Goal: Task Accomplishment & Management: Manage account settings

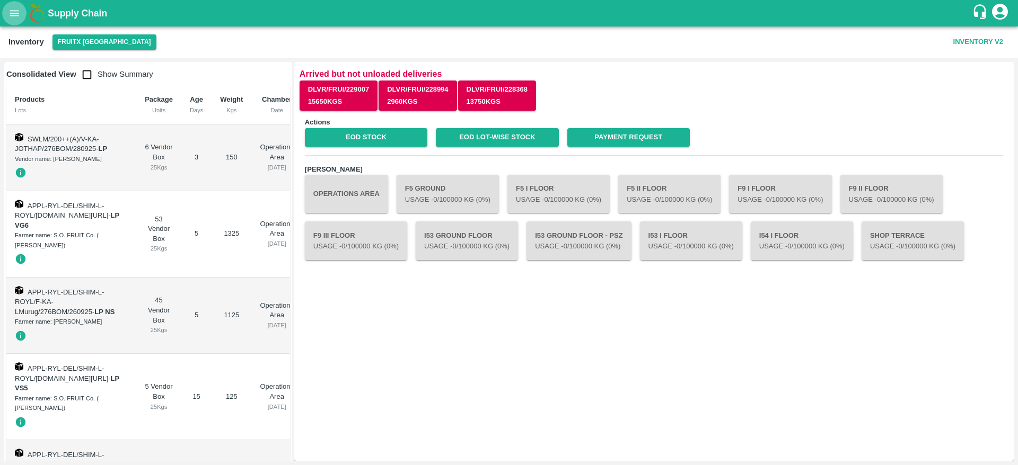
click at [606, 343] on div "Actions EOD Stock EOD Lot-wise Stock Payment Request Chambers Operations Area F…" at bounding box center [653, 284] width 709 height 344
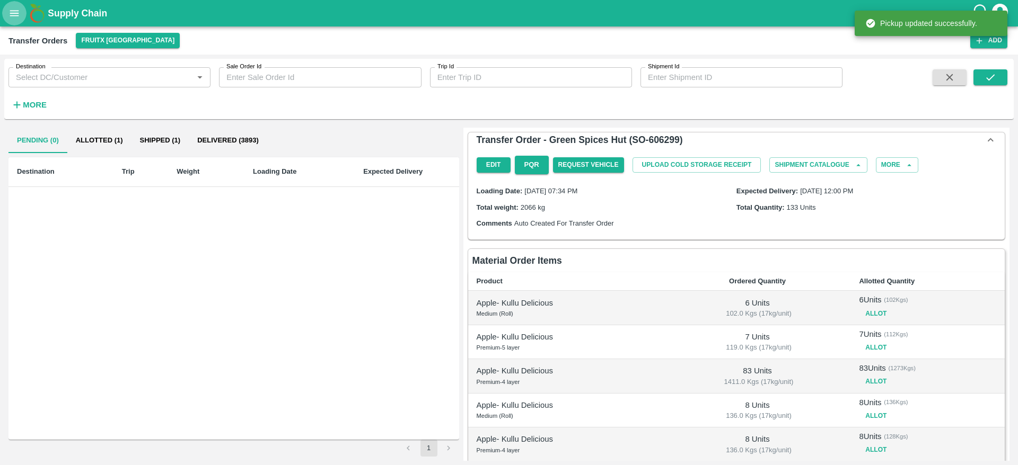
click at [16, 14] on icon "open drawer" at bounding box center [14, 13] width 12 height 12
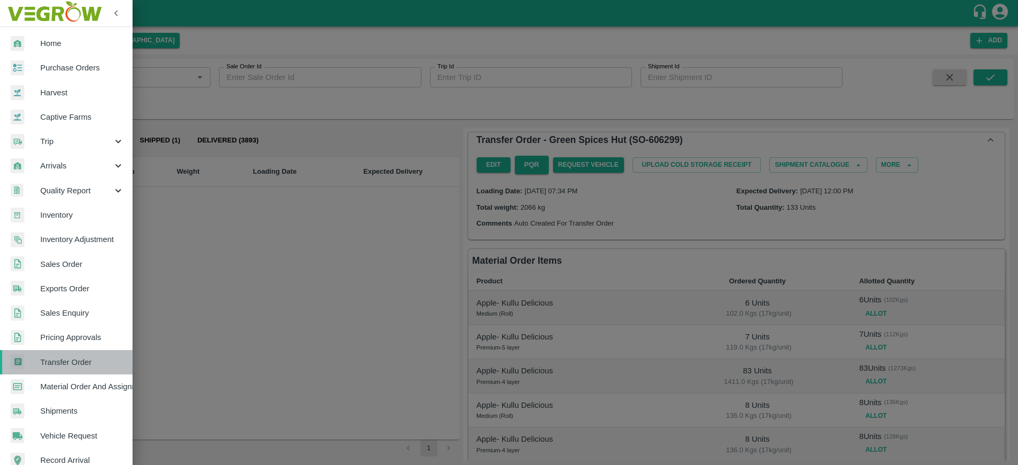
click at [75, 365] on span "Transfer Order" at bounding box center [82, 363] width 84 height 12
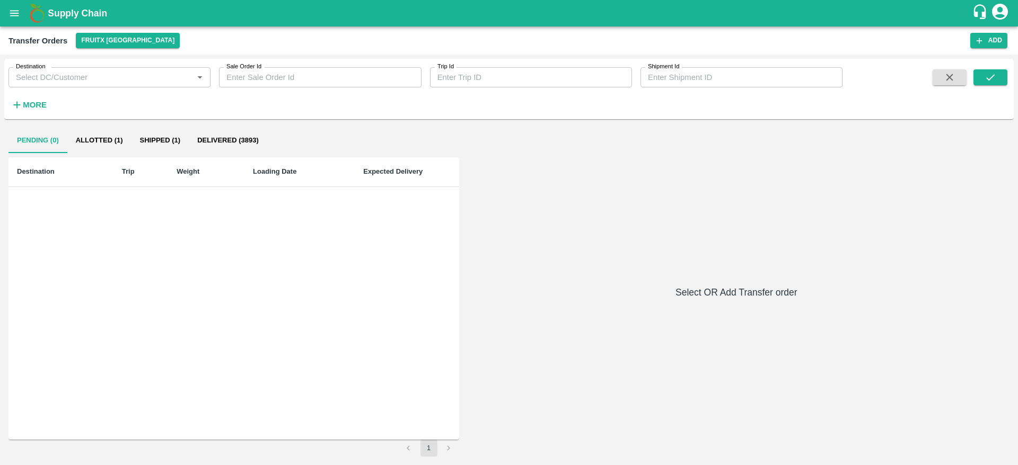
click at [16, 14] on icon "open drawer" at bounding box center [14, 13] width 12 height 12
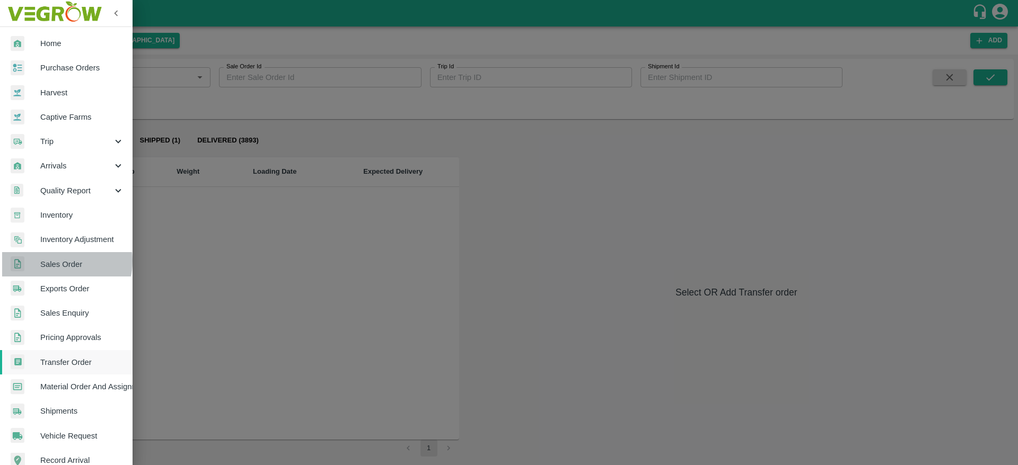
click at [55, 261] on span "Sales Order" at bounding box center [82, 265] width 84 height 12
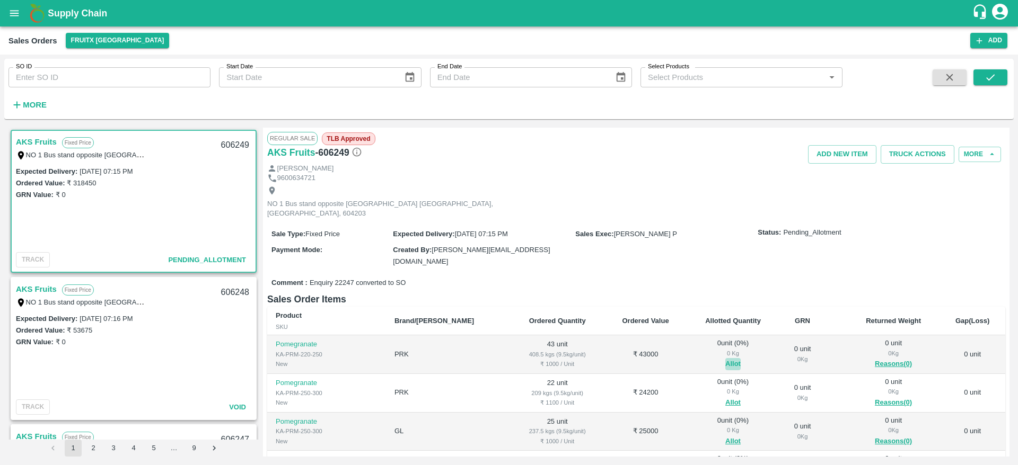
click at [725, 358] on button "Allot" at bounding box center [732, 364] width 15 height 12
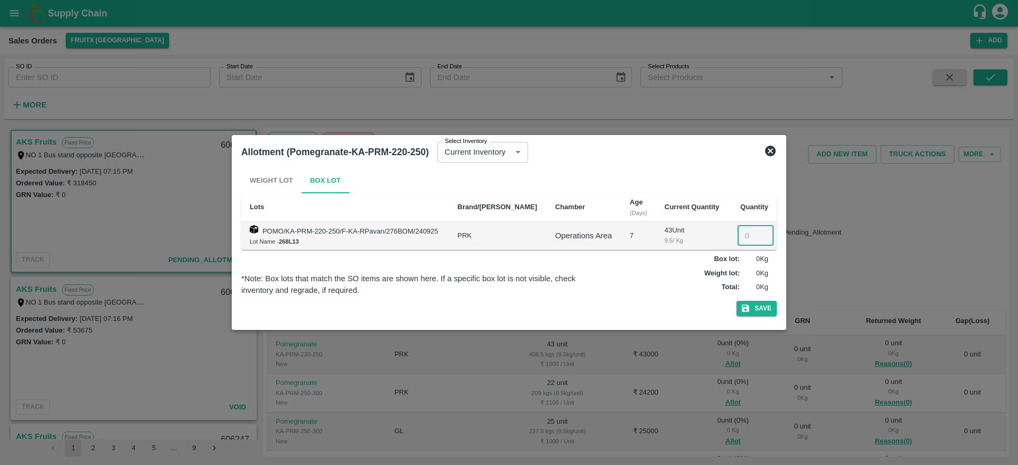
click at [747, 241] on input "number" at bounding box center [755, 236] width 36 height 20
type input "43"
click at [736, 301] on button "Save" at bounding box center [756, 308] width 40 height 15
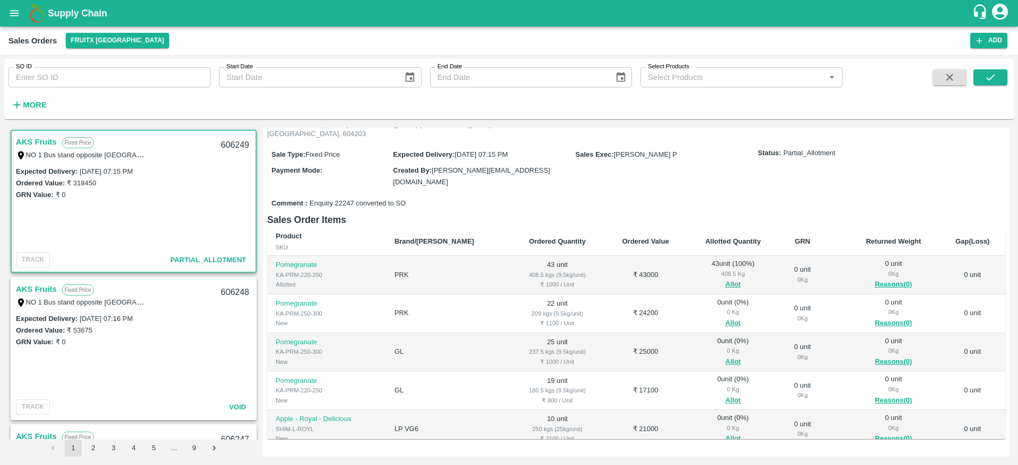
scroll to position [54, 0]
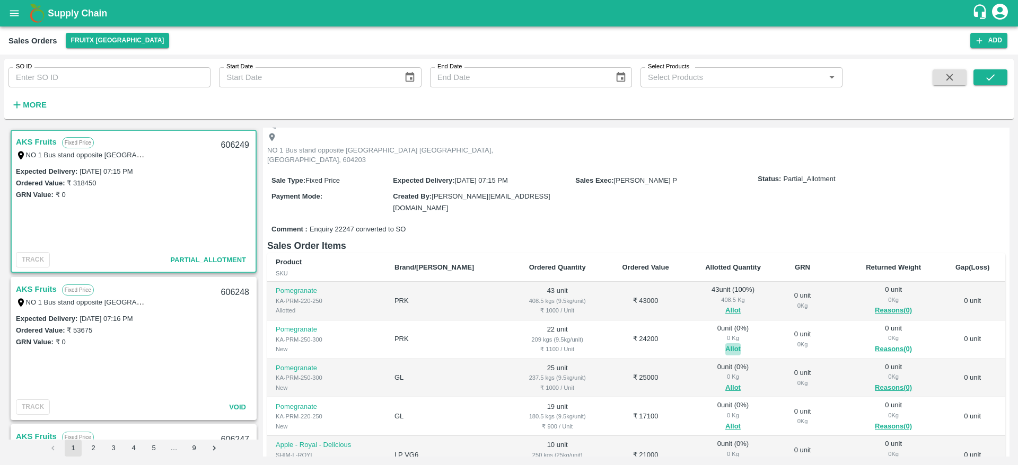
click at [725, 343] on button "Allot" at bounding box center [732, 349] width 15 height 12
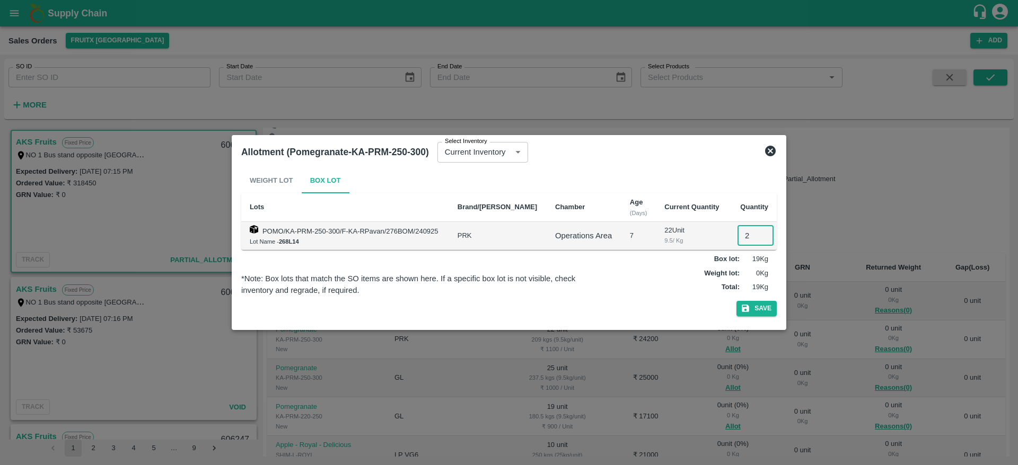
click at [745, 241] on input "2" at bounding box center [755, 236] width 36 height 20
type input "22"
click at [736, 301] on button "Save" at bounding box center [756, 308] width 40 height 15
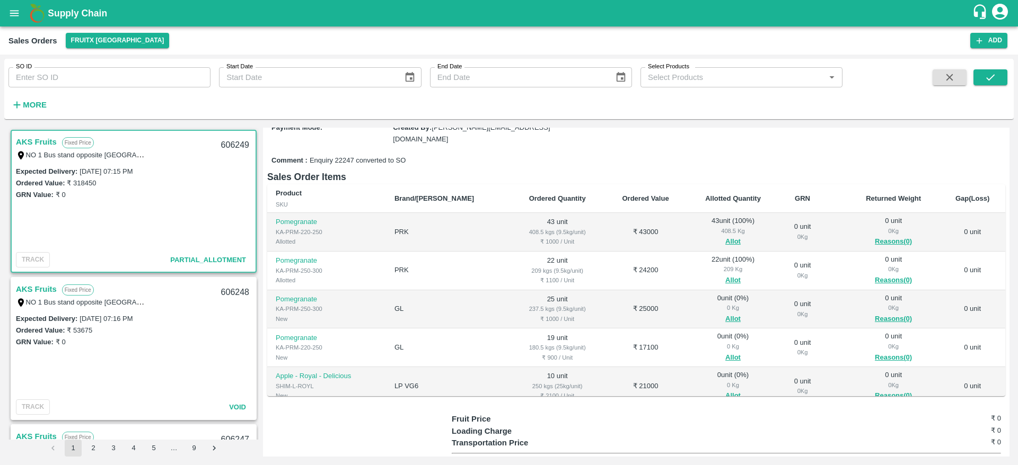
scroll to position [162, 0]
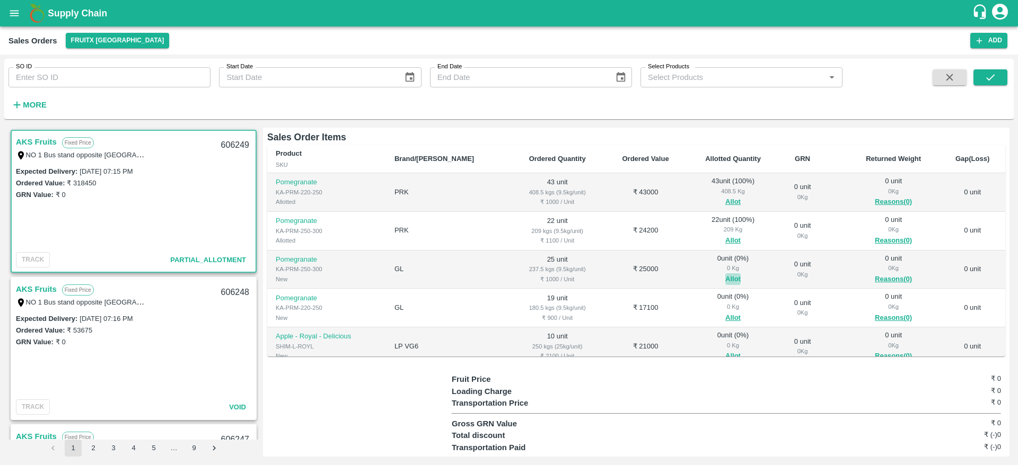
click at [725, 273] on button "Allot" at bounding box center [732, 279] width 15 height 12
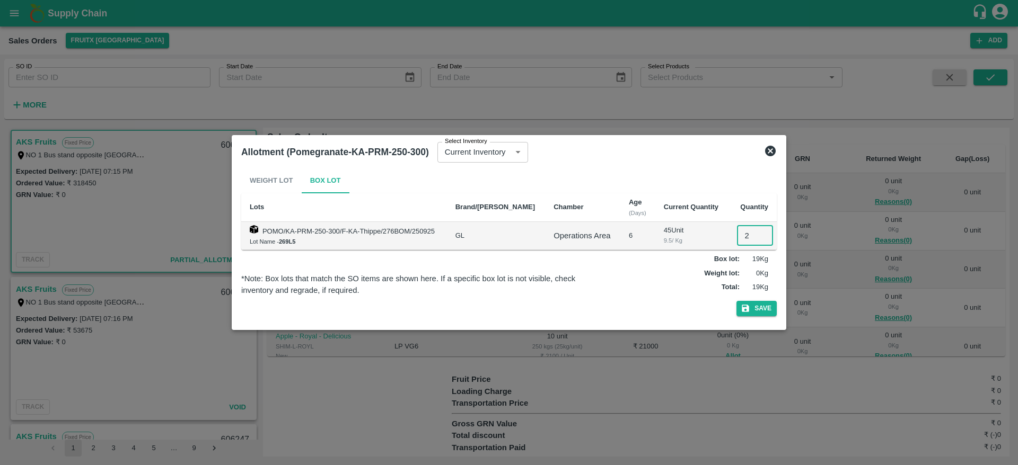
click at [737, 231] on input "2" at bounding box center [755, 236] width 36 height 20
type input "25"
click at [736, 301] on button "Save" at bounding box center [756, 308] width 40 height 15
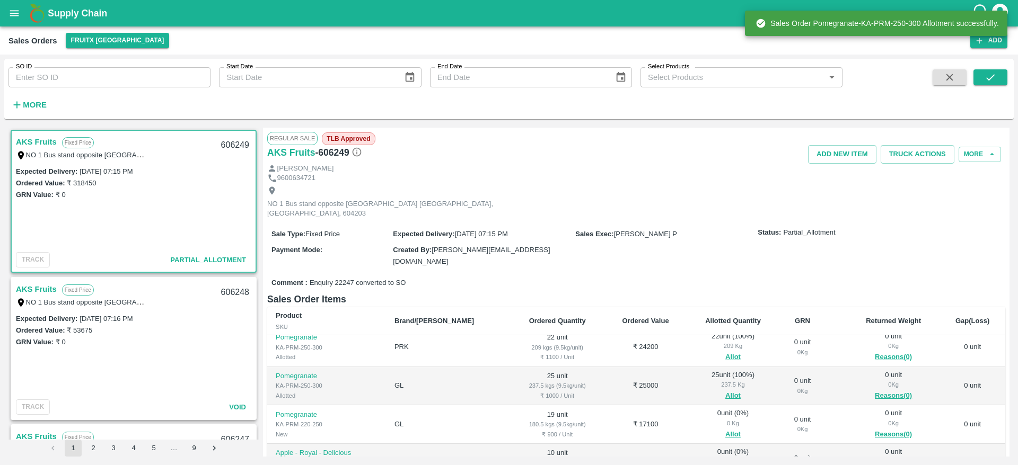
scroll to position [47, 0]
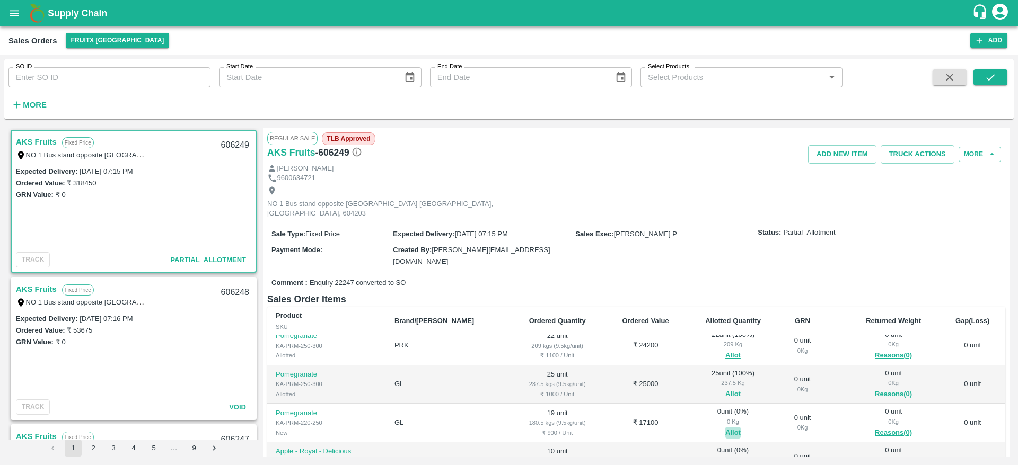
click at [725, 427] on button "Allot" at bounding box center [732, 433] width 15 height 12
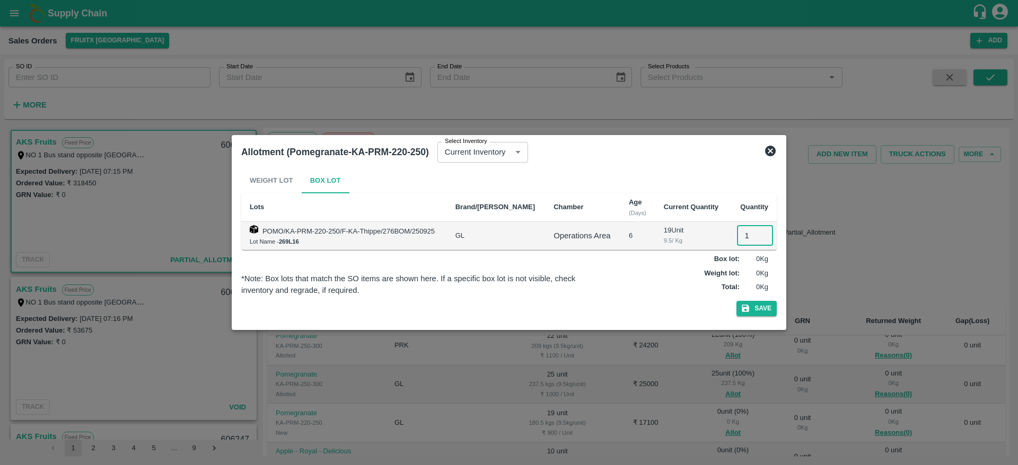
click at [742, 233] on input "1" at bounding box center [755, 236] width 36 height 20
type input "19"
click at [736, 301] on button "Save" at bounding box center [756, 308] width 40 height 15
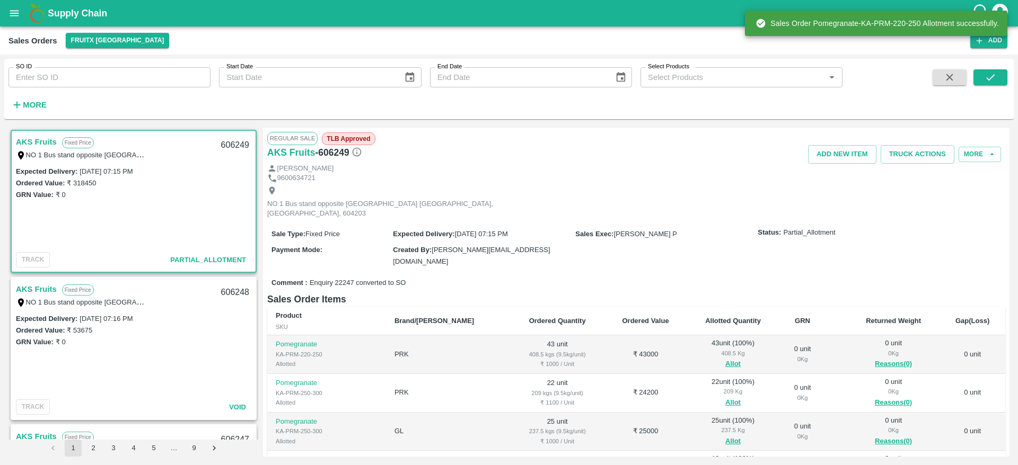
click at [237, 141] on div "606249" at bounding box center [235, 145] width 41 height 25
copy div "606249"
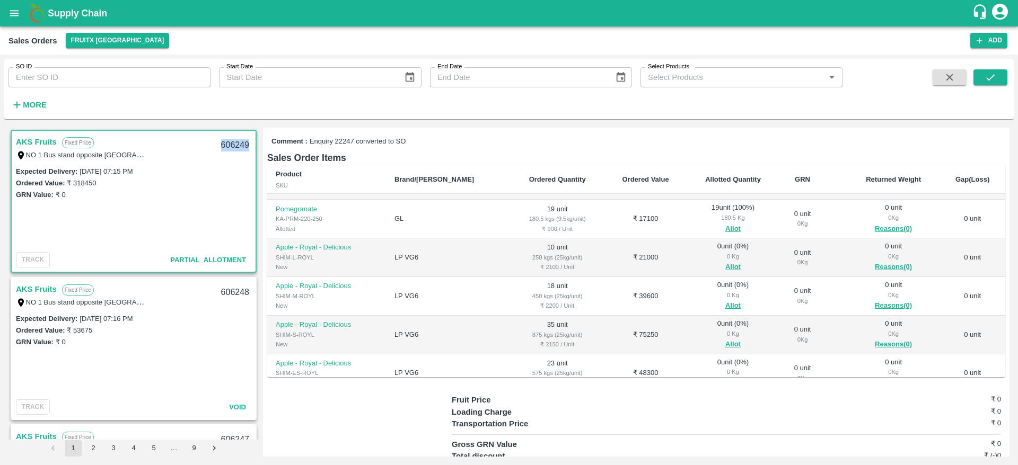
scroll to position [68, 0]
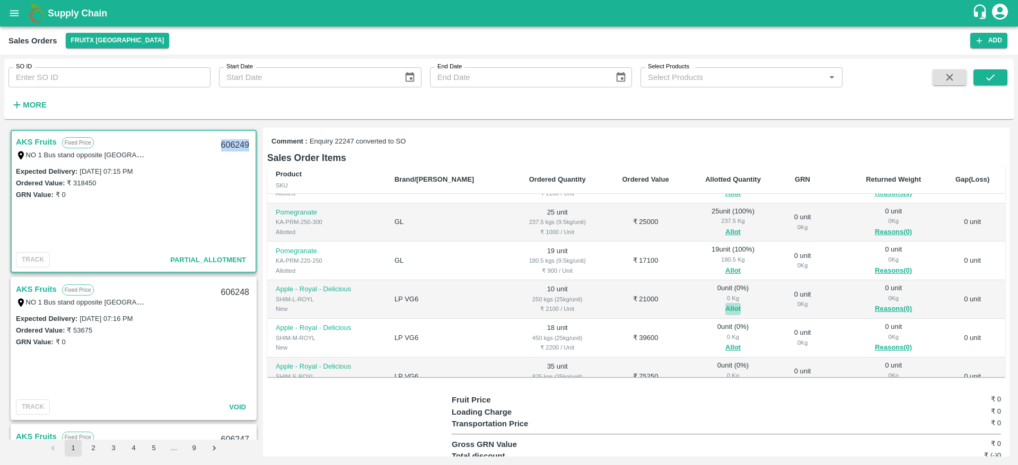
click at [725, 303] on button "Allot" at bounding box center [732, 309] width 15 height 12
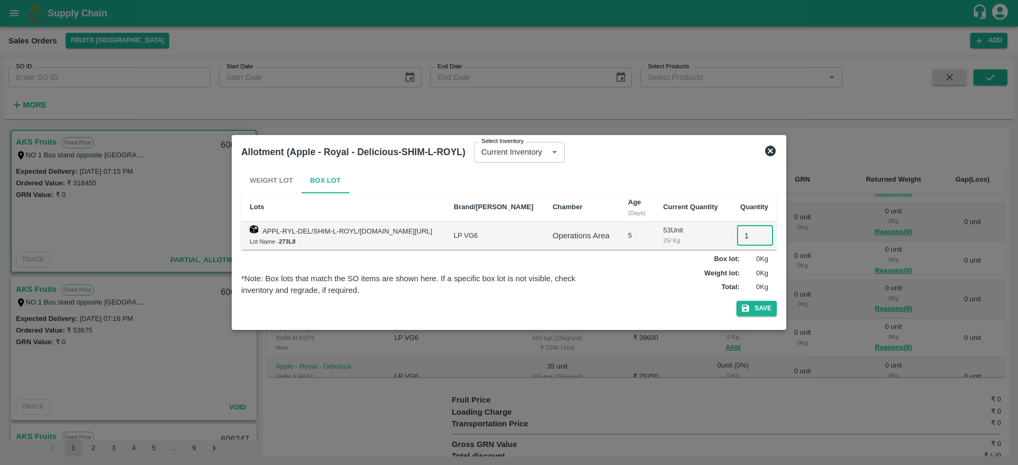
click at [742, 236] on input "1" at bounding box center [755, 236] width 36 height 20
type input "10"
click at [736, 301] on button "Save" at bounding box center [756, 308] width 40 height 15
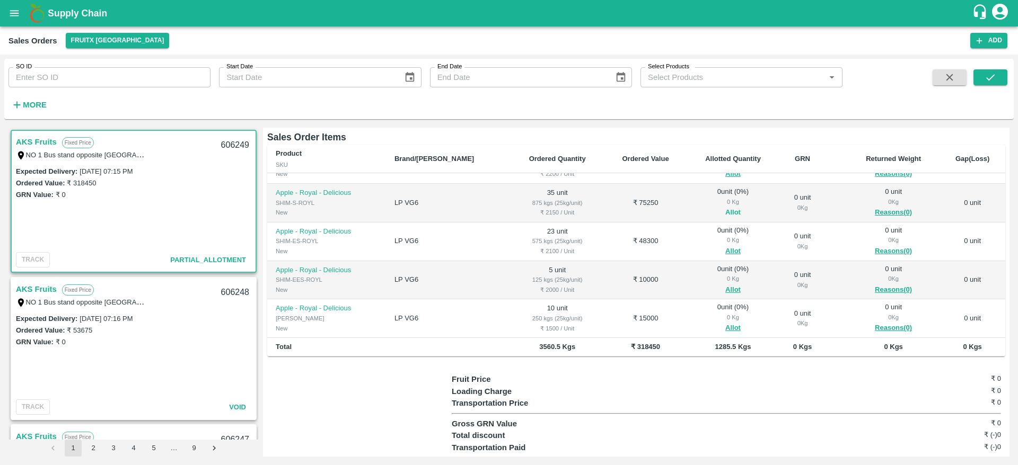
scroll to position [143, 0]
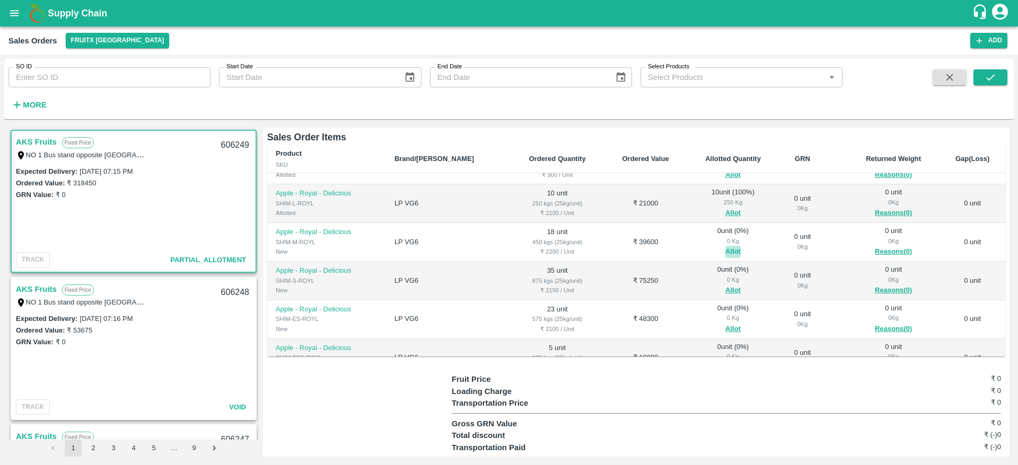
click at [725, 246] on button "Allot" at bounding box center [732, 252] width 15 height 12
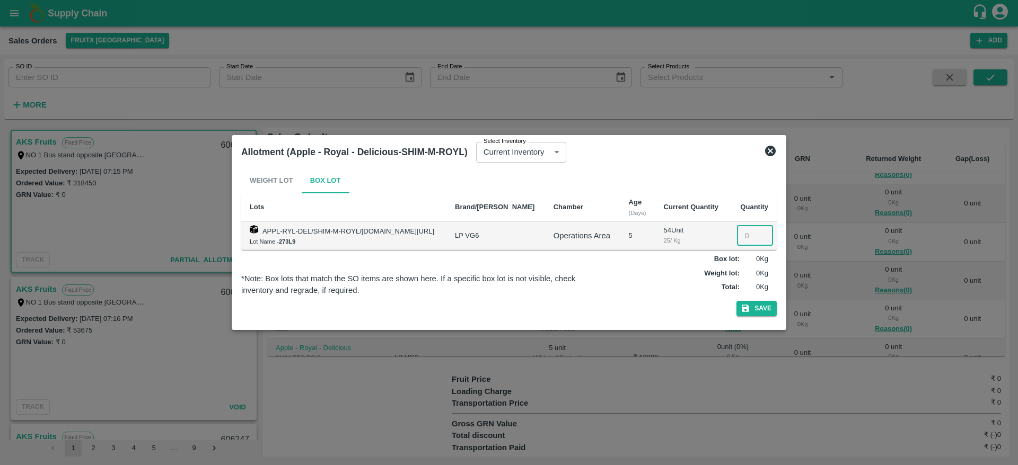
click at [747, 231] on input "number" at bounding box center [755, 236] width 36 height 20
type input "18"
click at [736, 301] on button "Save" at bounding box center [756, 308] width 40 height 15
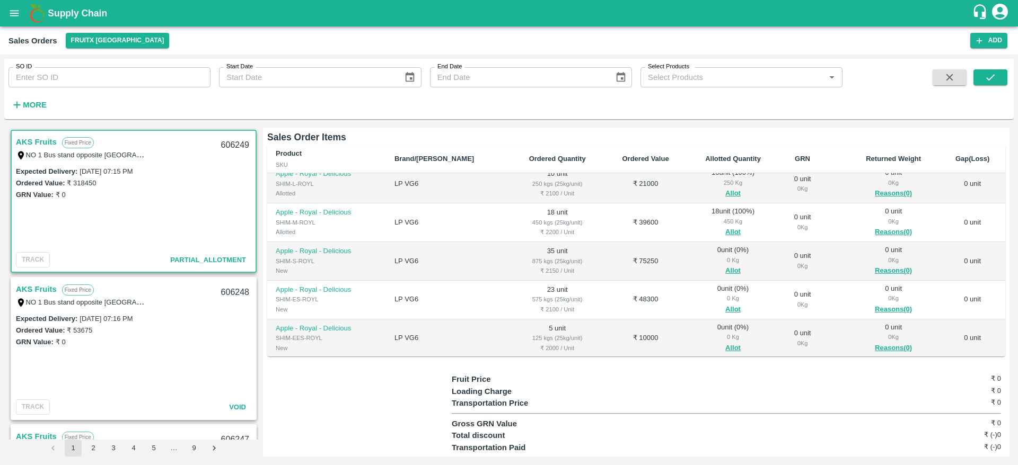
scroll to position [148, 0]
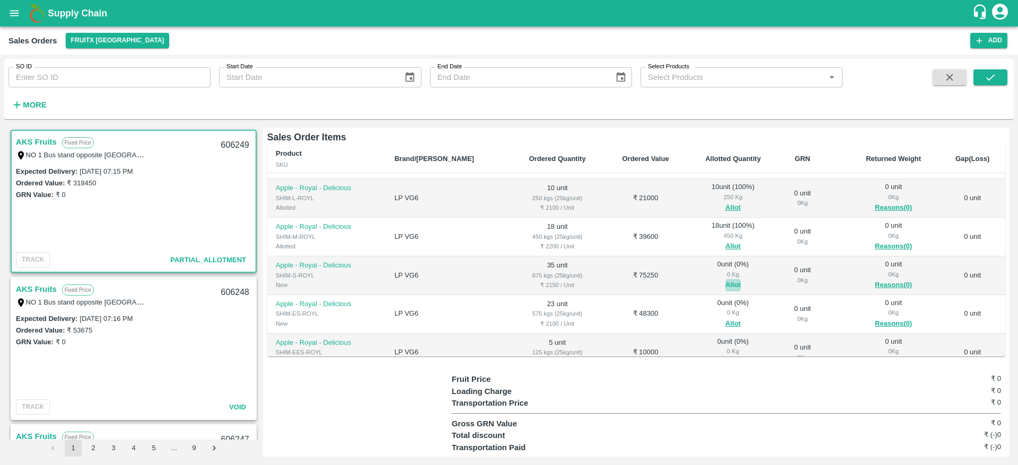
click at [725, 279] on button "Allot" at bounding box center [732, 285] width 15 height 12
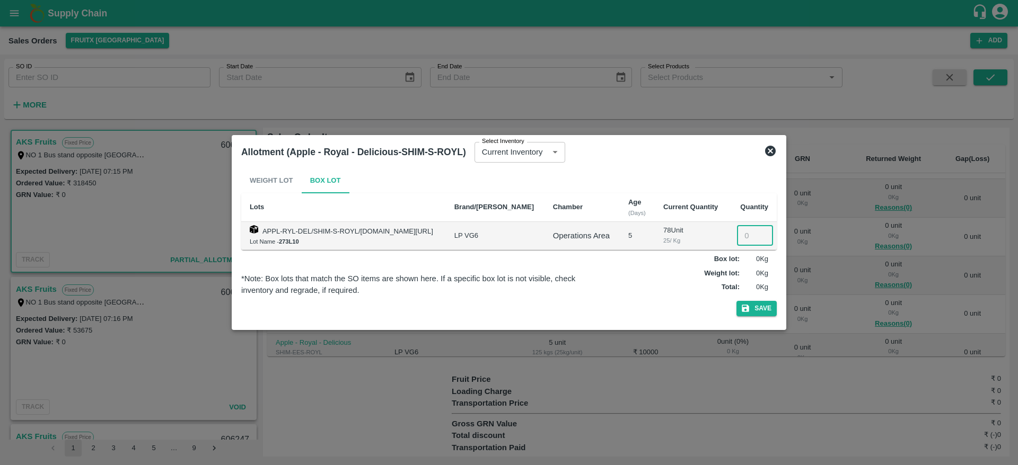
click at [750, 241] on input "number" at bounding box center [755, 236] width 36 height 20
type input "35"
click at [736, 301] on button "Save" at bounding box center [756, 308] width 40 height 15
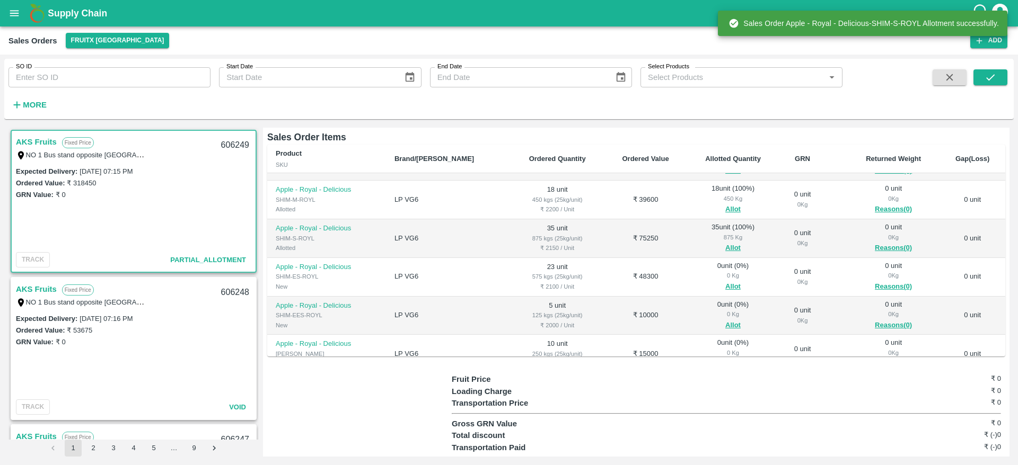
scroll to position [189, 0]
click at [725, 278] on button "Allot" at bounding box center [732, 284] width 15 height 12
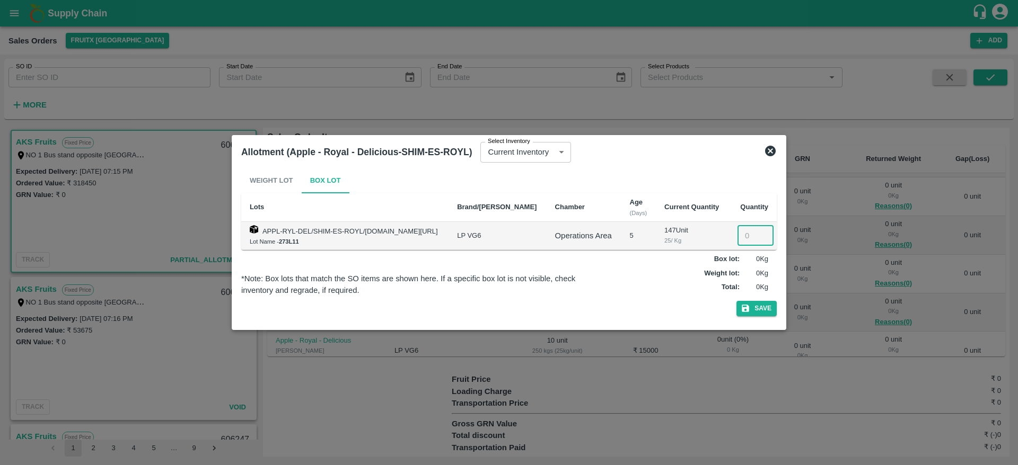
click at [742, 243] on input "number" at bounding box center [755, 236] width 36 height 20
type input "23"
click at [736, 301] on button "Save" at bounding box center [756, 308] width 40 height 15
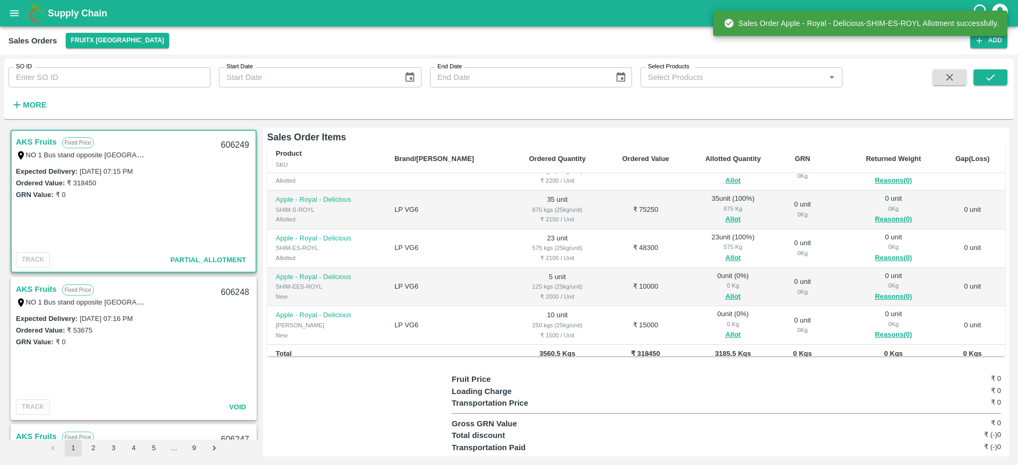
scroll to position [221, 0]
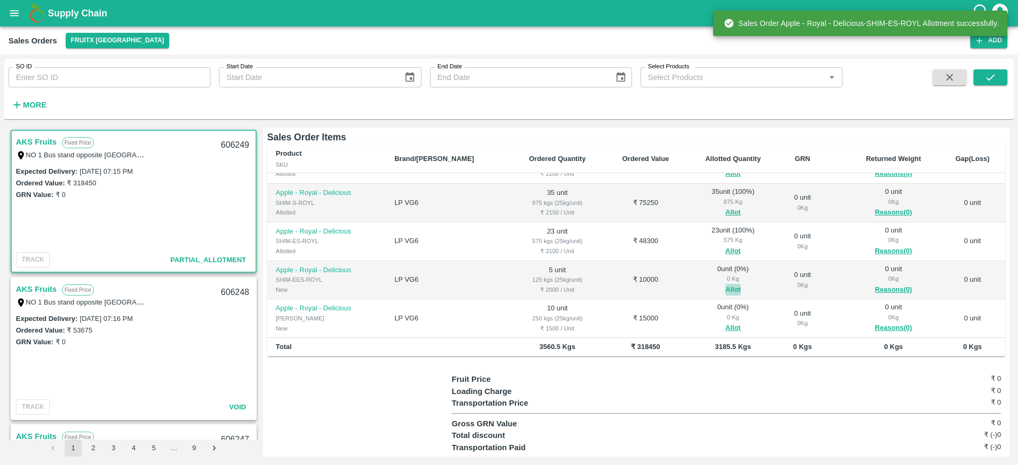
click at [725, 284] on button "Allot" at bounding box center [732, 290] width 15 height 12
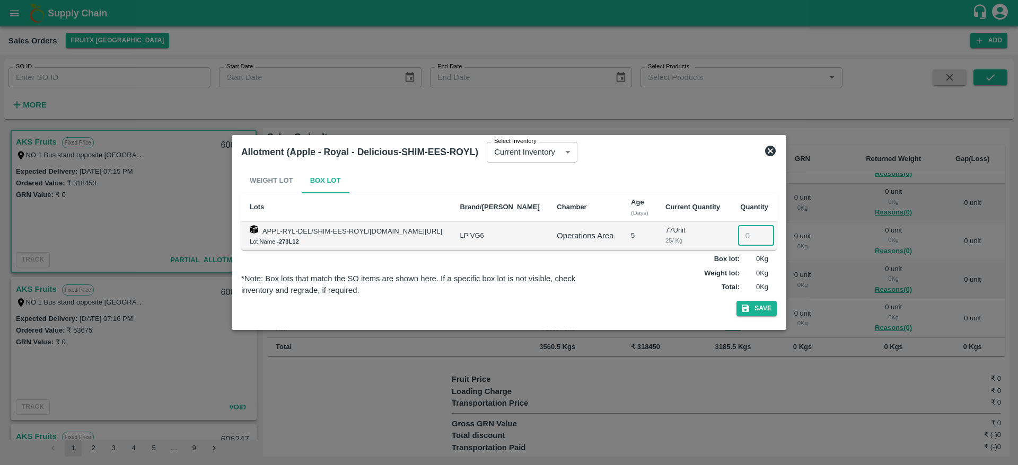
click at [747, 242] on input "number" at bounding box center [756, 236] width 36 height 20
type input "5"
click at [736, 301] on button "Save" at bounding box center [756, 308] width 40 height 15
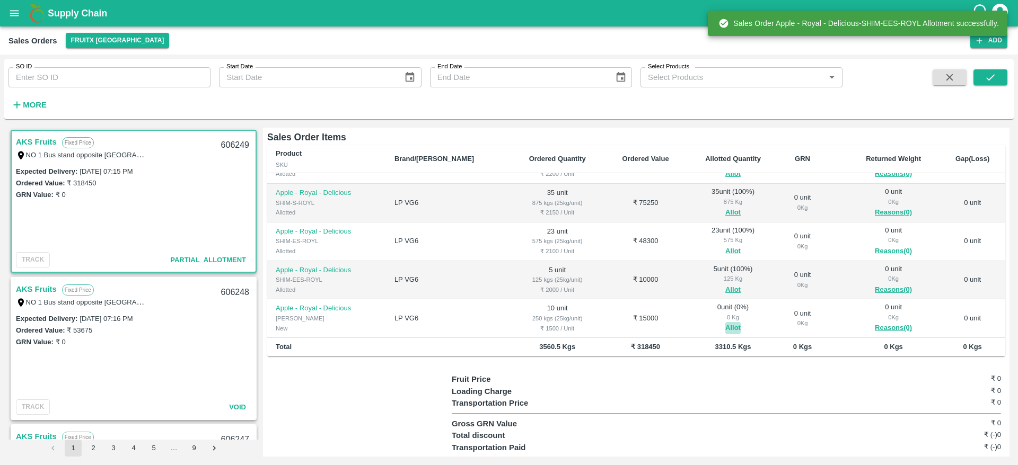
click at [725, 322] on button "Allot" at bounding box center [732, 328] width 15 height 12
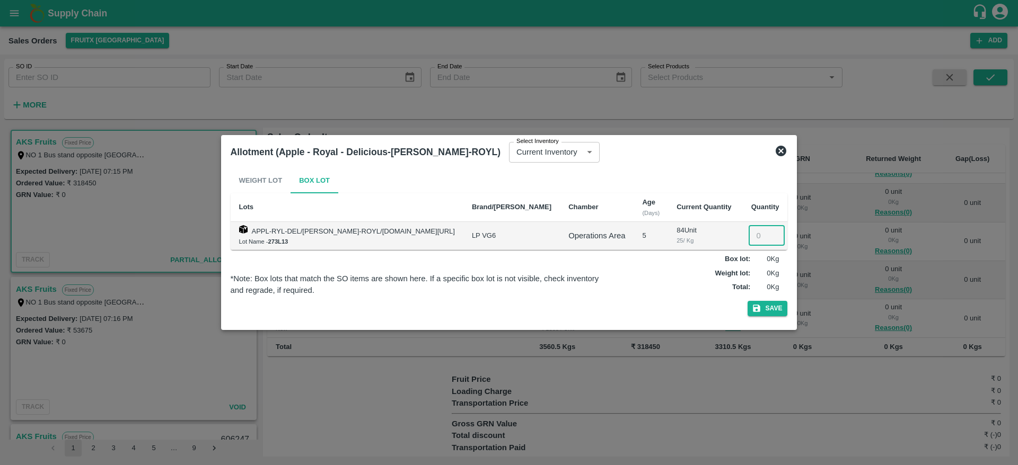
click at [752, 232] on input "number" at bounding box center [766, 236] width 36 height 20
type input "10"
click at [747, 301] on button "Save" at bounding box center [767, 308] width 40 height 15
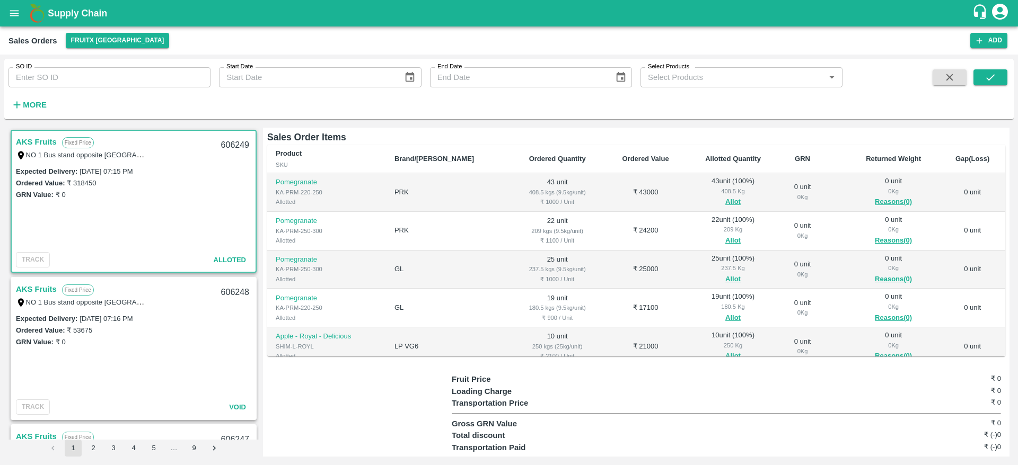
scroll to position [0, 0]
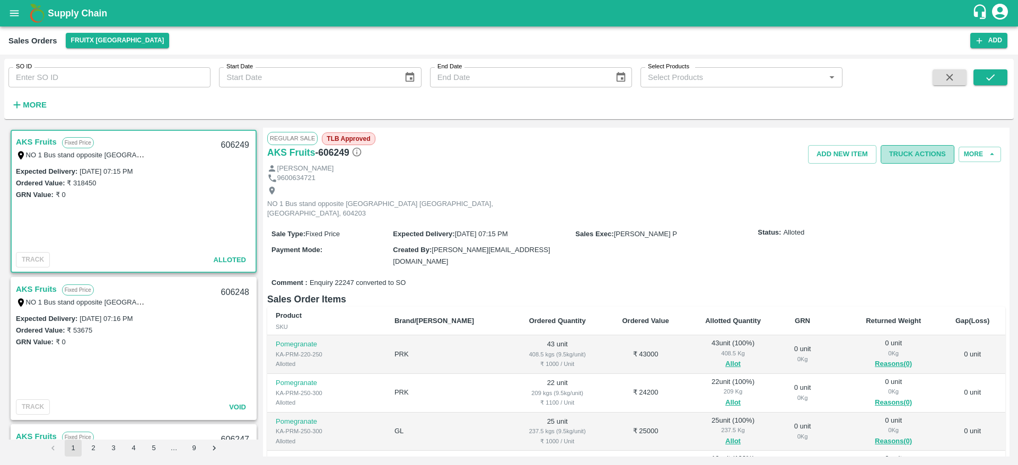
click at [917, 155] on button "Truck Actions" at bounding box center [917, 154] width 74 height 19
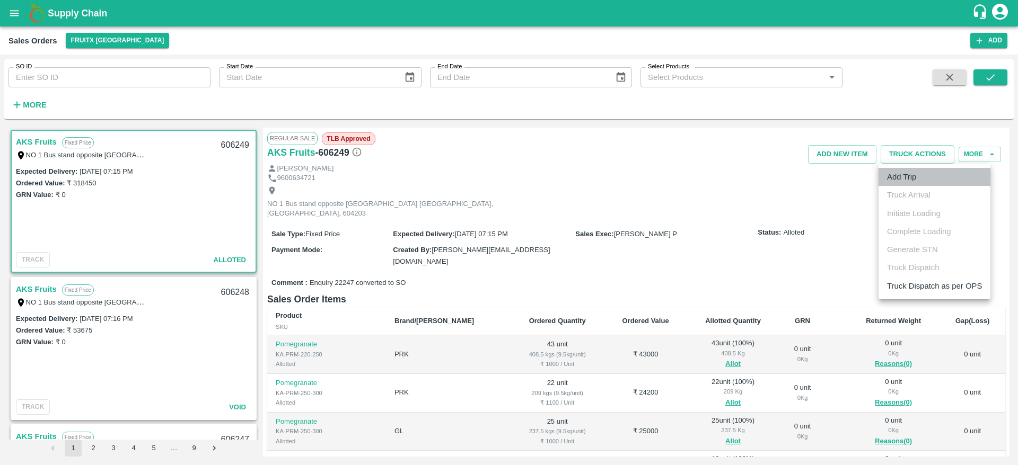
click at [910, 181] on li "Add Trip" at bounding box center [934, 177] width 112 height 18
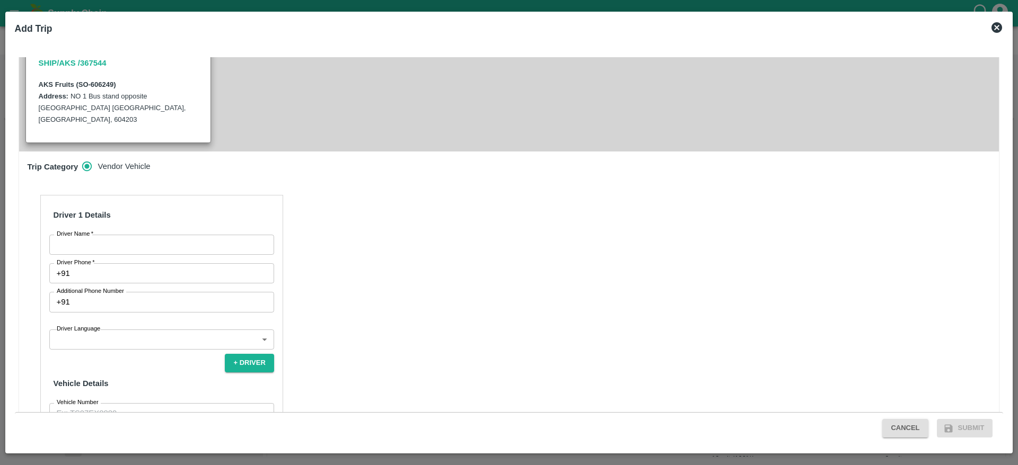
scroll to position [304, 0]
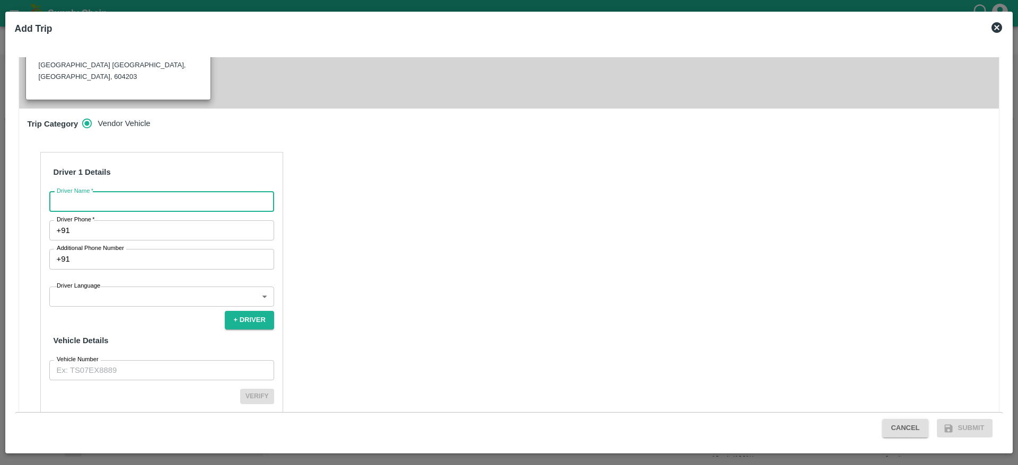
click at [188, 192] on input "Driver Name   *" at bounding box center [161, 202] width 225 height 20
type input "VSK"
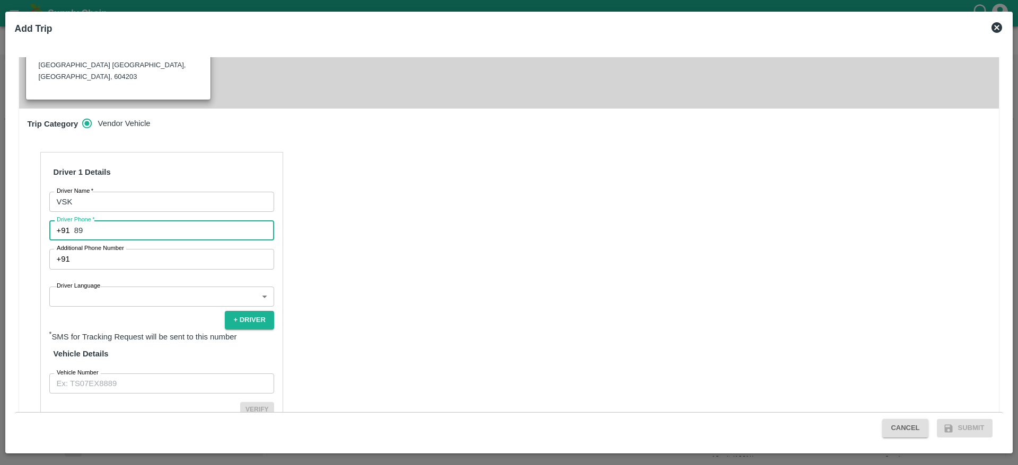
type input "8971481252"
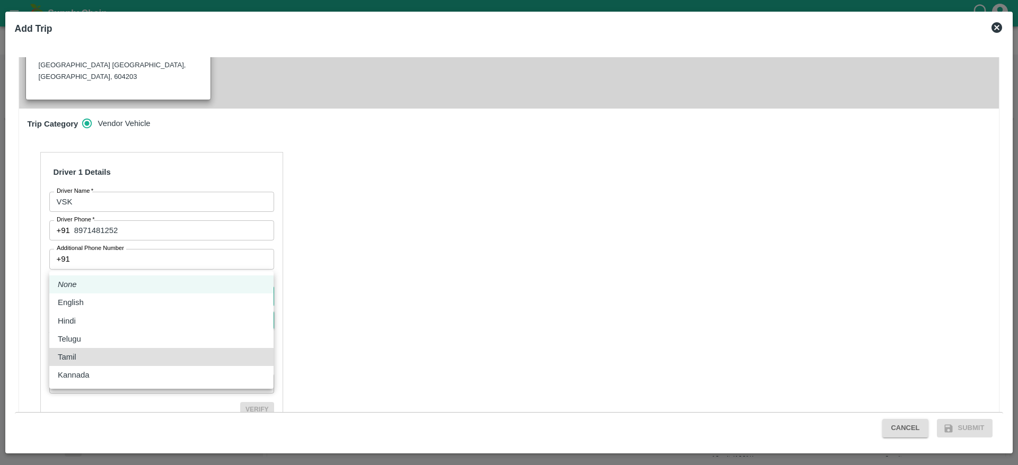
type input "ta"
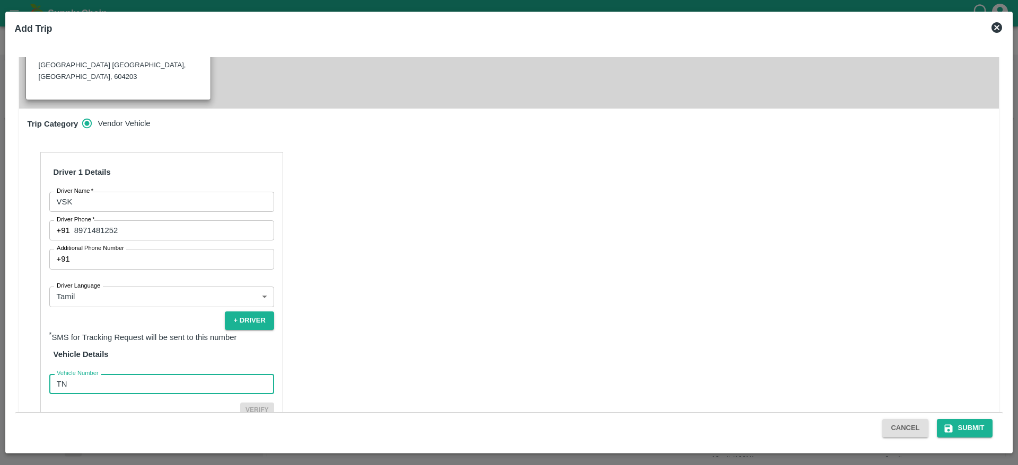
type input "TN88AZ3720"
click at [240, 403] on button "Verify" at bounding box center [257, 410] width 34 height 15
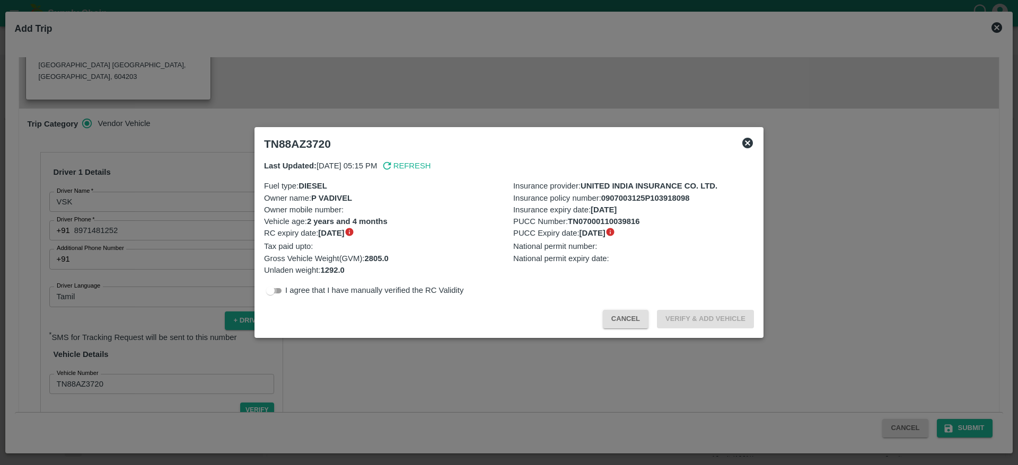
click at [269, 296] on input "checkbox" at bounding box center [270, 291] width 38 height 13
checkbox input "true"
click at [700, 315] on button "Verify & Add Vehicle" at bounding box center [705, 319] width 97 height 19
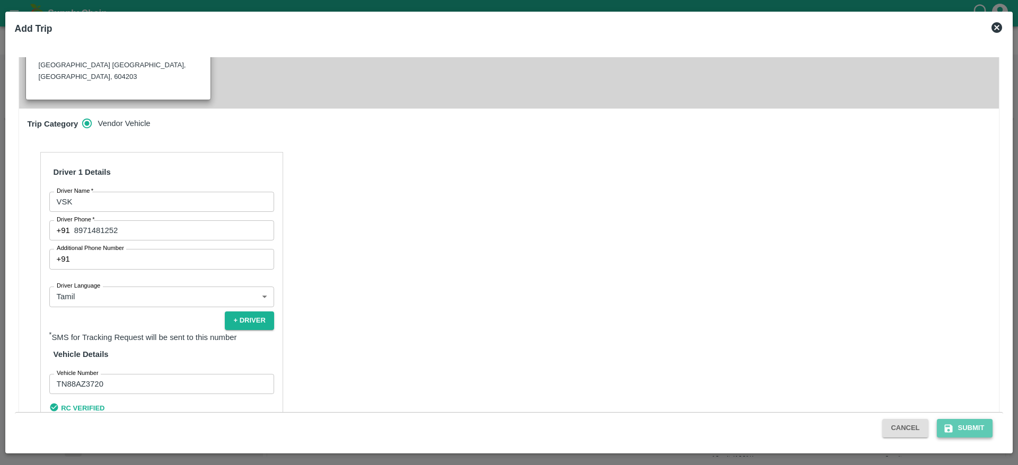
click at [963, 425] on button "Submit" at bounding box center [964, 428] width 56 height 19
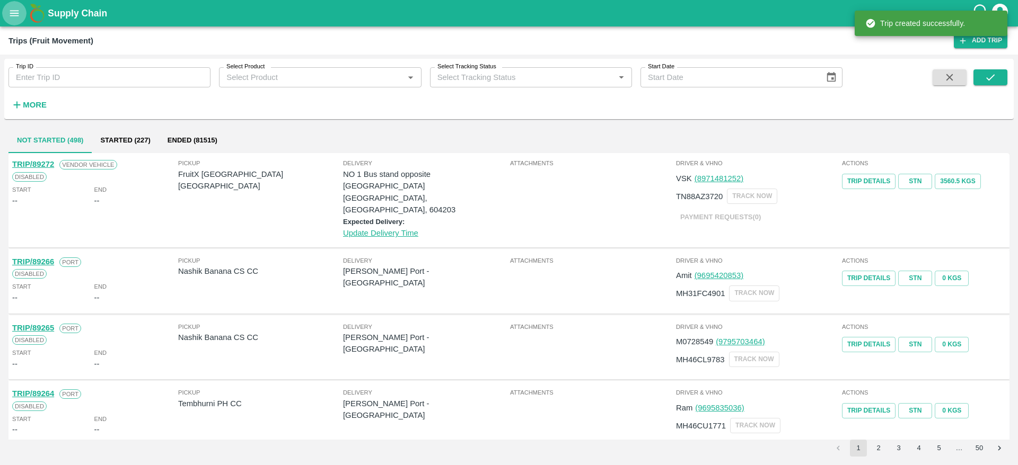
click at [12, 16] on icon "open drawer" at bounding box center [14, 13] width 9 height 6
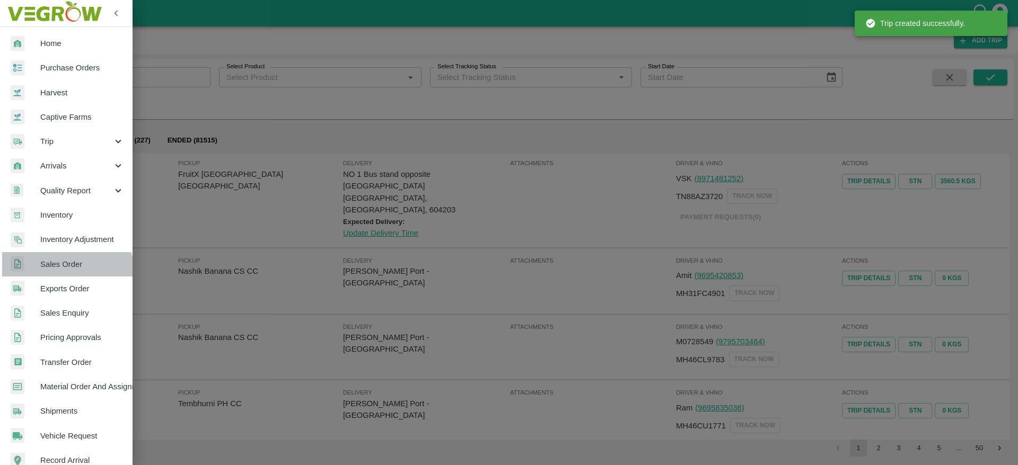
click at [60, 273] on link "Sales Order" at bounding box center [66, 264] width 132 height 24
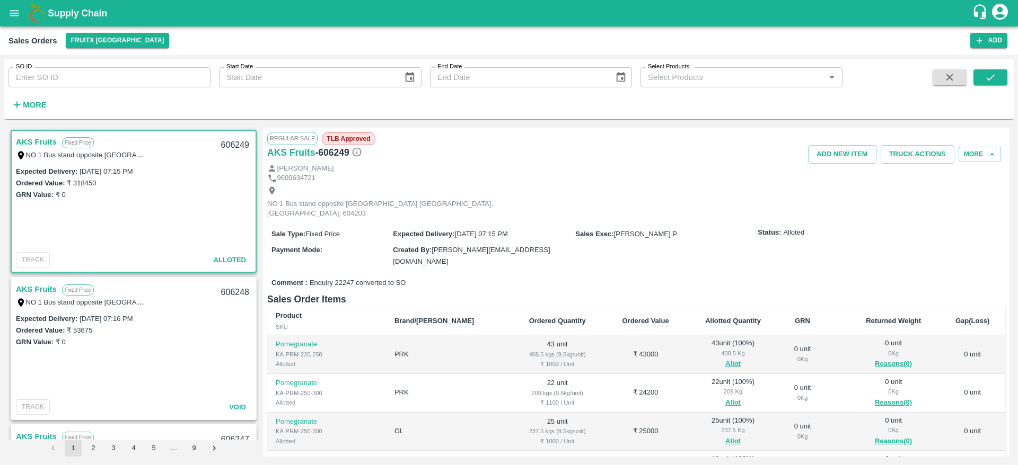
click at [927, 164] on div "[PERSON_NAME]" at bounding box center [636, 169] width 738 height 10
click at [921, 161] on button "Truck Actions" at bounding box center [917, 154] width 74 height 19
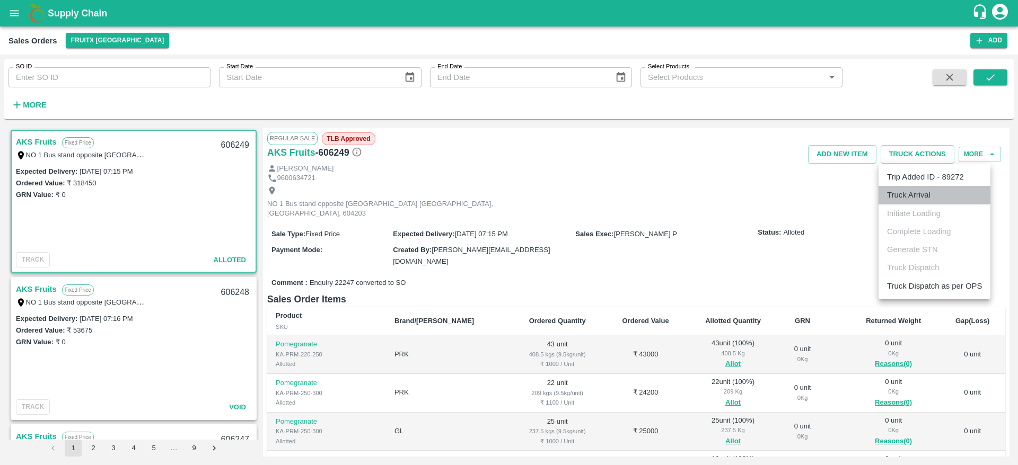
click at [923, 198] on li "Truck Arrival" at bounding box center [934, 195] width 112 height 18
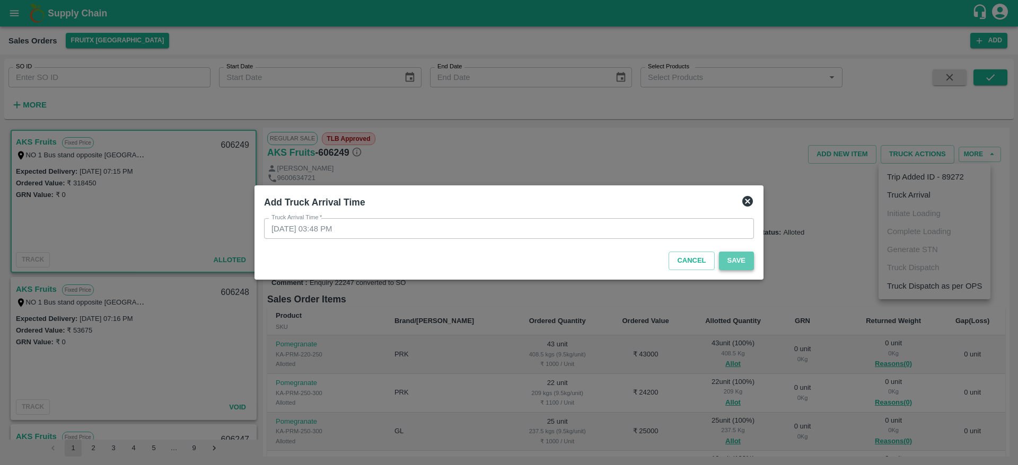
click at [728, 259] on button "Save" at bounding box center [736, 261] width 35 height 19
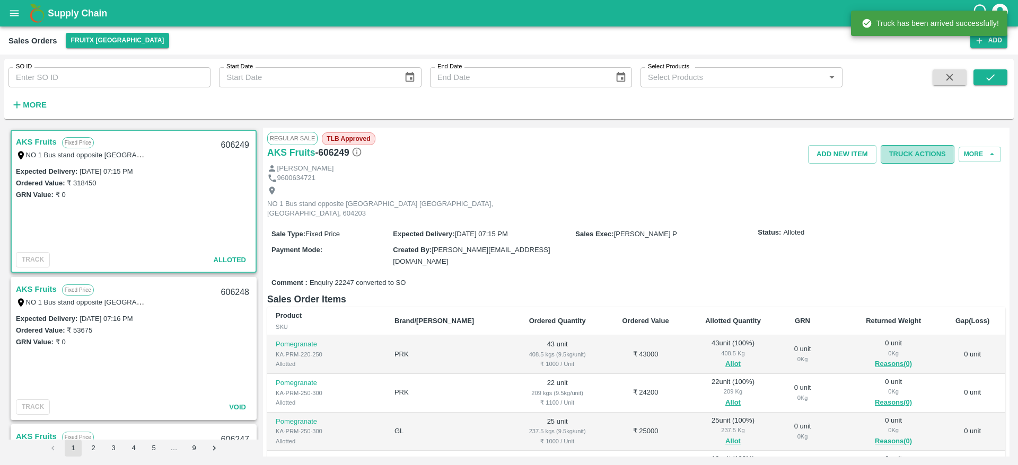
click at [930, 163] on button "Truck Actions" at bounding box center [917, 154] width 74 height 19
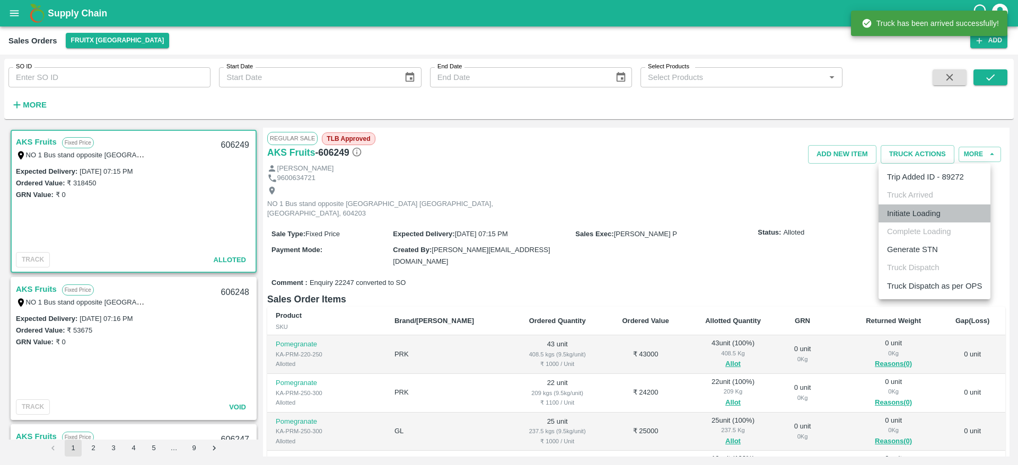
click at [930, 221] on li "Initiate Loading" at bounding box center [934, 214] width 112 height 18
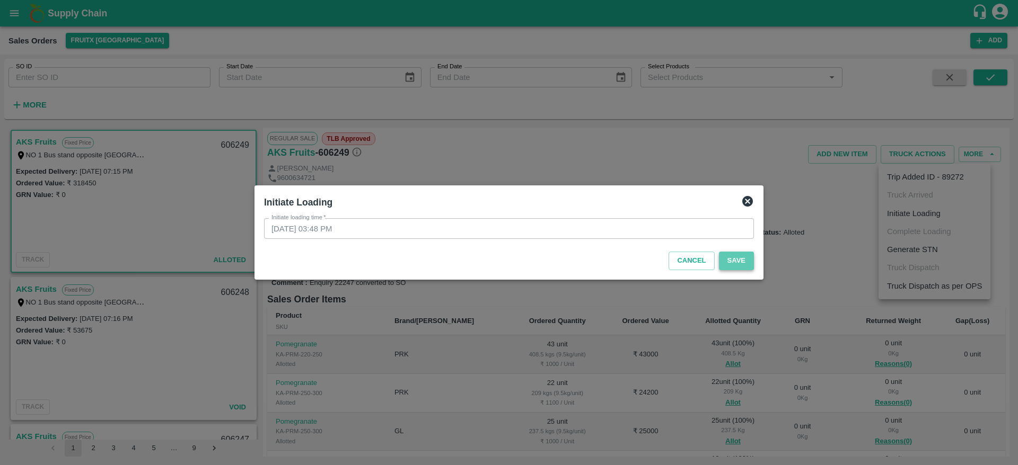
click at [750, 266] on button "Save" at bounding box center [736, 261] width 35 height 19
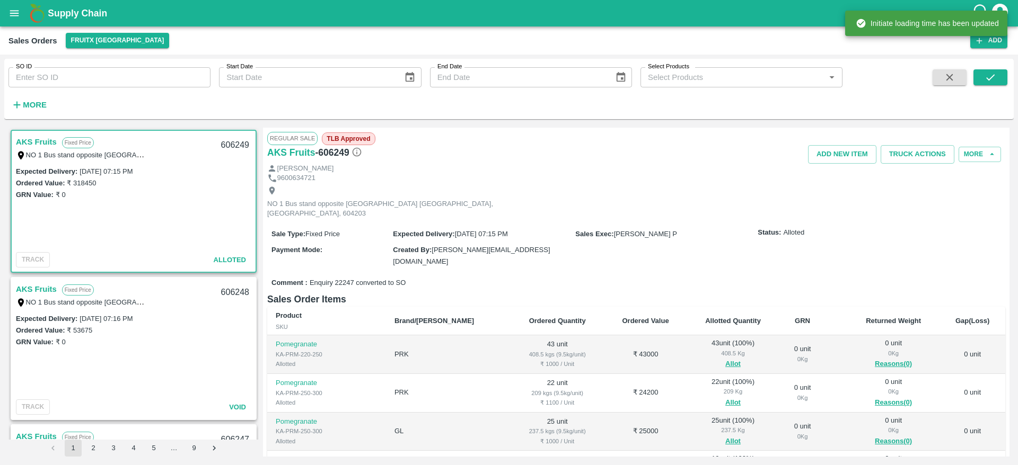
click at [234, 146] on div "606249" at bounding box center [235, 145] width 41 height 25
copy div "606249"
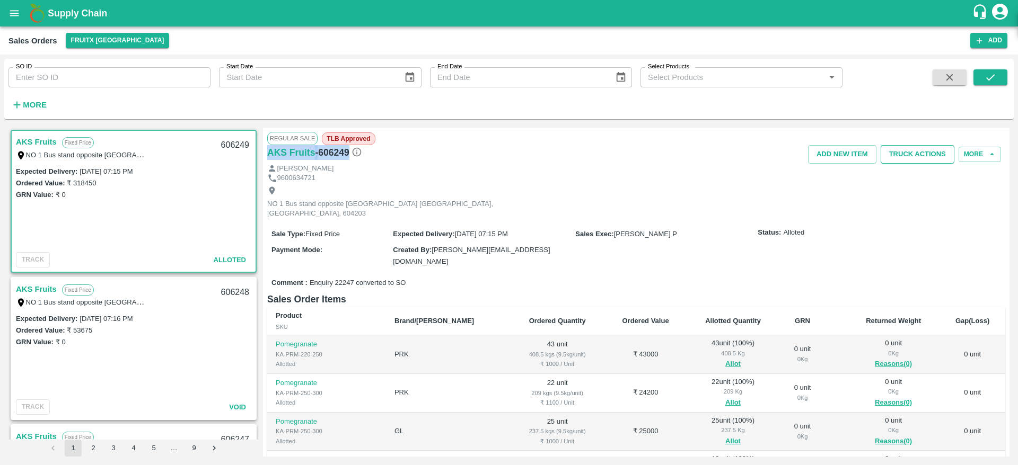
drag, startPoint x: 914, startPoint y: 143, endPoint x: 916, endPoint y: 153, distance: 9.8
click at [916, 153] on div "Regular Sale TLB Approved AKS Fruits - 606249 Add NEW ITEM Truck Actions More S…" at bounding box center [636, 292] width 746 height 329
click at [916, 153] on button "Truck Actions" at bounding box center [917, 154] width 74 height 19
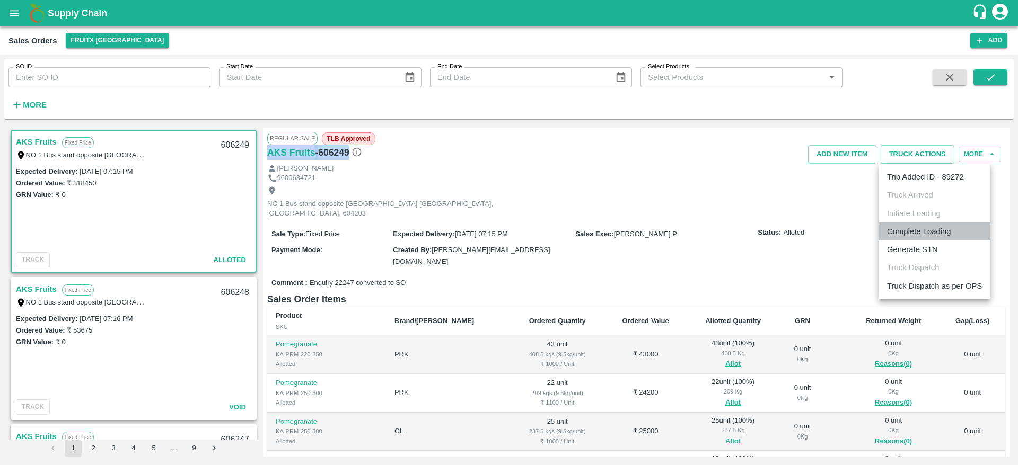
click at [913, 225] on li "Complete Loading" at bounding box center [934, 232] width 112 height 18
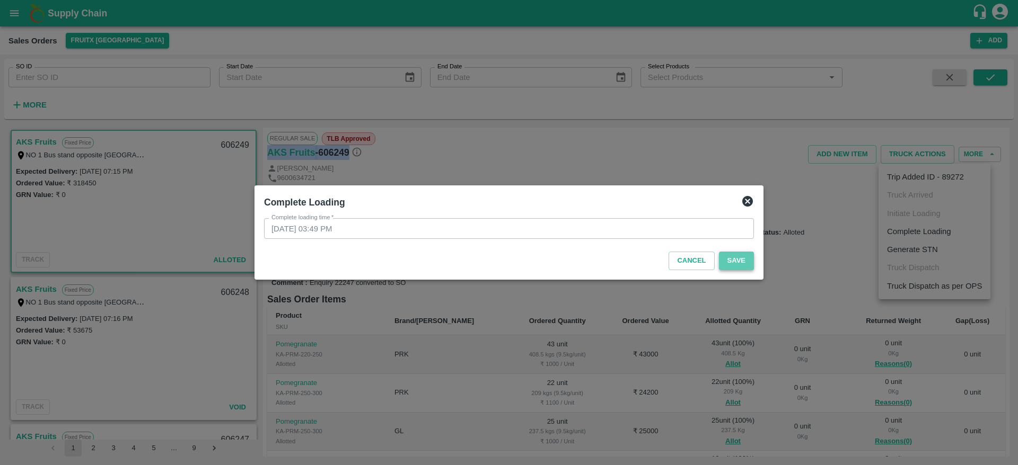
click at [746, 262] on button "Save" at bounding box center [736, 261] width 35 height 19
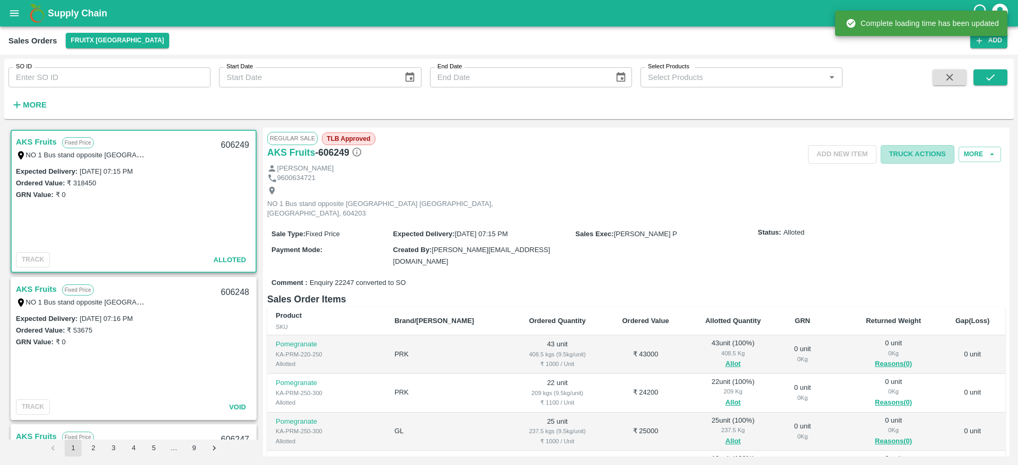
click at [903, 158] on button "Truck Actions" at bounding box center [917, 154] width 74 height 19
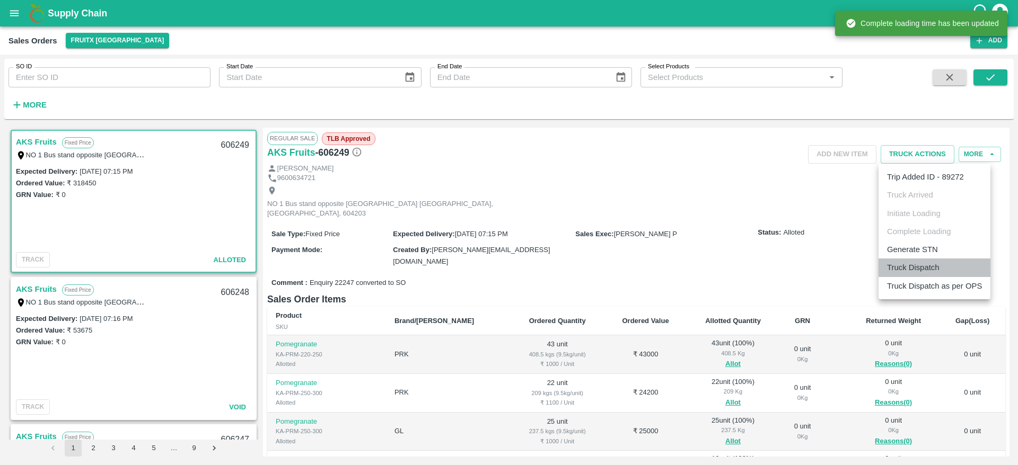
click at [913, 266] on li "Truck Dispatch" at bounding box center [934, 268] width 112 height 18
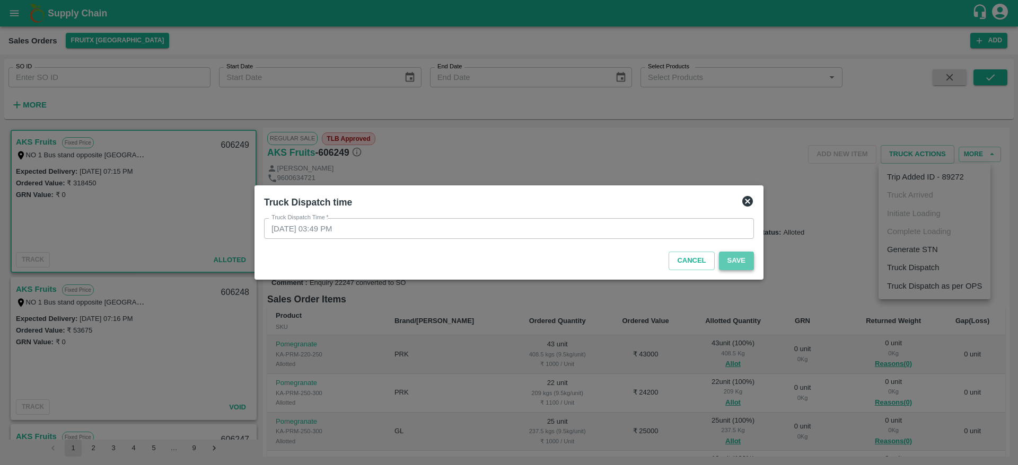
click at [724, 261] on button "Save" at bounding box center [736, 261] width 35 height 19
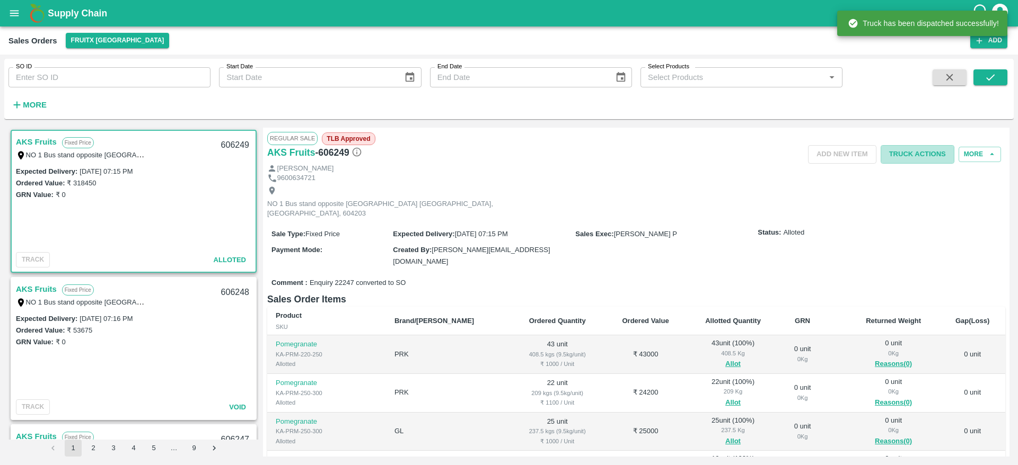
click at [917, 155] on button "Truck Actions" at bounding box center [917, 154] width 74 height 19
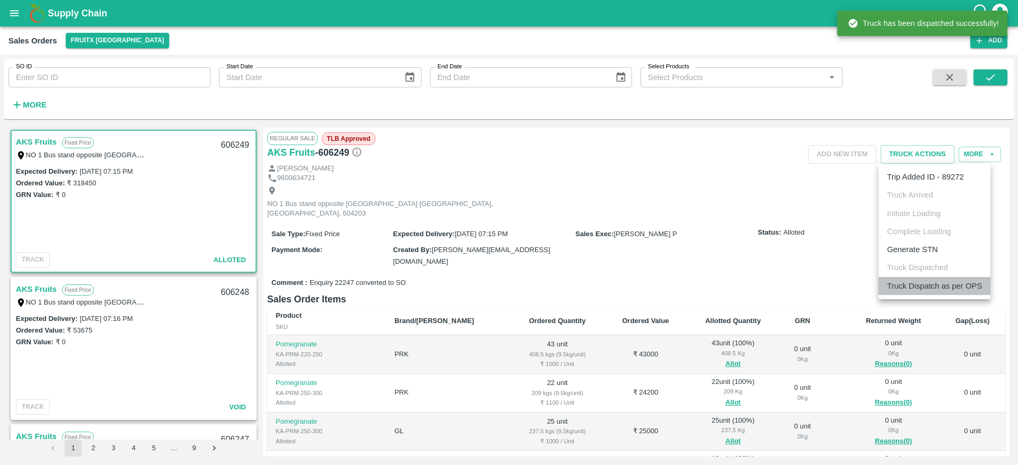
click at [932, 278] on li "Truck Dispatch as per OPS" at bounding box center [934, 286] width 112 height 18
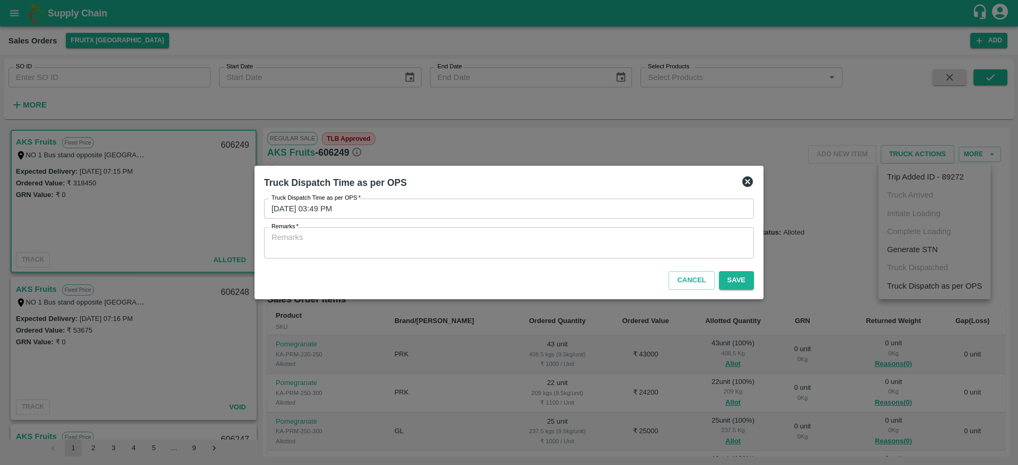
click at [690, 241] on textarea "Remarks   *" at bounding box center [508, 243] width 475 height 22
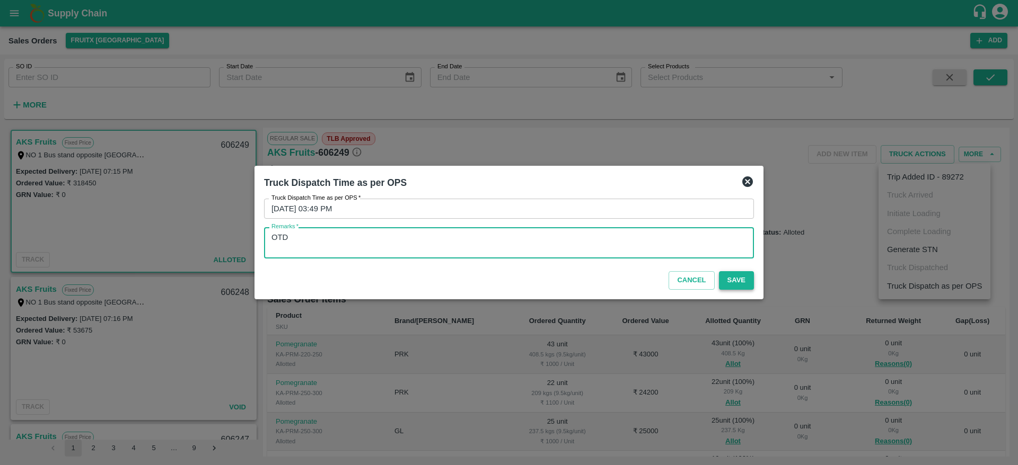
type textarea "OTD"
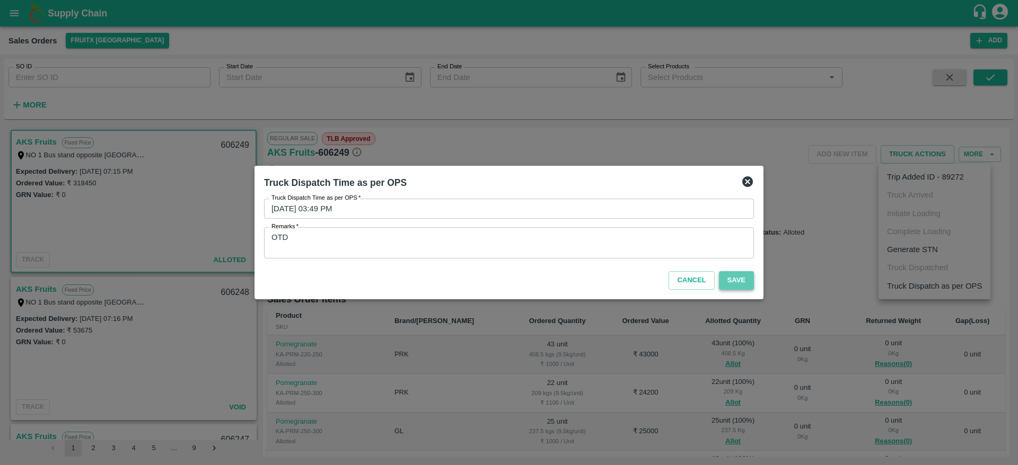
click at [737, 285] on button "Save" at bounding box center [736, 280] width 35 height 19
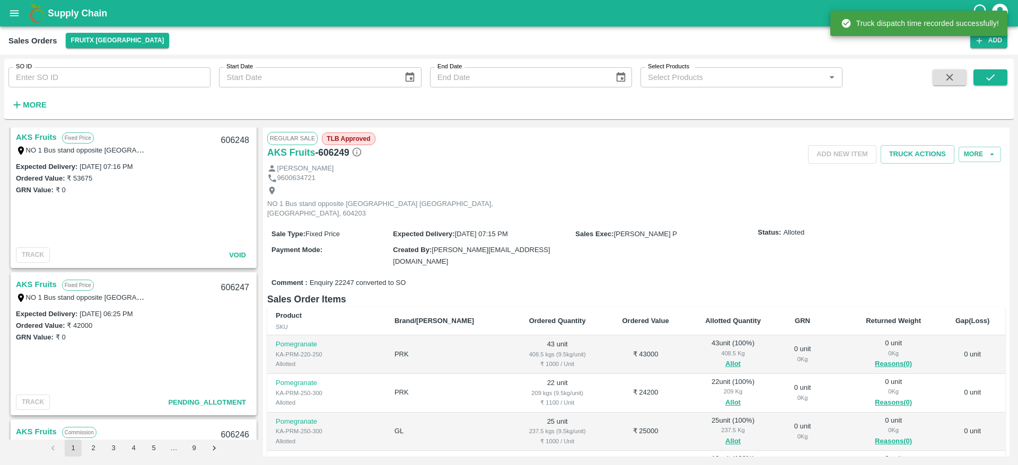
scroll to position [153, 0]
click at [42, 287] on link "AKS Fruits" at bounding box center [36, 284] width 41 height 14
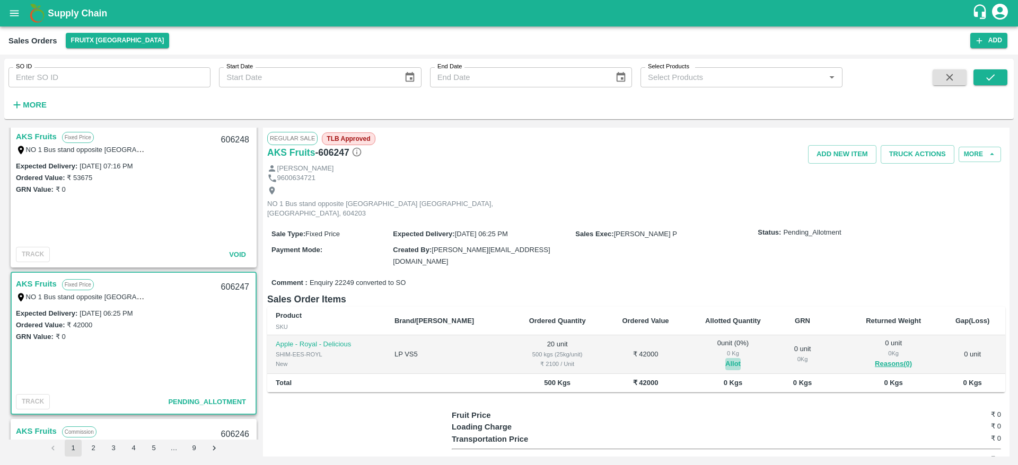
click at [725, 358] on button "Allot" at bounding box center [732, 364] width 15 height 12
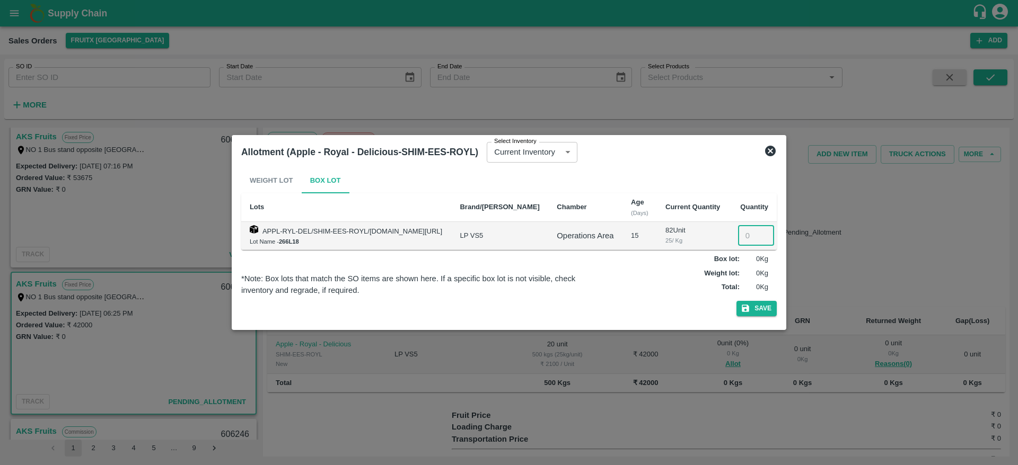
click at [739, 229] on input "number" at bounding box center [756, 236] width 36 height 20
type input "2"
click at [749, 238] on input "2" at bounding box center [756, 236] width 36 height 20
type input "20"
click at [736, 301] on button "Save" at bounding box center [756, 308] width 40 height 15
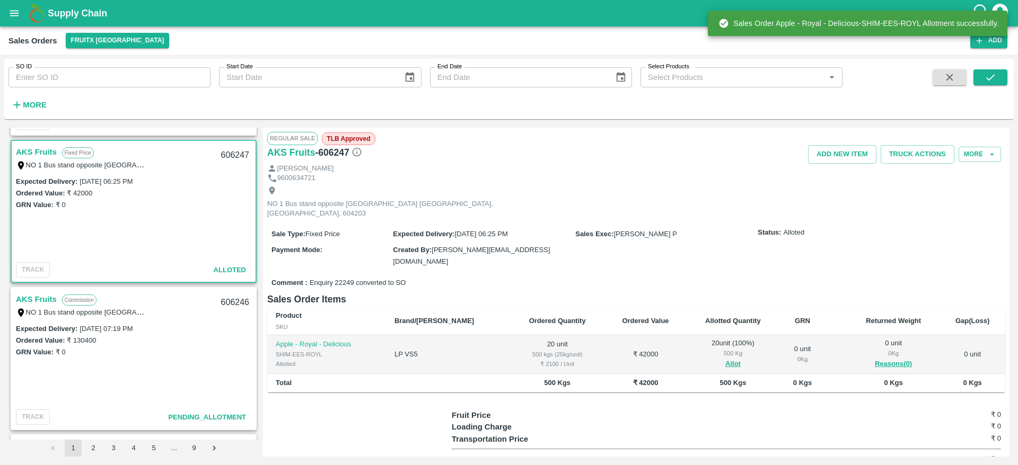
scroll to position [300, 0]
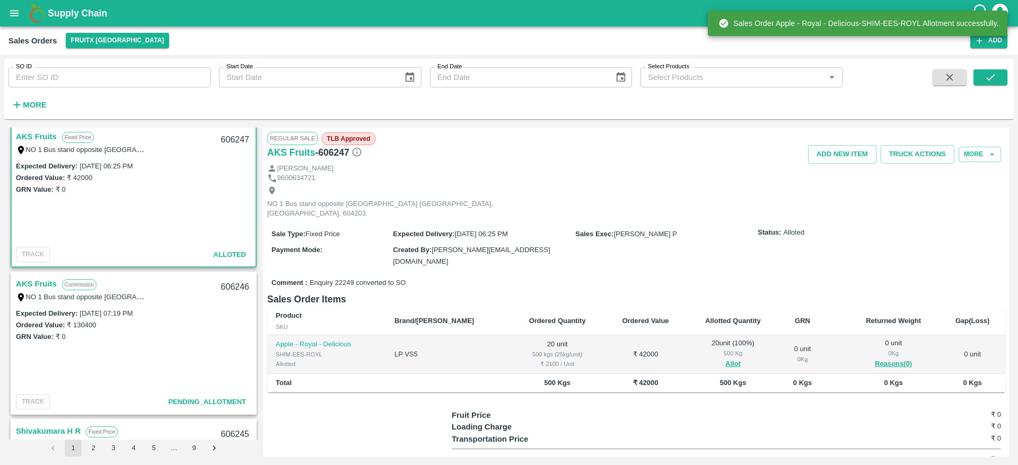
click at [47, 286] on link "AKS Fruits" at bounding box center [36, 284] width 41 height 14
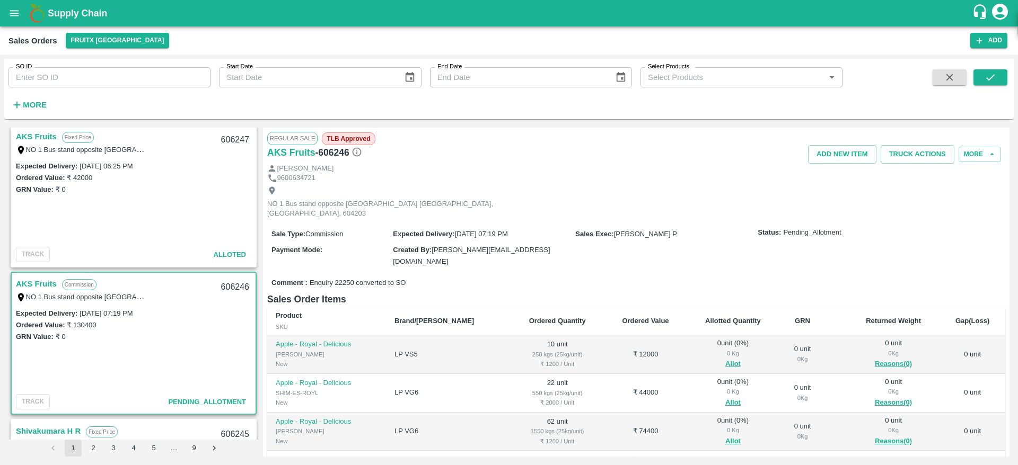
scroll to position [13, 0]
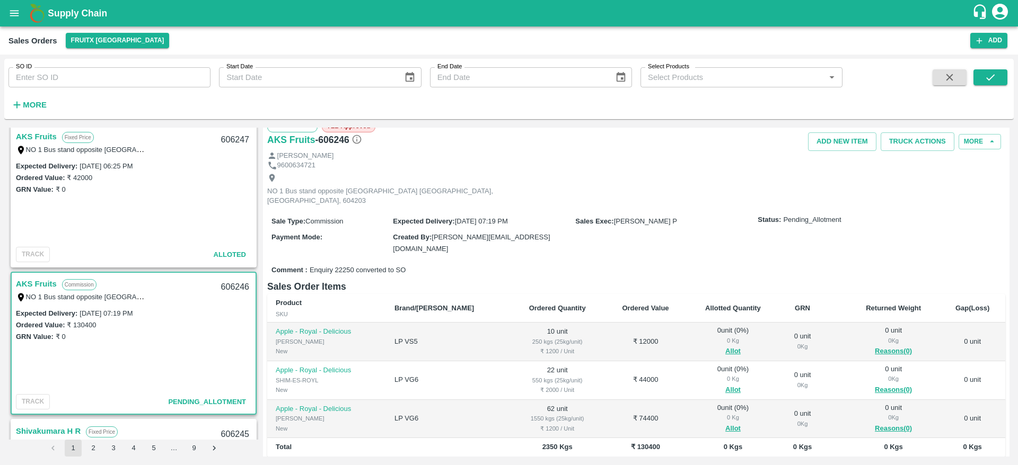
click at [529, 385] on div "₹ 2000 / Unit" at bounding box center [556, 390] width 77 height 10
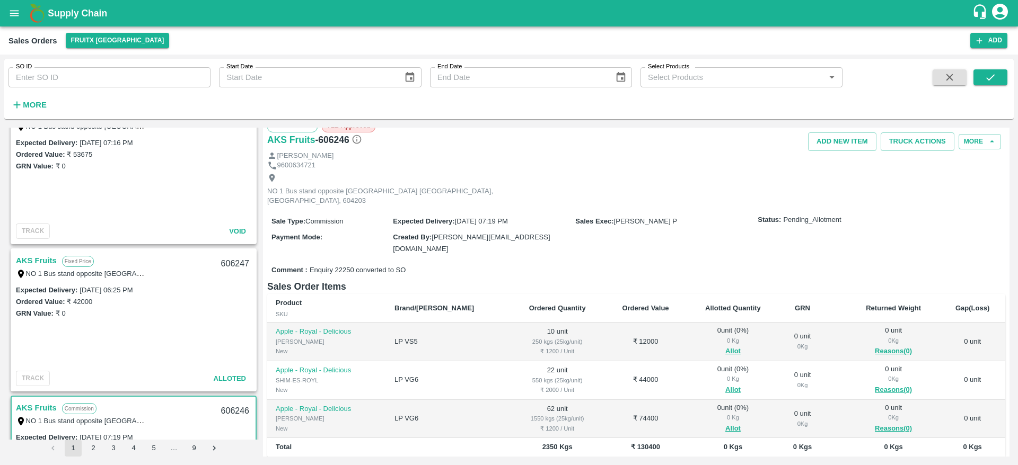
scroll to position [173, 0]
click at [31, 262] on link "AKS Fruits" at bounding box center [36, 263] width 41 height 14
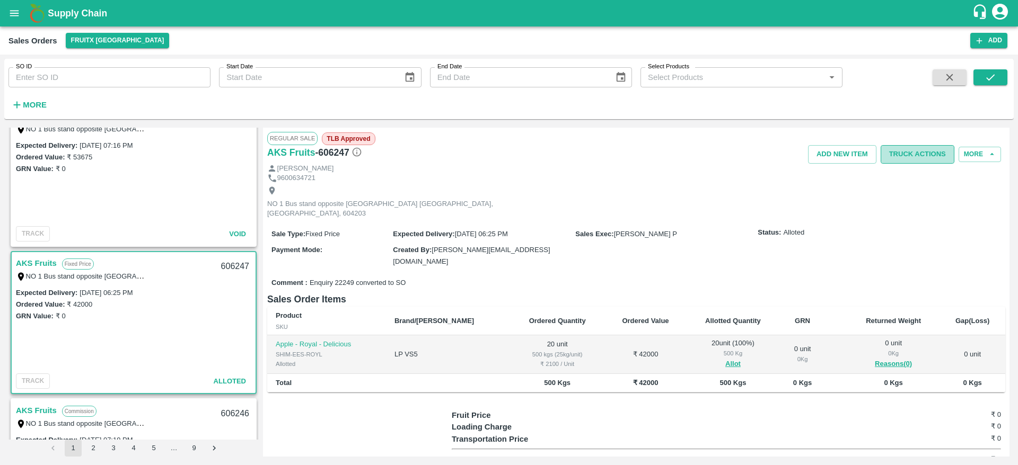
click at [910, 149] on button "Truck Actions" at bounding box center [917, 154] width 74 height 19
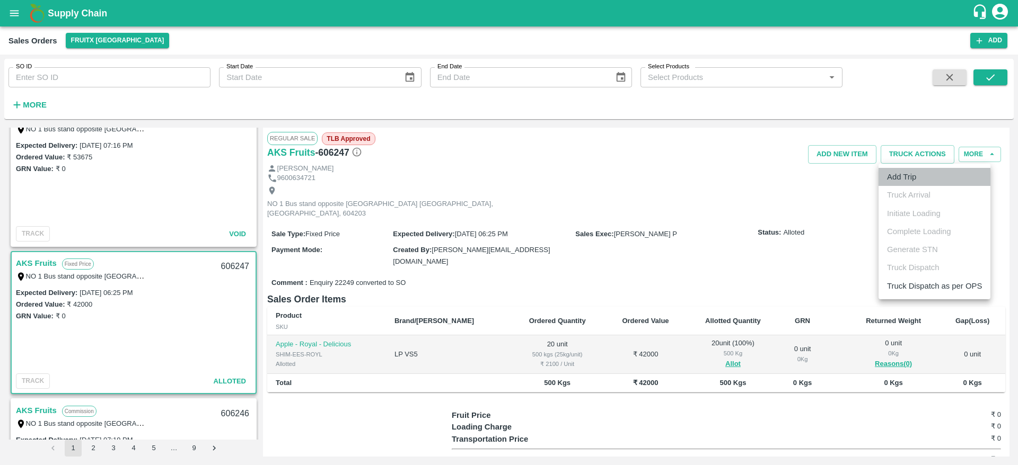
click at [923, 185] on li "Add Trip" at bounding box center [934, 177] width 112 height 18
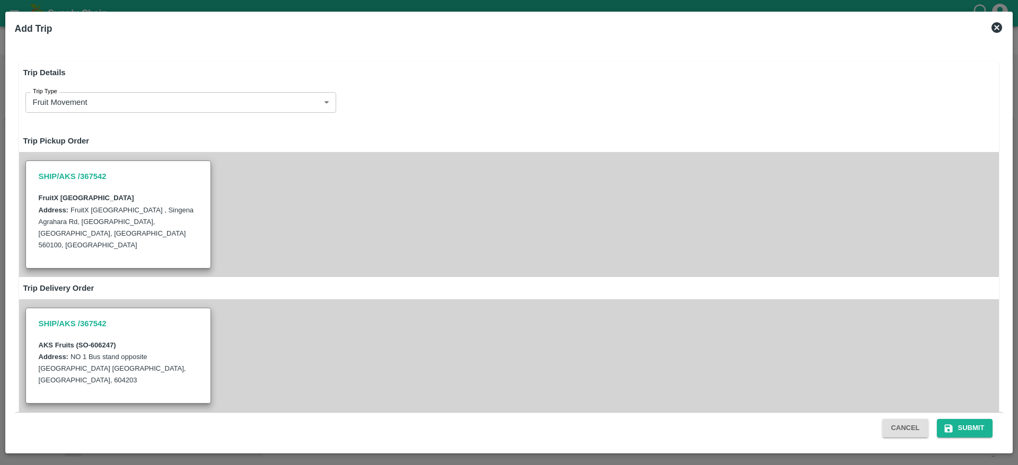
radio input "true"
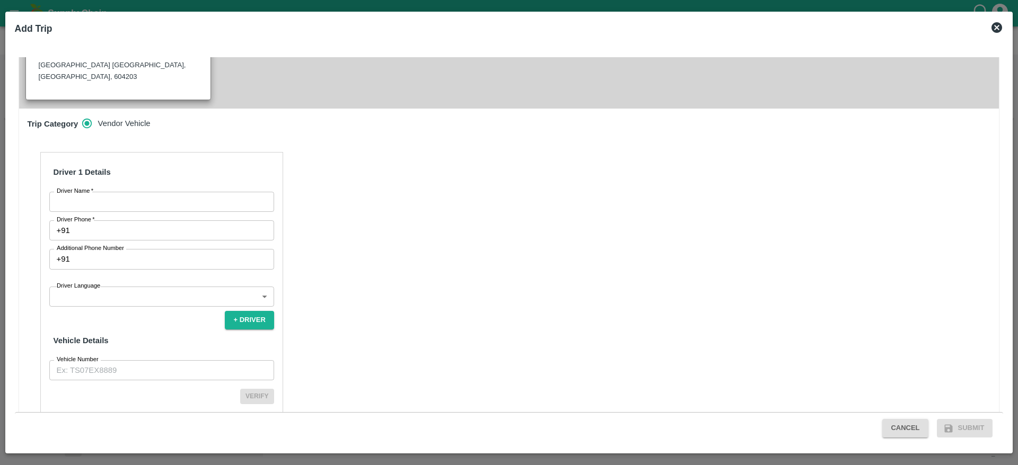
drag, startPoint x: 209, startPoint y: 155, endPoint x: 210, endPoint y: 165, distance: 10.1
click at [210, 165] on div "Driver 1 Details Driver Name   * Driver Name Driver Phone   * +91 Driver Phone …" at bounding box center [161, 291] width 243 height 279
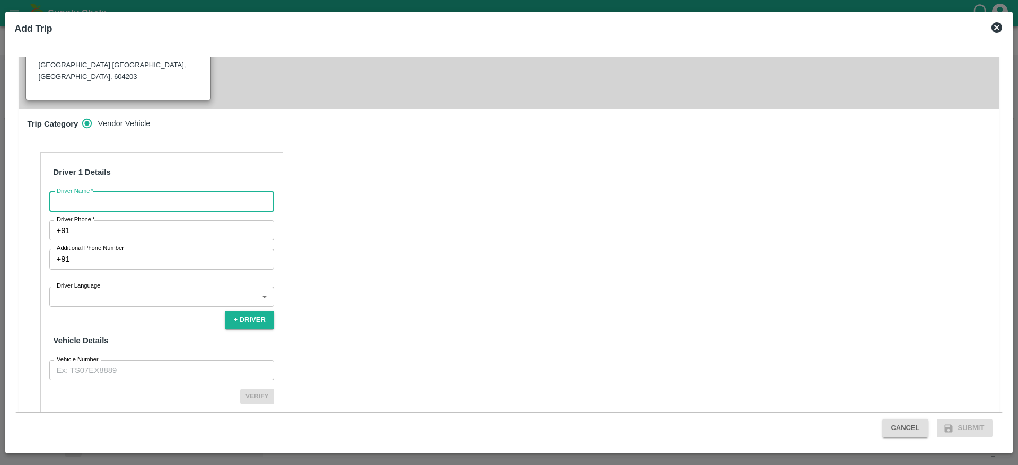
click at [210, 192] on input "Driver Name   *" at bounding box center [161, 202] width 225 height 20
type input "AKS"
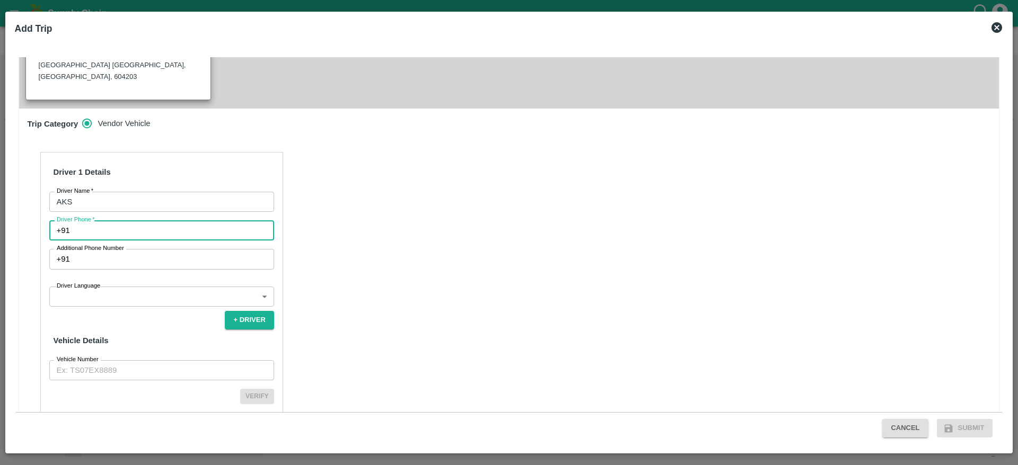
type input "8"
type input "9626034159"
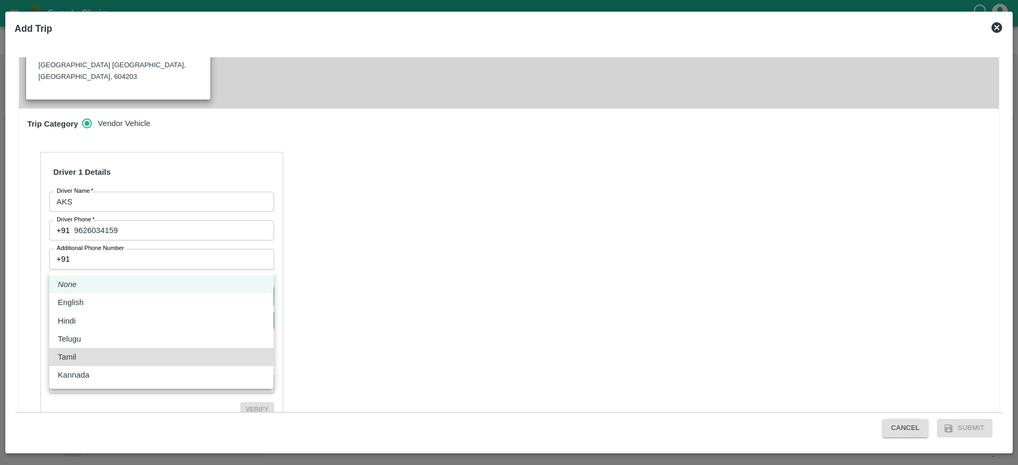
type input "ta"
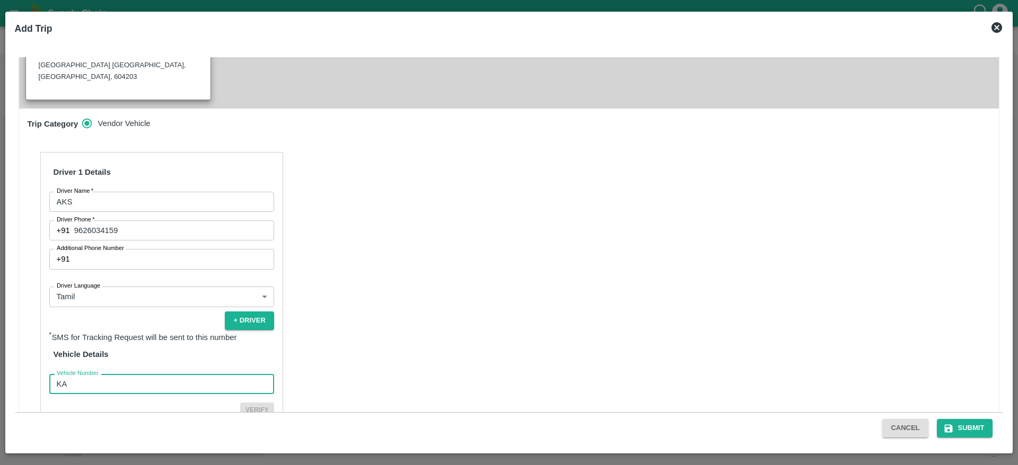
type input "KA05AN6741"
click at [240, 403] on button "Verify" at bounding box center [257, 410] width 34 height 15
click at [952, 435] on button "Submit" at bounding box center [964, 428] width 56 height 19
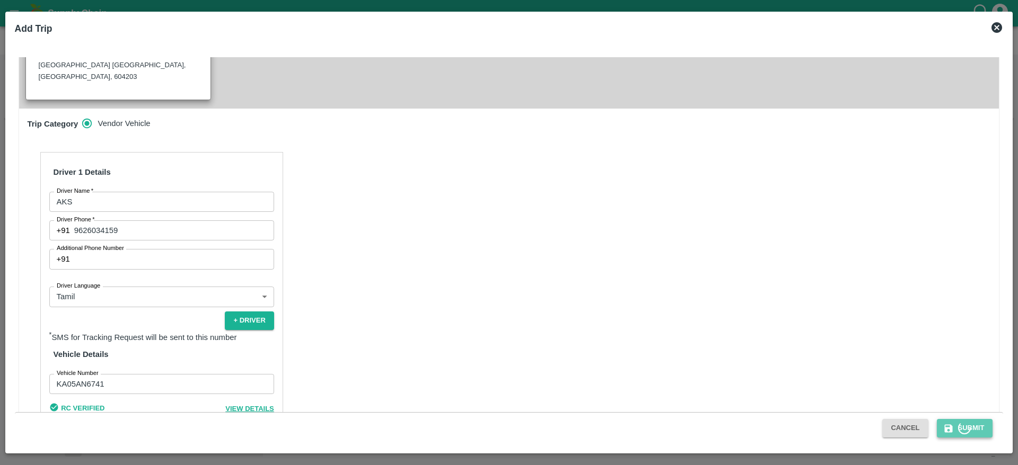
click at [952, 435] on button "Submit" at bounding box center [964, 428] width 56 height 19
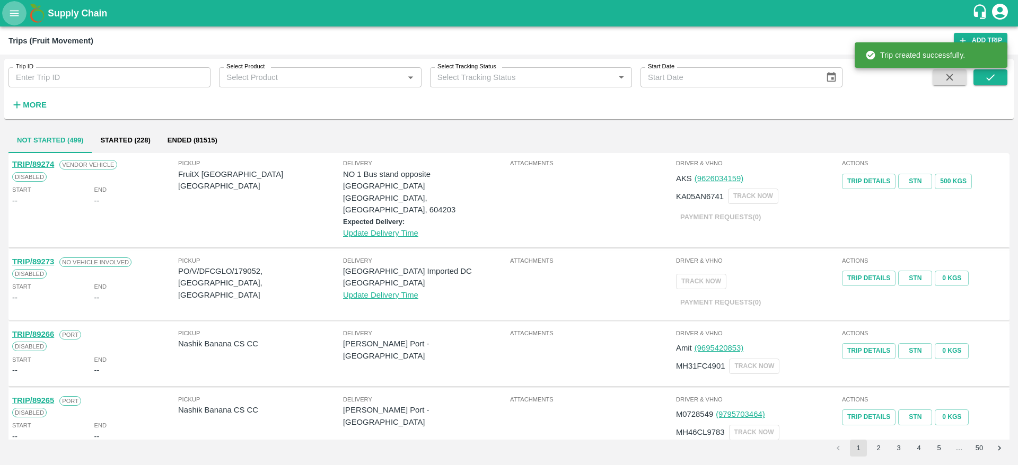
click at [12, 19] on icon "open drawer" at bounding box center [14, 13] width 12 height 12
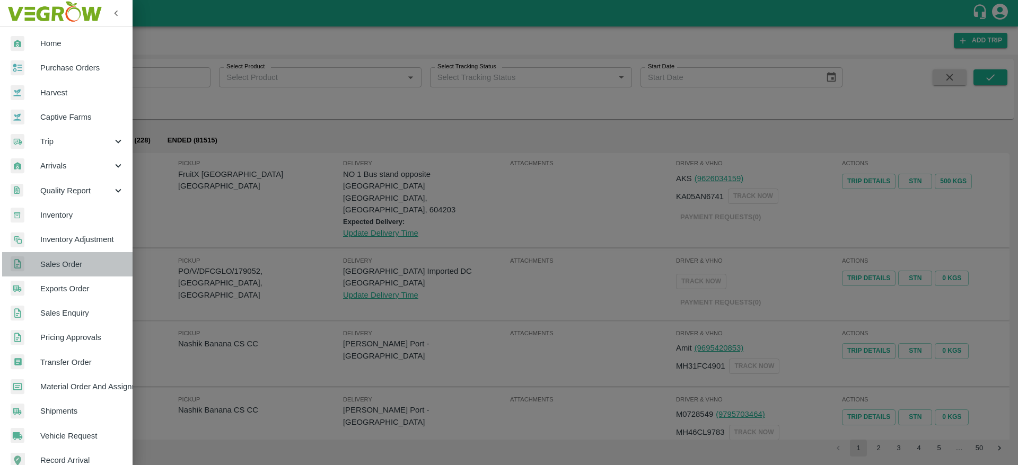
click at [85, 275] on link "Sales Order" at bounding box center [66, 264] width 132 height 24
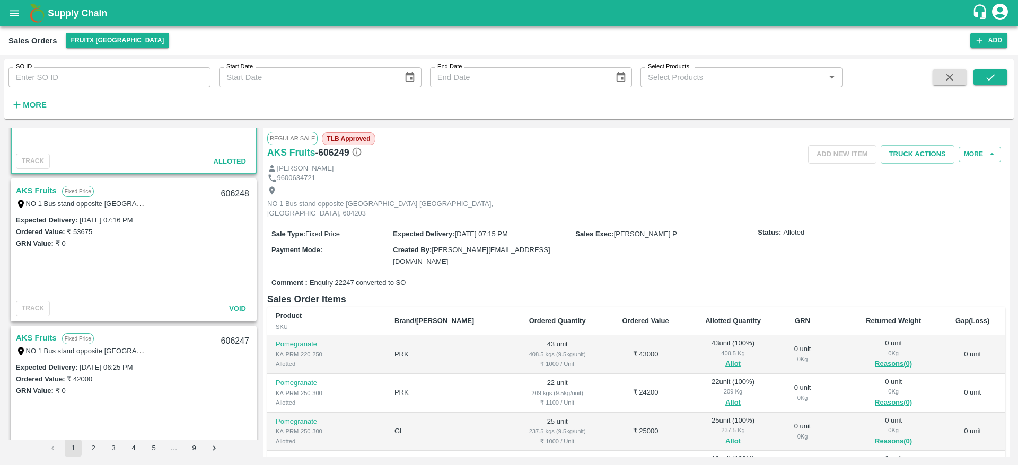
scroll to position [100, 0]
click at [32, 341] on link "AKS Fruits" at bounding box center [36, 337] width 41 height 14
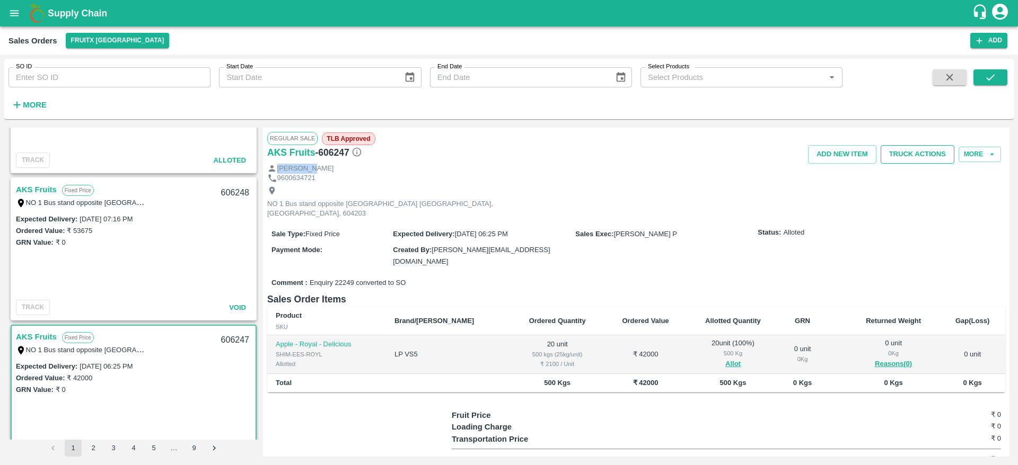
drag, startPoint x: 917, startPoint y: 166, endPoint x: 914, endPoint y: 156, distance: 11.2
click at [914, 156] on div "Regular Sale TLB Approved AKS Fruits - 606247 Add NEW ITEM Truck Actions More S…" at bounding box center [636, 292] width 746 height 329
click at [914, 156] on button "Truck Actions" at bounding box center [917, 154] width 74 height 19
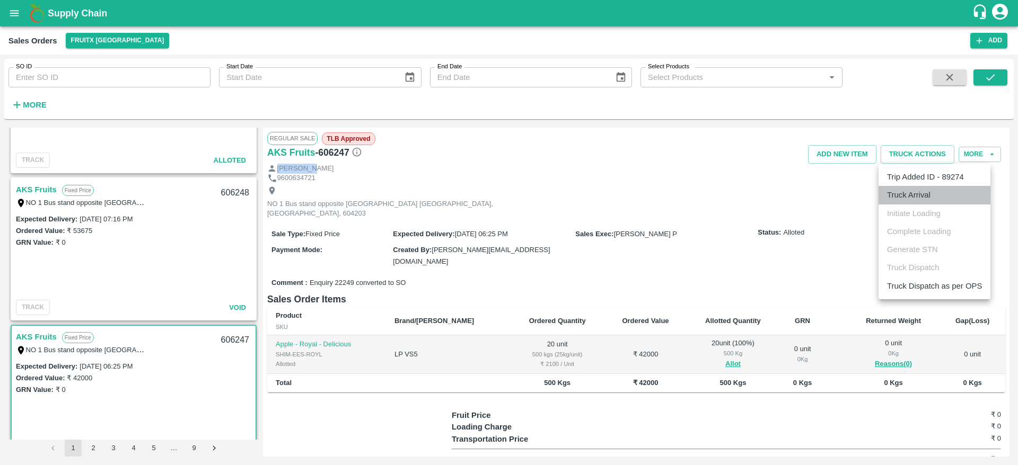
click at [923, 188] on li "Truck Arrival" at bounding box center [934, 195] width 112 height 18
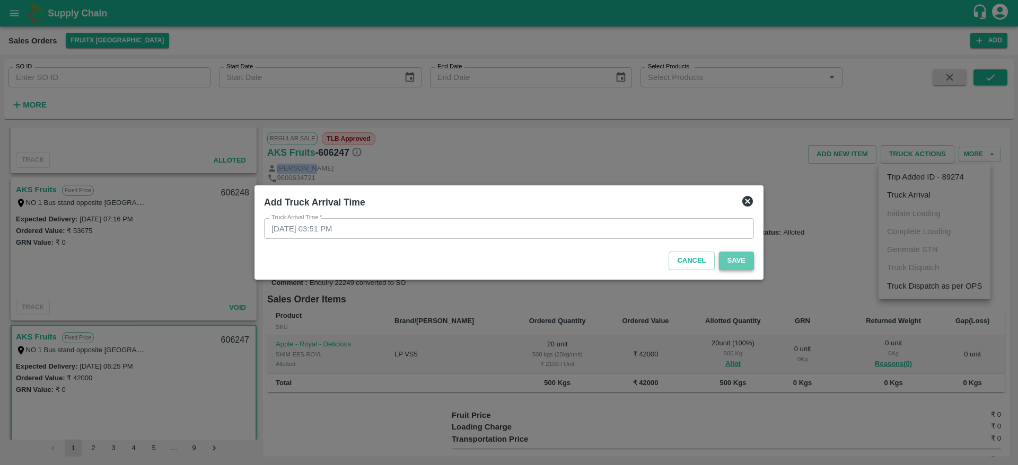
click at [742, 260] on button "Save" at bounding box center [736, 261] width 35 height 19
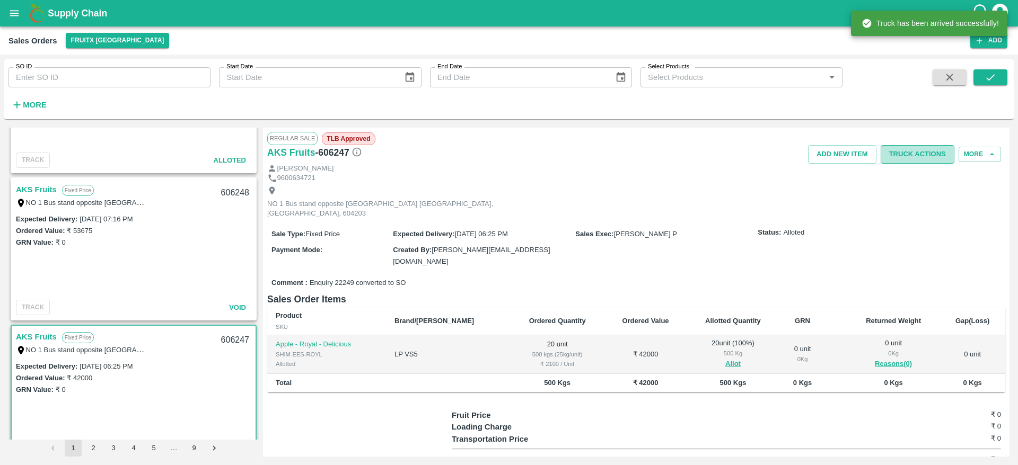
click at [916, 156] on button "Truck Actions" at bounding box center [917, 154] width 74 height 19
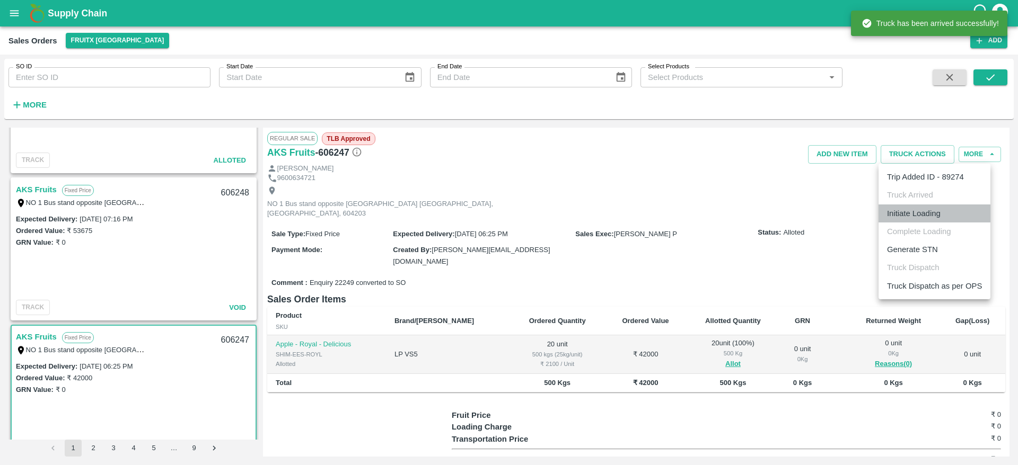
click at [925, 218] on li "Initiate Loading" at bounding box center [934, 214] width 112 height 18
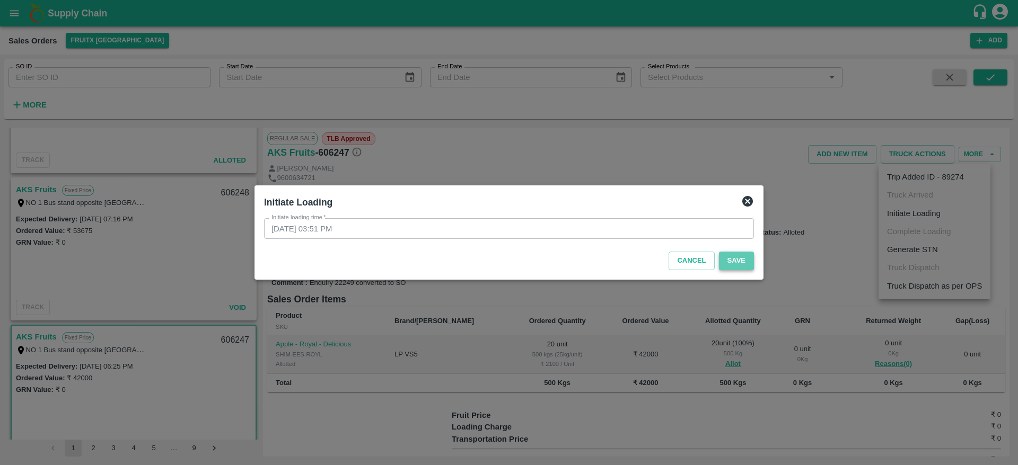
click at [742, 255] on button "Save" at bounding box center [736, 261] width 35 height 19
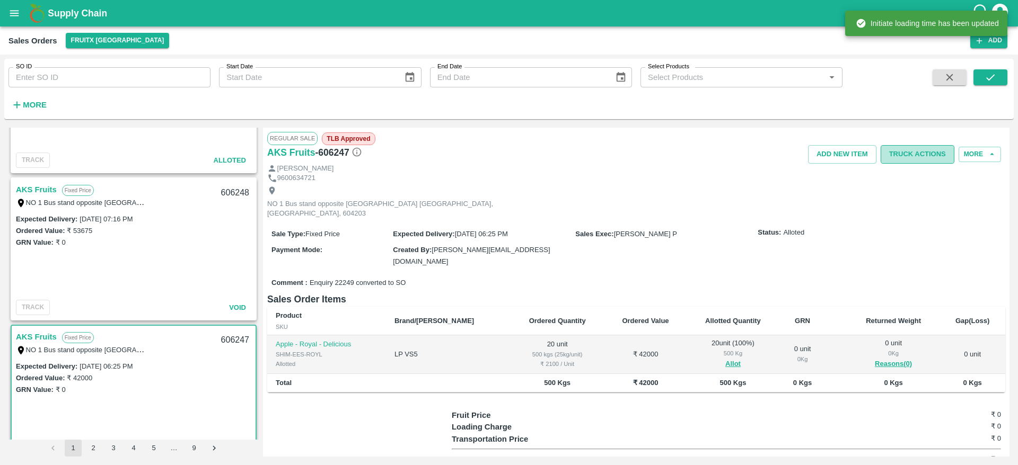
click at [910, 155] on button "Truck Actions" at bounding box center [917, 154] width 74 height 19
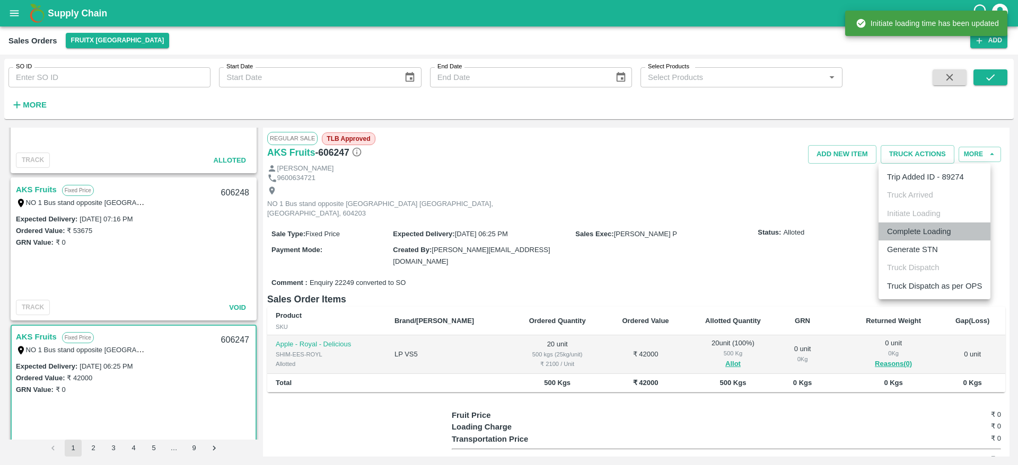
click at [926, 232] on li "Complete Loading" at bounding box center [934, 232] width 112 height 18
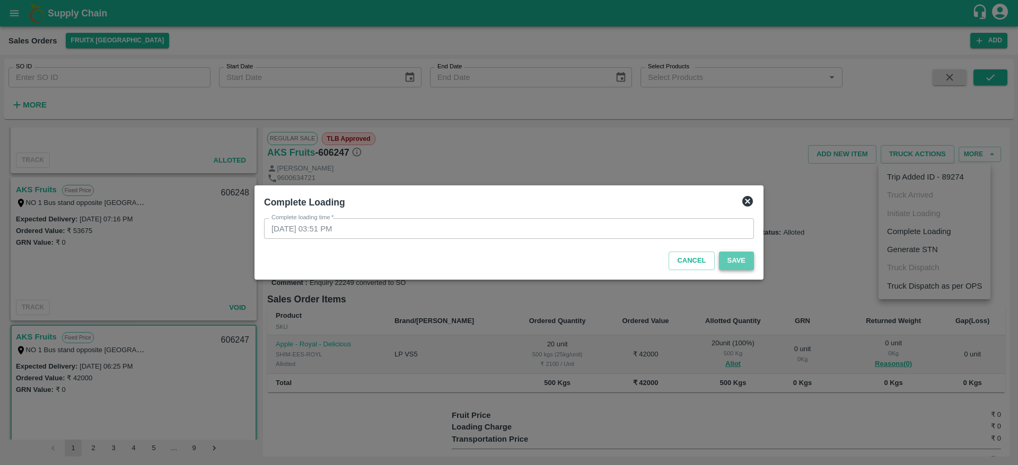
click at [746, 266] on button "Save" at bounding box center [736, 261] width 35 height 19
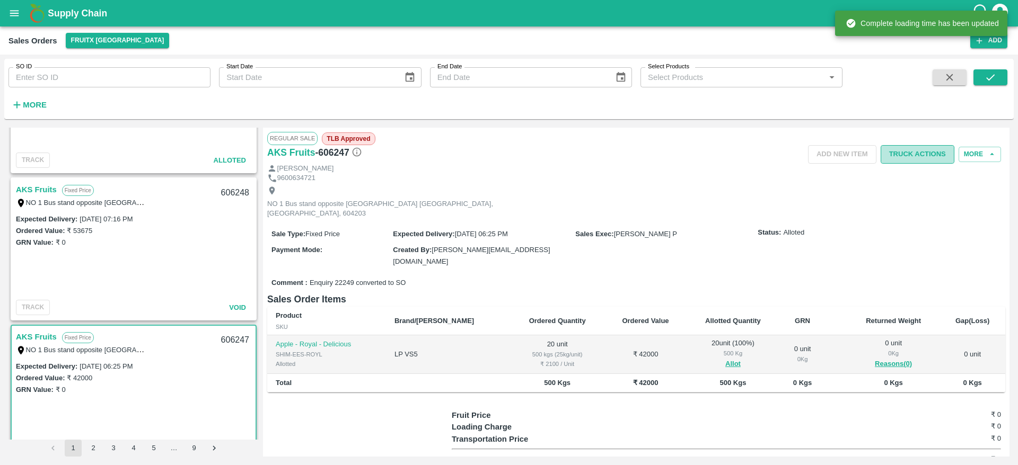
click at [907, 152] on button "Truck Actions" at bounding box center [917, 154] width 74 height 19
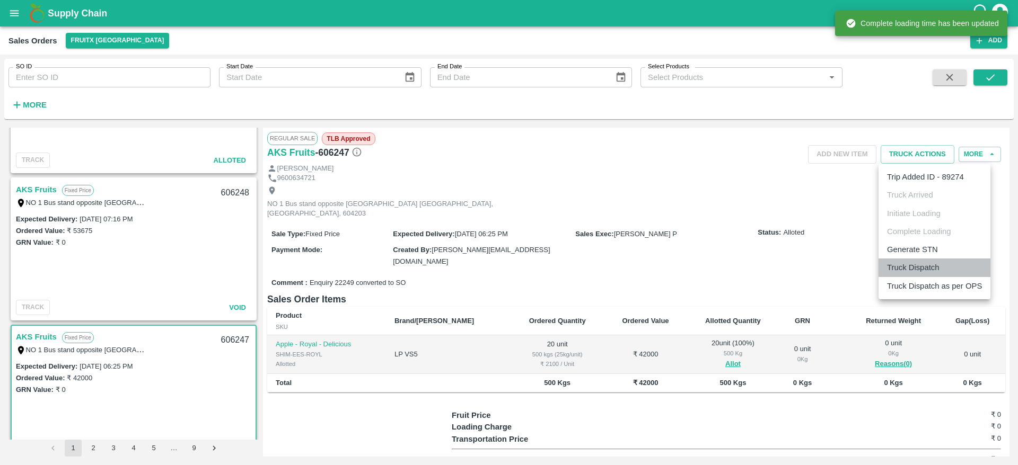
click at [924, 262] on li "Truck Dispatch" at bounding box center [934, 268] width 112 height 18
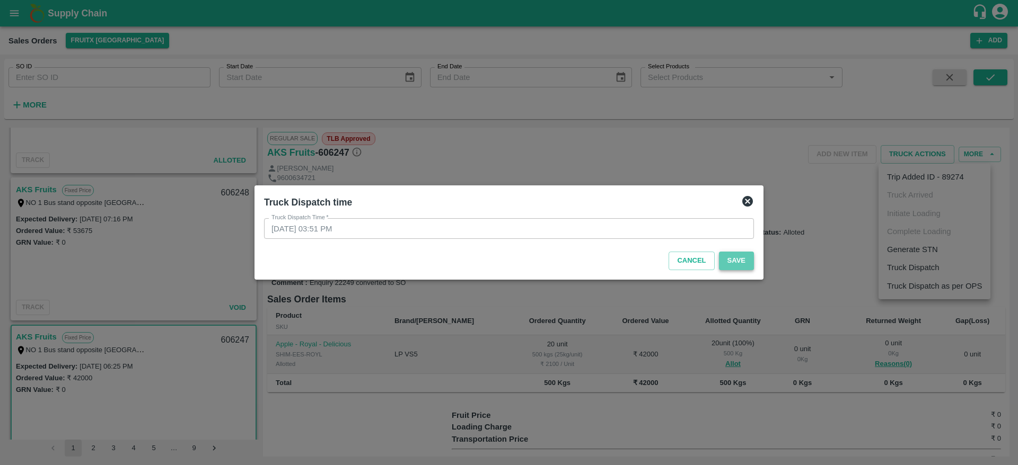
click at [742, 264] on button "Save" at bounding box center [736, 261] width 35 height 19
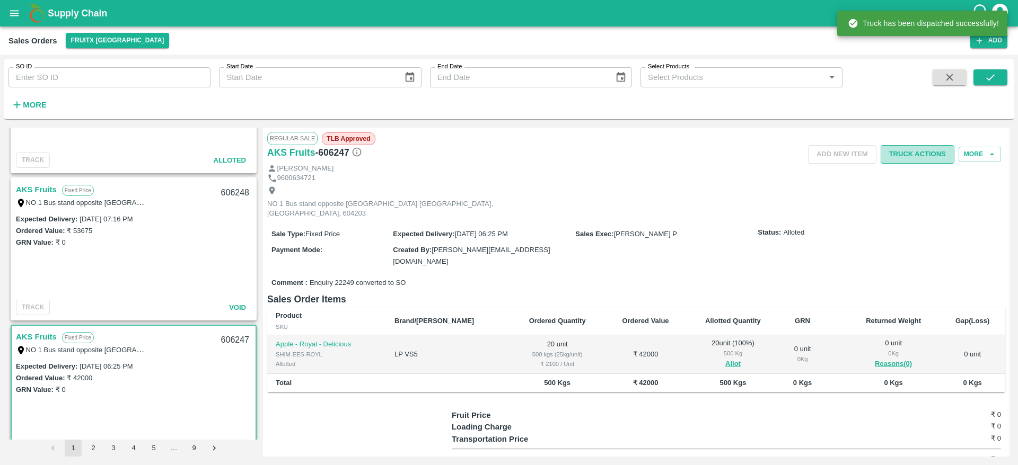
click at [927, 160] on button "Truck Actions" at bounding box center [917, 154] width 74 height 19
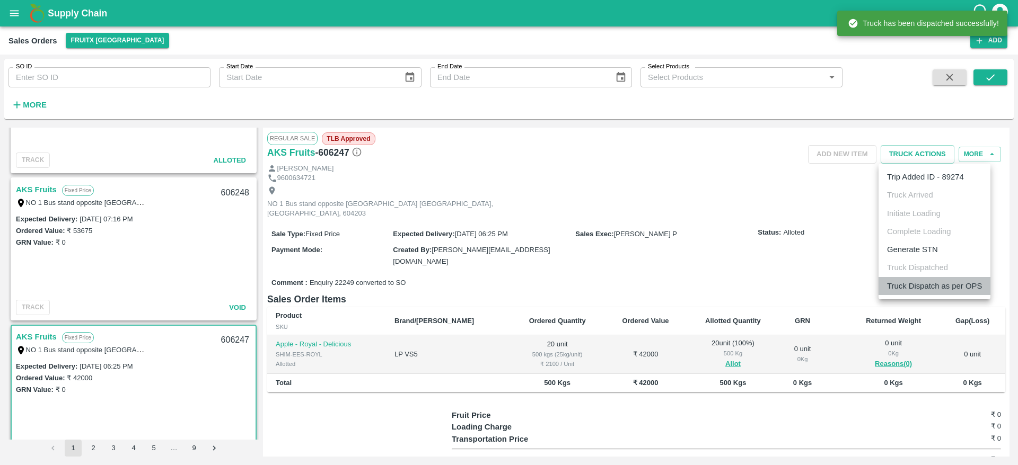
click at [949, 280] on li "Truck Dispatch as per OPS" at bounding box center [934, 286] width 112 height 18
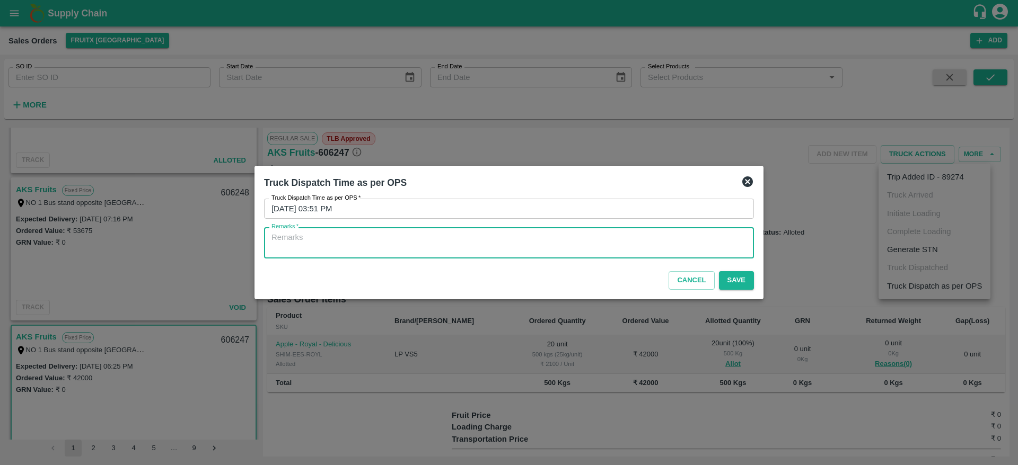
click at [659, 238] on textarea "Remarks   *" at bounding box center [508, 243] width 475 height 22
type textarea "OTD"
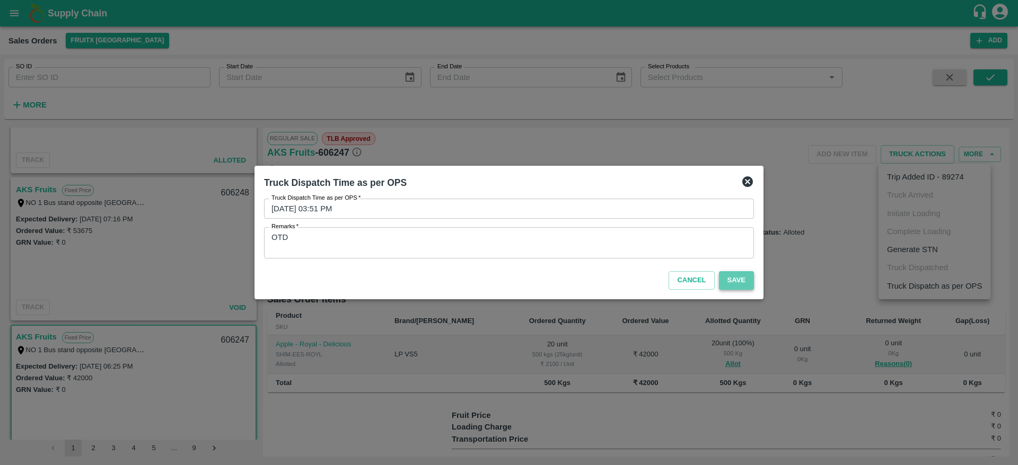
click at [724, 285] on button "Save" at bounding box center [736, 280] width 35 height 19
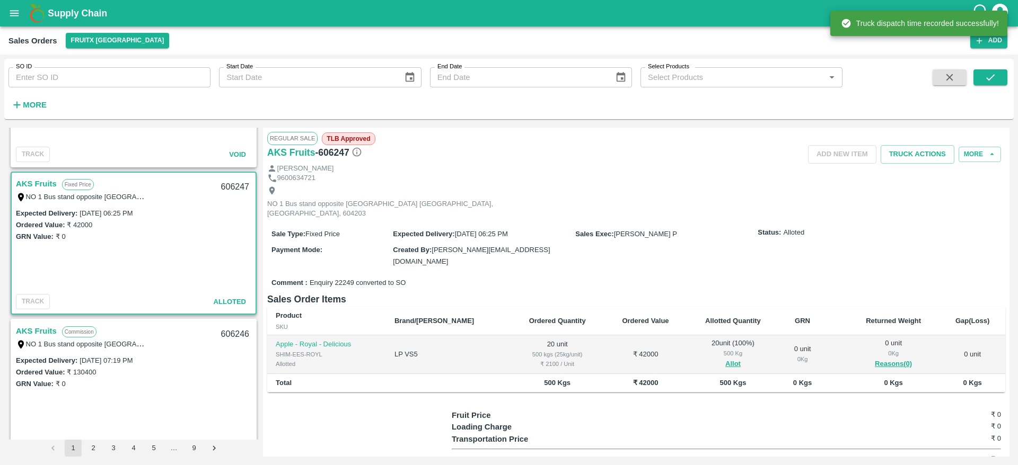
scroll to position [291, 0]
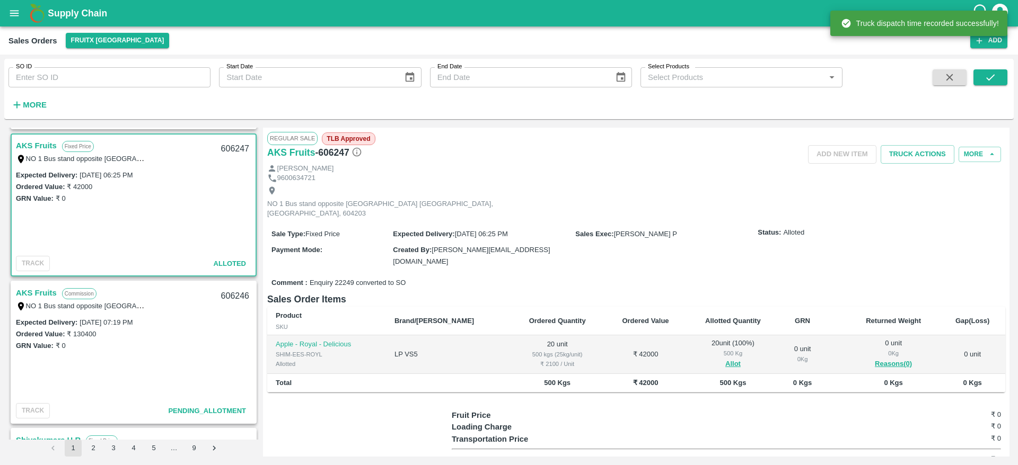
click at [42, 288] on link "AKS Fruits" at bounding box center [36, 293] width 41 height 14
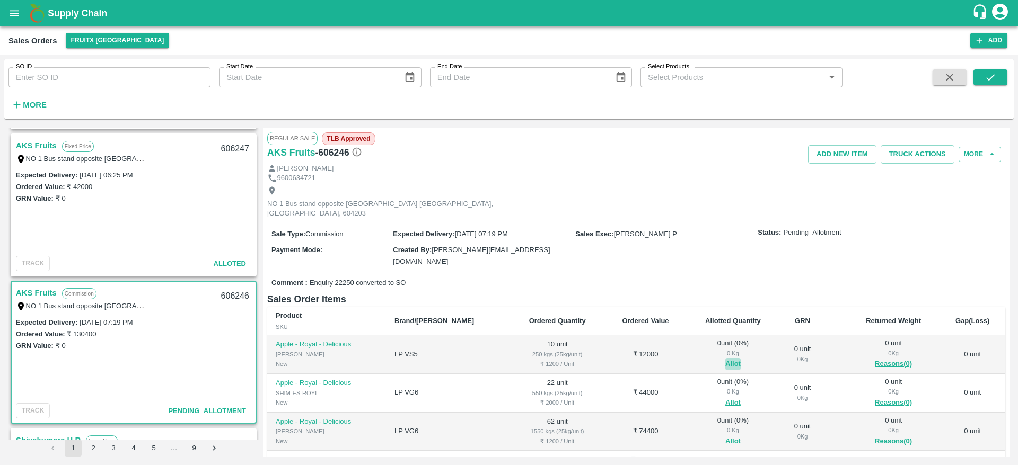
click at [725, 358] on button "Allot" at bounding box center [732, 364] width 15 height 12
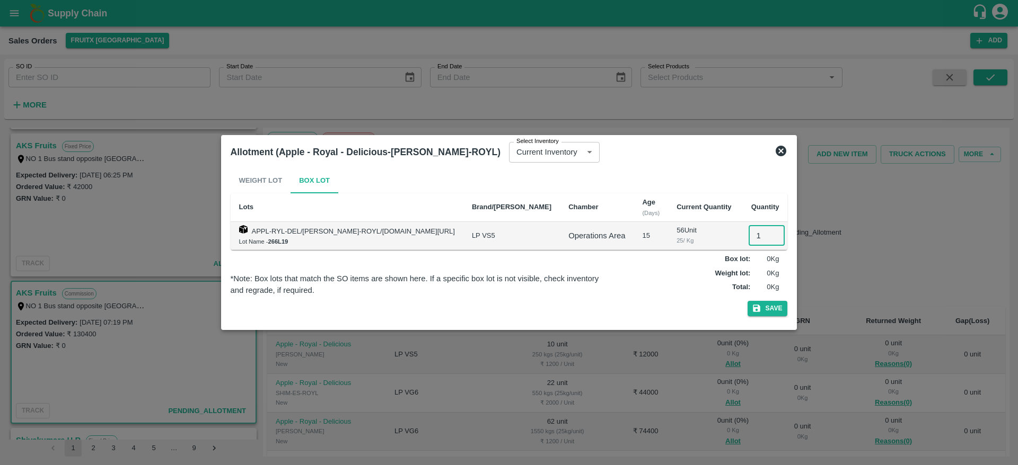
click at [748, 237] on input "1" at bounding box center [766, 236] width 36 height 20
type input "10"
click at [747, 301] on button "Save" at bounding box center [767, 308] width 40 height 15
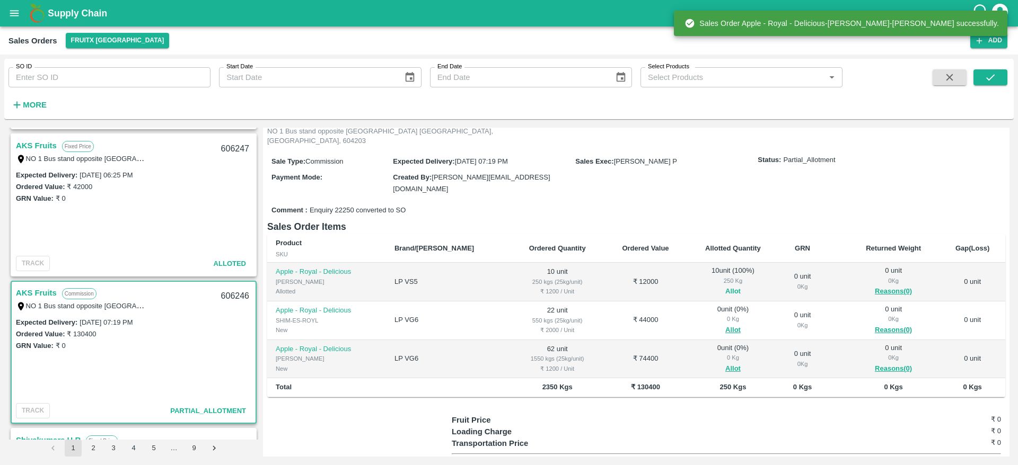
scroll to position [78, 0]
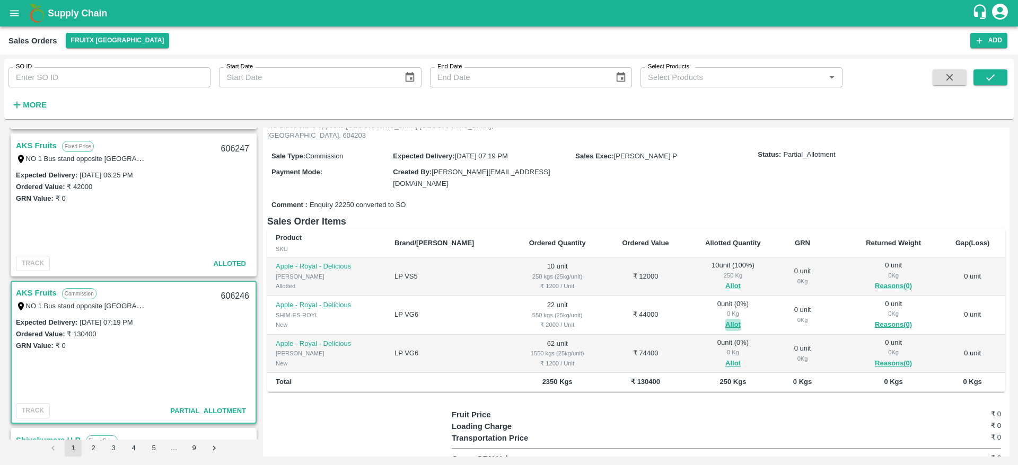
click at [725, 319] on button "Allot" at bounding box center [732, 325] width 15 height 12
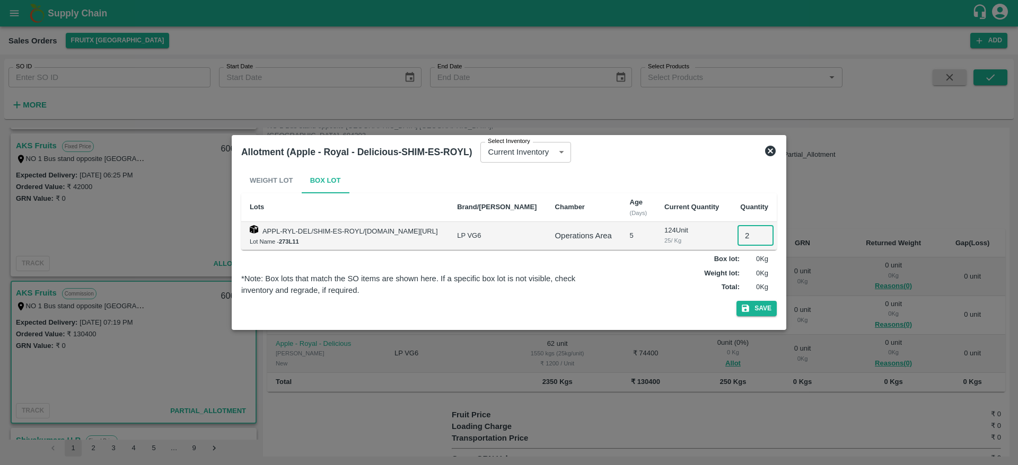
click at [748, 243] on input "2" at bounding box center [755, 236] width 36 height 20
type input "22"
click at [736, 301] on button "Save" at bounding box center [756, 308] width 40 height 15
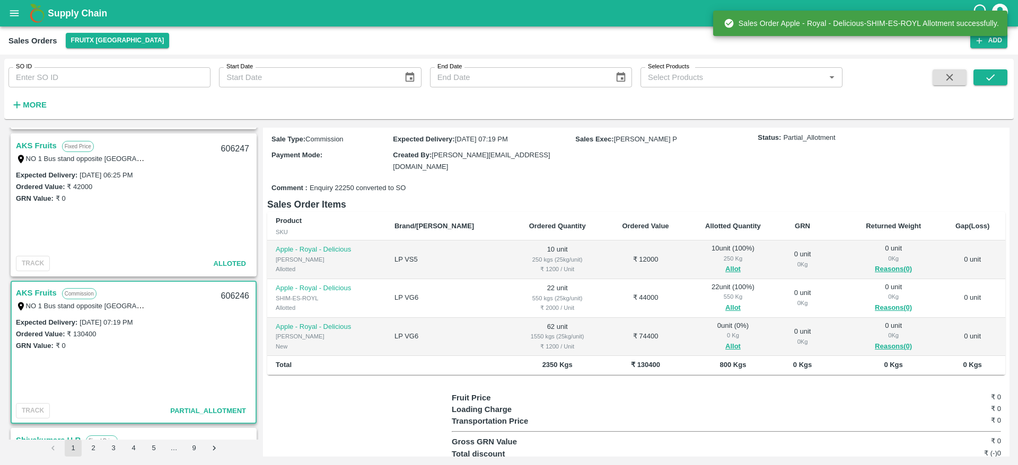
scroll to position [95, 0]
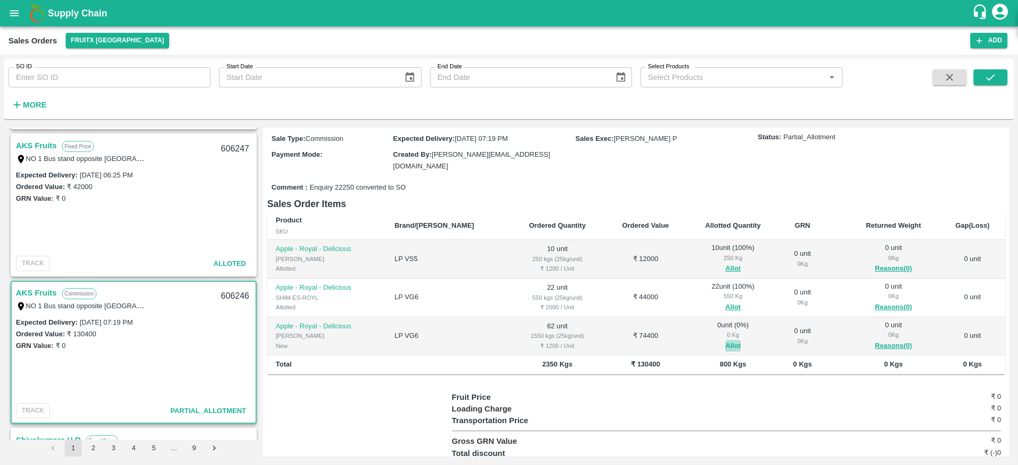
click at [725, 340] on button "Allot" at bounding box center [732, 346] width 15 height 12
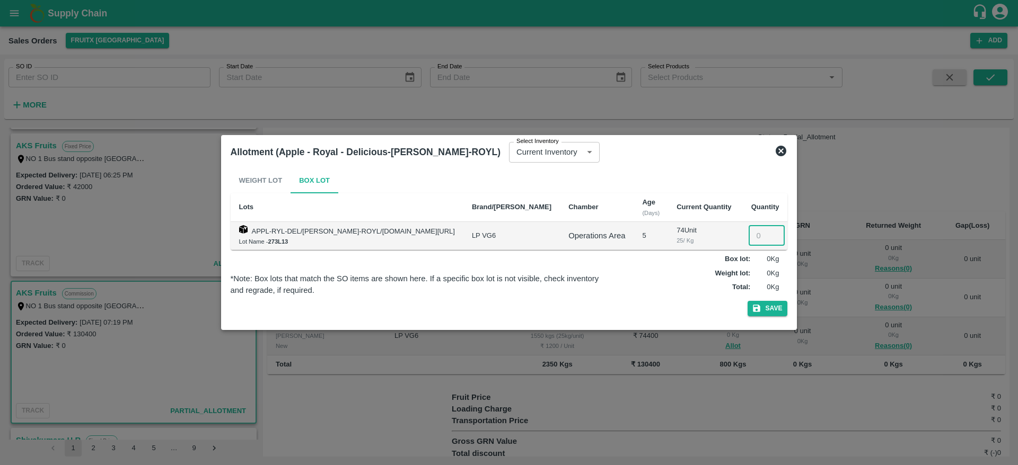
click at [748, 233] on input "number" at bounding box center [766, 236] width 36 height 20
type input "62"
click at [747, 301] on button "Save" at bounding box center [767, 308] width 40 height 15
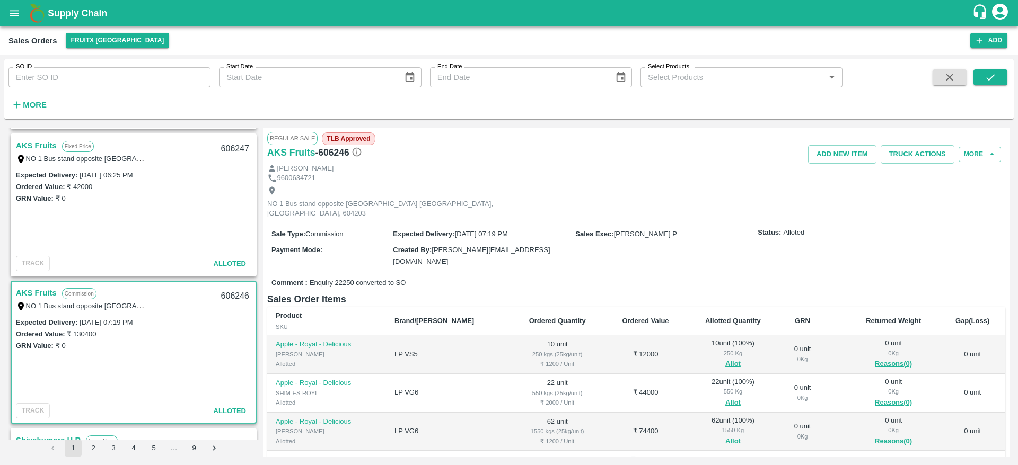
click at [236, 288] on div "606246" at bounding box center [235, 296] width 41 height 25
copy div "606246"
click at [912, 160] on button "Truck Actions" at bounding box center [917, 154] width 74 height 19
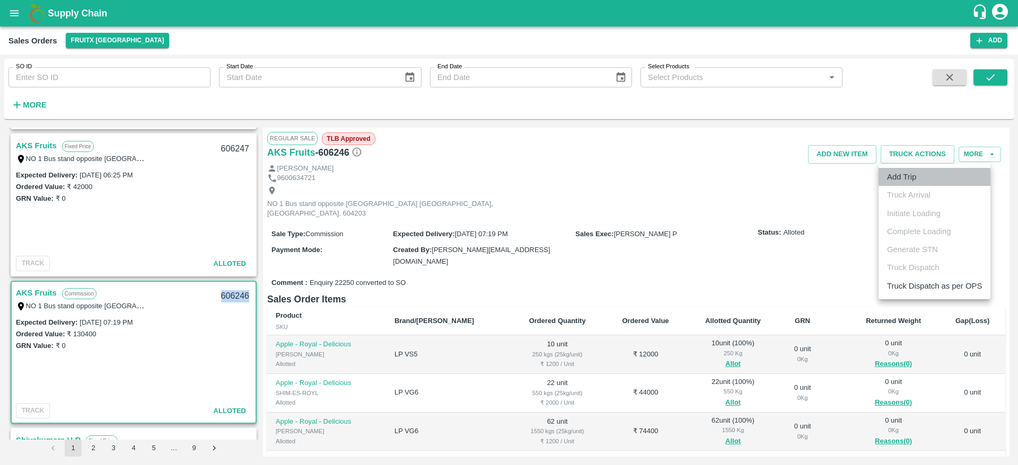
click at [919, 182] on li "Add Trip" at bounding box center [934, 177] width 112 height 18
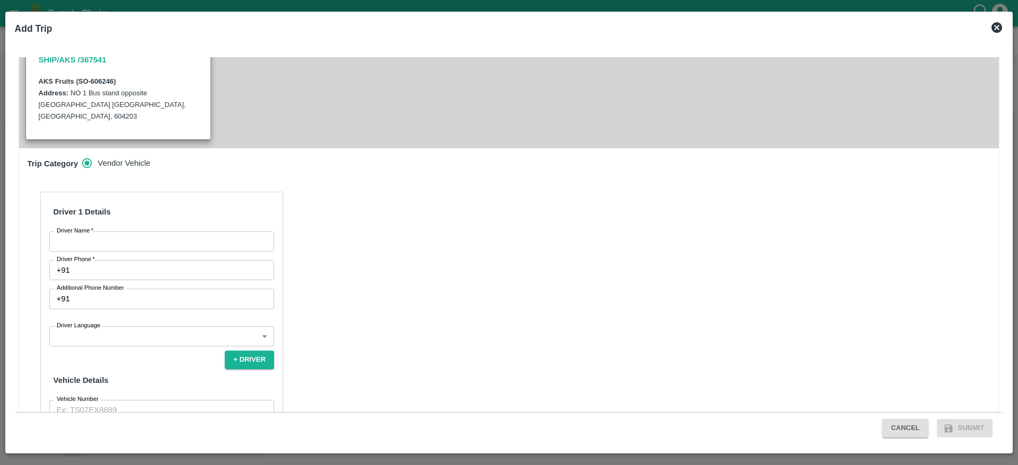
scroll to position [270, 0]
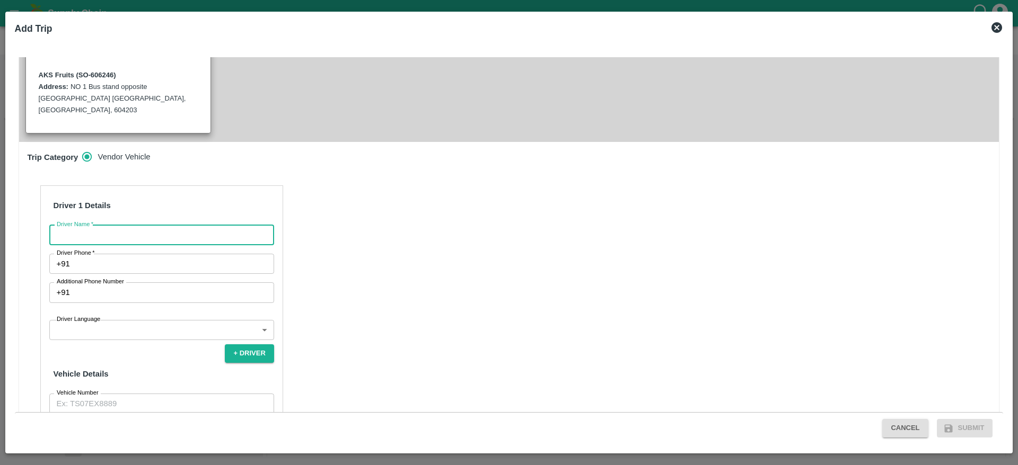
click at [140, 225] on input "Driver Name   *" at bounding box center [161, 235] width 225 height 20
type input "AKS"
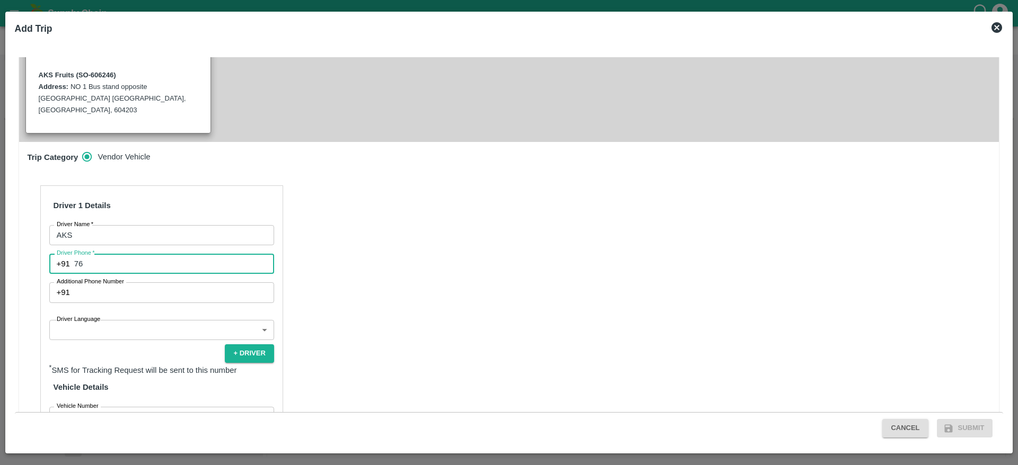
type input "7639383819"
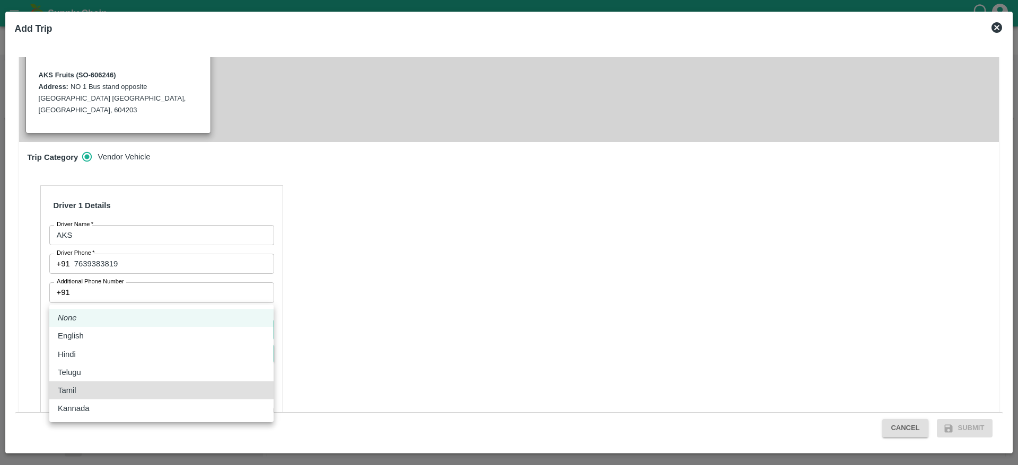
type input "ta"
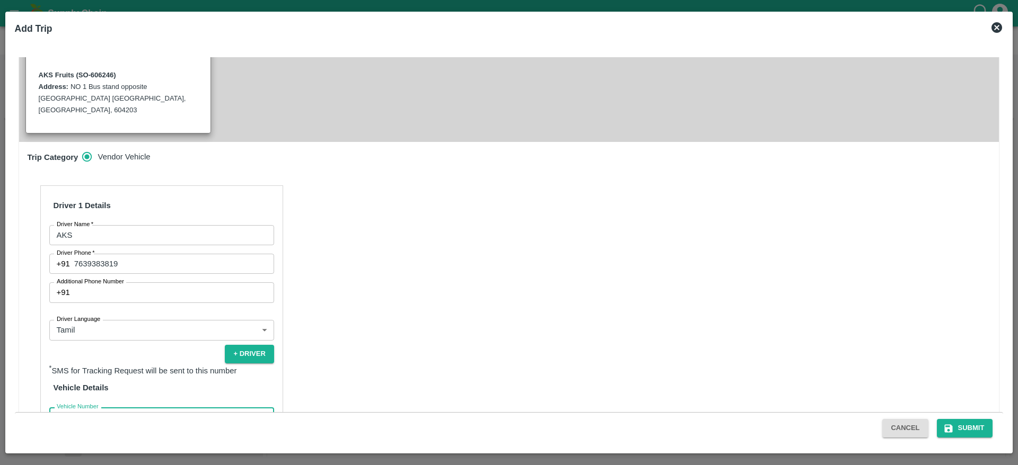
type input "TN48AR5859"
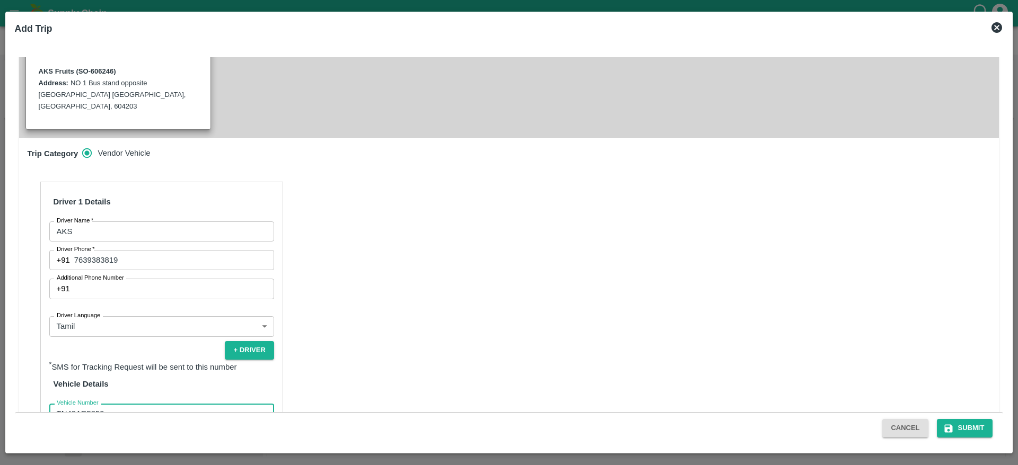
click at [240, 432] on button "Verify" at bounding box center [257, 439] width 34 height 15
click at [967, 431] on button "Submit" at bounding box center [964, 428] width 56 height 19
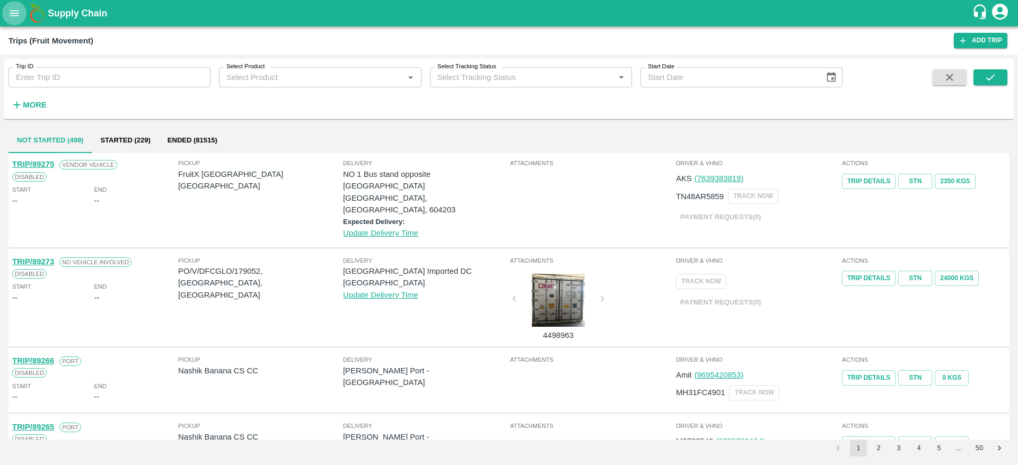
click at [13, 13] on icon "open drawer" at bounding box center [14, 13] width 9 height 6
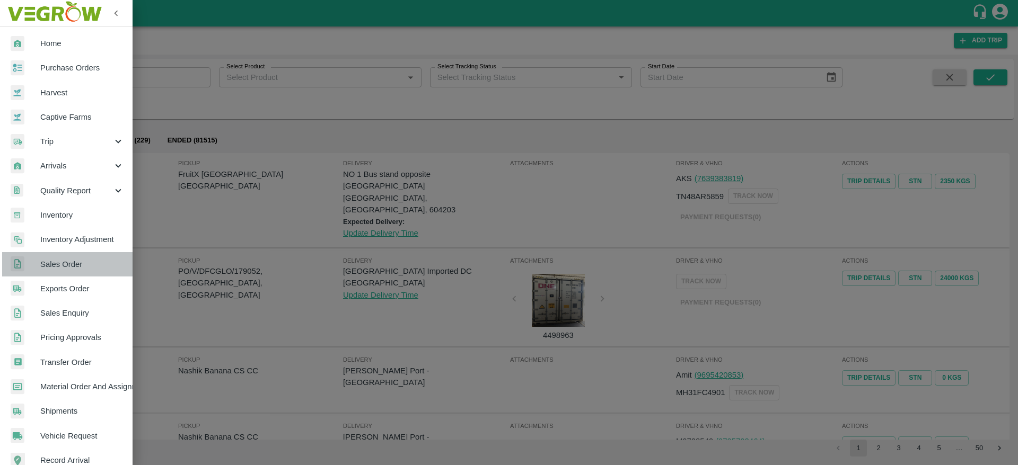
click at [78, 252] on link "Sales Order" at bounding box center [66, 264] width 132 height 24
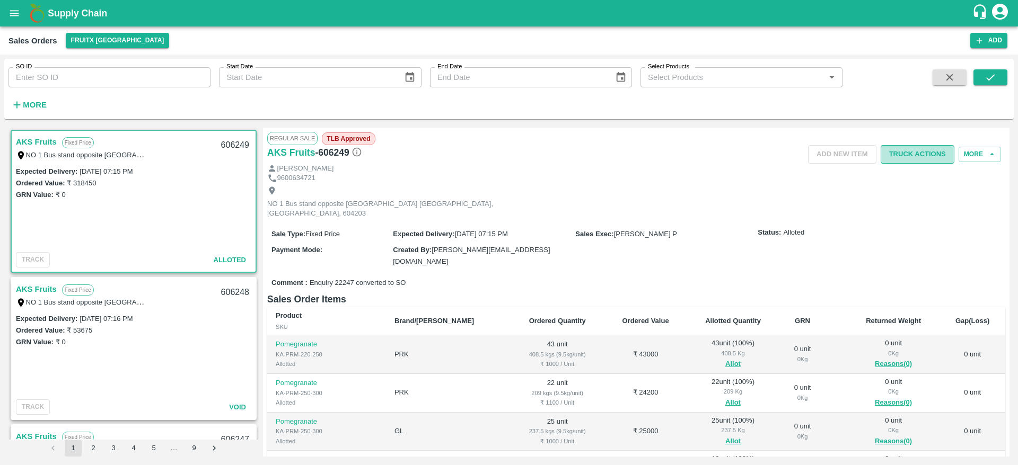
click at [922, 146] on button "Truck Actions" at bounding box center [917, 154] width 74 height 19
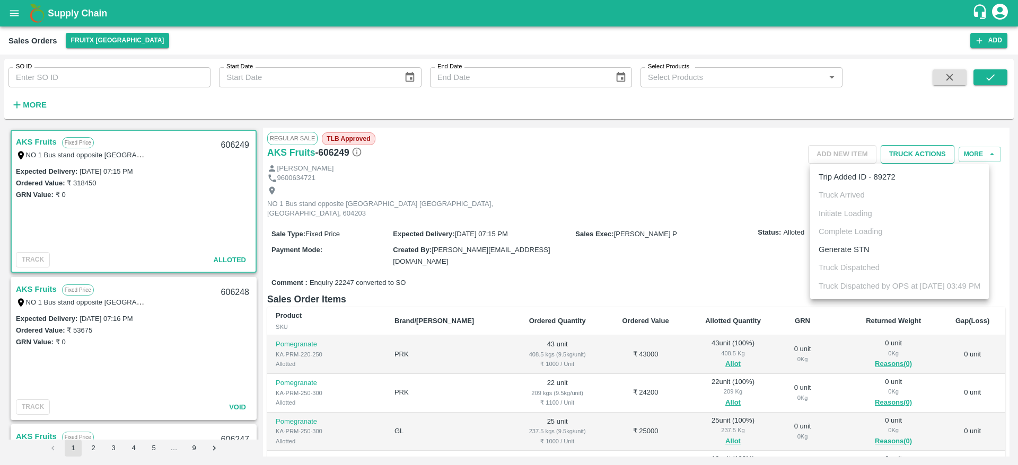
click at [922, 146] on div at bounding box center [509, 232] width 1018 height 465
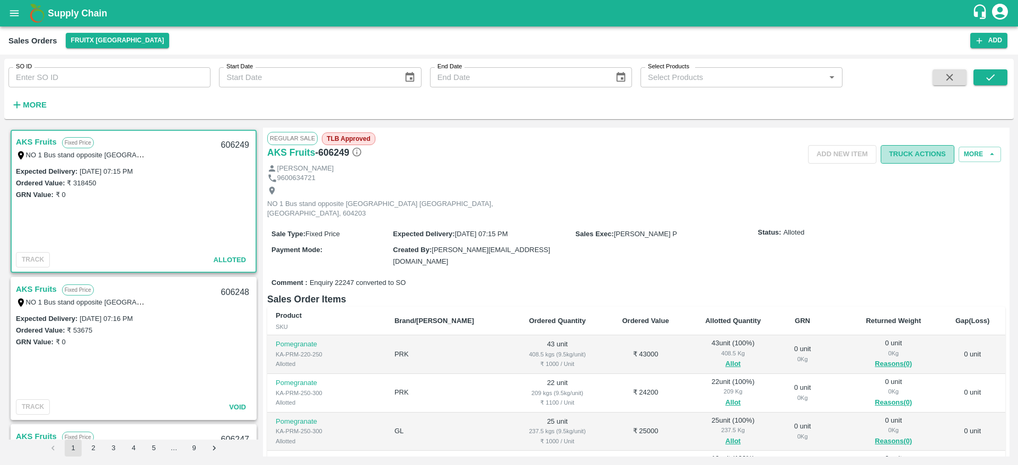
click at [920, 150] on button "Truck Actions" at bounding box center [917, 154] width 74 height 19
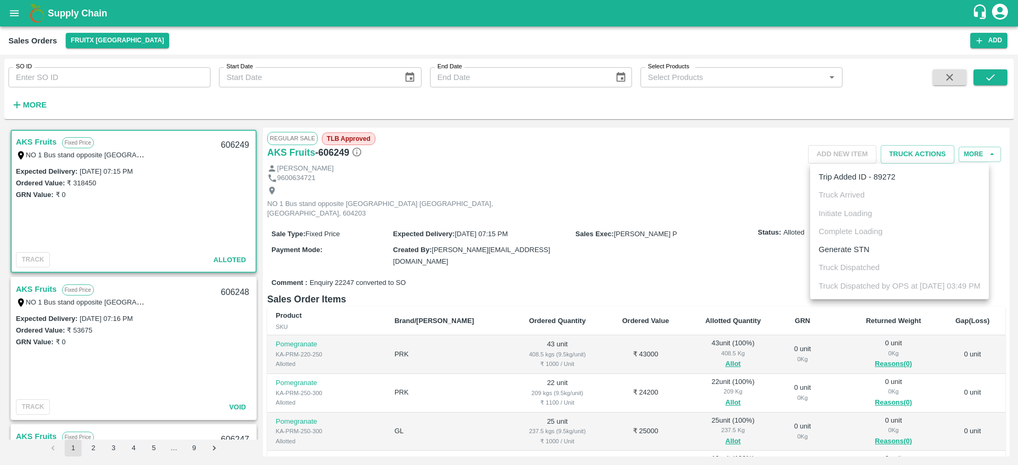
click at [135, 332] on div at bounding box center [509, 232] width 1018 height 465
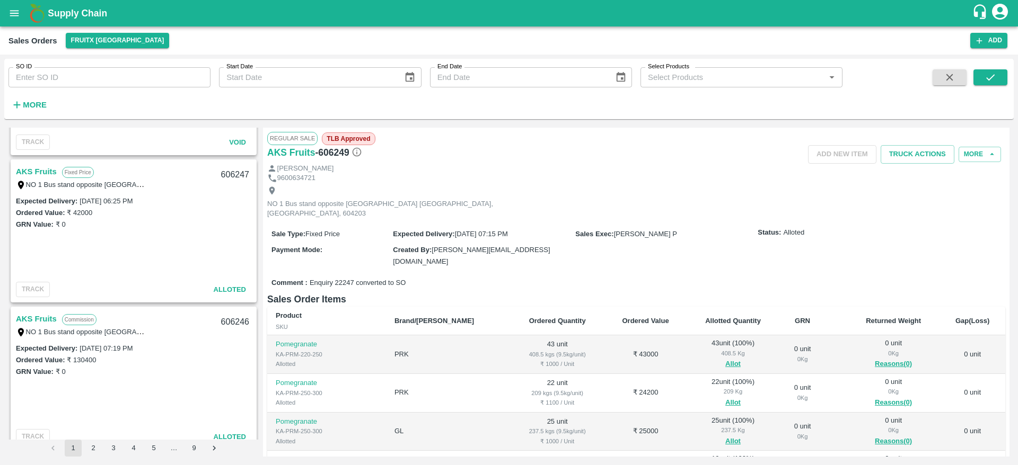
scroll to position [302, 0]
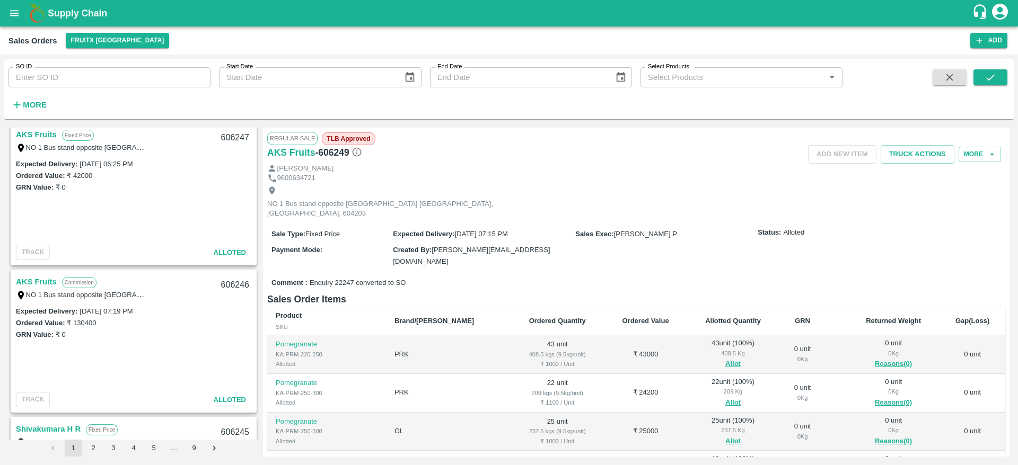
click at [46, 277] on link "AKS Fruits" at bounding box center [36, 282] width 41 height 14
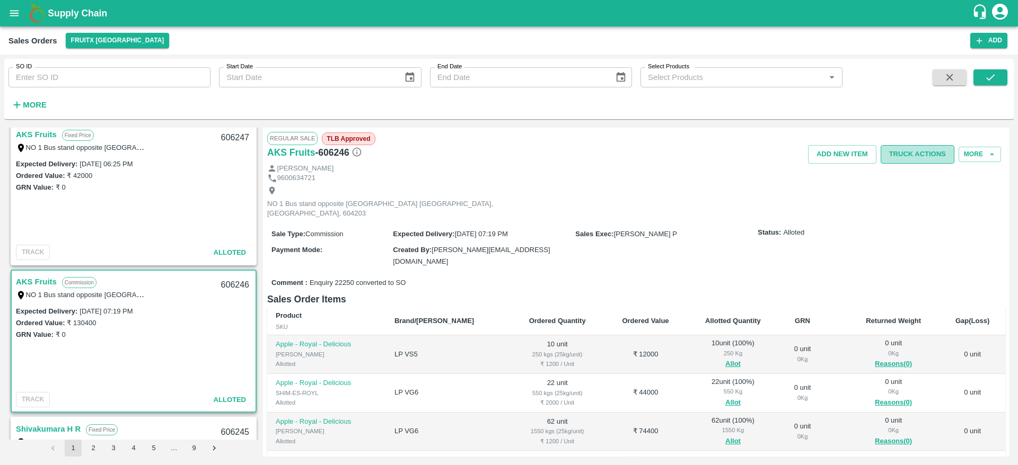
click at [906, 149] on button "Truck Actions" at bounding box center [917, 154] width 74 height 19
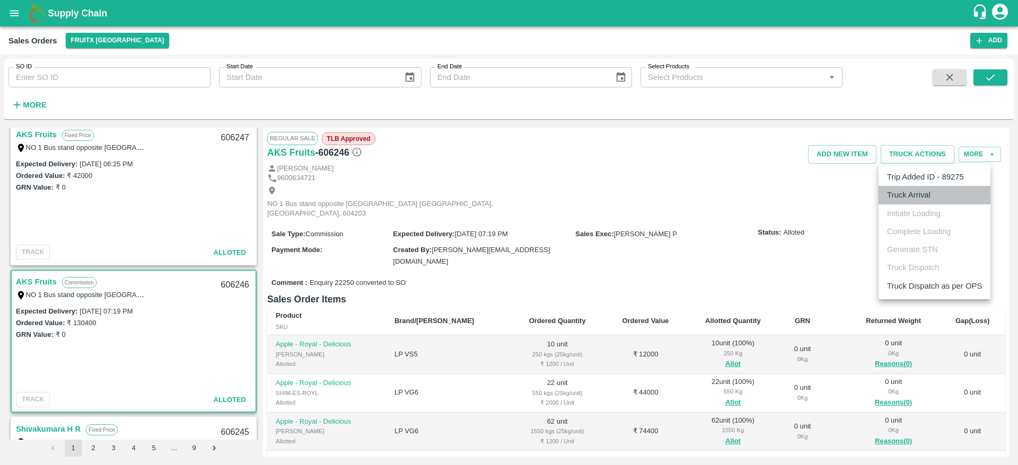
click at [913, 204] on li "Truck Arrival" at bounding box center [934, 195] width 112 height 18
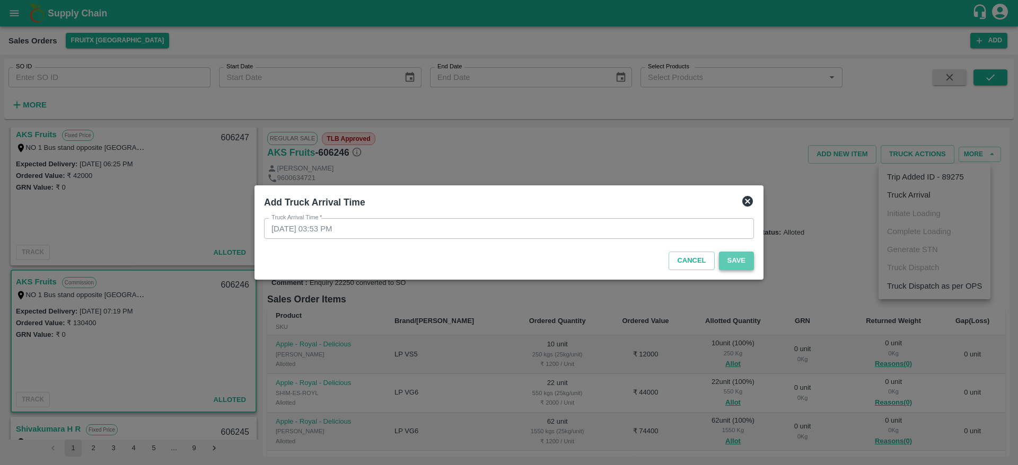
click at [734, 264] on button "Save" at bounding box center [736, 261] width 35 height 19
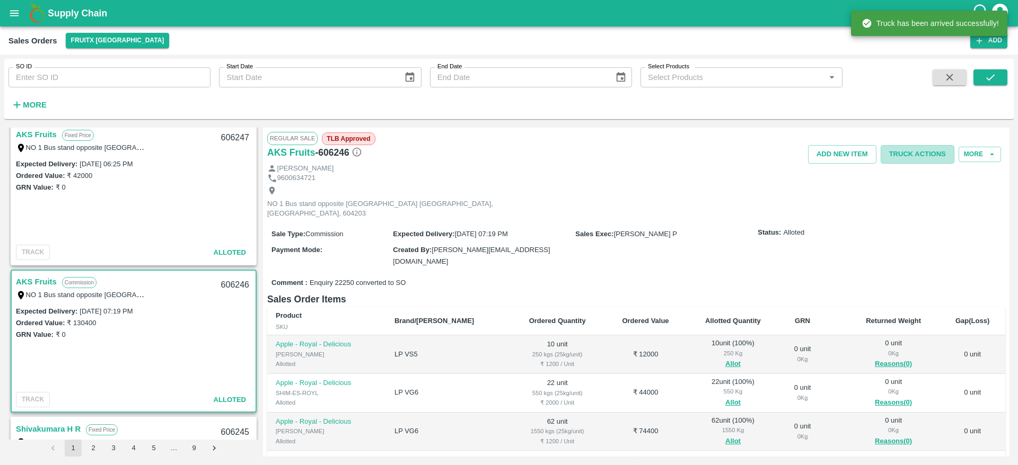
click at [936, 152] on button "Truck Actions" at bounding box center [917, 154] width 74 height 19
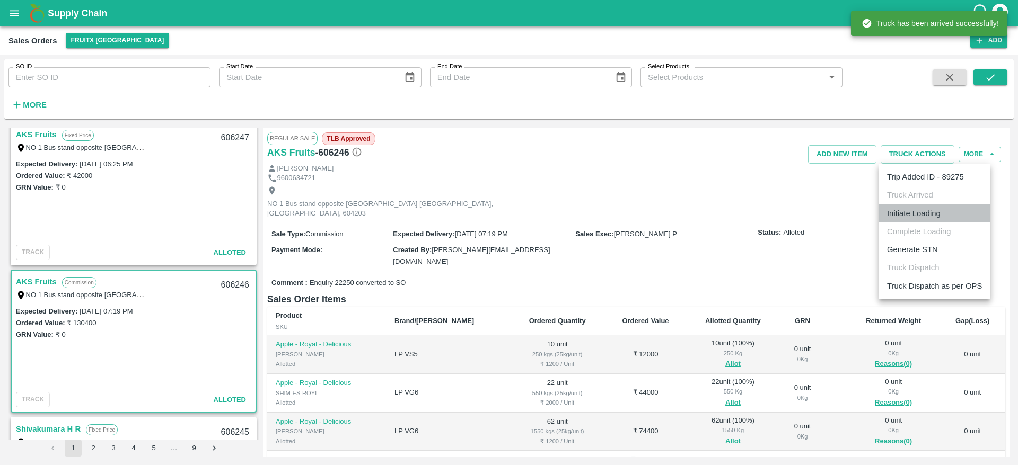
click at [919, 216] on li "Initiate Loading" at bounding box center [934, 214] width 112 height 18
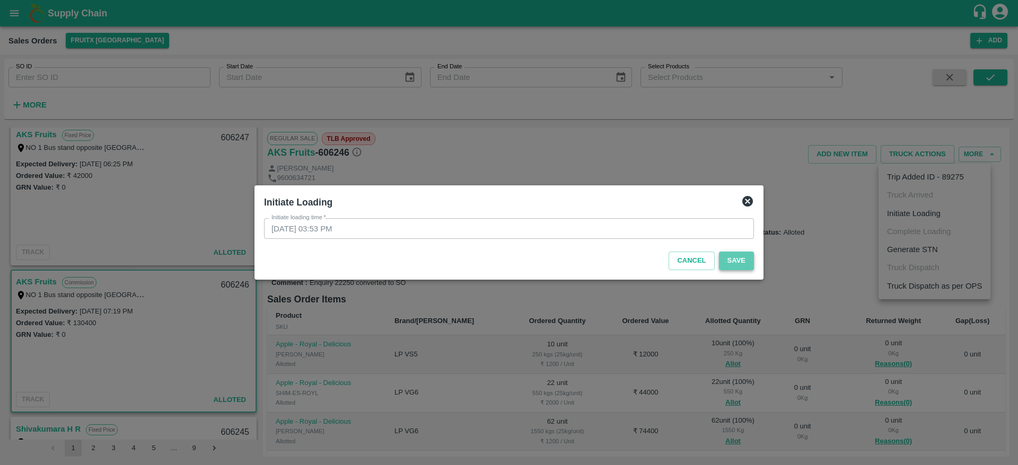
click at [737, 261] on button "Save" at bounding box center [736, 261] width 35 height 19
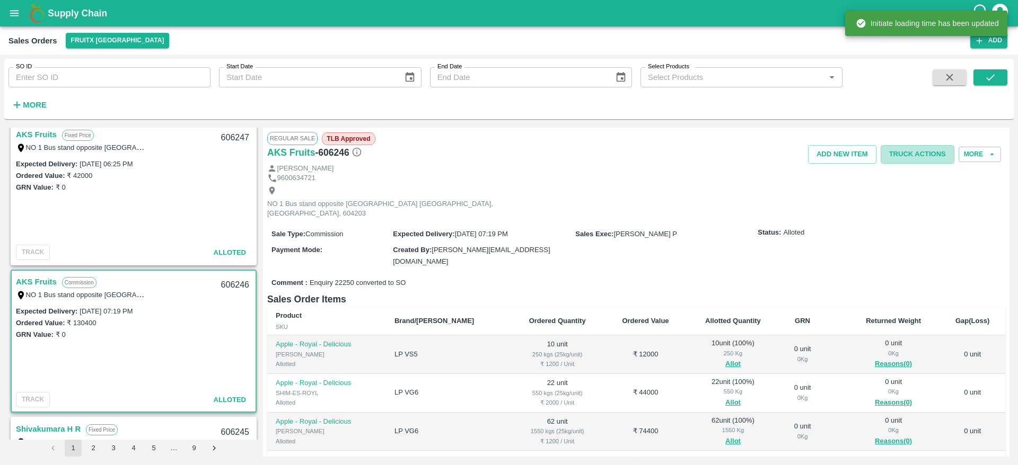
click at [923, 155] on button "Truck Actions" at bounding box center [917, 154] width 74 height 19
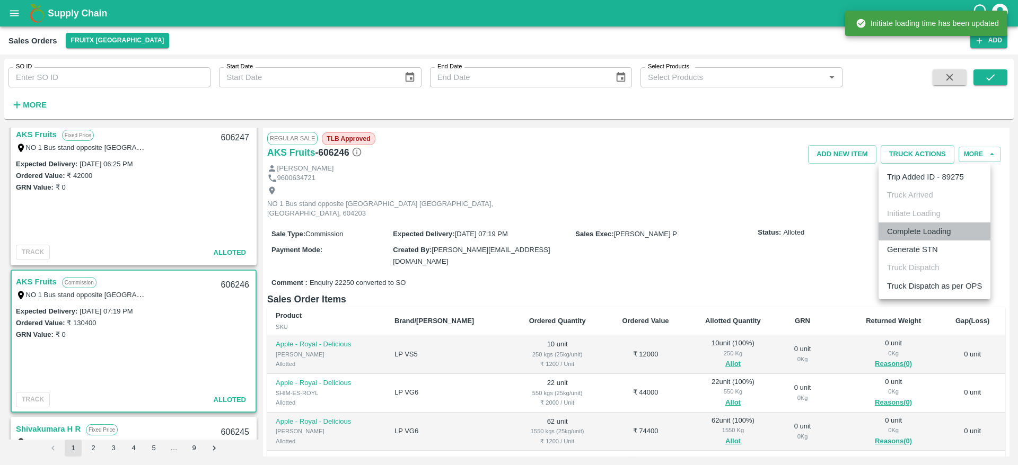
click at [933, 238] on li "Complete Loading" at bounding box center [934, 232] width 112 height 18
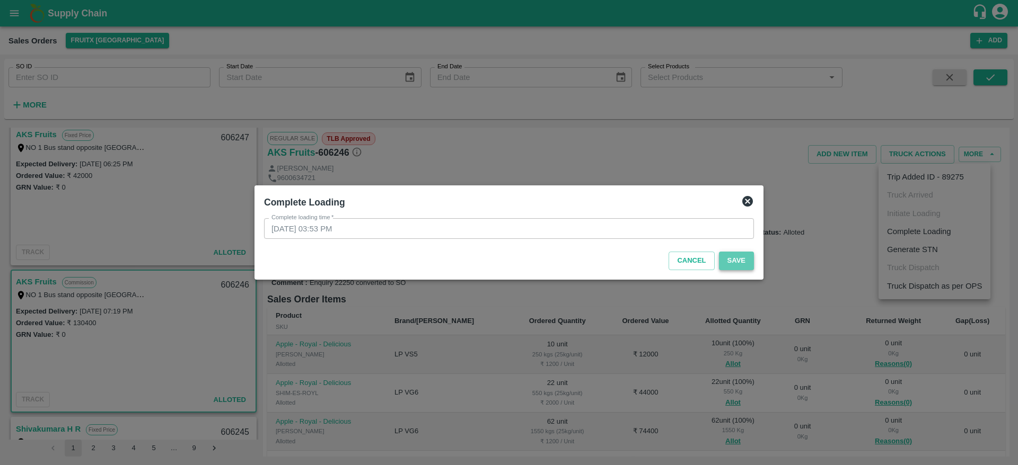
click at [748, 252] on button "Save" at bounding box center [736, 261] width 35 height 19
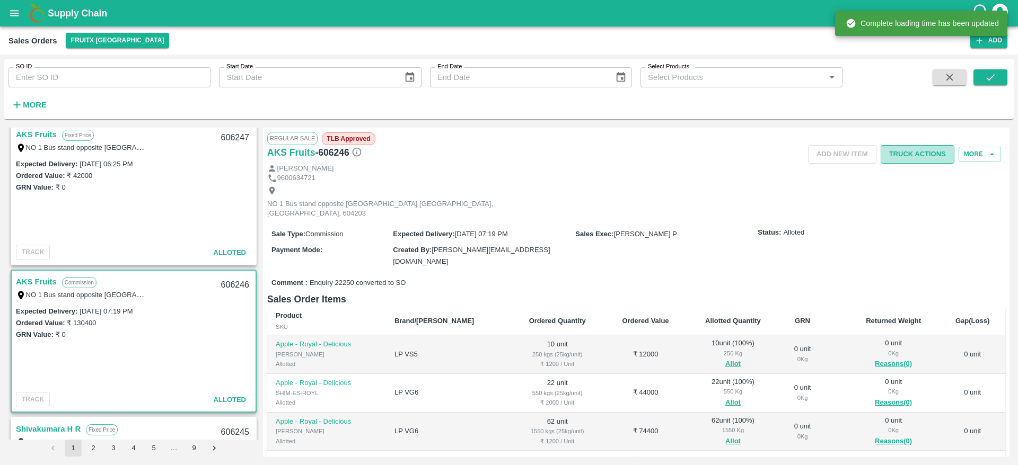
click at [934, 155] on button "Truck Actions" at bounding box center [917, 154] width 74 height 19
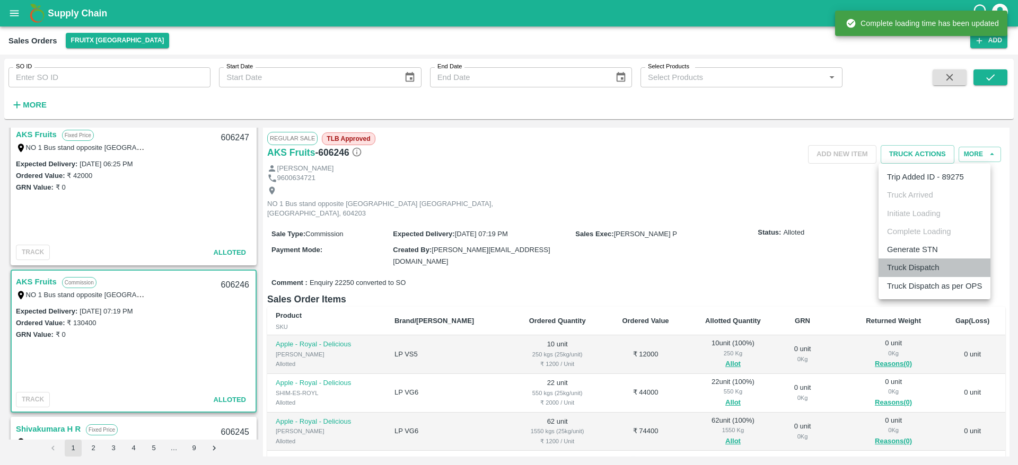
click at [938, 270] on li "Truck Dispatch" at bounding box center [934, 268] width 112 height 18
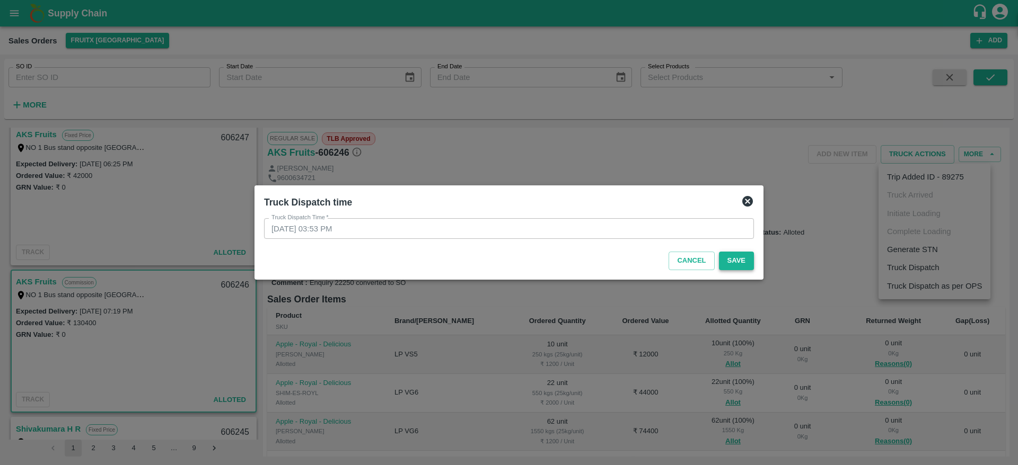
click at [735, 257] on button "Save" at bounding box center [736, 261] width 35 height 19
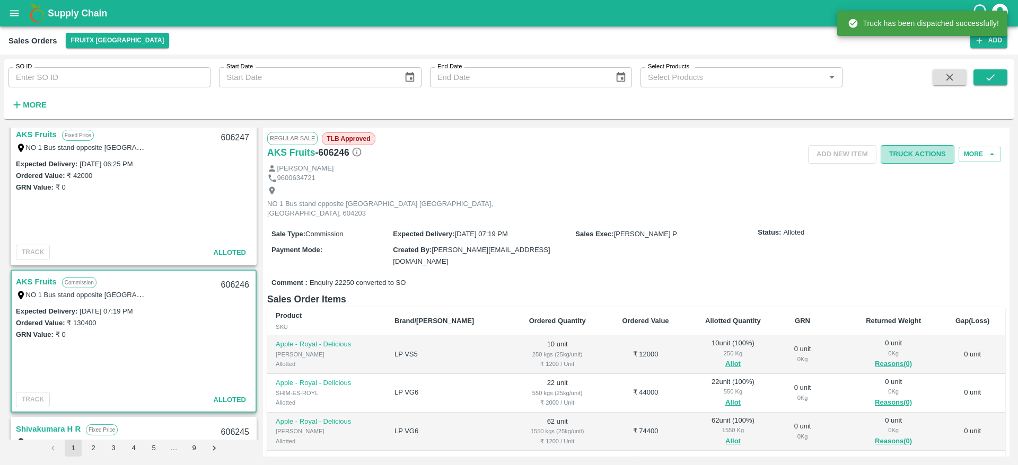
click at [907, 155] on button "Truck Actions" at bounding box center [917, 154] width 74 height 19
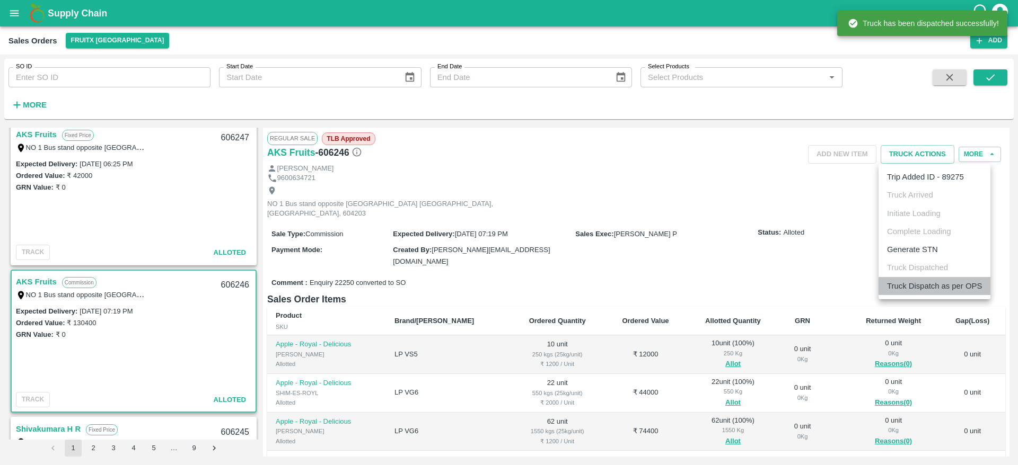
click at [916, 291] on li "Truck Dispatch as per OPS" at bounding box center [934, 286] width 112 height 18
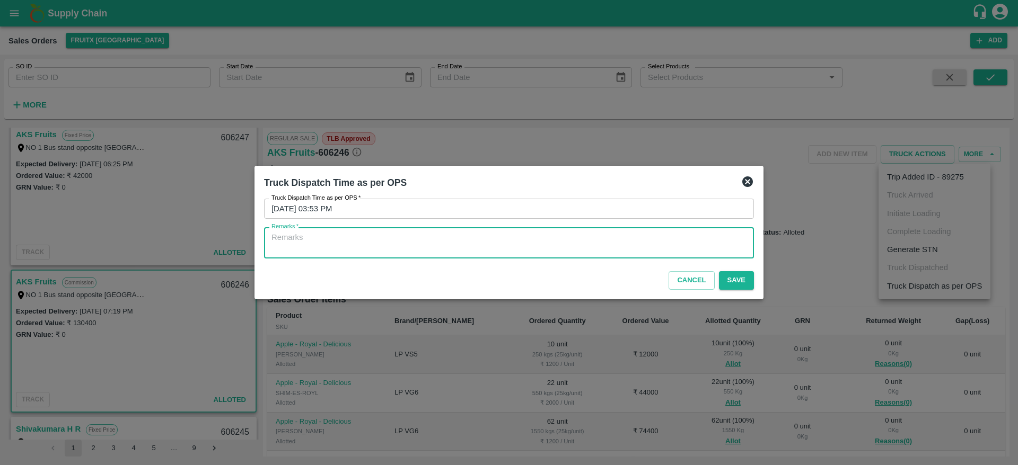
click at [649, 247] on textarea "Remarks   *" at bounding box center [508, 243] width 475 height 22
type textarea "OTD"
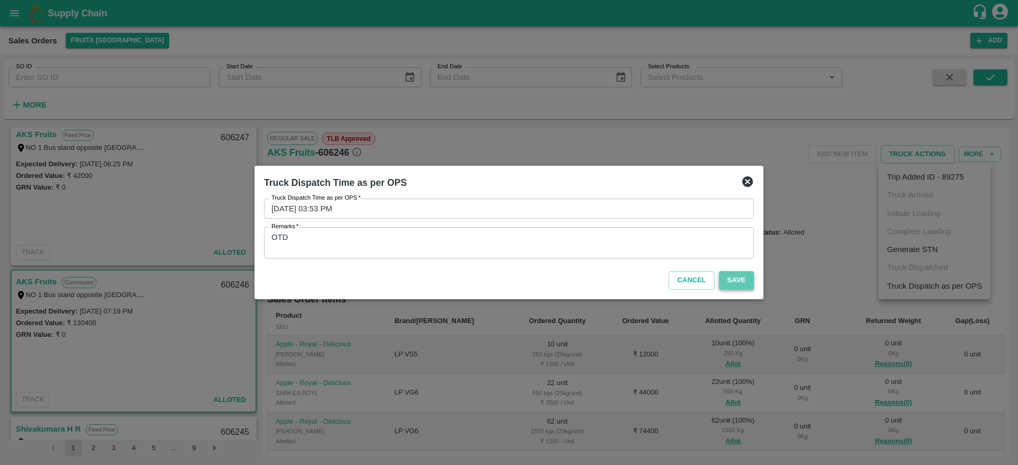
click at [731, 284] on button "Save" at bounding box center [736, 280] width 35 height 19
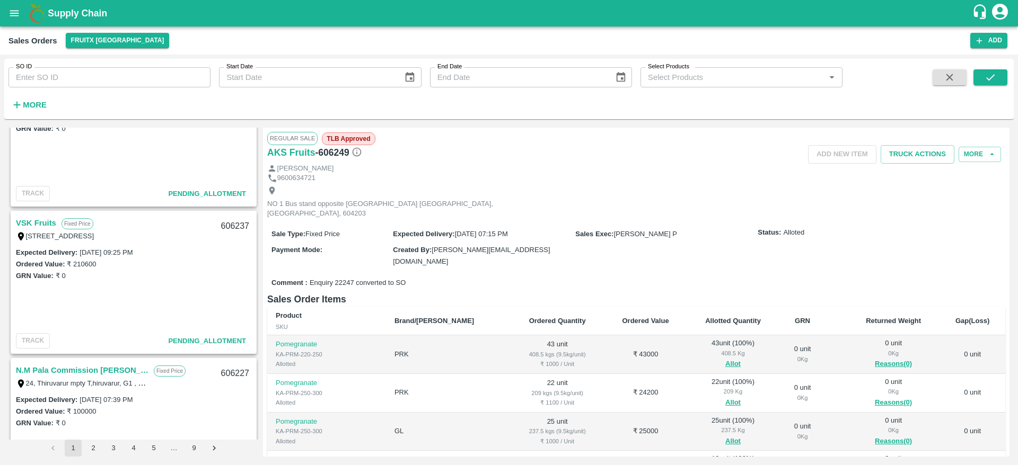
scroll to position [1391, 0]
click at [42, 232] on div "[STREET_ADDRESS]" at bounding box center [82, 237] width 132 height 12
click at [34, 222] on link "VSK Fruits" at bounding box center [36, 224] width 40 height 14
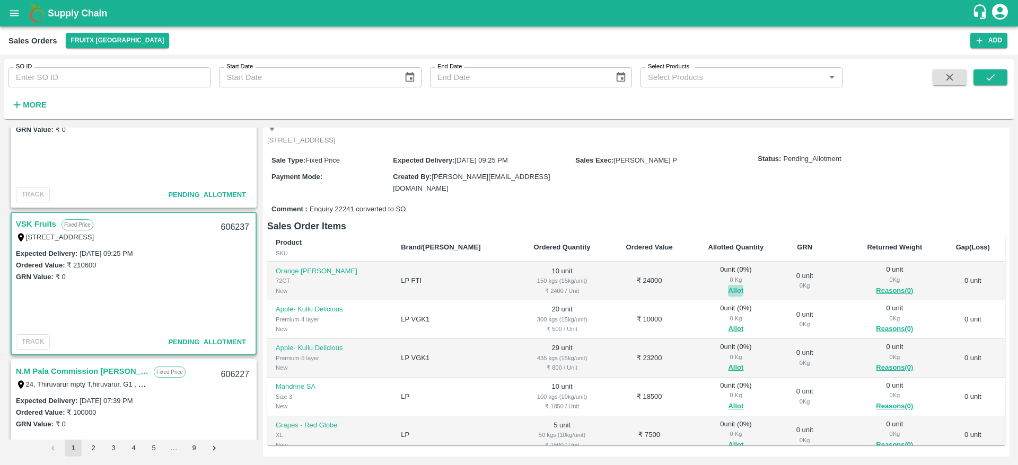
click at [728, 286] on button "Allot" at bounding box center [735, 291] width 15 height 12
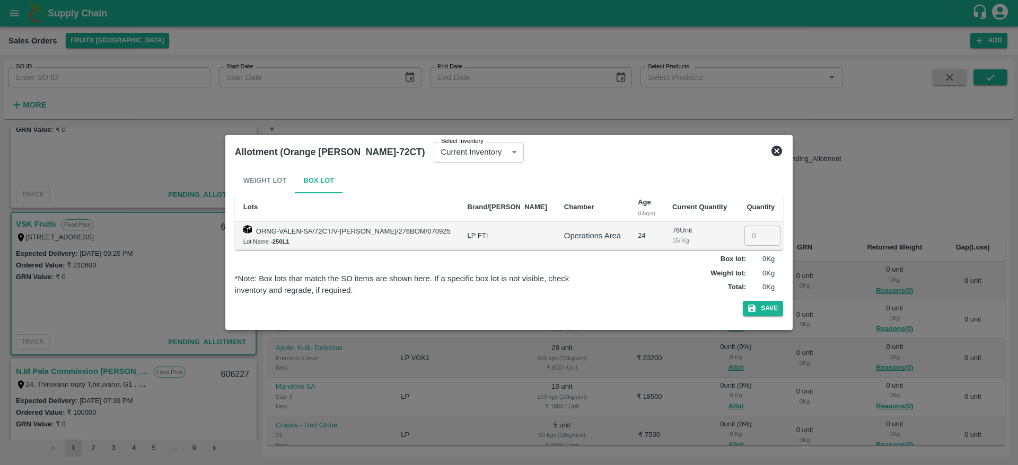
click at [735, 229] on td "​" at bounding box center [759, 236] width 48 height 28
click at [744, 232] on input "1" at bounding box center [762, 236] width 36 height 20
type input "10"
click at [742, 301] on button "Save" at bounding box center [762, 308] width 40 height 15
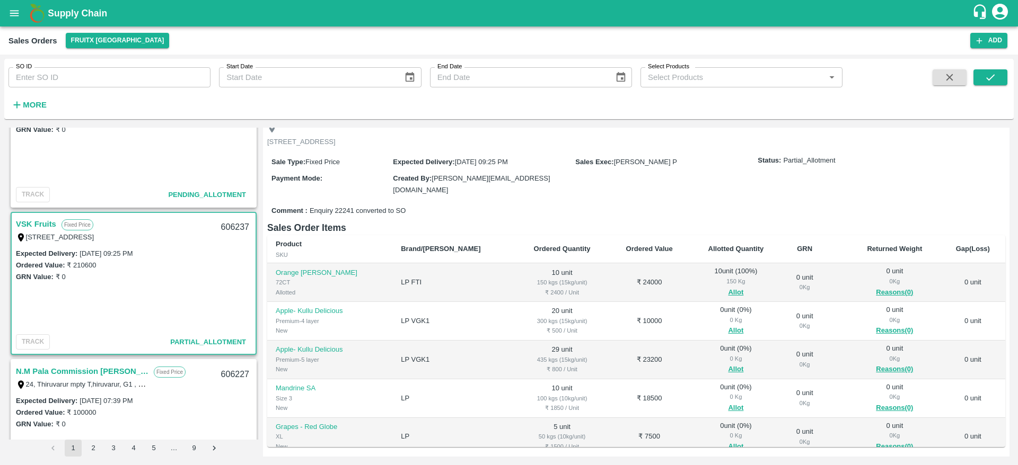
click at [221, 223] on div "606237" at bounding box center [235, 227] width 41 height 25
copy div "606237"
click at [728, 328] on button "Allot" at bounding box center [735, 331] width 15 height 12
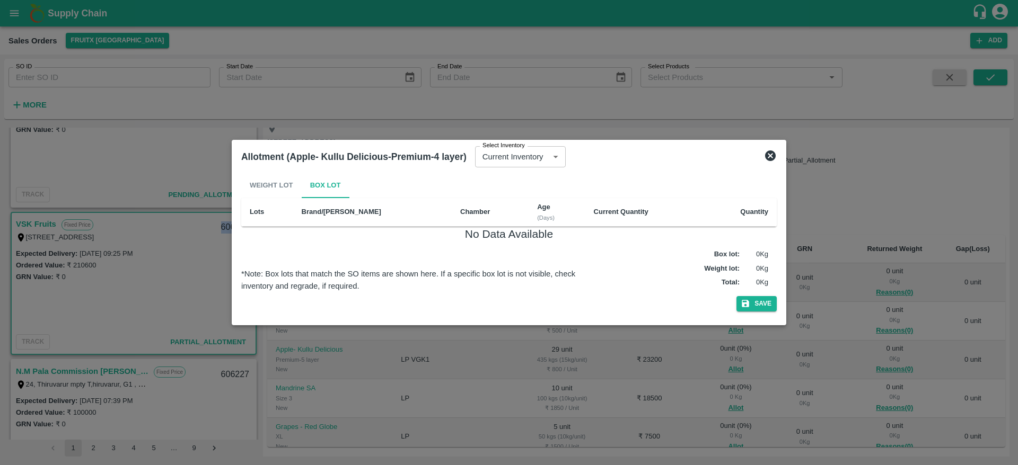
click at [766, 152] on icon at bounding box center [770, 156] width 11 height 11
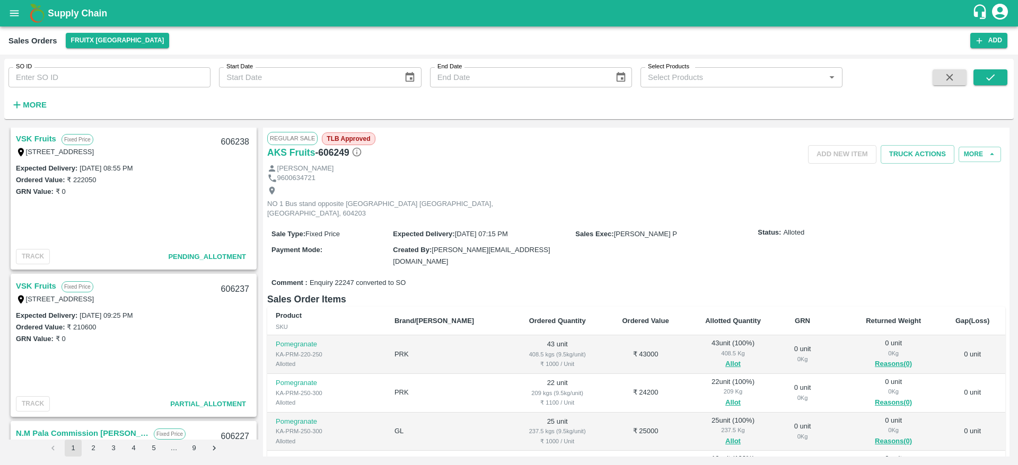
scroll to position [1330, 0]
click at [39, 284] on link "VSK Fruits" at bounding box center [36, 286] width 40 height 14
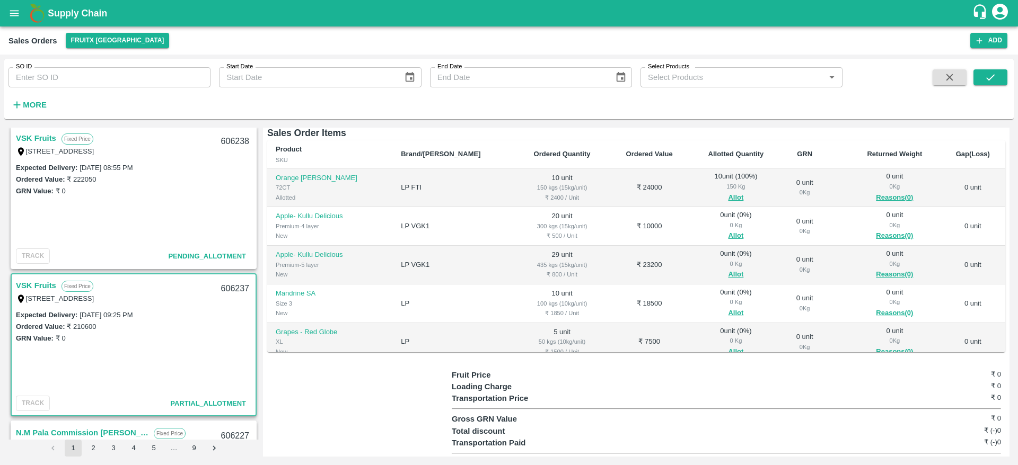
scroll to position [164, 0]
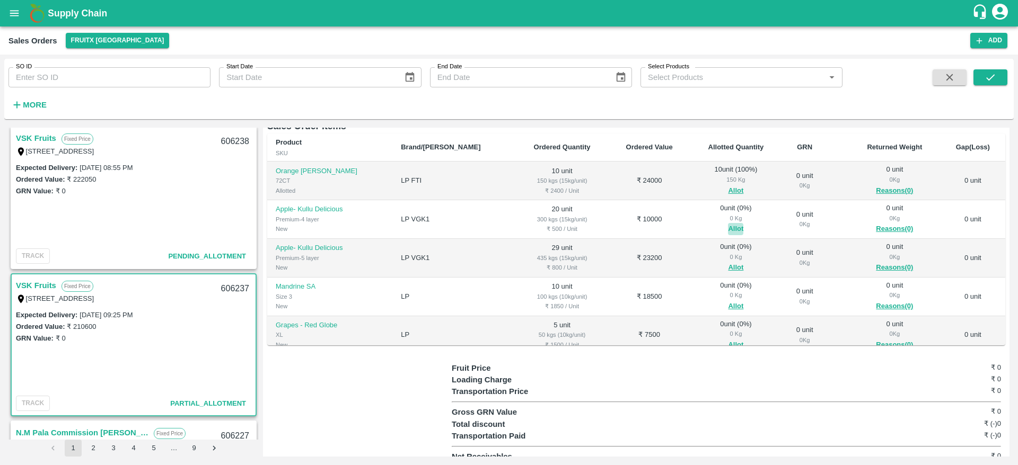
click at [728, 226] on button "Allot" at bounding box center [735, 229] width 15 height 12
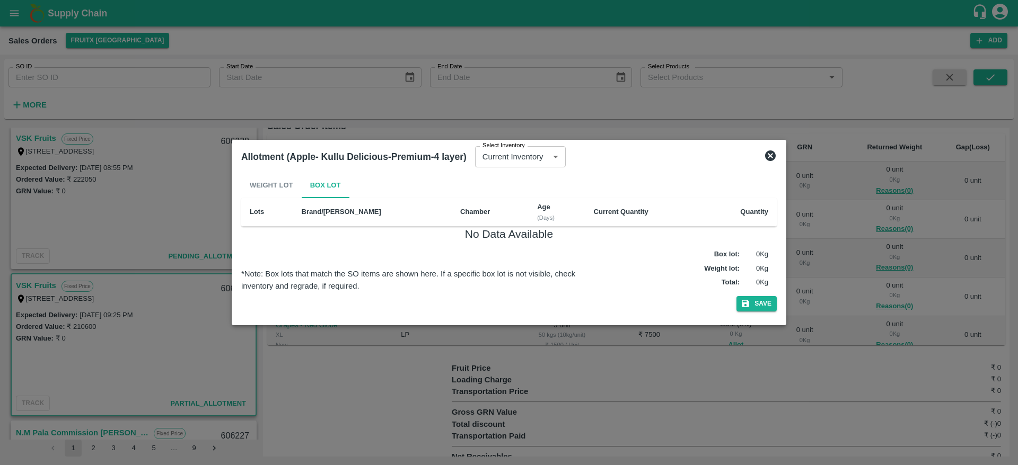
click at [769, 155] on icon at bounding box center [770, 155] width 13 height 13
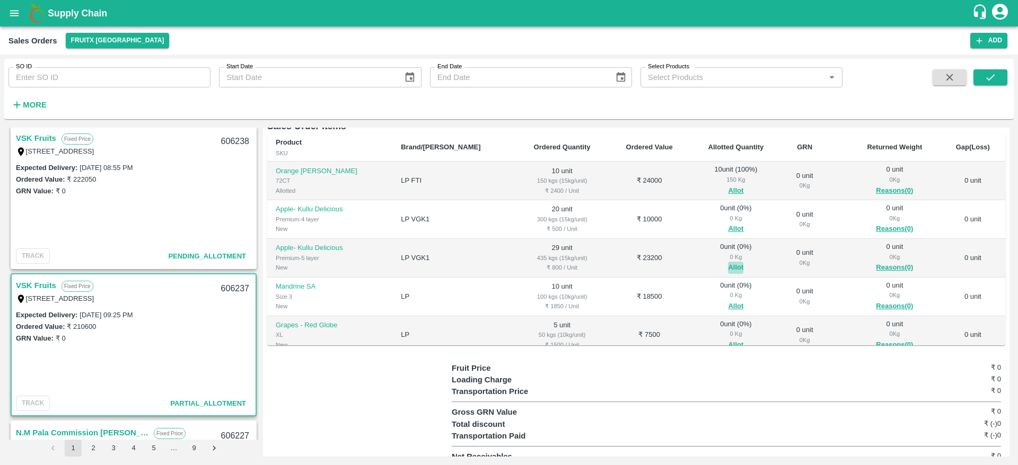
click at [728, 262] on button "Allot" at bounding box center [735, 268] width 15 height 12
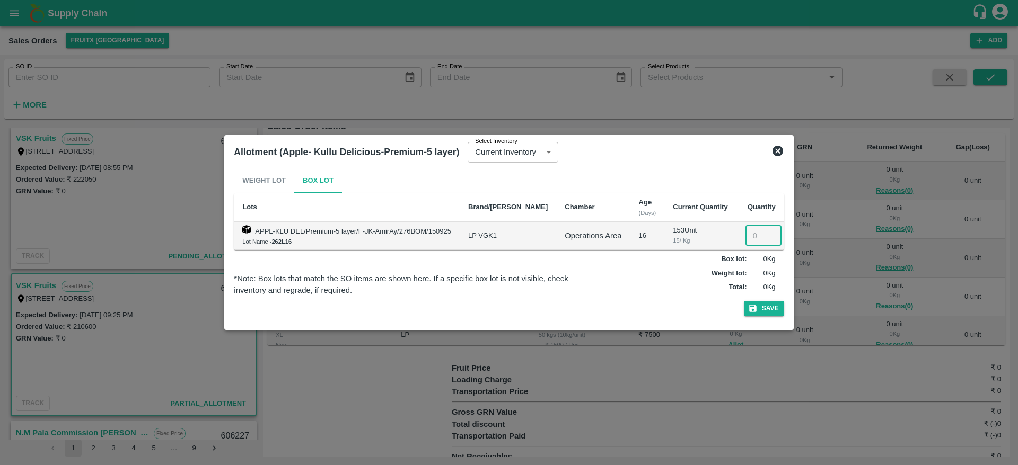
click at [746, 233] on input "number" at bounding box center [763, 236] width 36 height 20
click at [773, 149] on icon at bounding box center [777, 151] width 13 height 13
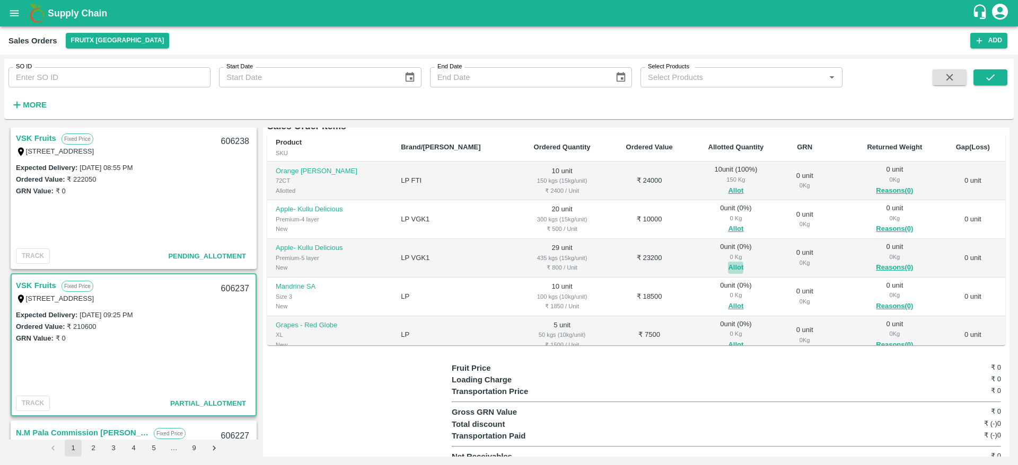
click at [728, 267] on button "Allot" at bounding box center [735, 268] width 15 height 12
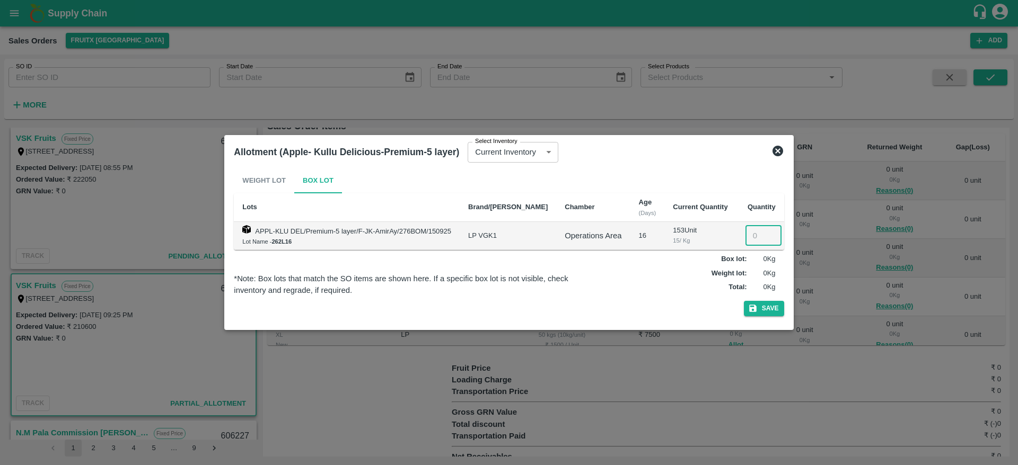
click at [745, 238] on input "number" at bounding box center [763, 236] width 36 height 20
type input "29"
click at [763, 311] on button "Save" at bounding box center [764, 308] width 40 height 15
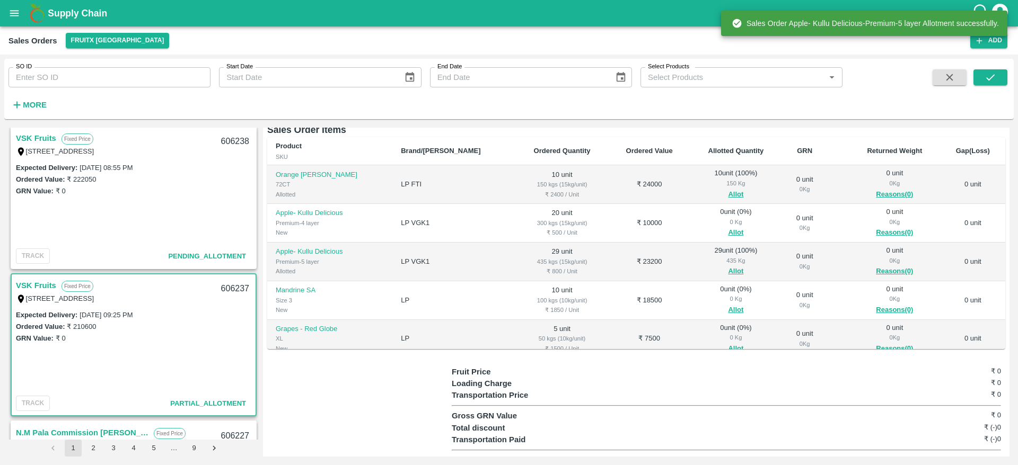
scroll to position [161, 0]
click at [728, 231] on button "Allot" at bounding box center [735, 232] width 15 height 12
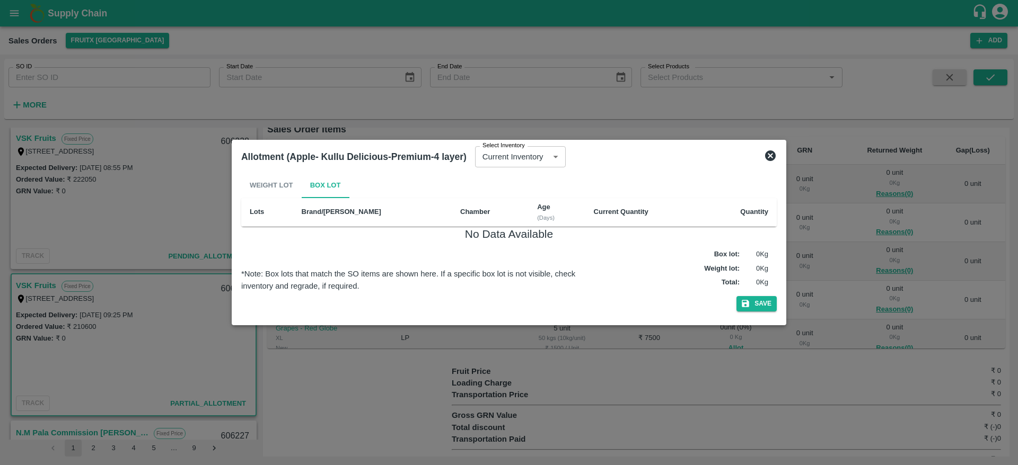
click at [771, 155] on icon at bounding box center [770, 155] width 13 height 13
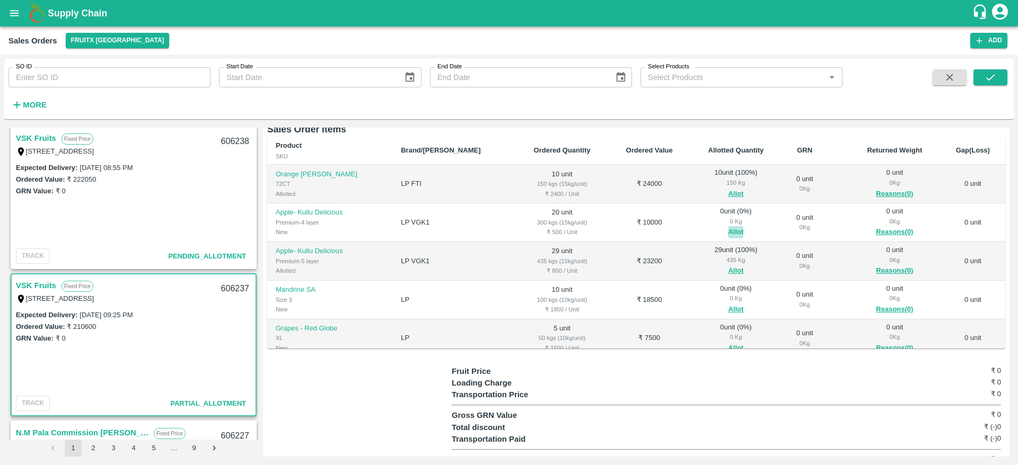
click at [728, 226] on button "Allot" at bounding box center [735, 232] width 15 height 12
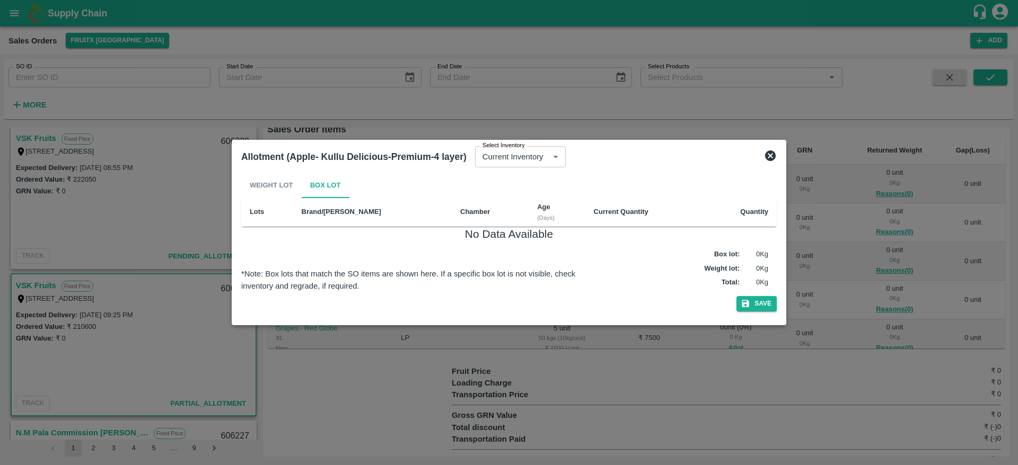
click at [772, 157] on icon at bounding box center [770, 155] width 13 height 13
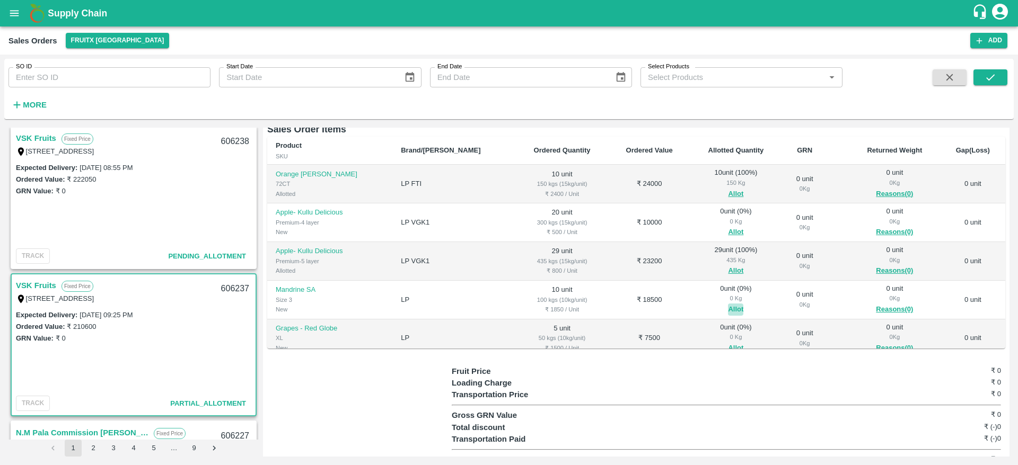
click at [728, 305] on button "Allot" at bounding box center [735, 310] width 15 height 12
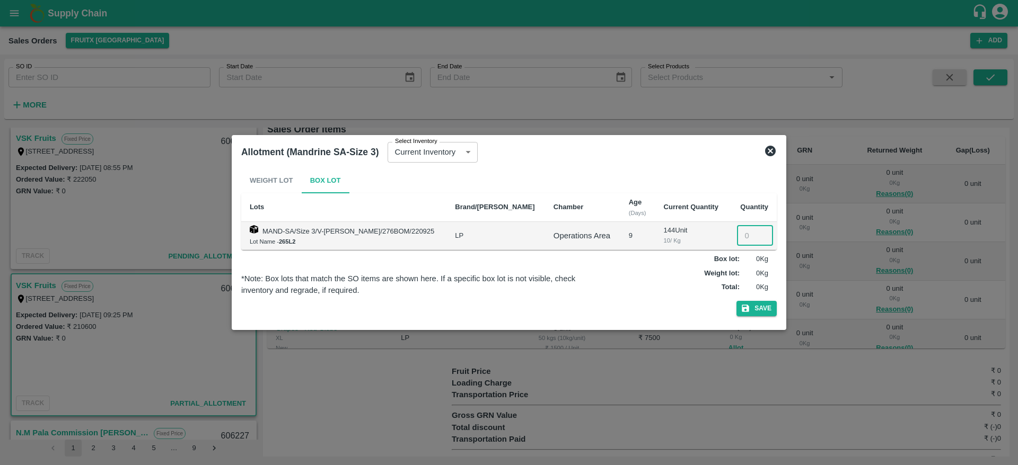
click at [739, 244] on input "number" at bounding box center [755, 236] width 36 height 20
type input "10"
click at [736, 301] on button "Save" at bounding box center [756, 308] width 40 height 15
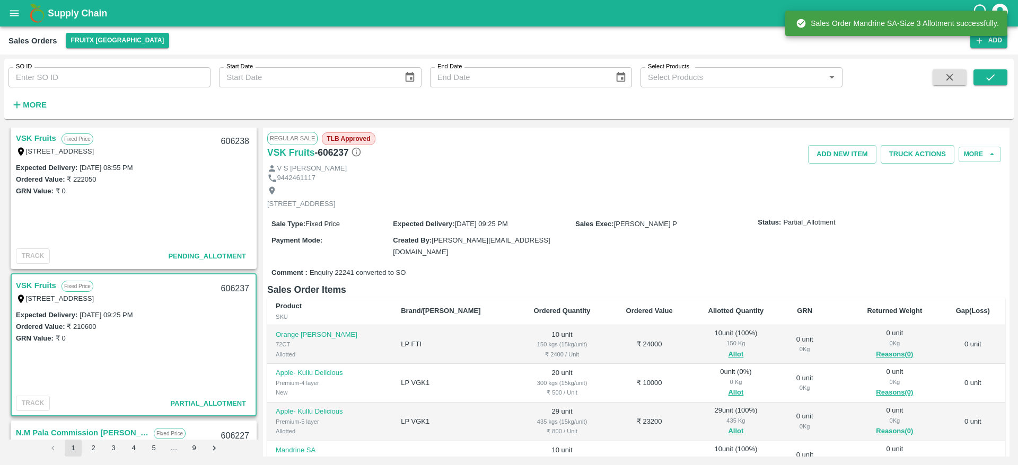
click at [227, 290] on div "606237" at bounding box center [235, 289] width 41 height 25
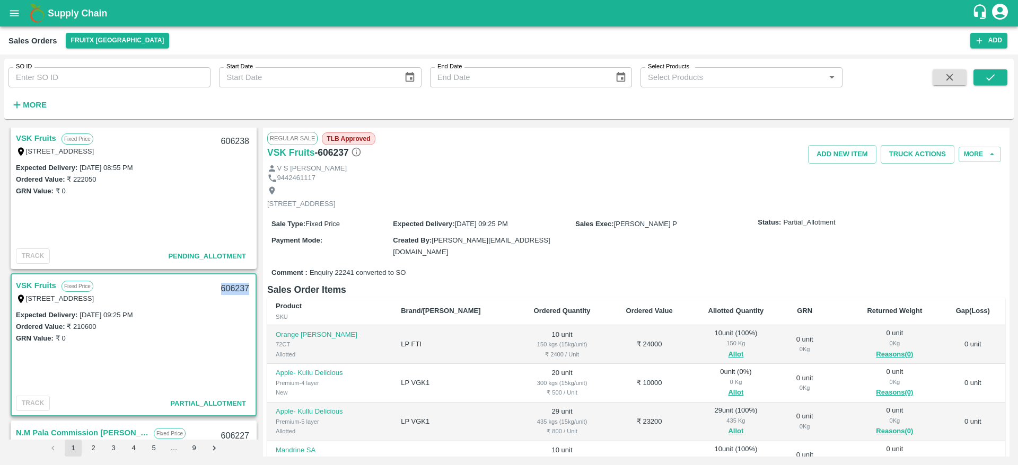
click at [227, 290] on div "606237" at bounding box center [235, 289] width 41 height 25
copy div "606237"
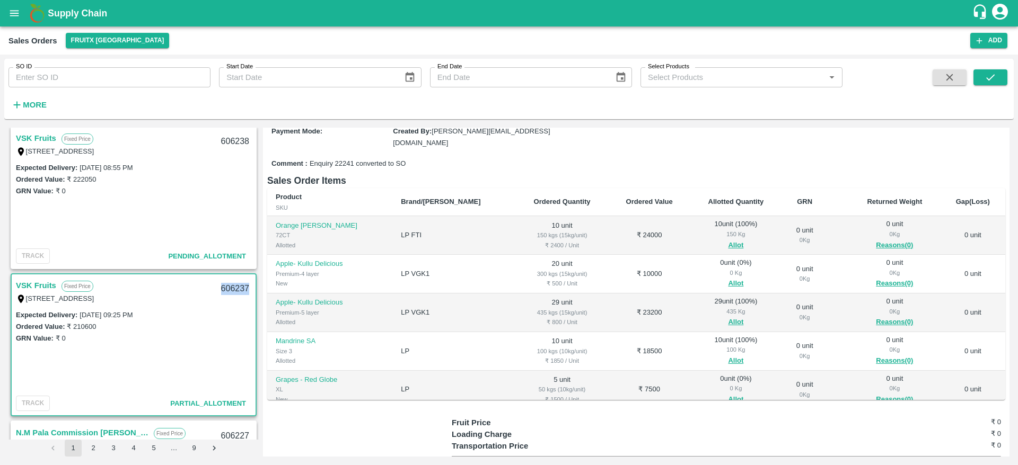
scroll to position [108, 0]
click at [728, 279] on button "Allot" at bounding box center [735, 285] width 15 height 12
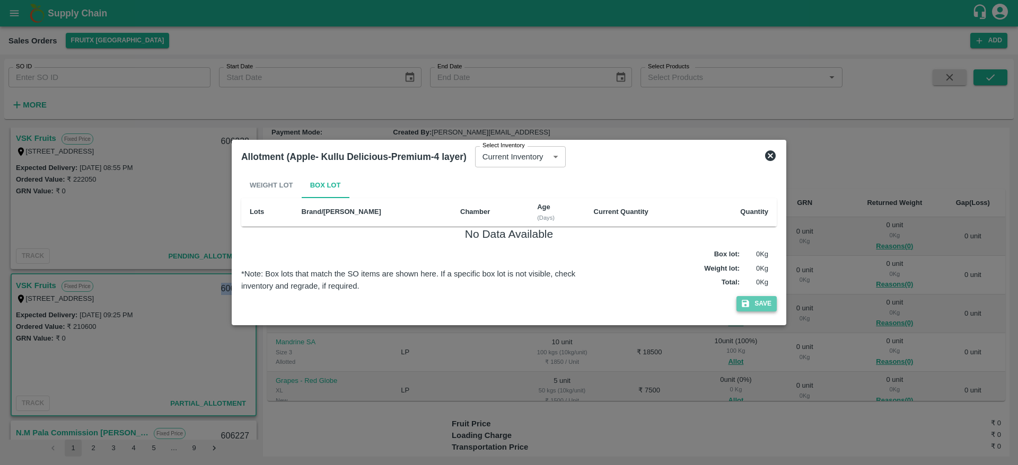
click at [758, 300] on button "Save" at bounding box center [756, 303] width 40 height 15
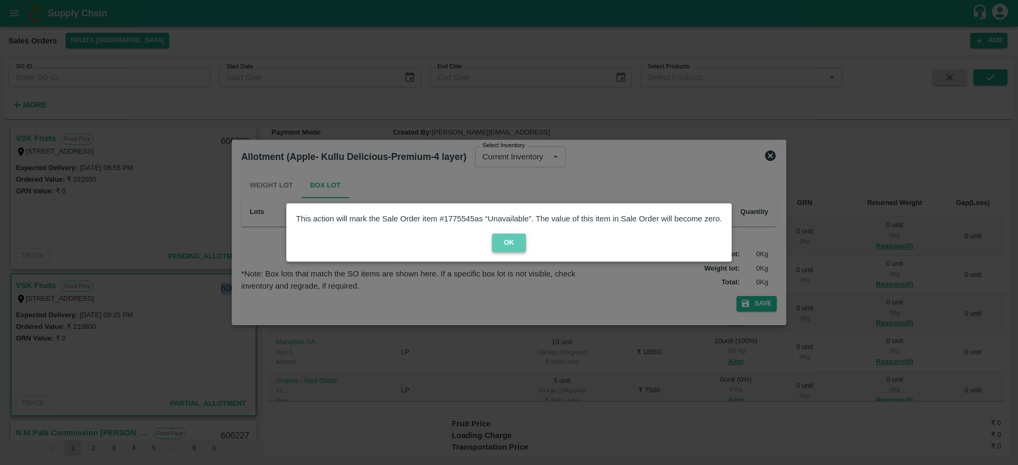
click at [523, 244] on button "OK" at bounding box center [509, 243] width 34 height 19
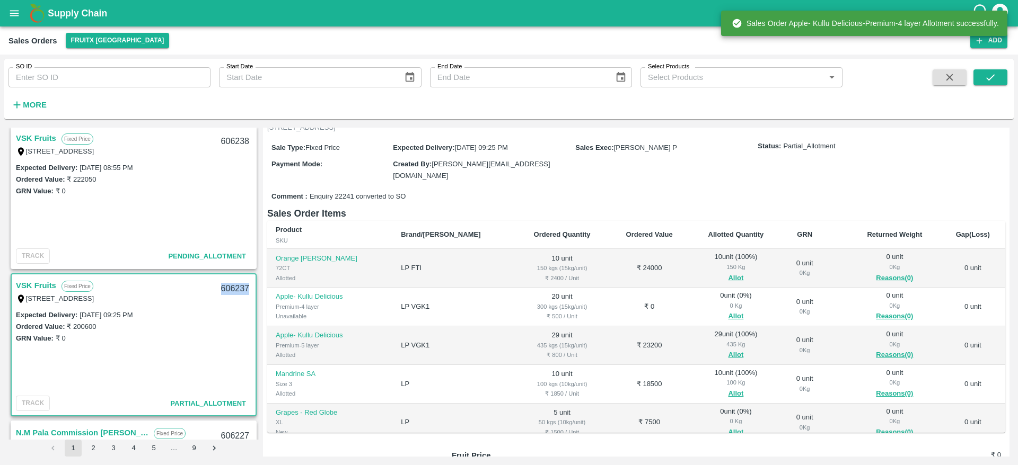
scroll to position [81, 0]
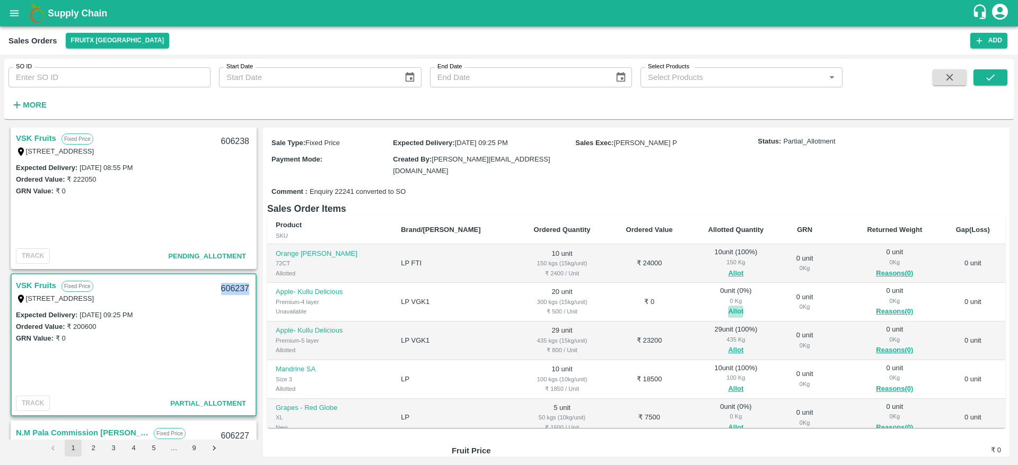
click at [728, 307] on button "Allot" at bounding box center [735, 312] width 15 height 12
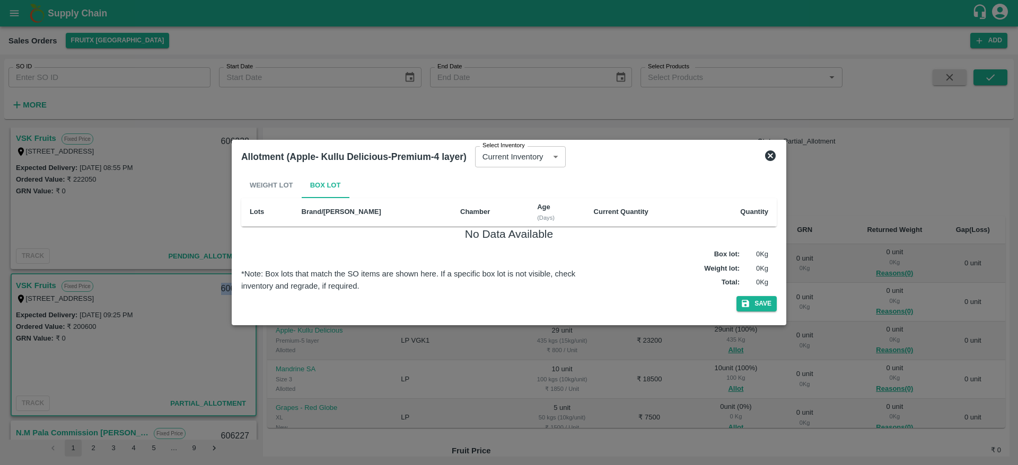
click at [772, 160] on icon at bounding box center [770, 156] width 11 height 11
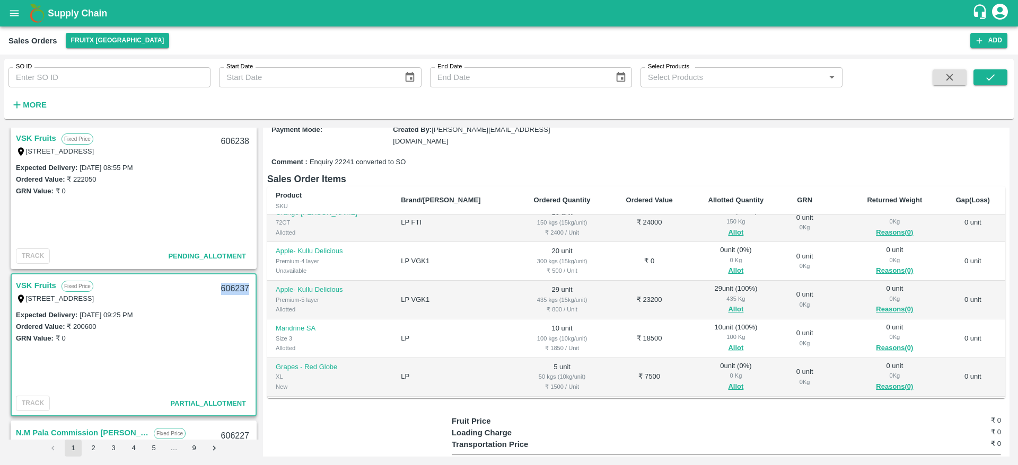
scroll to position [0, 0]
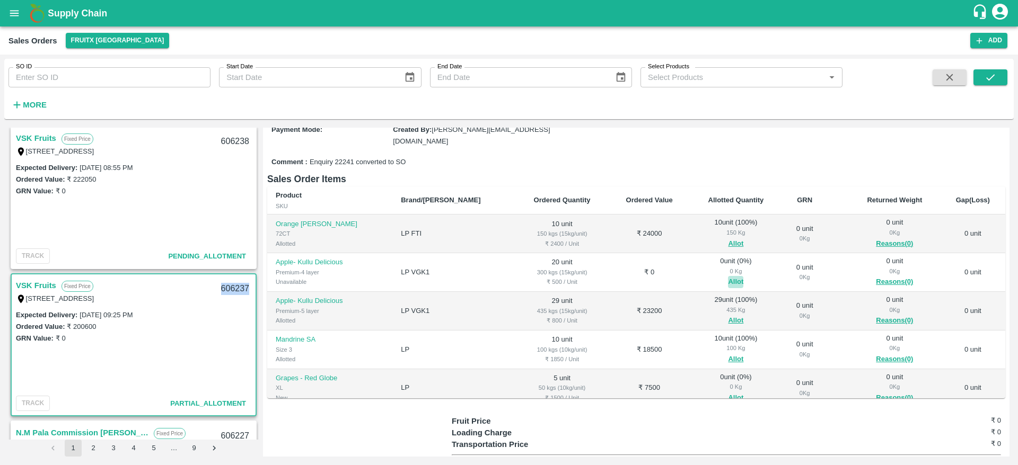
click at [728, 281] on button "Allot" at bounding box center [735, 282] width 15 height 12
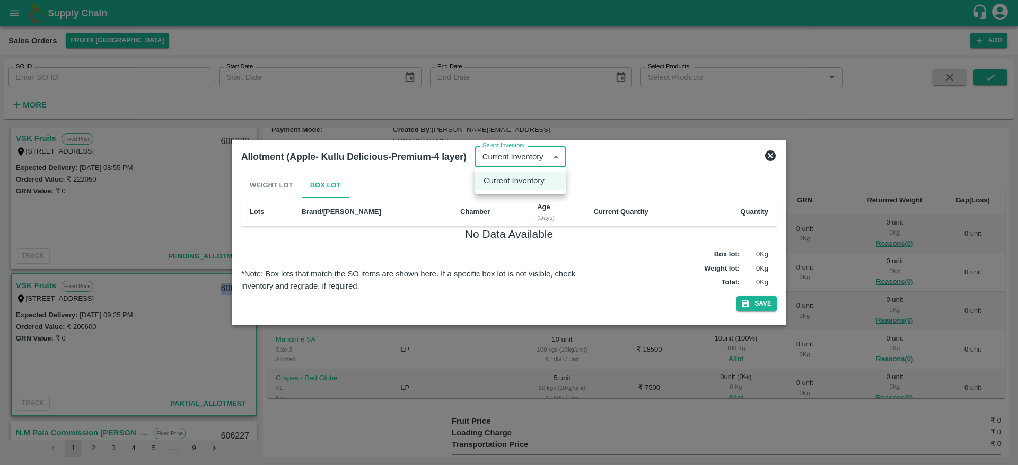
click at [551, 157] on body "Supply Chain Sales Orders FruitX [GEOGRAPHIC_DATA] Add SO ID SO ID Start Date S…" at bounding box center [509, 232] width 1018 height 465
click at [648, 179] on div at bounding box center [509, 232] width 1018 height 465
click at [773, 157] on icon at bounding box center [770, 156] width 11 height 11
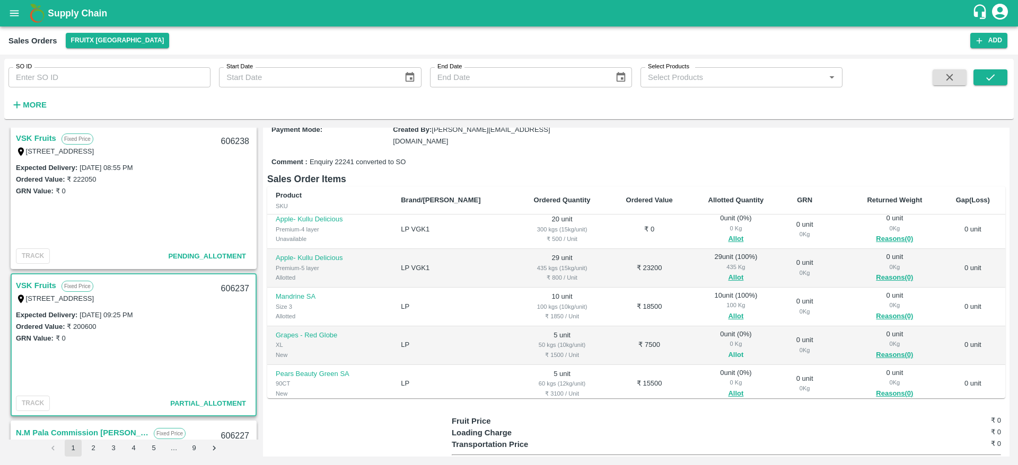
scroll to position [54, 0]
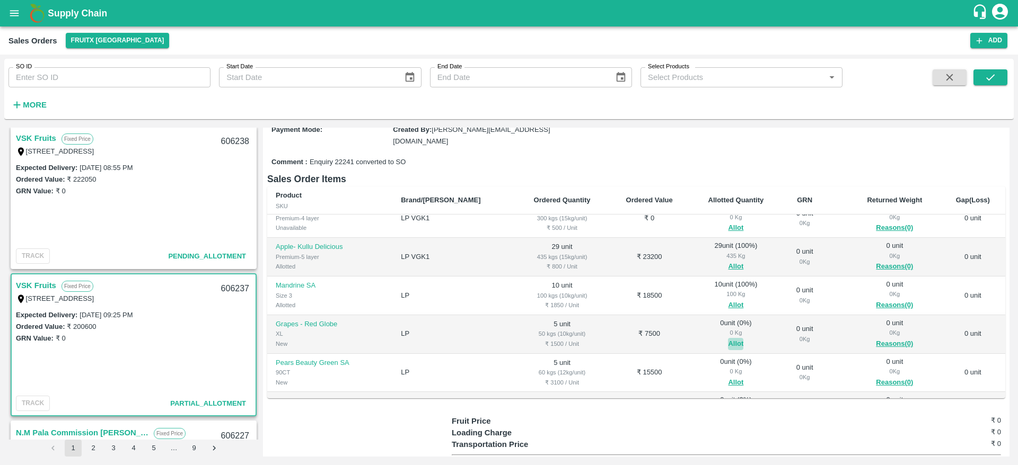
click at [728, 340] on button "Allot" at bounding box center [735, 344] width 15 height 12
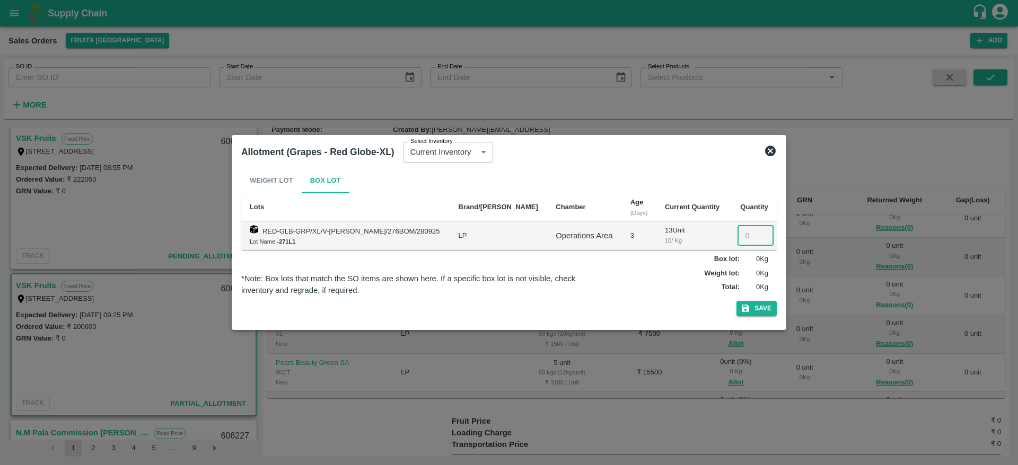
click at [737, 235] on input "number" at bounding box center [755, 236] width 36 height 20
type input "5"
click at [736, 301] on button "Save" at bounding box center [756, 308] width 40 height 15
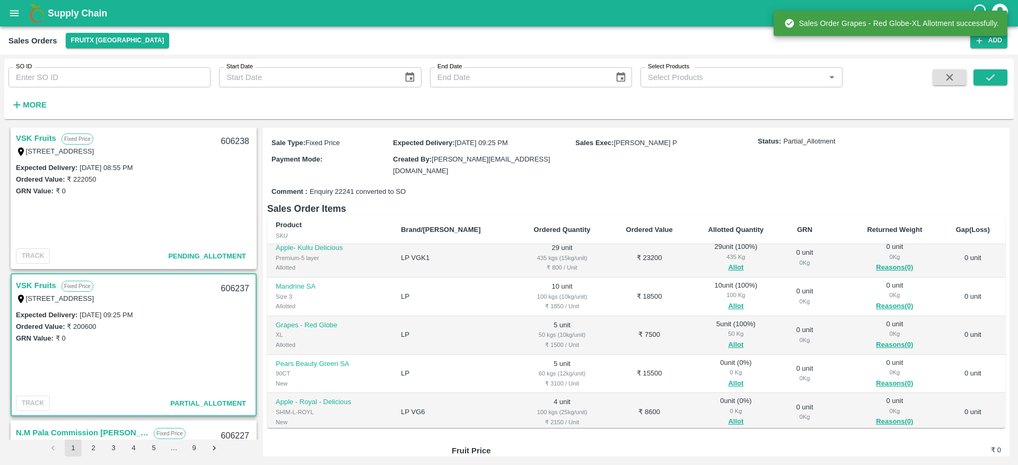
scroll to position [84, 0]
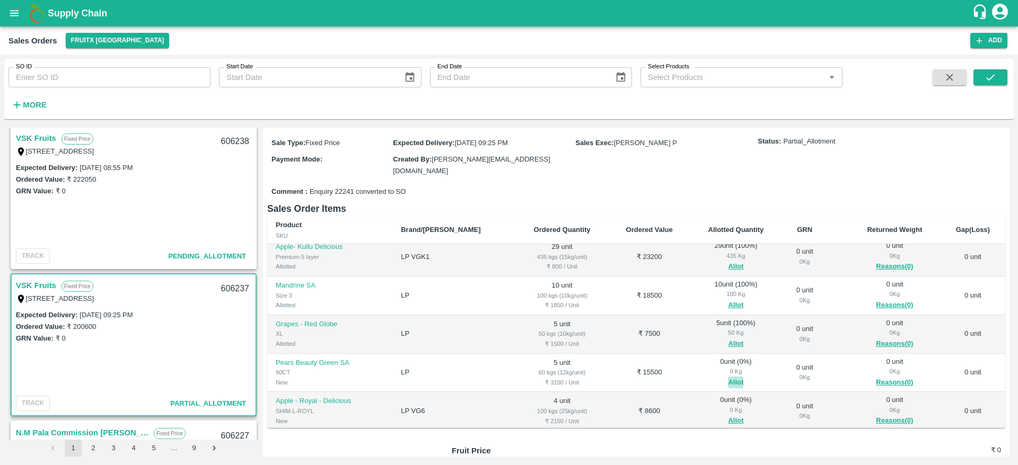
click at [728, 379] on button "Allot" at bounding box center [735, 383] width 15 height 12
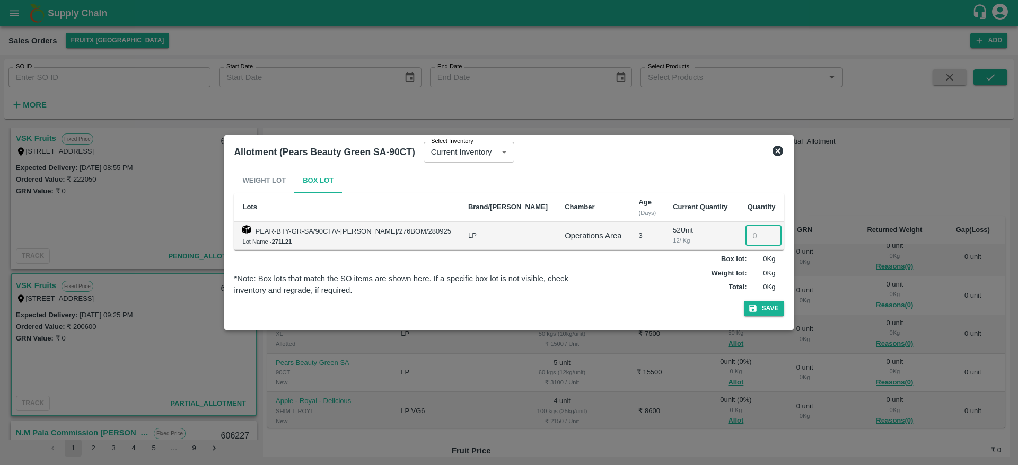
click at [745, 244] on input "number" at bounding box center [763, 236] width 36 height 20
type input "5"
click at [744, 301] on button "Save" at bounding box center [764, 308] width 40 height 15
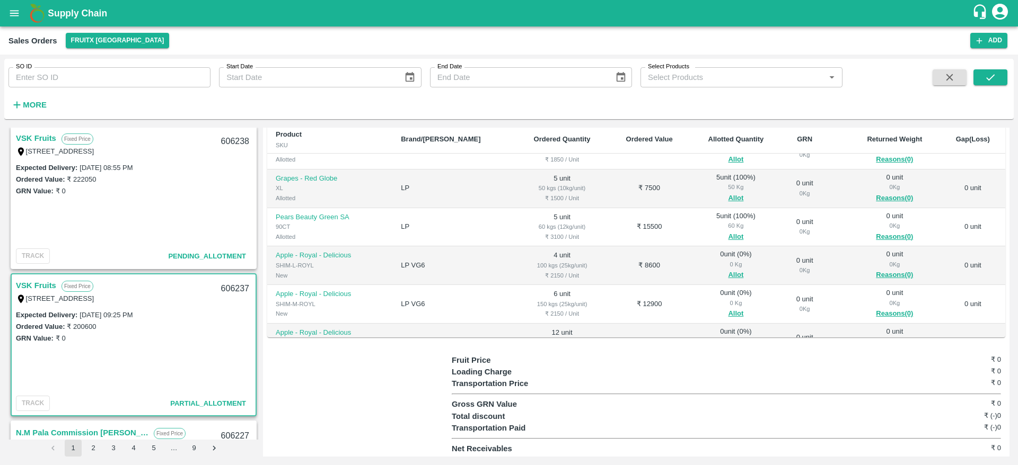
scroll to position [139, 0]
click at [728, 272] on button "Allot" at bounding box center [735, 275] width 15 height 12
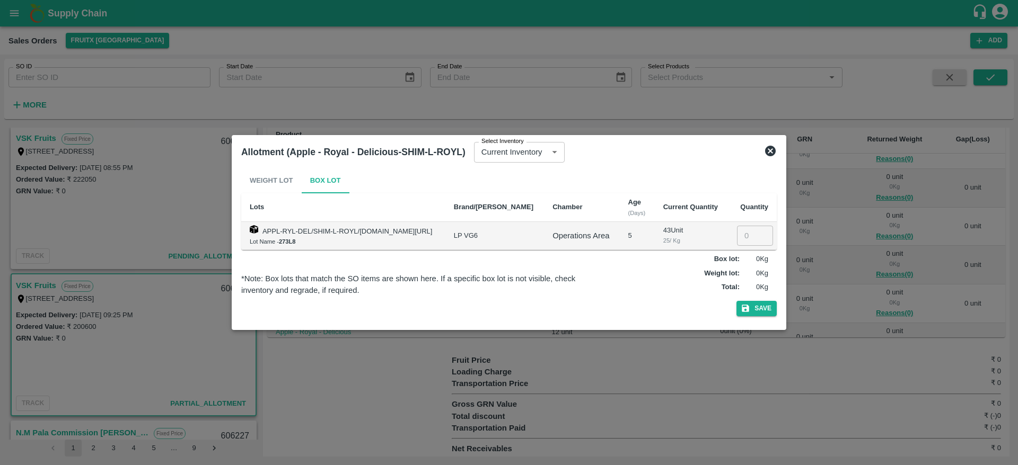
click at [744, 235] on input "number" at bounding box center [755, 236] width 36 height 20
type input "4"
click at [736, 301] on button "Save" at bounding box center [756, 308] width 40 height 15
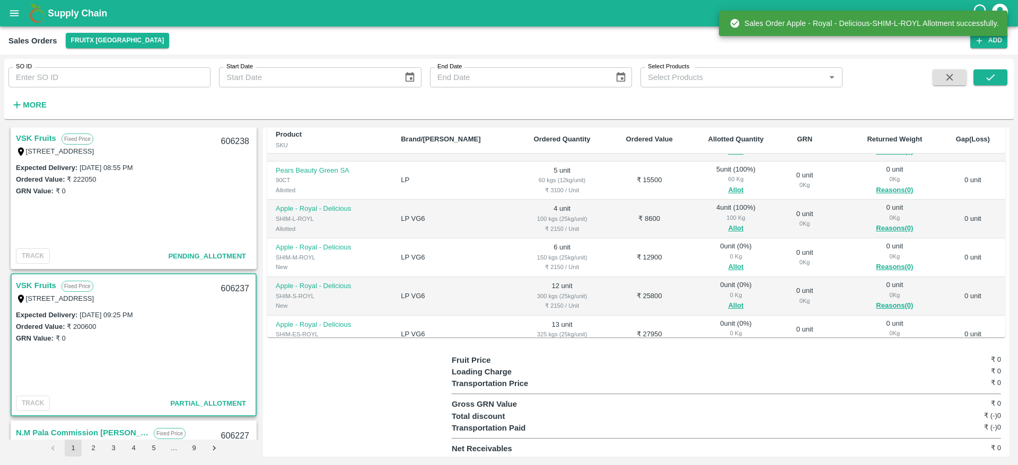
scroll to position [192, 0]
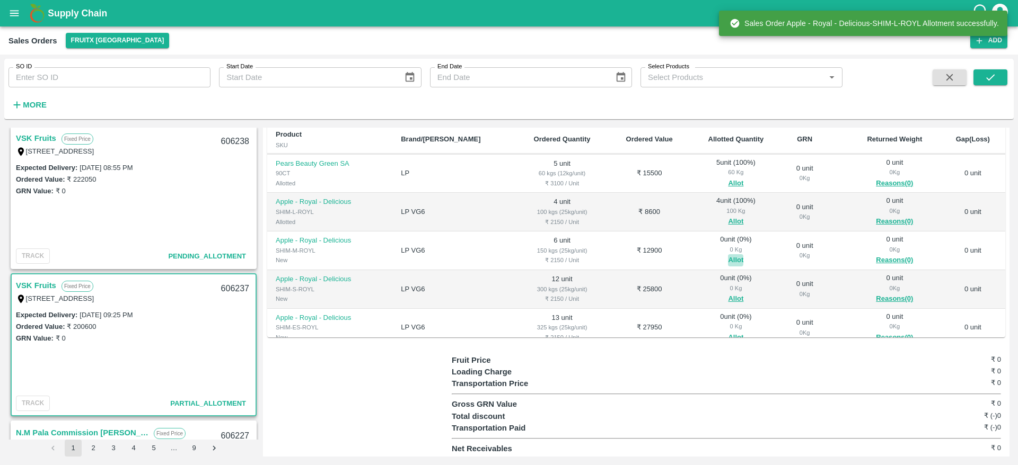
click at [728, 255] on button "Allot" at bounding box center [735, 260] width 15 height 12
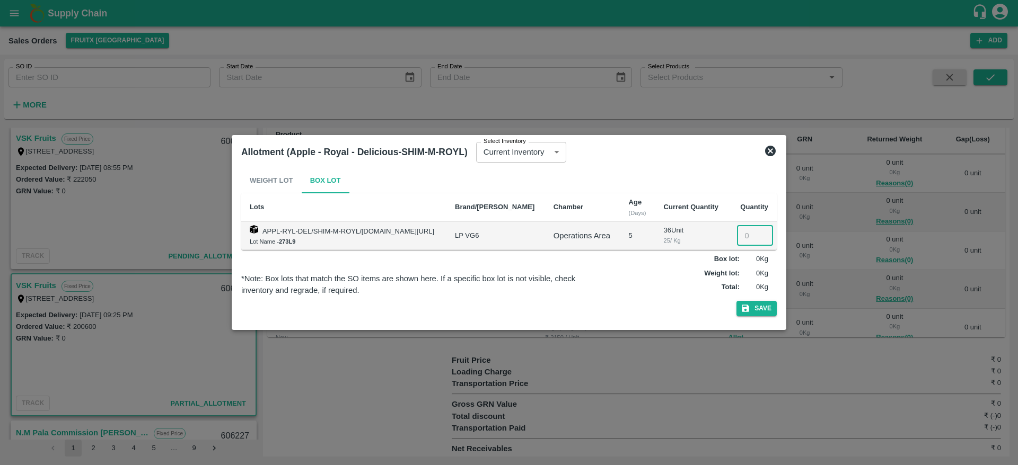
click at [744, 240] on input "number" at bounding box center [755, 236] width 36 height 20
type input "6"
click at [736, 301] on button "Save" at bounding box center [756, 308] width 40 height 15
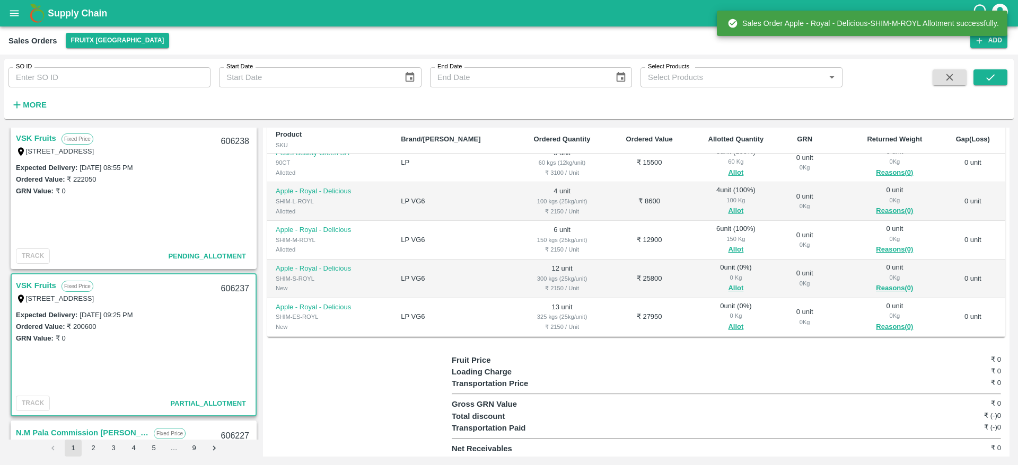
scroll to position [208, 0]
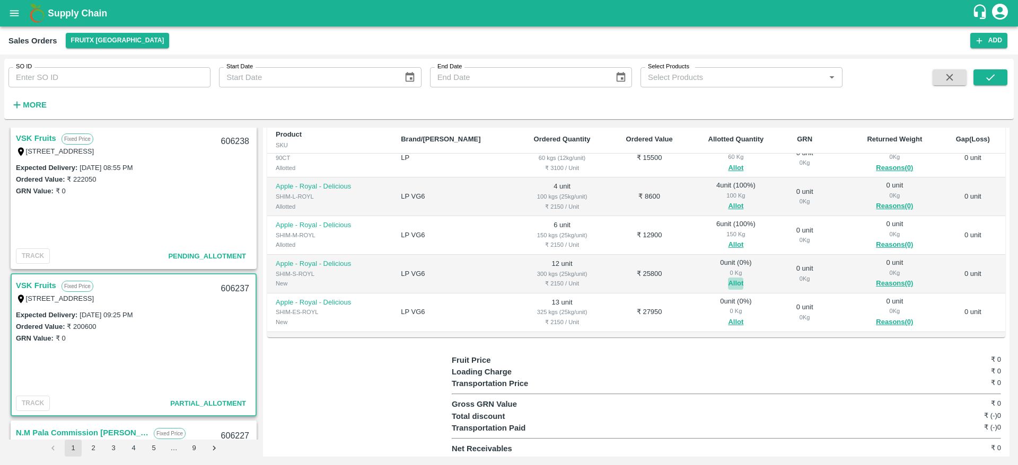
click at [728, 278] on button "Allot" at bounding box center [735, 284] width 15 height 12
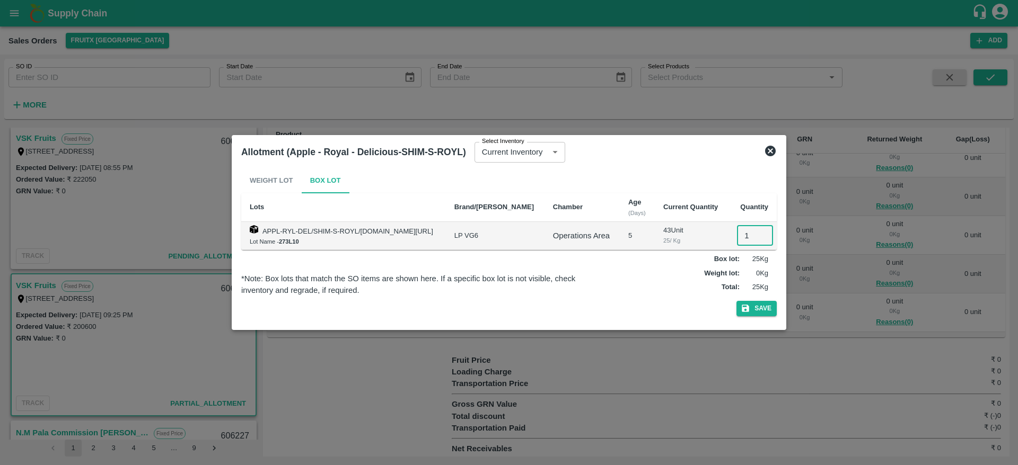
click at [744, 235] on input "1" at bounding box center [755, 236] width 36 height 20
type input "12"
click at [736, 301] on button "Save" at bounding box center [756, 308] width 40 height 15
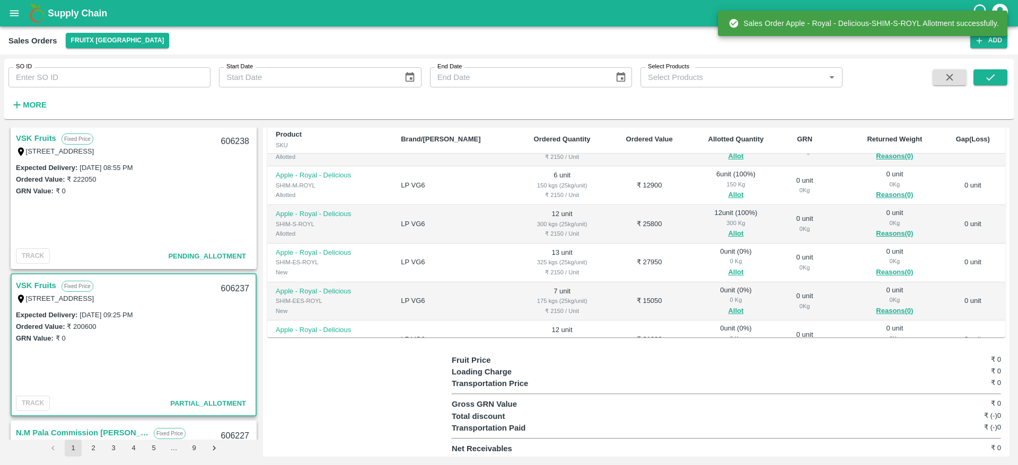
scroll to position [259, 0]
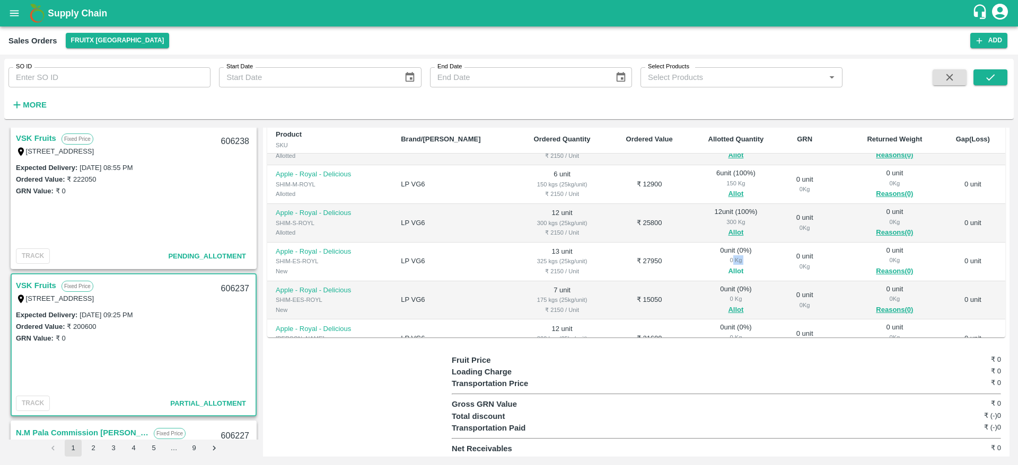
drag, startPoint x: 700, startPoint y: 262, endPoint x: 714, endPoint y: 268, distance: 15.7
click at [714, 268] on div "0 unit ( 0 %) 0 Kg Allot" at bounding box center [735, 262] width 75 height 32
click at [728, 268] on button "Allot" at bounding box center [735, 272] width 15 height 12
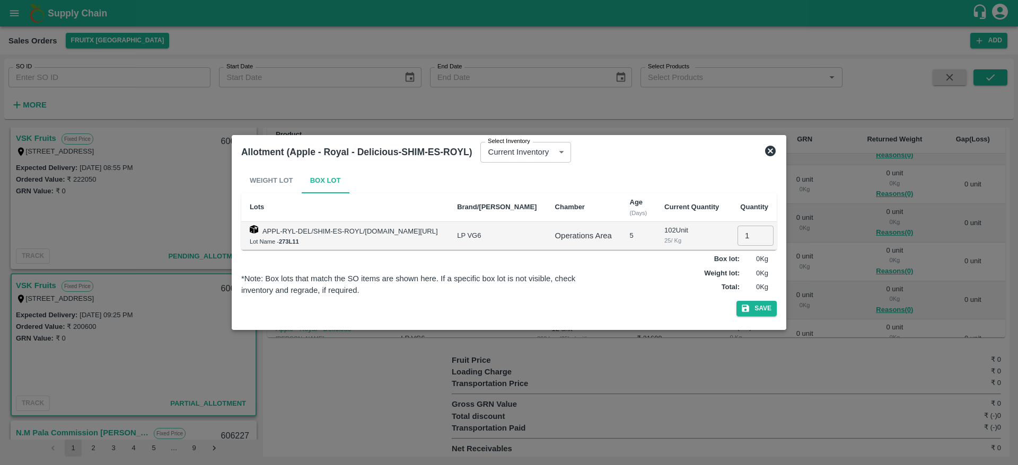
click at [751, 243] on input "1" at bounding box center [755, 236] width 36 height 20
type input "13"
click at [736, 301] on button "Save" at bounding box center [756, 308] width 40 height 15
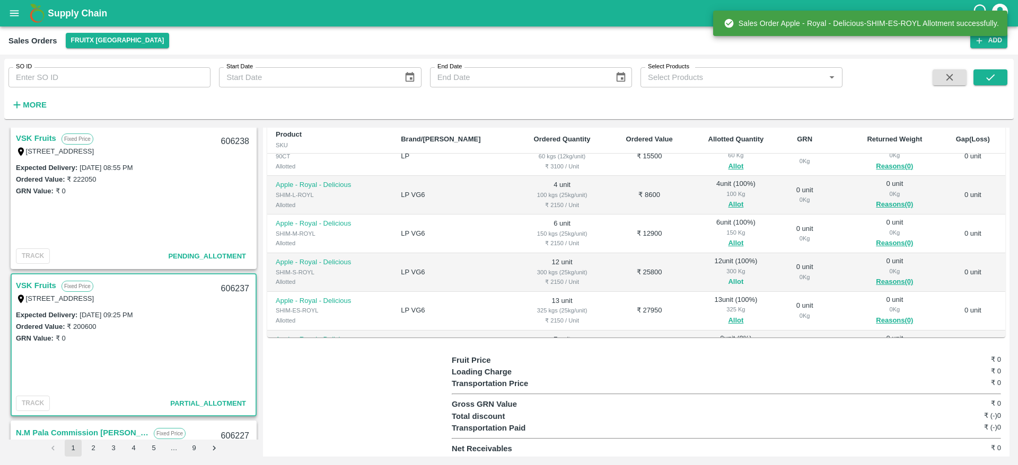
scroll to position [298, 0]
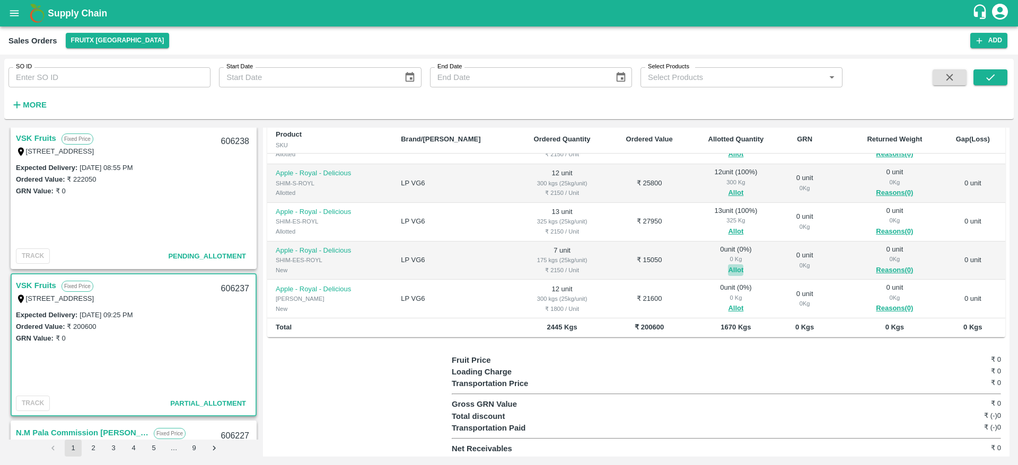
click at [728, 264] on button "Allot" at bounding box center [735, 270] width 15 height 12
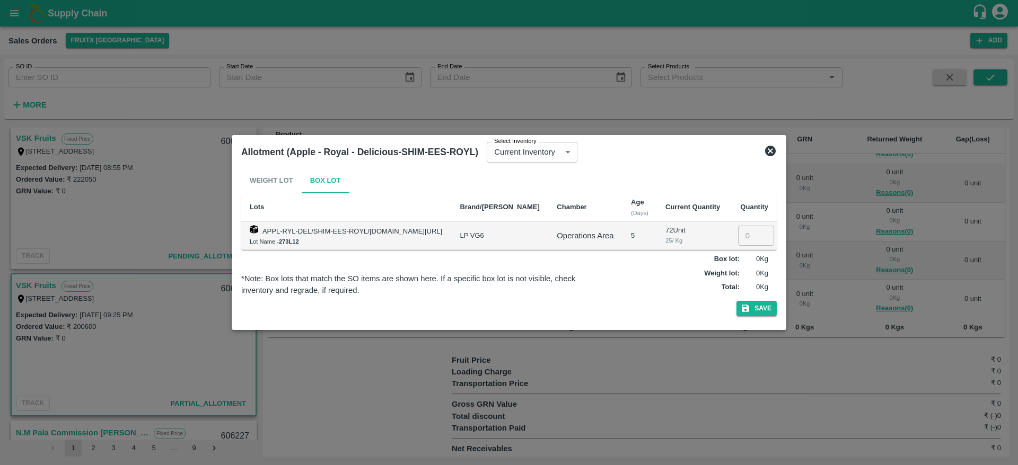
click at [747, 243] on input "number" at bounding box center [756, 236] width 36 height 20
type input "7"
click at [736, 301] on button "Save" at bounding box center [756, 308] width 40 height 15
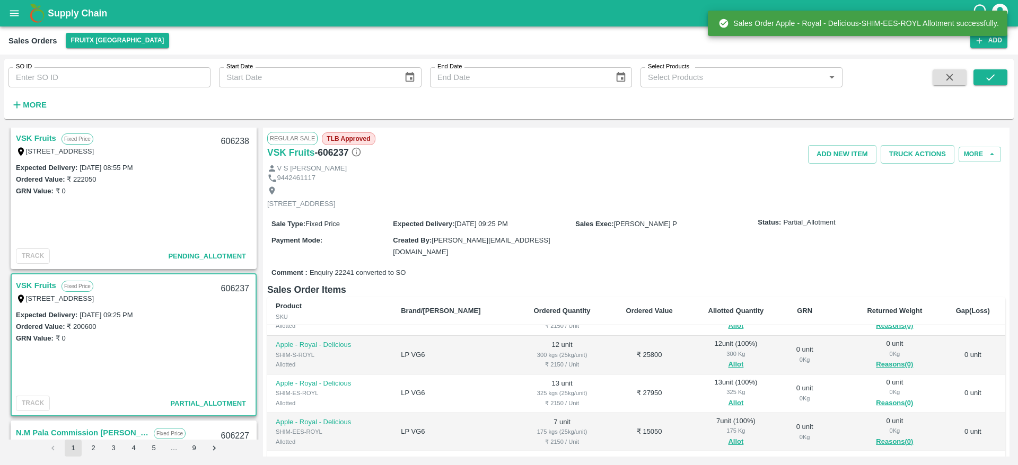
scroll to position [172, 0]
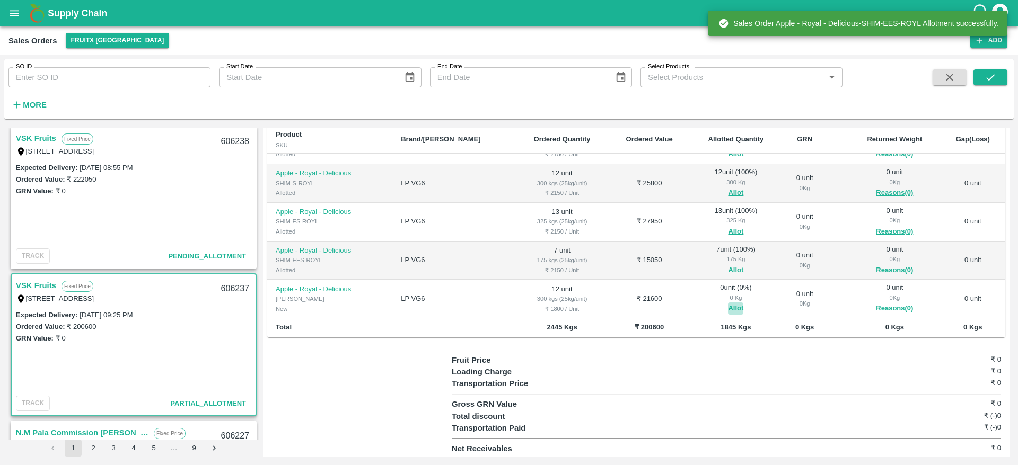
click at [728, 303] on button "Allot" at bounding box center [735, 309] width 15 height 12
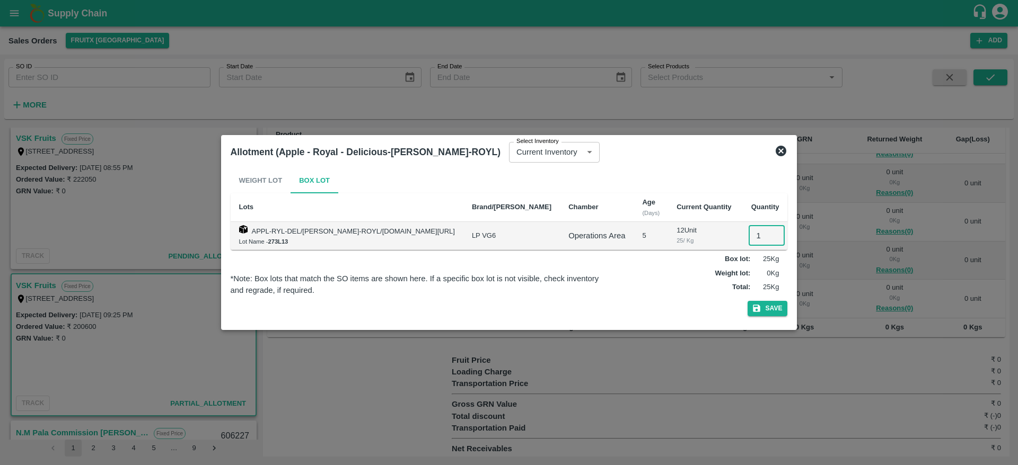
click at [754, 240] on input "1" at bounding box center [766, 236] width 36 height 20
type input "12"
click at [747, 301] on button "Save" at bounding box center [767, 308] width 40 height 15
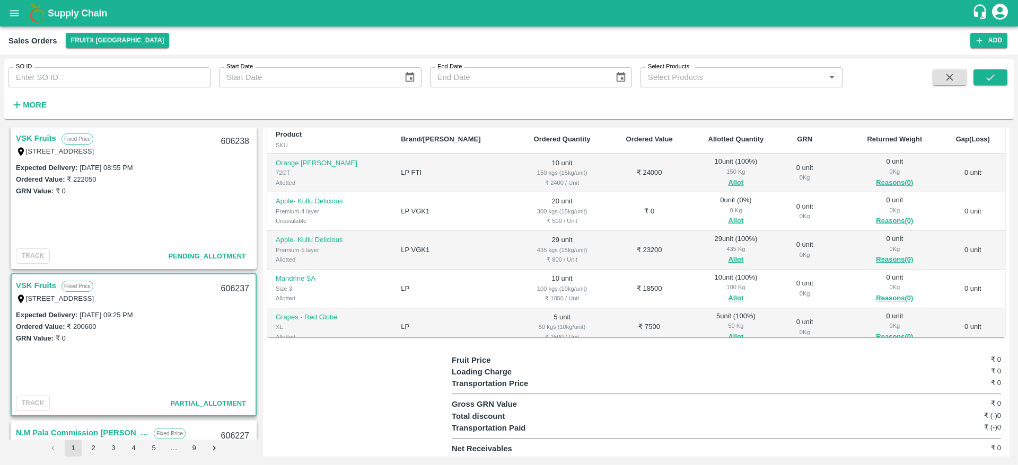
scroll to position [0, 0]
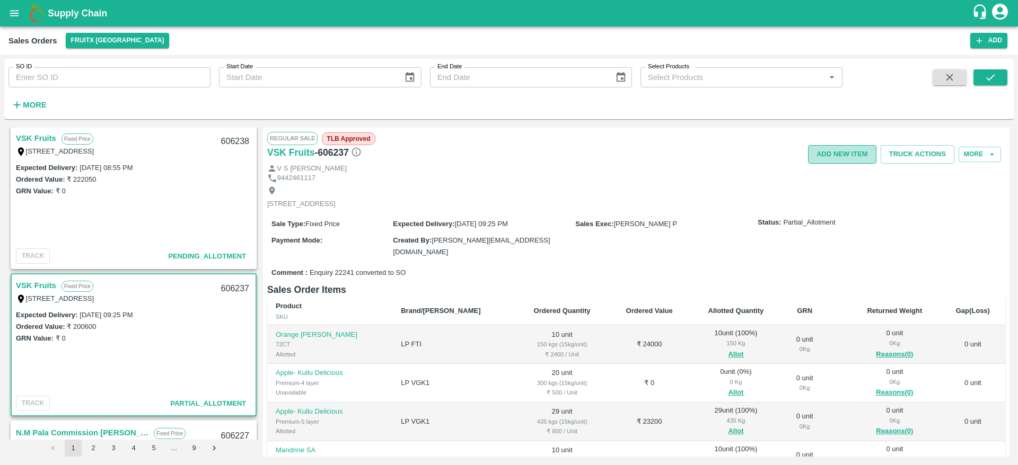
click at [855, 149] on button "Add NEW ITEM" at bounding box center [842, 154] width 68 height 19
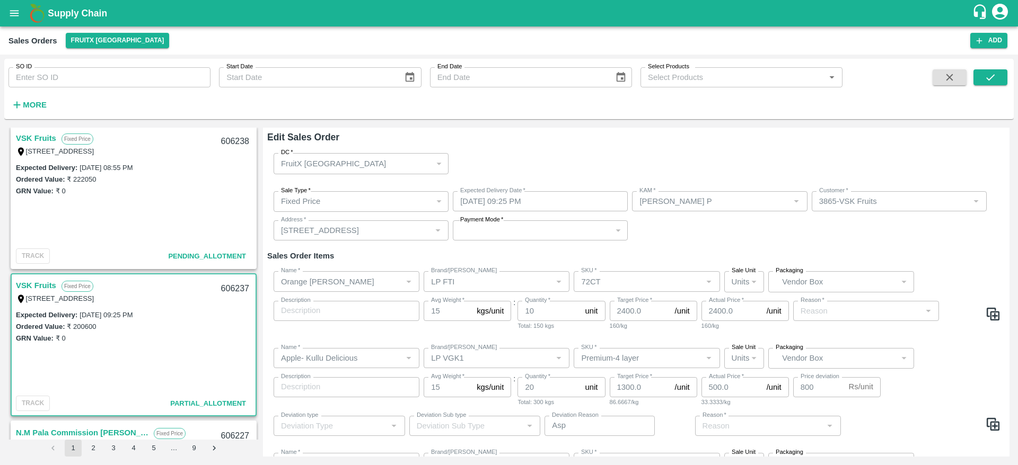
type input "Demand"
type input "Market Dynamics (Fixed)"
type input "Demand"
type input "Market Dynamics (Fixed)"
type input "Demand"
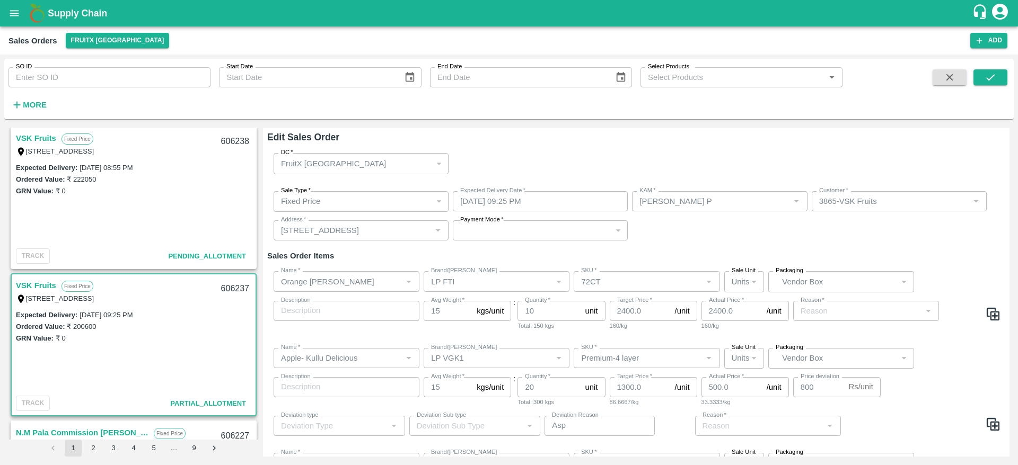
type input "Market Dynamics (Fixed)"
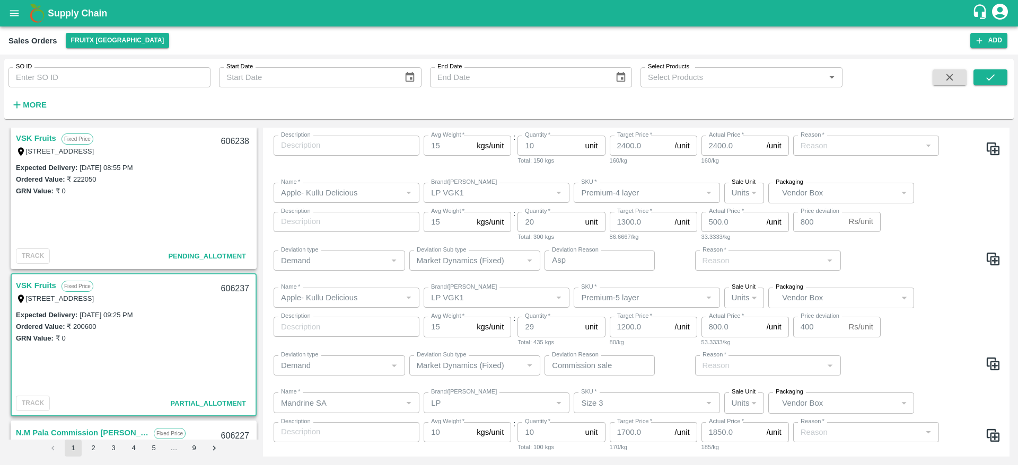
click at [988, 266] on img at bounding box center [993, 259] width 16 height 16
type input "Premium-4 layer"
type input "20"
type input "Apple- Kullu Delicious"
type input "LP VGK1"
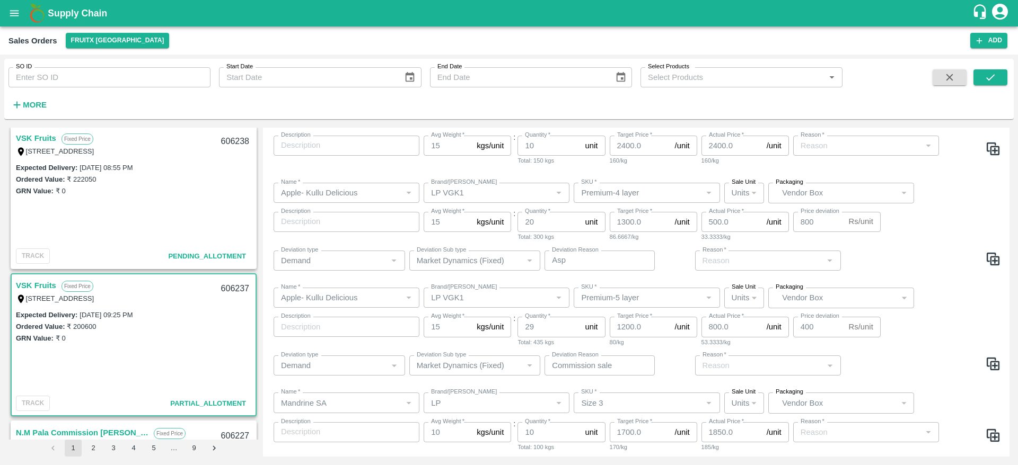
type input "Premium-5 layer"
type input "15"
type input "29"
type input "1200.0"
type input "800.0"
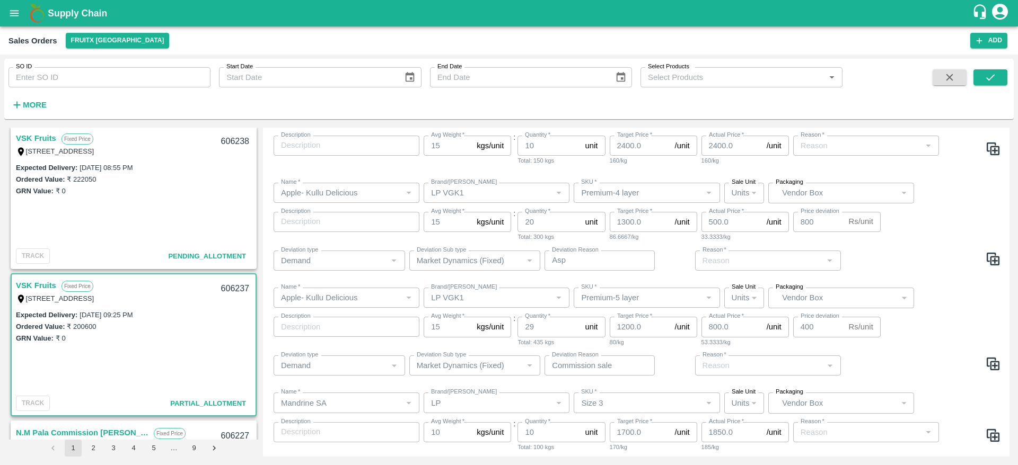
type input "Mandrine SA"
type input "Size 3"
type input "10"
type input "1700.0"
type input "1850.0"
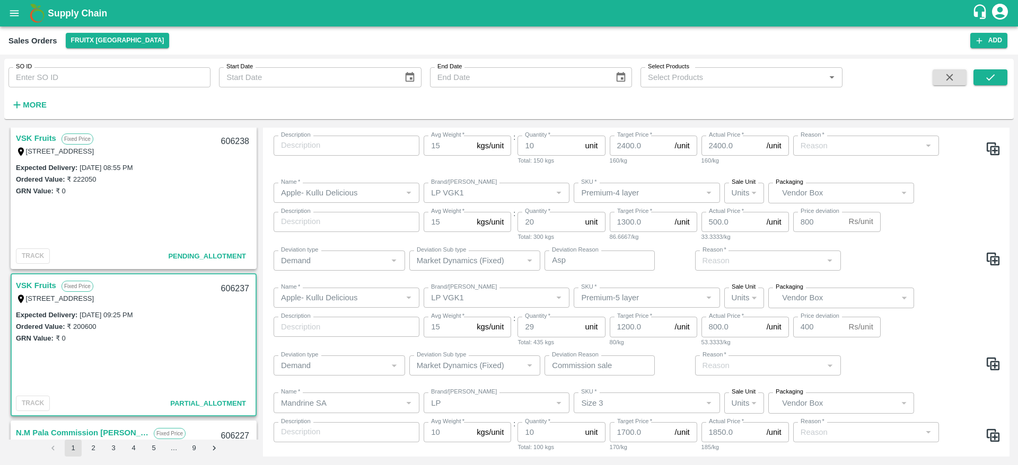
type input "Grapes - Red Globe"
type input "XL"
type input "10"
type input "1500.0"
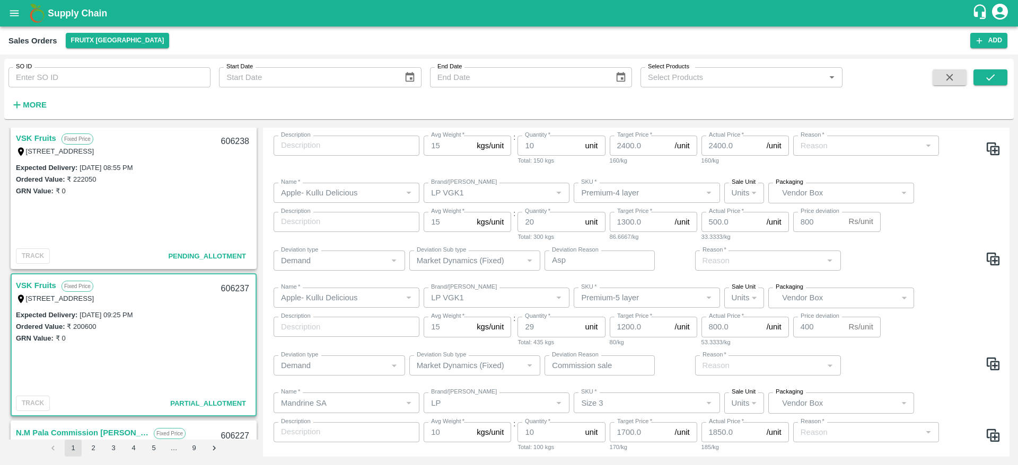
type input "Pears Beauty Green SA"
type input "LP"
type input "90CT"
type input "12"
type input "5"
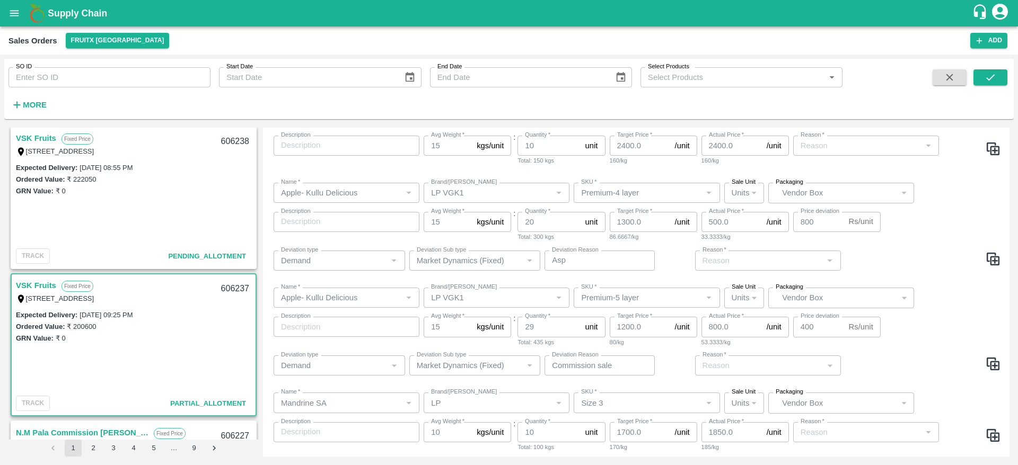
type input "3300.0"
type input "3100.0"
type input "SHIM-L-ROYL"
type input "4"
type input "2100.0"
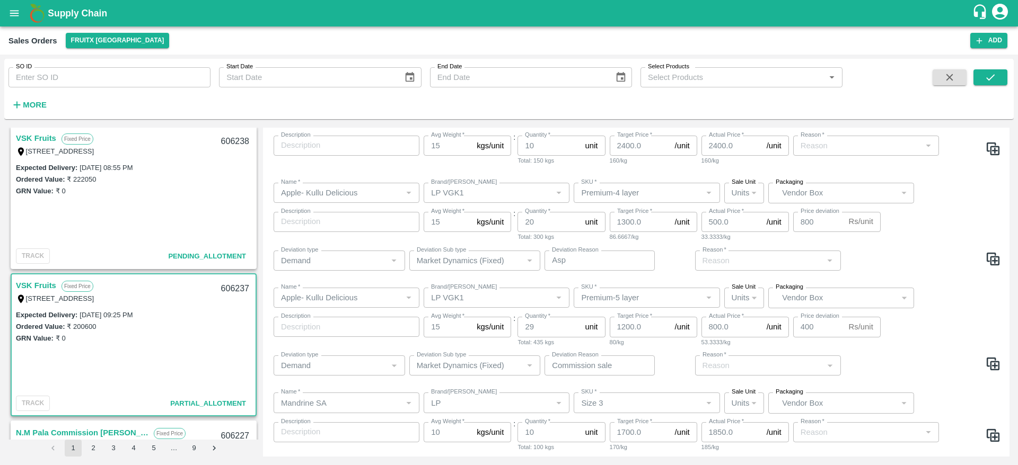
type input "SHIM-M-ROYL"
type input "6"
type input "SHIM-S-ROYL"
type input "12"
type input "SHIM-ES-ROYL"
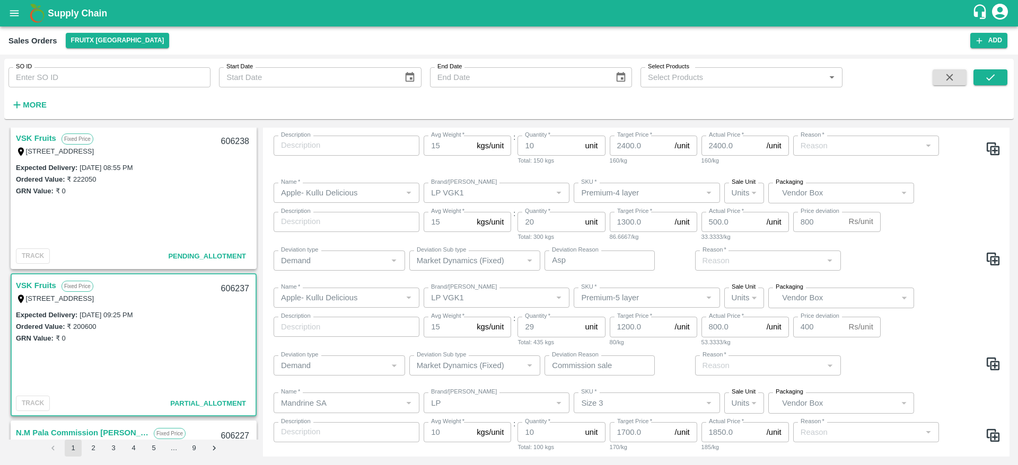
type input "13"
type input "SHIM-EES-ROYL"
type input "7"
type input "2000.0"
type input "2150.0"
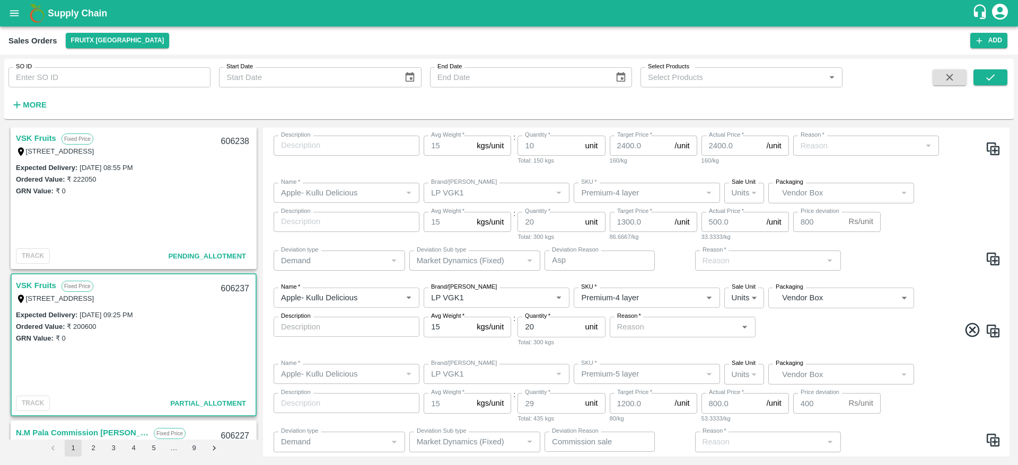
scroll to position [229, 0]
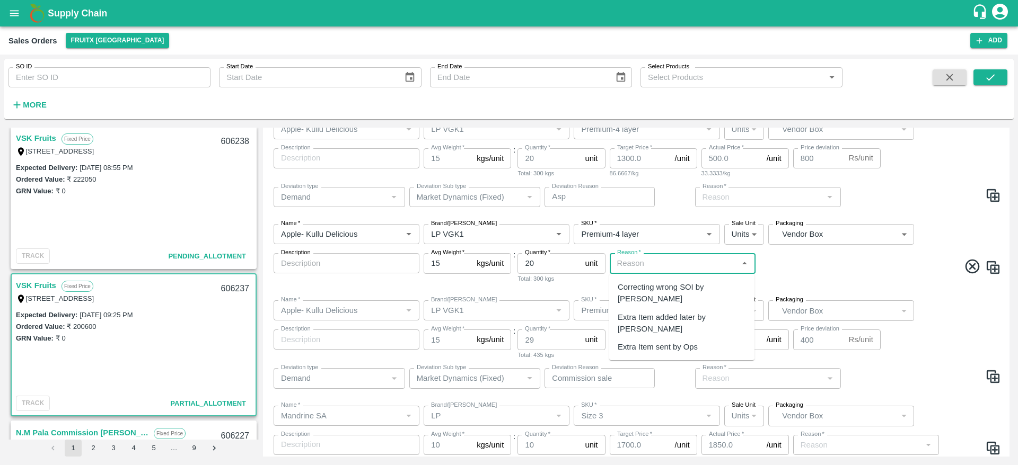
click at [727, 262] on input "Reason   *" at bounding box center [674, 263] width 122 height 14
click at [701, 312] on div "Extra Item added later by KAM" at bounding box center [681, 324] width 128 height 24
type input "Extra Item added later by KAM"
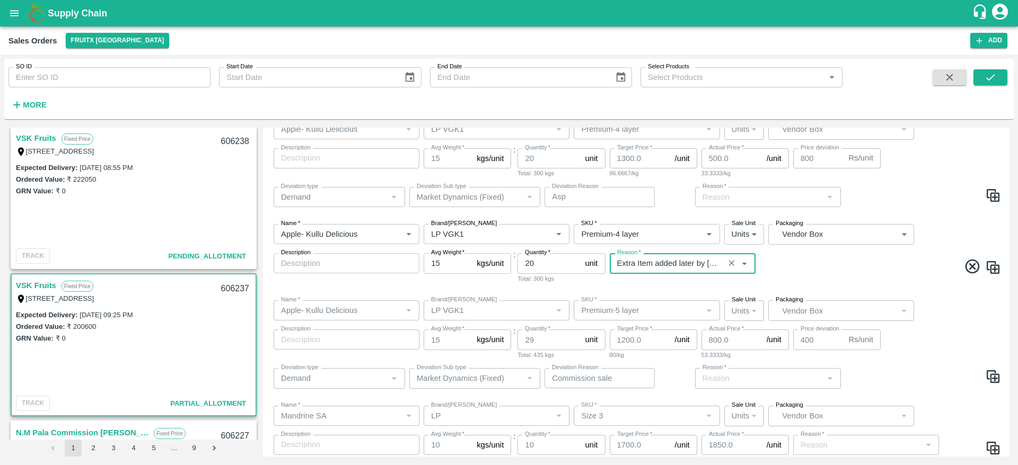
click at [885, 266] on span at bounding box center [878, 268] width 243 height 21
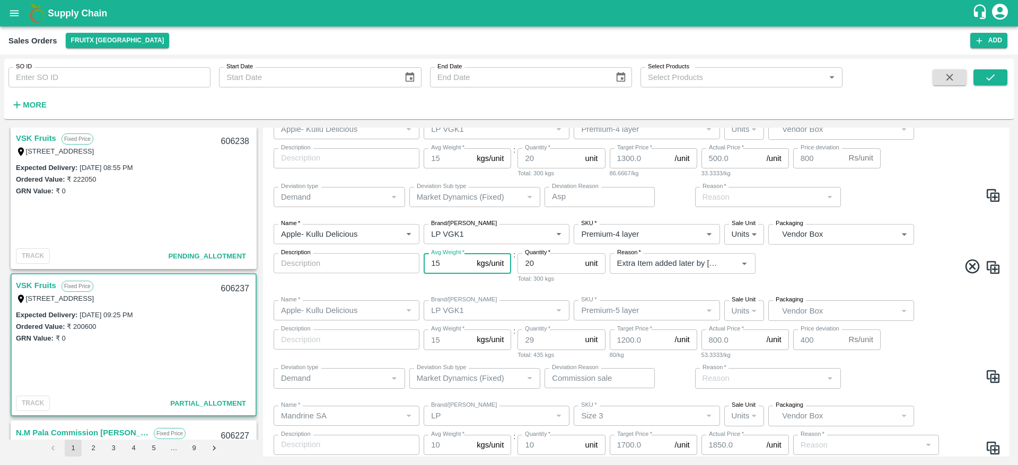
click at [454, 261] on input "15" at bounding box center [447, 263] width 49 height 20
type input "16"
click at [823, 268] on span at bounding box center [878, 268] width 243 height 21
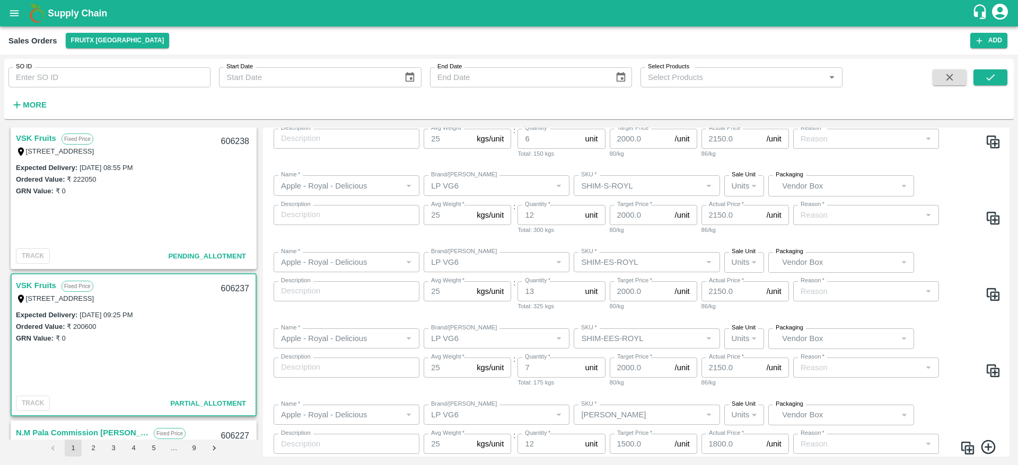
scroll to position [912, 0]
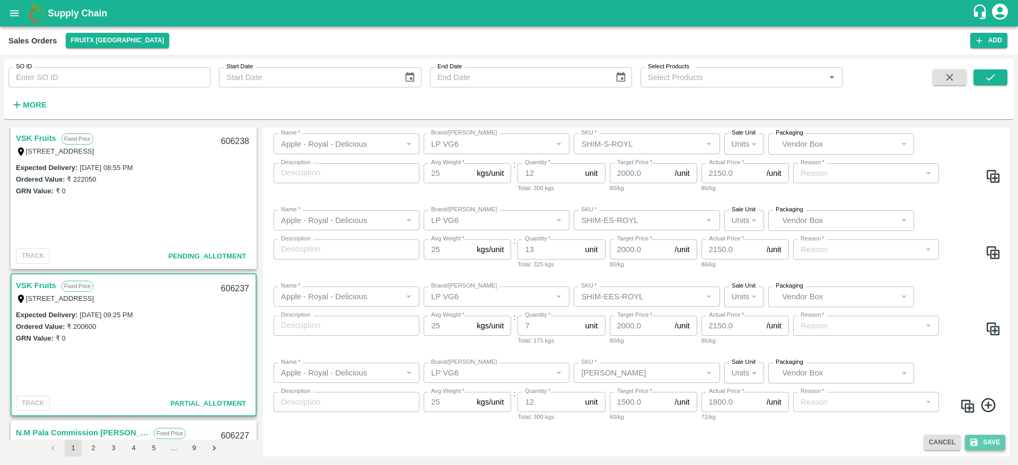
click at [996, 438] on button "Save" at bounding box center [985, 442] width 40 height 15
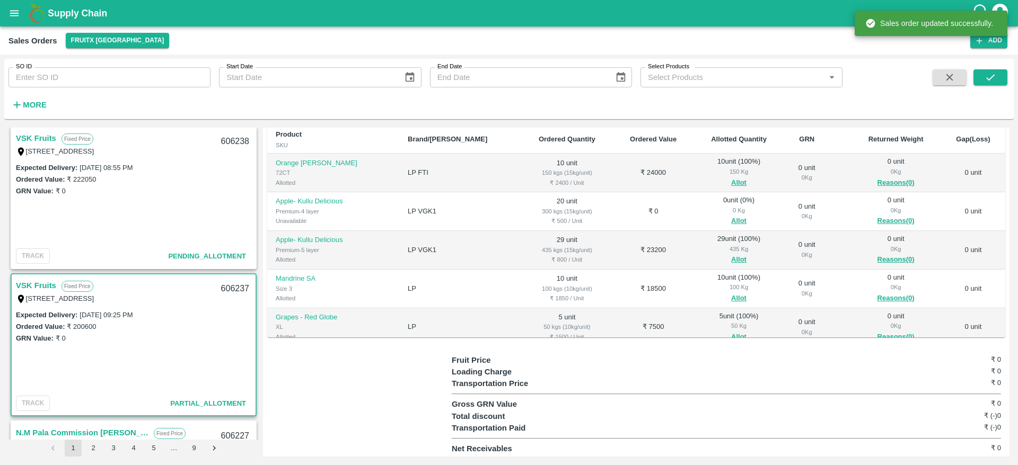
scroll to position [337, 0]
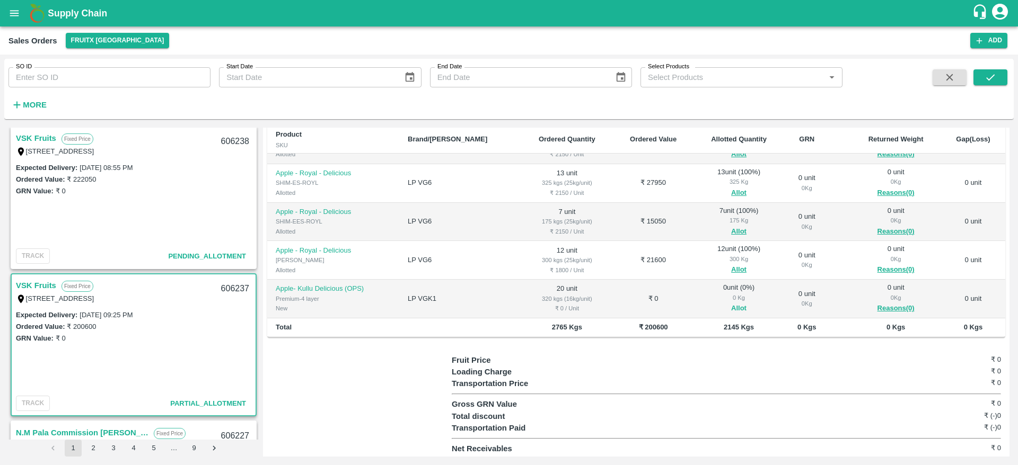
drag, startPoint x: 708, startPoint y: 308, endPoint x: 716, endPoint y: 307, distance: 8.5
click at [716, 307] on span "Allot" at bounding box center [739, 309] width 74 height 12
click at [731, 307] on button "Allot" at bounding box center [738, 309] width 15 height 12
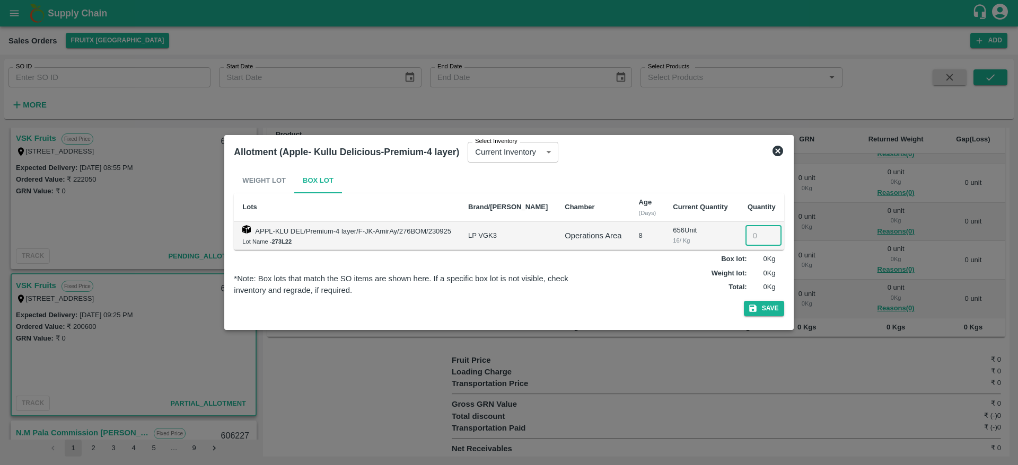
click at [746, 232] on input "number" at bounding box center [763, 236] width 36 height 20
type input "20"
click at [759, 313] on button "Save" at bounding box center [764, 308] width 40 height 15
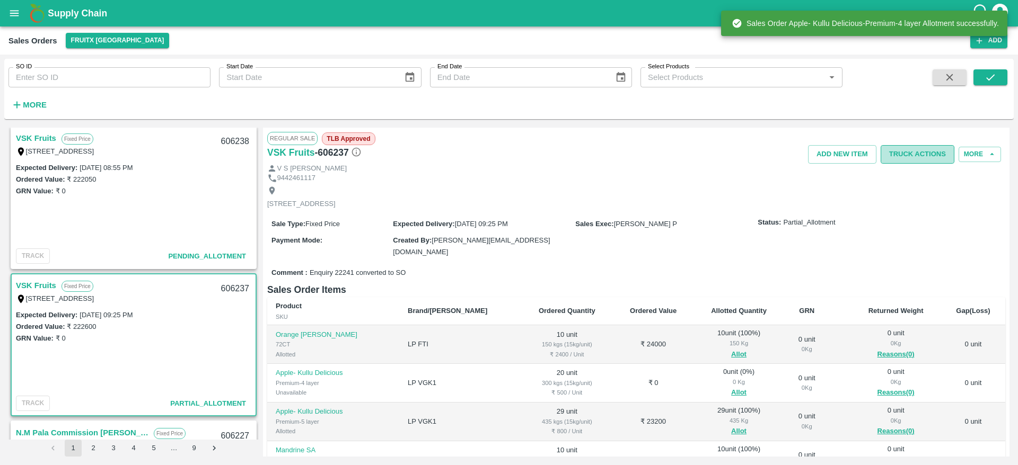
click at [903, 153] on button "Truck Actions" at bounding box center [917, 154] width 74 height 19
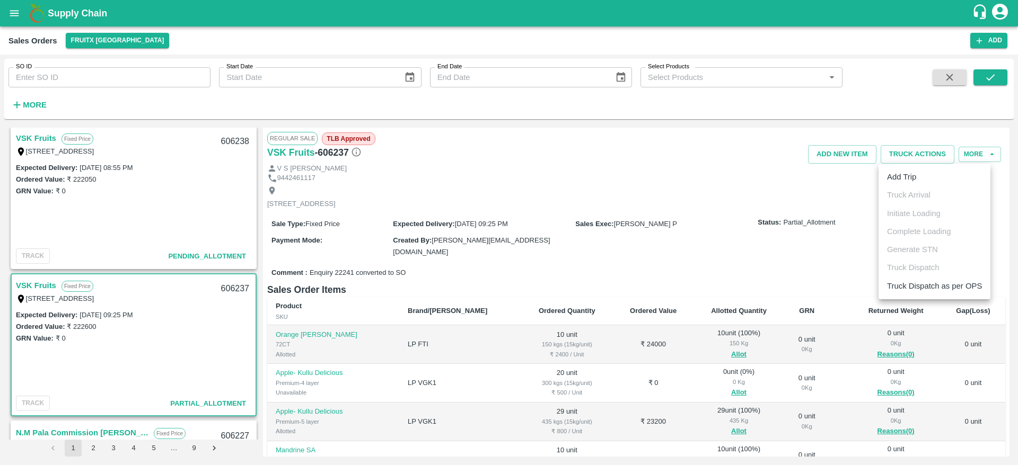
click at [915, 189] on ul "Add Trip Truck Arrival Initiate Loading Complete Loading Generate STN Truck Dis…" at bounding box center [934, 232] width 112 height 136
click at [913, 183] on li "Add Trip" at bounding box center [934, 177] width 112 height 18
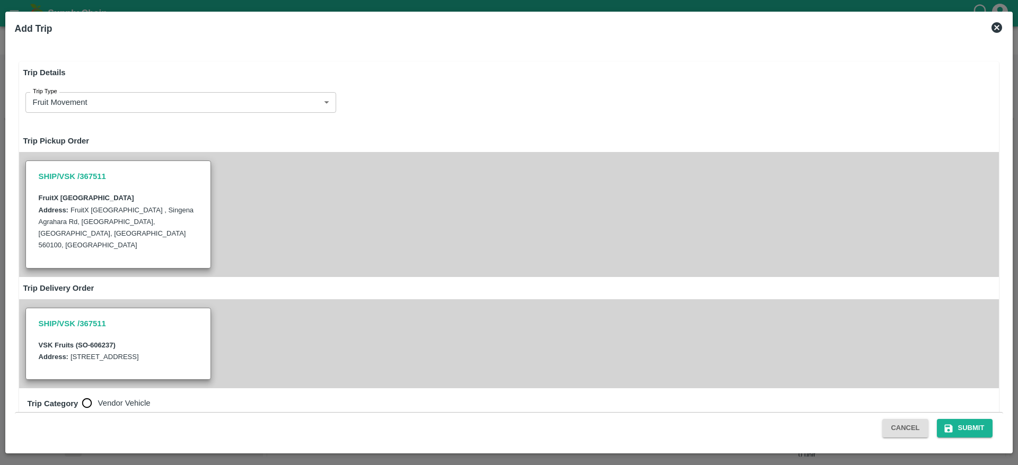
radio input "true"
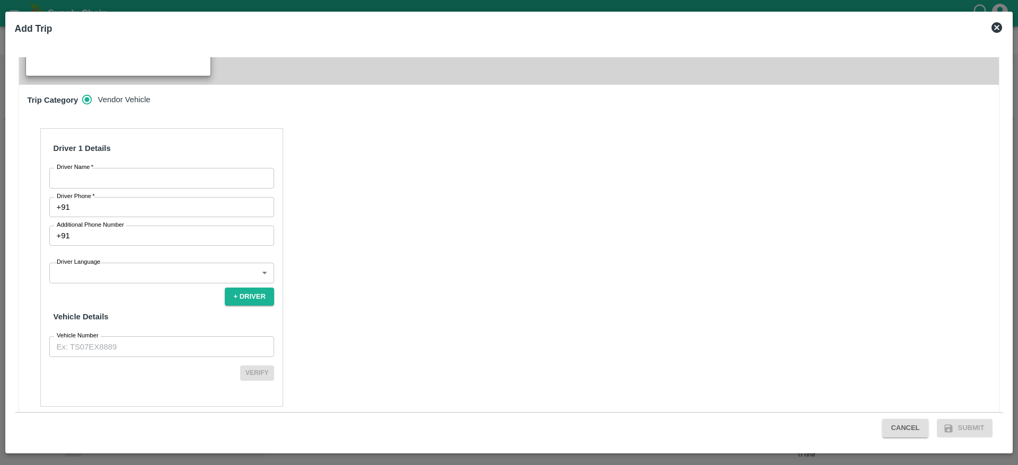
drag, startPoint x: 157, startPoint y: 177, endPoint x: 147, endPoint y: 158, distance: 20.9
click at [147, 158] on div "Driver 1 Details Driver Name   * Driver Name Driver Phone   * +91 Driver Phone …" at bounding box center [161, 267] width 243 height 279
click at [147, 168] on input "Driver Name   *" at bounding box center [161, 178] width 225 height 20
type input "VSK"
click at [138, 202] on input "Driver Phone   *" at bounding box center [174, 207] width 200 height 20
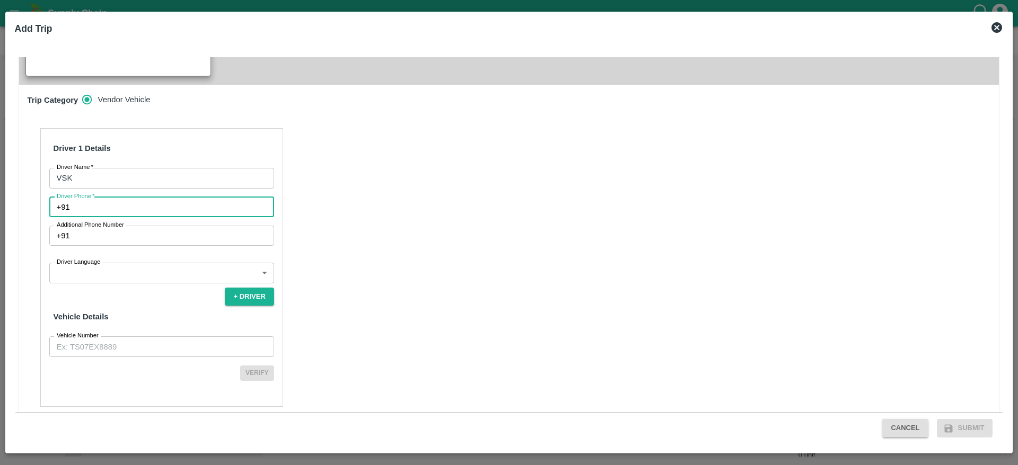
type input "7826860807"
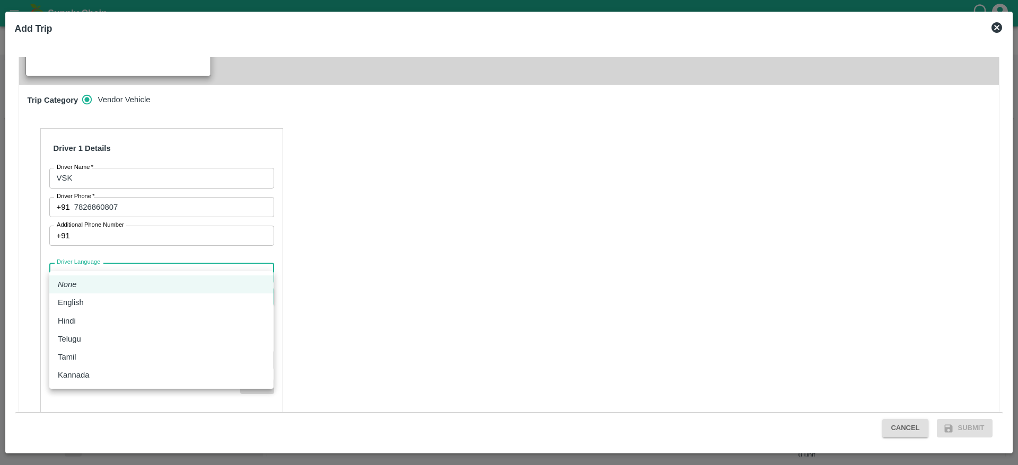
click at [158, 262] on body "Supply Chain Sales Orders FruitX [GEOGRAPHIC_DATA] Add SO ID SO ID Start Date S…" at bounding box center [509, 232] width 1018 height 465
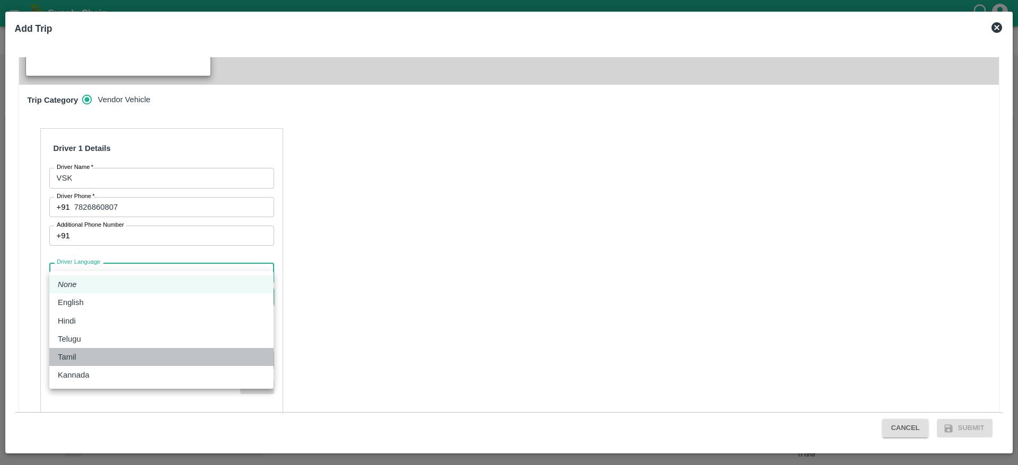
click at [112, 360] on div "Tamil" at bounding box center [161, 357] width 207 height 12
type input "ta"
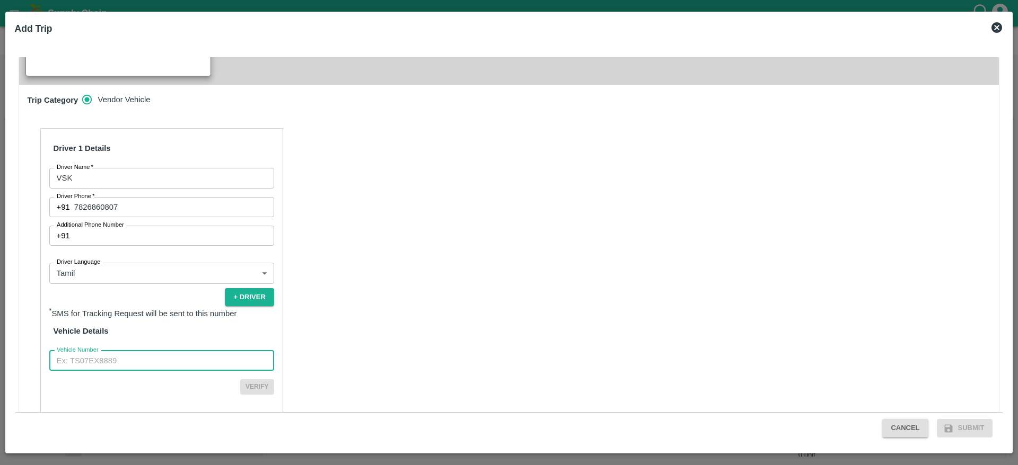
click at [162, 352] on input "Vehicle Number" at bounding box center [161, 361] width 225 height 20
type input "TN48BE9690"
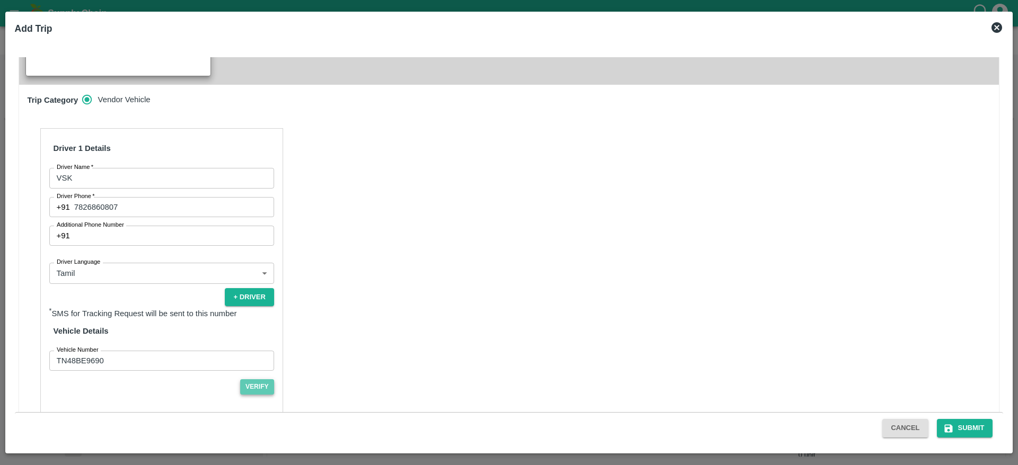
click at [262, 379] on button "Verify" at bounding box center [257, 386] width 34 height 15
click at [957, 422] on button "Submit" at bounding box center [964, 428] width 56 height 19
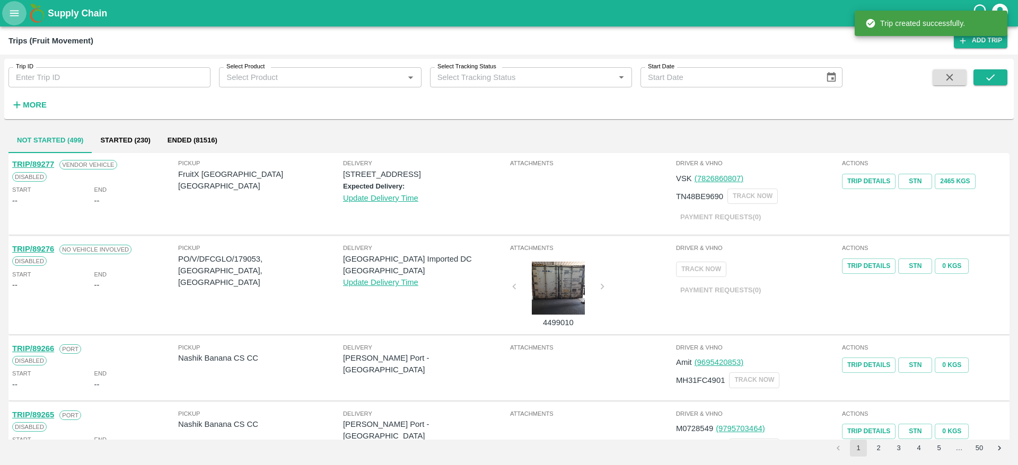
click at [15, 7] on icon "open drawer" at bounding box center [14, 13] width 12 height 12
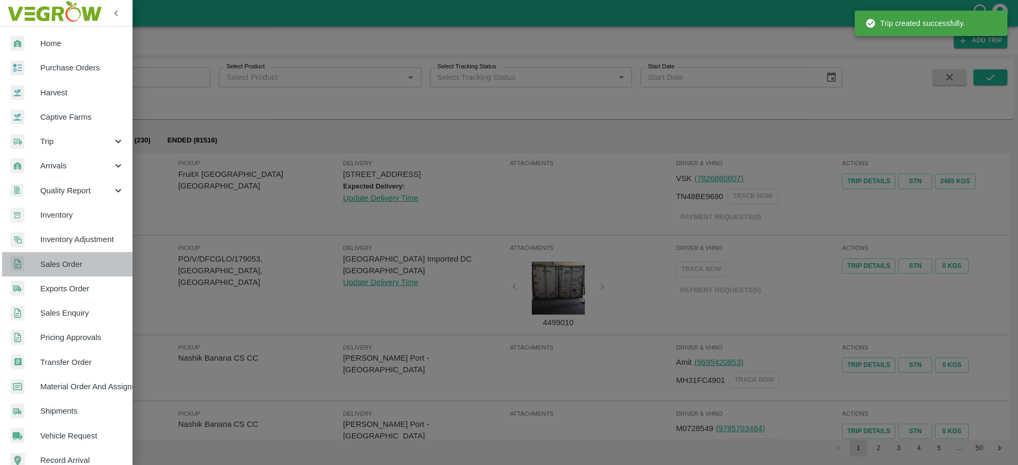
click at [76, 270] on span "Sales Order" at bounding box center [82, 265] width 84 height 12
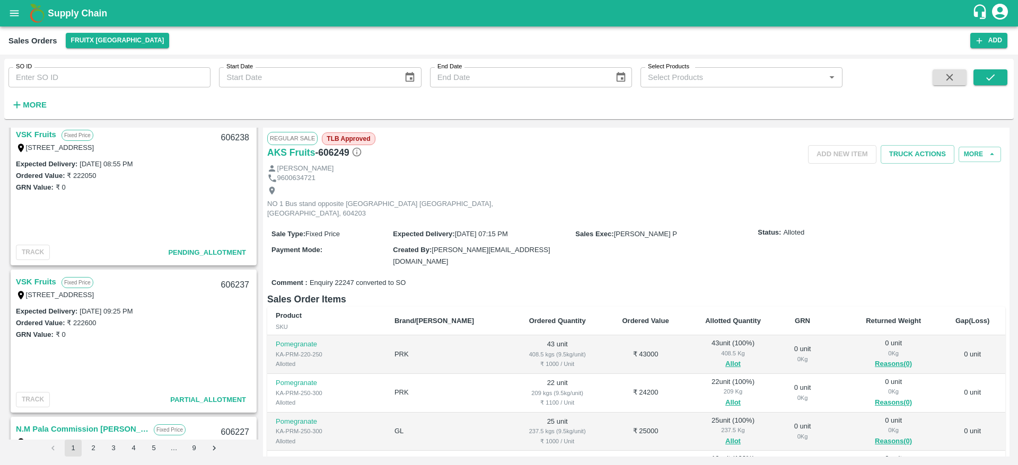
scroll to position [1334, 0]
click at [39, 281] on link "VSK Fruits" at bounding box center [36, 282] width 40 height 14
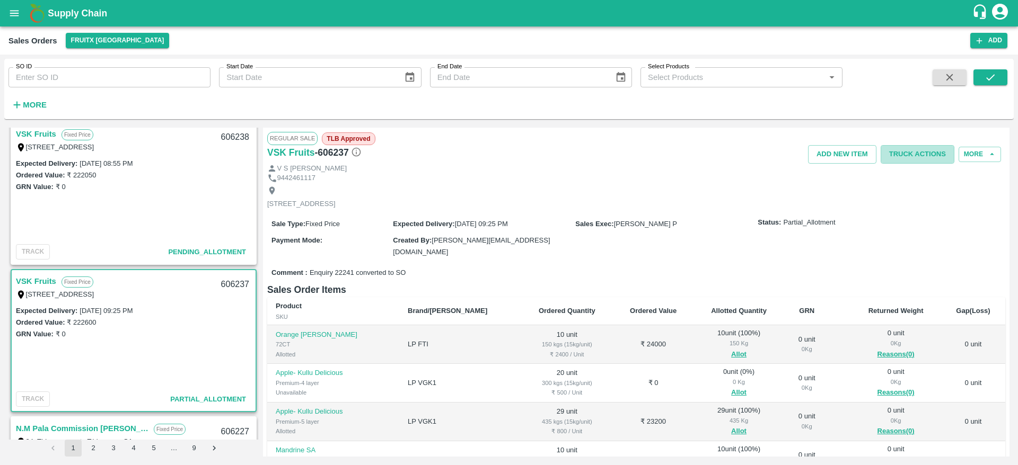
click at [916, 161] on button "Truck Actions" at bounding box center [917, 154] width 74 height 19
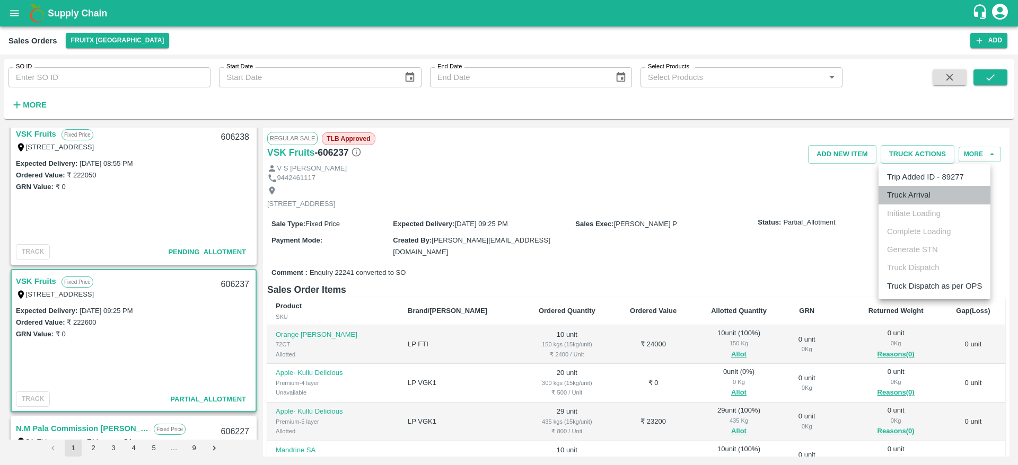
click at [919, 200] on li "Truck Arrival" at bounding box center [934, 195] width 112 height 18
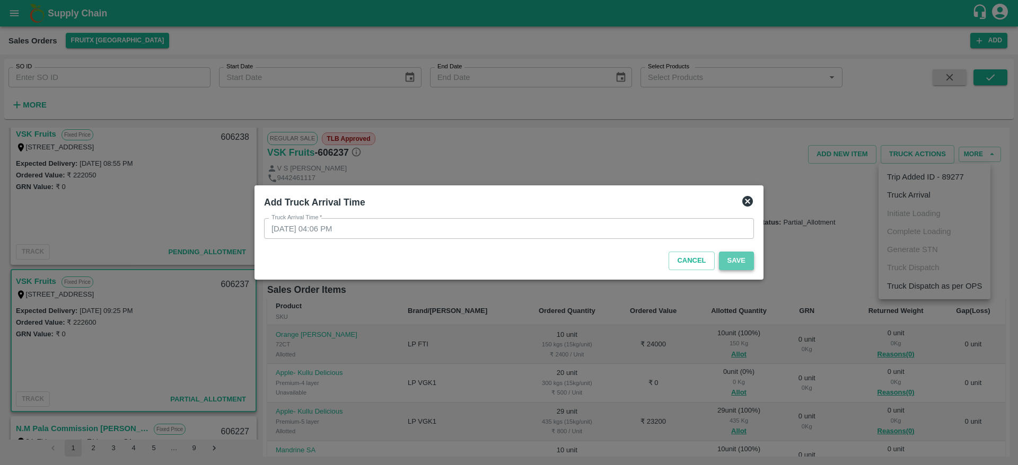
click at [738, 263] on button "Save" at bounding box center [736, 261] width 35 height 19
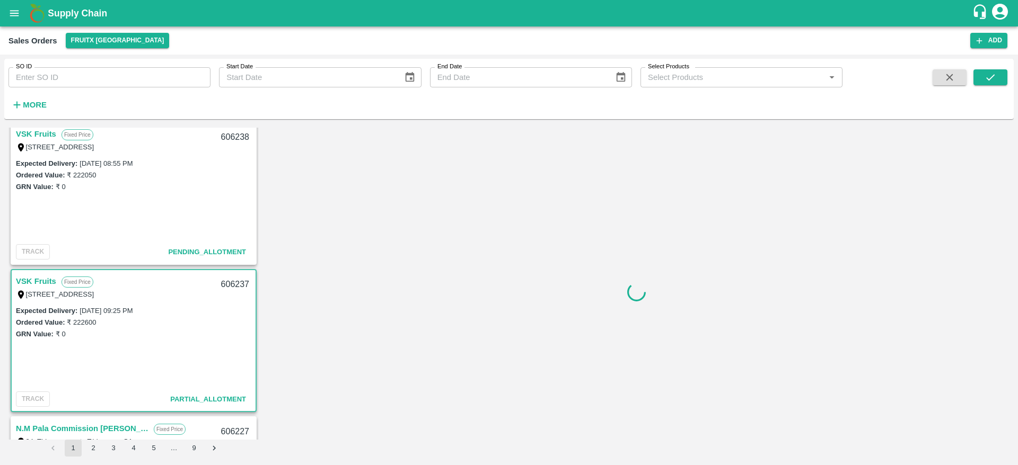
click at [227, 278] on div "606237" at bounding box center [235, 284] width 41 height 25
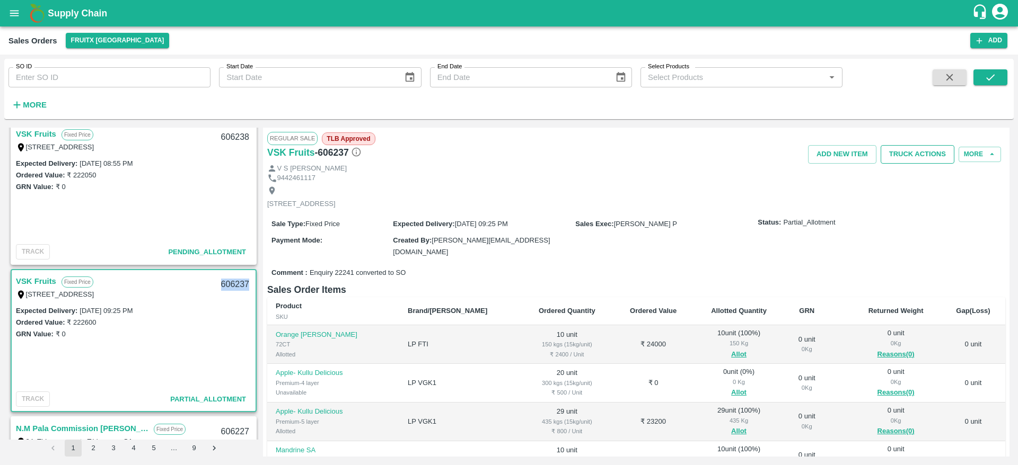
click at [908, 156] on button "Truck Actions" at bounding box center [917, 154] width 74 height 19
click at [933, 219] on li "Initiate Loading" at bounding box center [934, 214] width 112 height 18
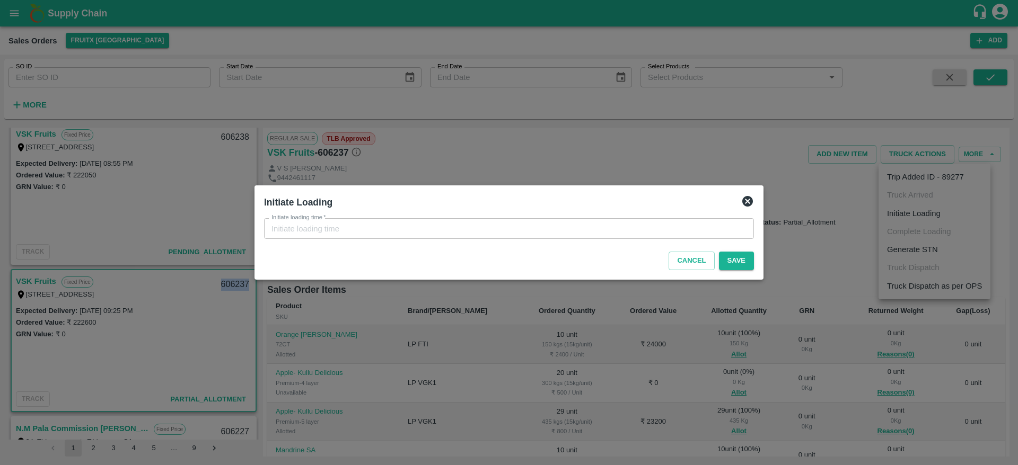
type input "01/10/2025 04:07 PM"
click at [745, 260] on button "Save" at bounding box center [736, 261] width 35 height 19
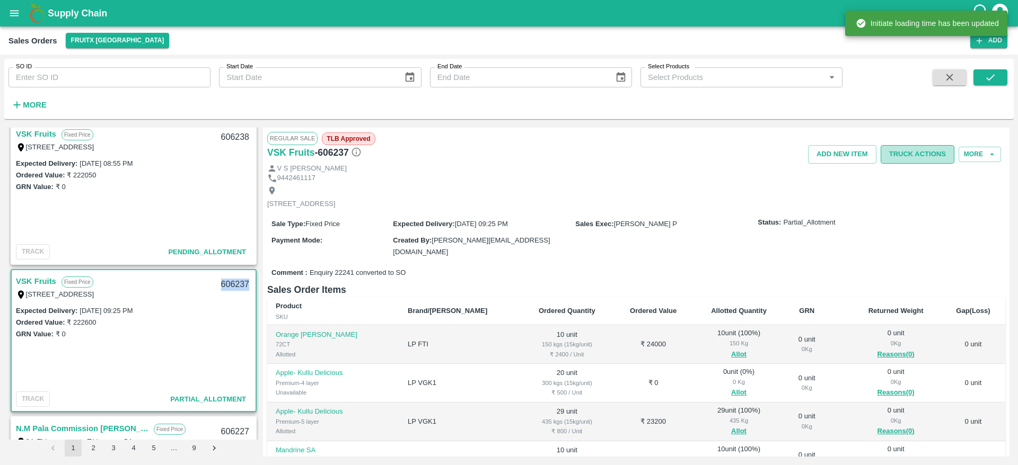
click at [917, 148] on button "Truck Actions" at bounding box center [917, 154] width 74 height 19
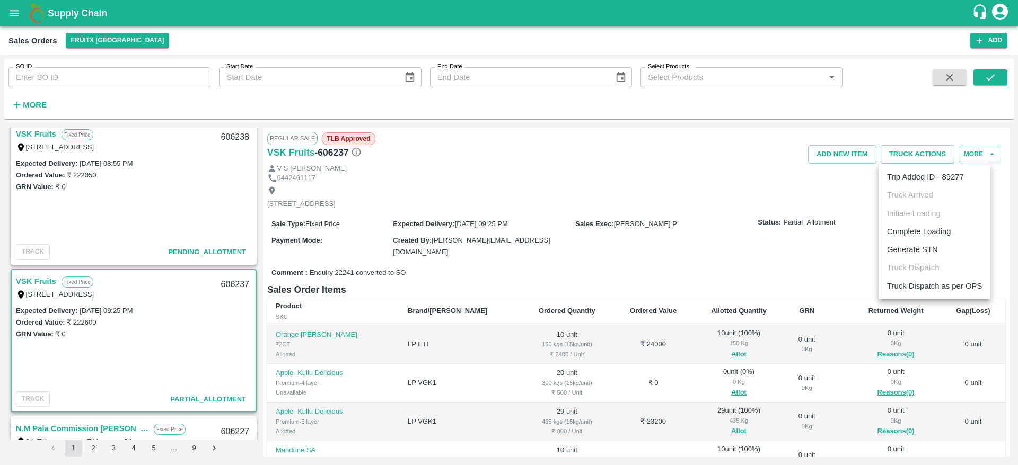
click at [926, 223] on ul "Trip Added ID - 89277 Truck Arrived Initiate Loading Complete Loading Generate …" at bounding box center [934, 232] width 112 height 136
click at [926, 223] on li "Complete Loading" at bounding box center [934, 232] width 112 height 18
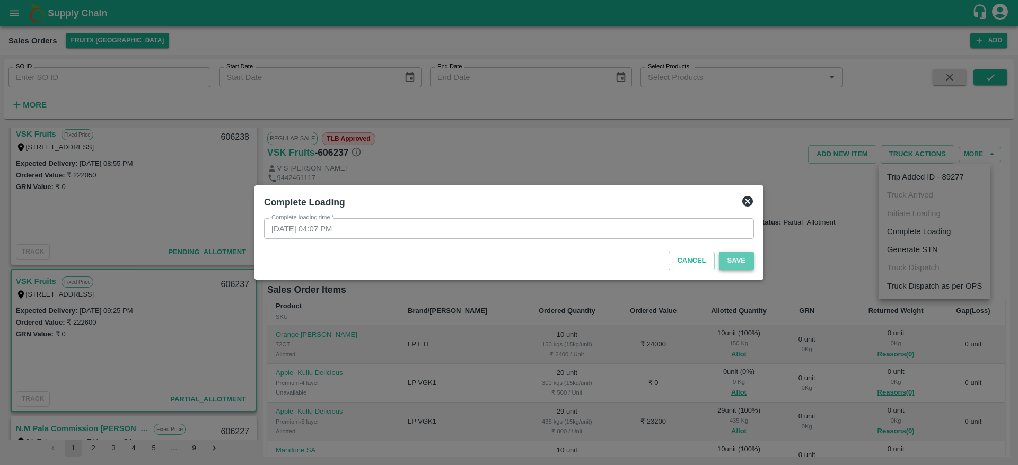
click at [736, 255] on button "Save" at bounding box center [736, 261] width 35 height 19
click at [740, 258] on button "Save" at bounding box center [736, 261] width 35 height 19
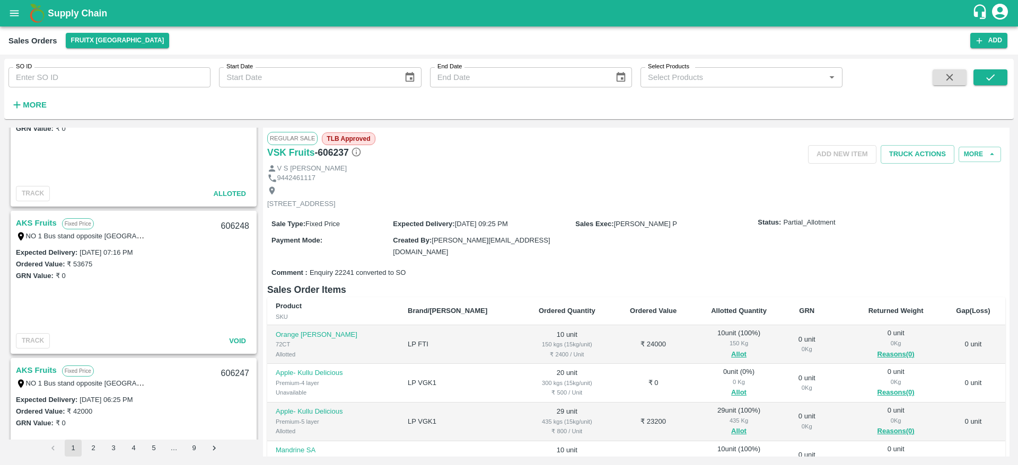
scroll to position [65, 0]
click at [32, 222] on link "AKS Fruits" at bounding box center [36, 224] width 41 height 14
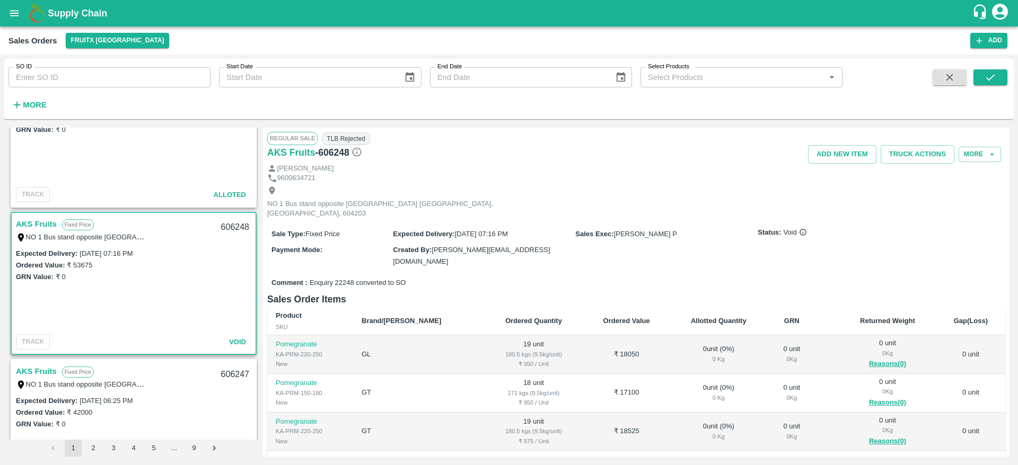
click at [351, 139] on span "TLB Rejected" at bounding box center [346, 138] width 48 height 13
click at [245, 282] on div "GRN Value: ₹ 0" at bounding box center [133, 277] width 235 height 12
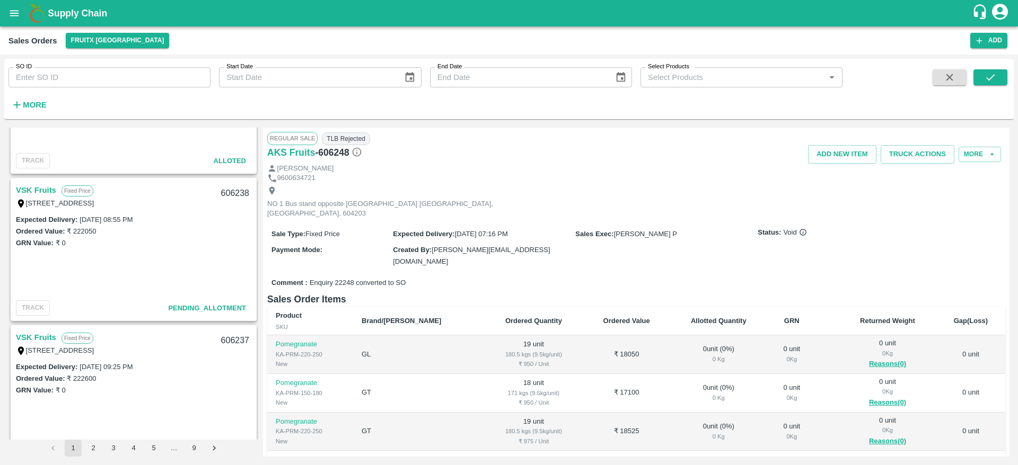
scroll to position [1342, 0]
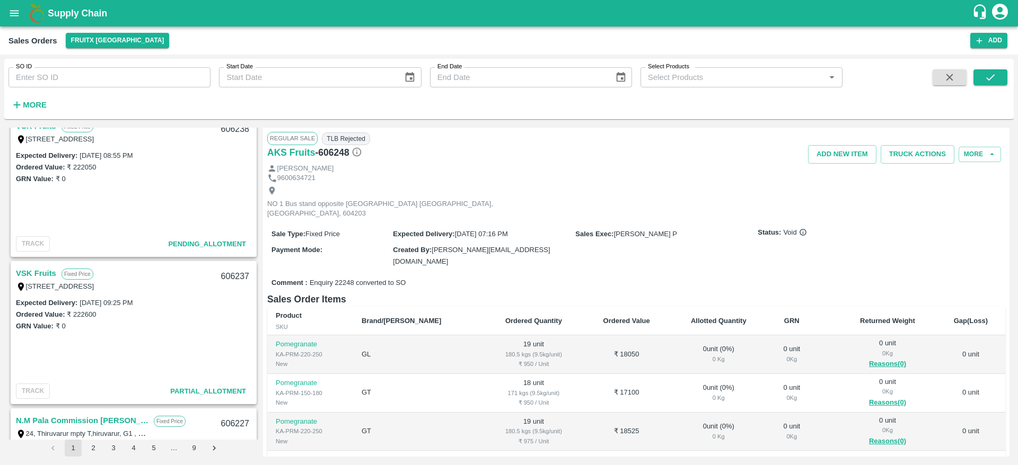
click at [43, 275] on link "VSK Fruits" at bounding box center [36, 274] width 40 height 14
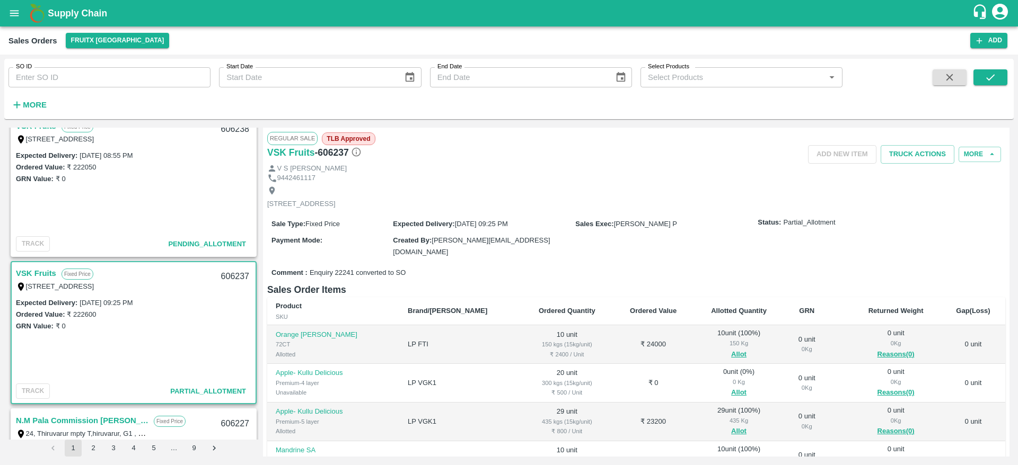
click at [908, 141] on div "Regular Sale TLB Approved" at bounding box center [636, 138] width 738 height 13
click at [908, 143] on div "Regular Sale TLB Approved" at bounding box center [636, 138] width 738 height 13
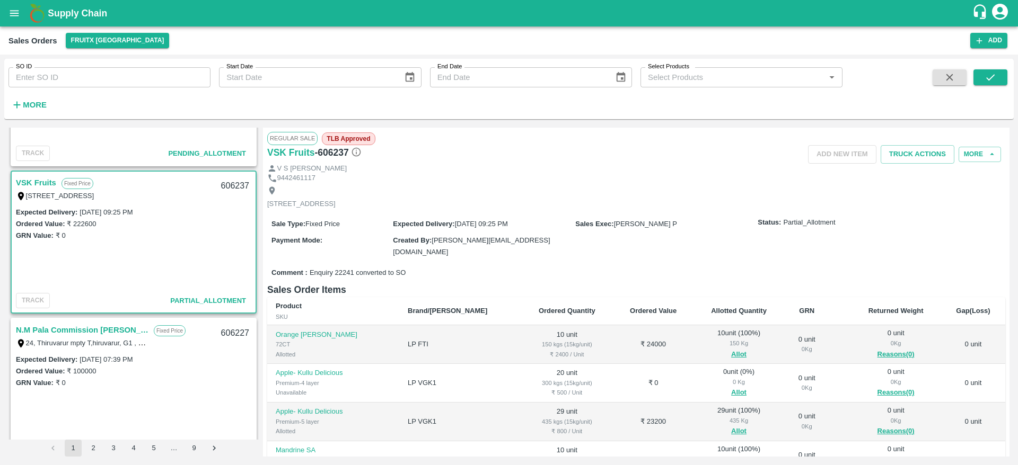
scroll to position [1432, 0]
drag, startPoint x: 894, startPoint y: 165, endPoint x: 913, endPoint y: 146, distance: 26.6
click at [913, 146] on div "Regular Sale TLB Approved VSK Fruits - 606237 Add NEW ITEM Truck Actions More V…" at bounding box center [636, 292] width 746 height 329
click at [913, 146] on button "Truck Actions" at bounding box center [917, 154] width 74 height 19
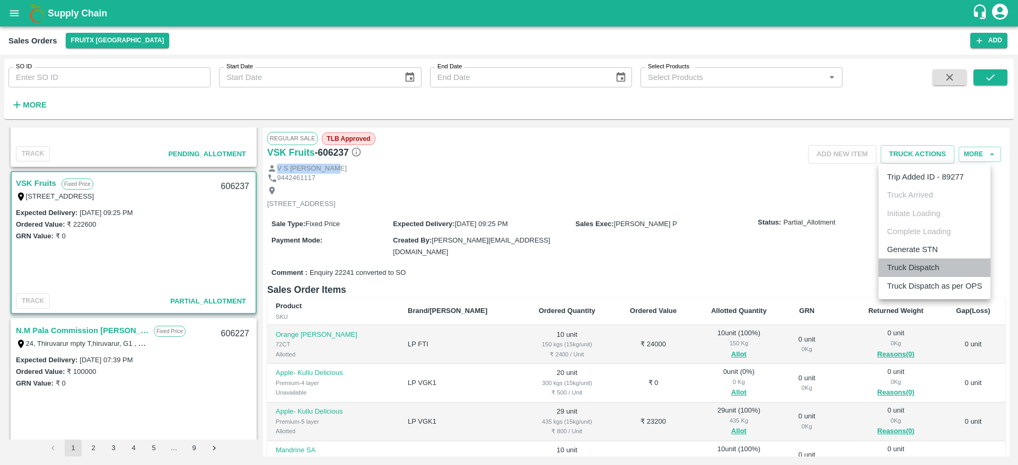
click at [919, 263] on li "Truck Dispatch" at bounding box center [934, 268] width 112 height 18
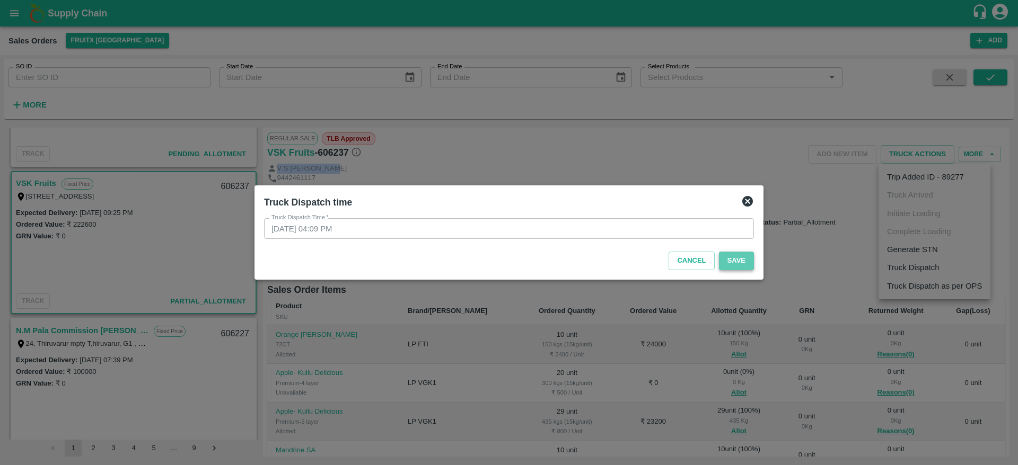
click at [724, 261] on button "Save" at bounding box center [736, 261] width 35 height 19
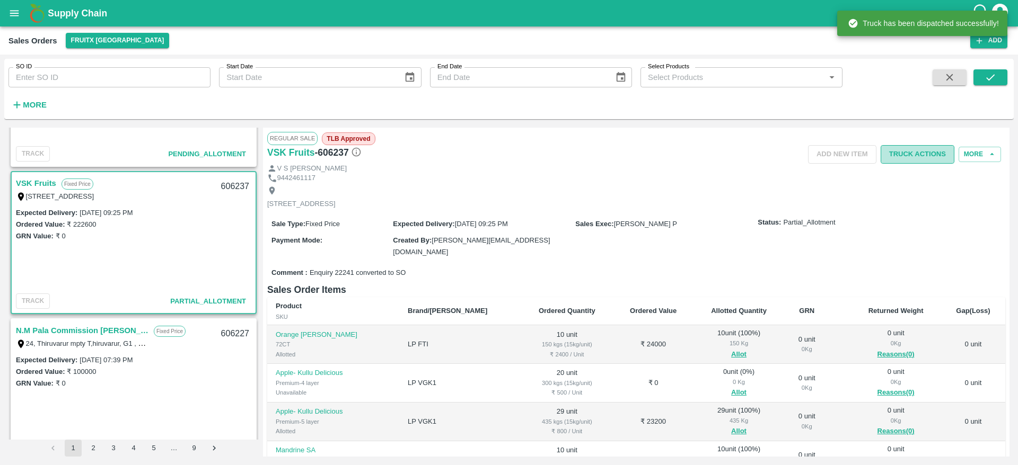
click at [925, 148] on button "Truck Actions" at bounding box center [917, 154] width 74 height 19
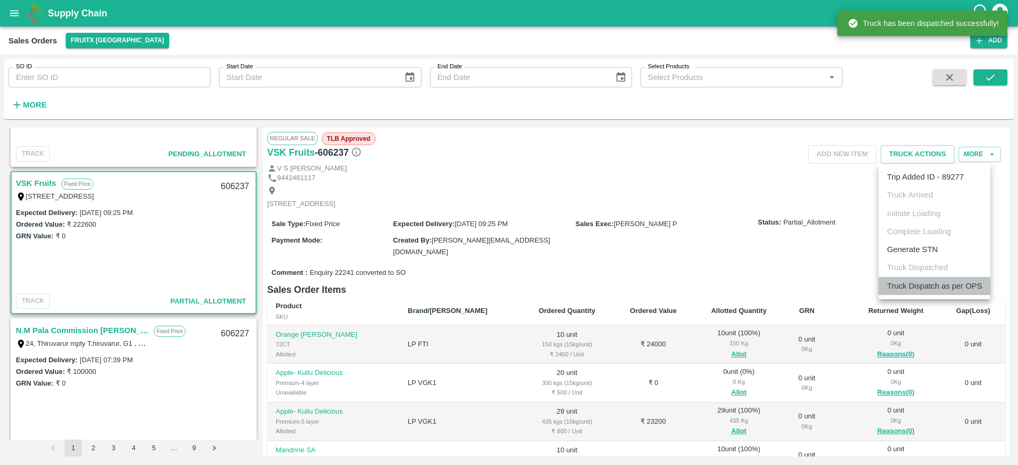
click at [927, 285] on li "Truck Dispatch as per OPS" at bounding box center [934, 286] width 112 height 18
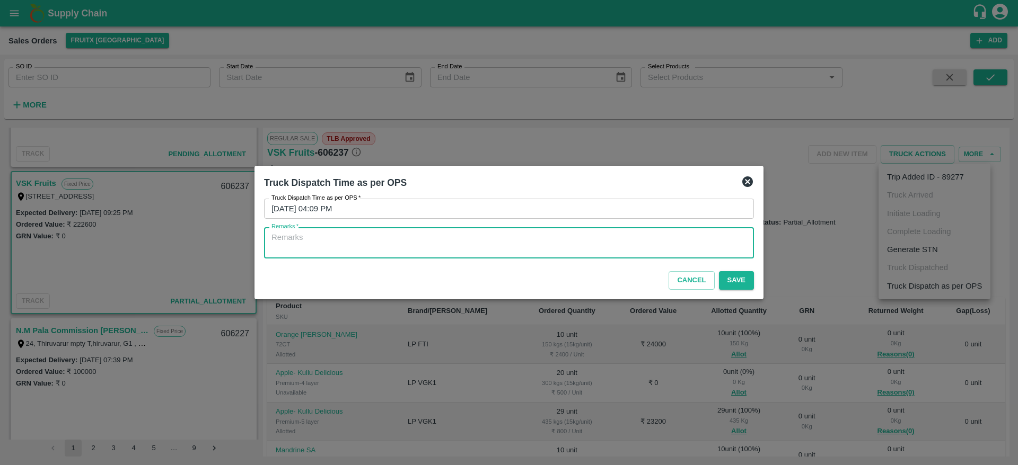
click at [685, 250] on textarea "Remarks   *" at bounding box center [508, 243] width 475 height 22
type textarea "OTD"
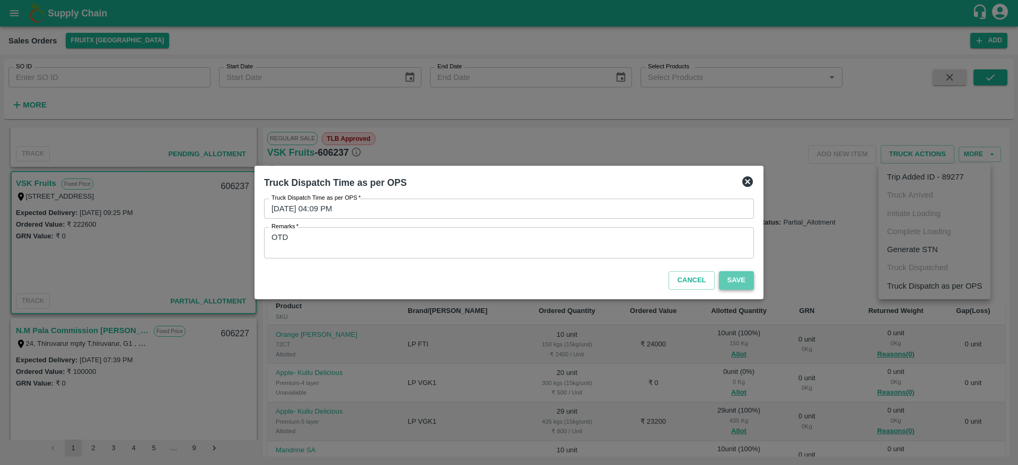
click at [727, 277] on button "Save" at bounding box center [736, 280] width 35 height 19
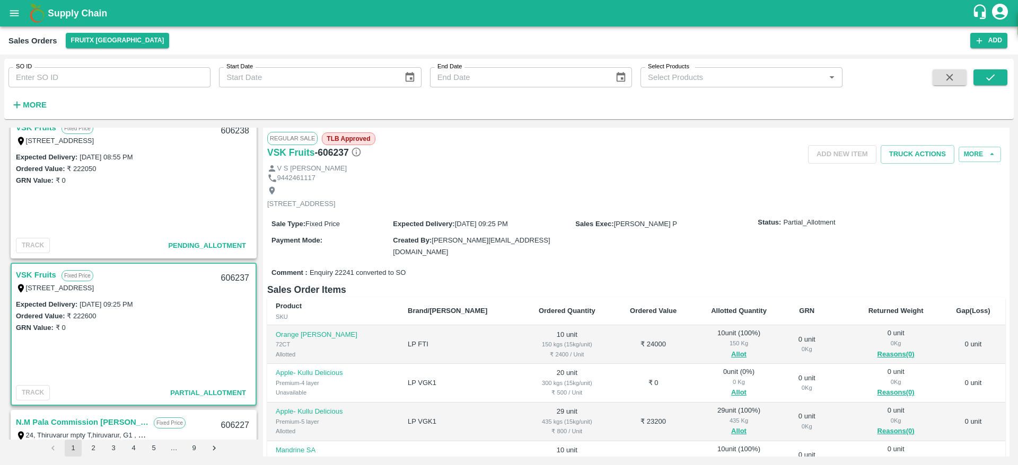
scroll to position [1257, 0]
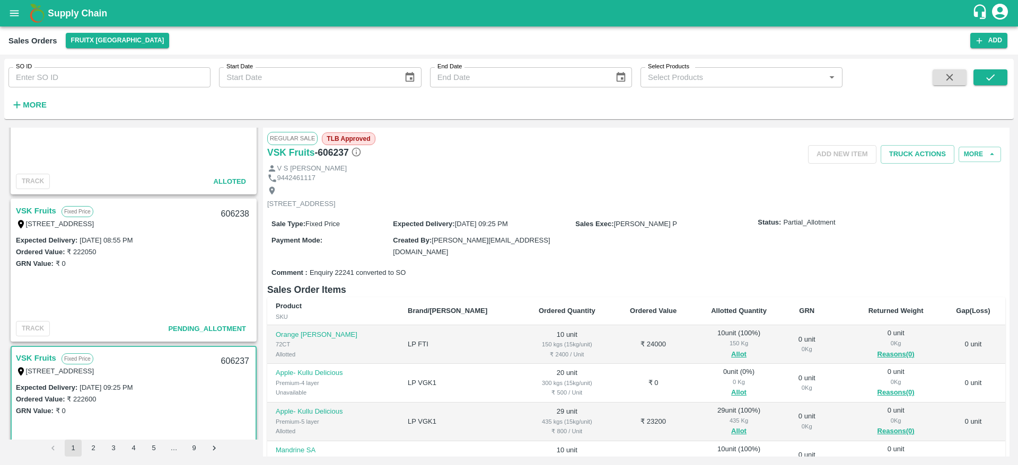
click at [52, 208] on link "VSK Fruits" at bounding box center [36, 211] width 40 height 14
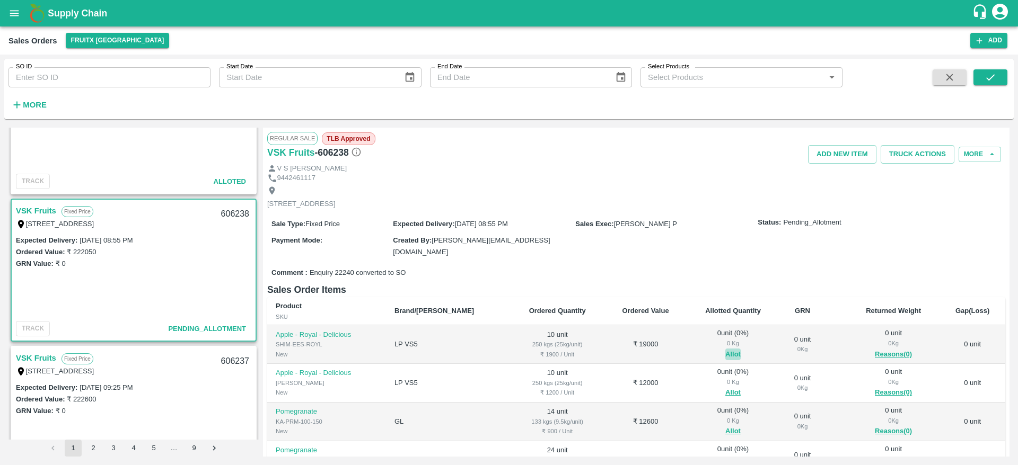
click at [725, 350] on button "Allot" at bounding box center [732, 355] width 15 height 12
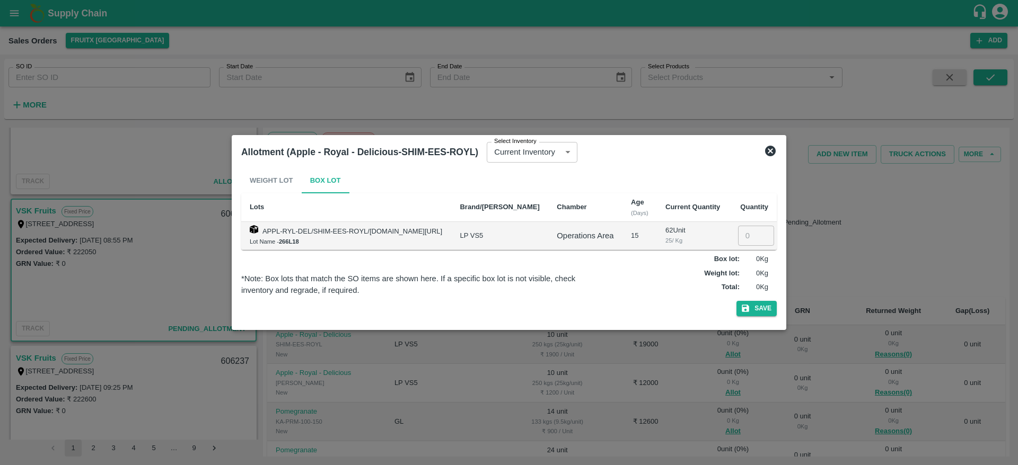
click at [733, 234] on td "​" at bounding box center [753, 236] width 48 height 28
click at [742, 235] on input "1" at bounding box center [756, 236] width 36 height 20
type input "10"
click at [736, 301] on button "Save" at bounding box center [756, 308] width 40 height 15
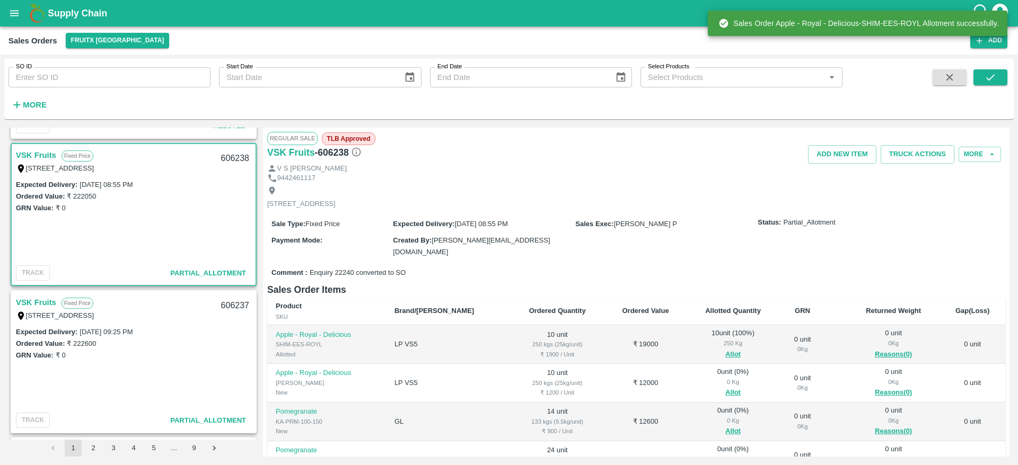
scroll to position [1352, 0]
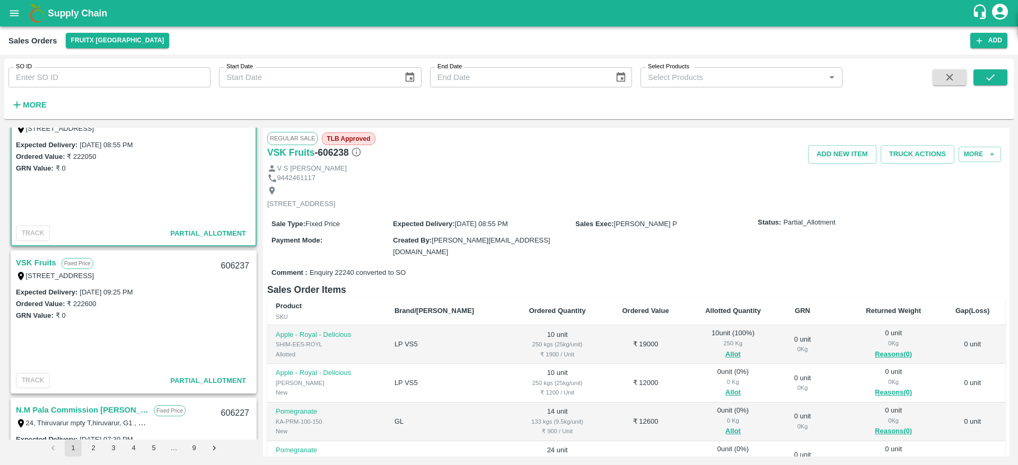
click at [46, 258] on link "VSK Fruits" at bounding box center [36, 263] width 40 height 14
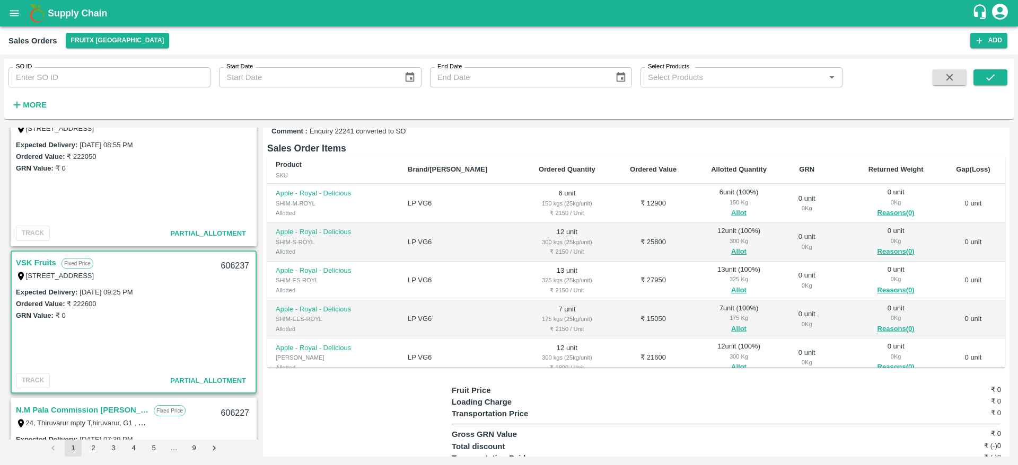
scroll to position [1285, 0]
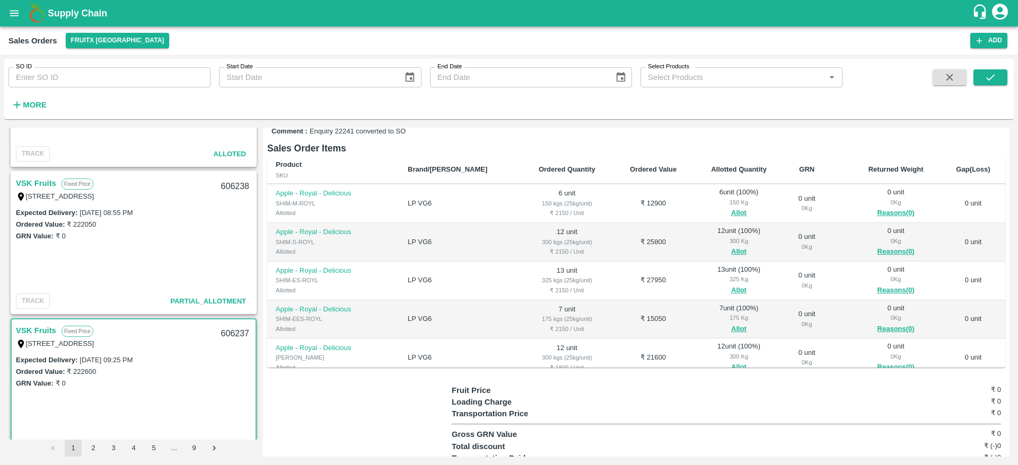
click at [34, 185] on link "VSK Fruits" at bounding box center [36, 183] width 40 height 14
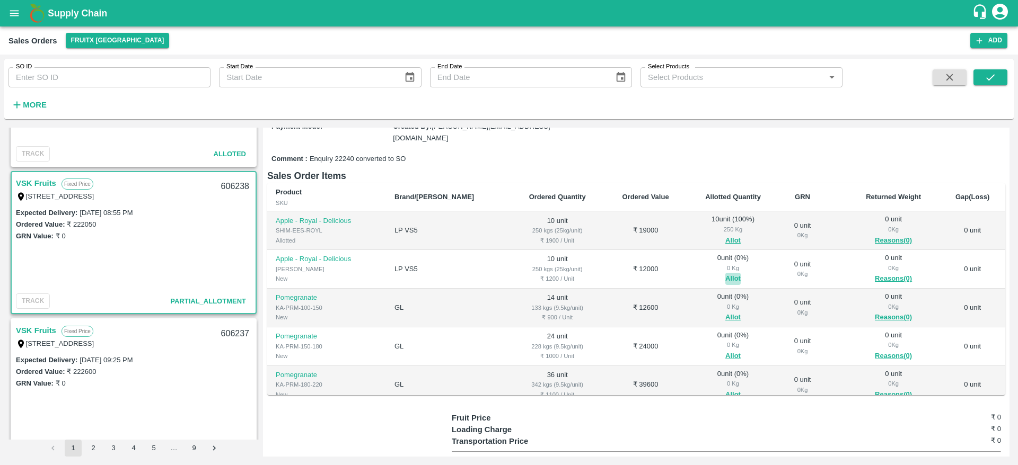
click at [725, 277] on button "Allot" at bounding box center [732, 279] width 15 height 12
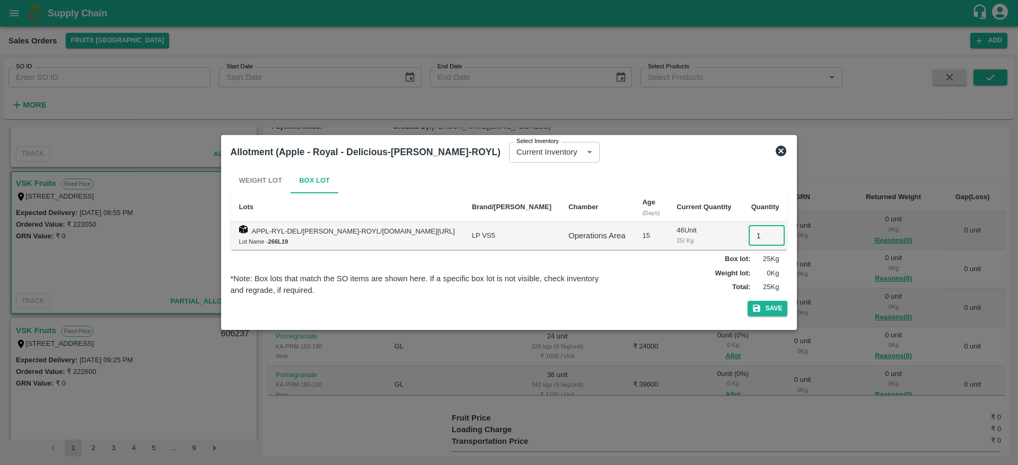
click at [748, 241] on input "1" at bounding box center [766, 236] width 36 height 20
type input "10"
click at [747, 301] on button "Save" at bounding box center [767, 308] width 40 height 15
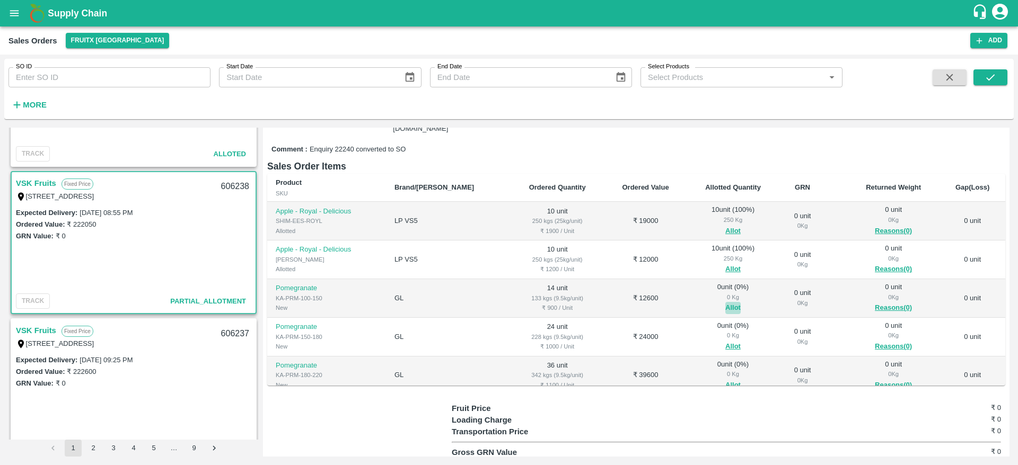
click at [725, 305] on button "Allot" at bounding box center [732, 308] width 15 height 12
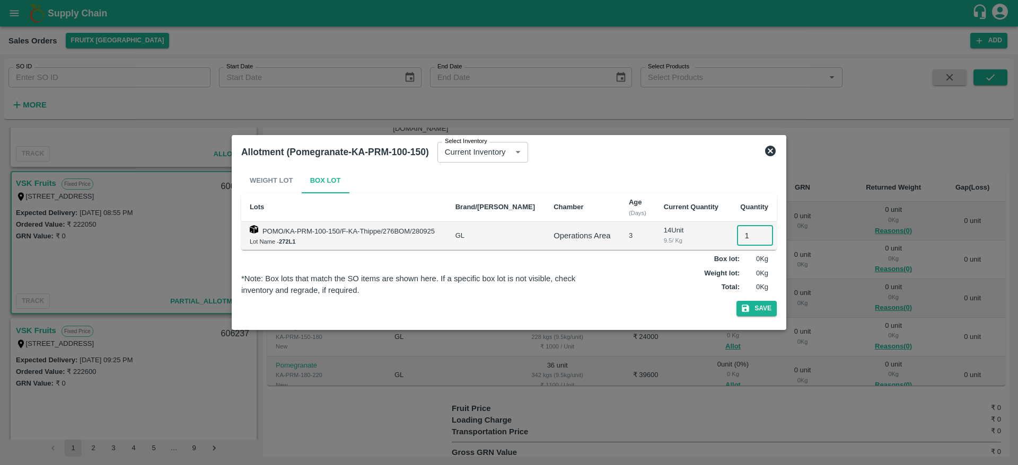
click at [747, 240] on input "1" at bounding box center [755, 236] width 36 height 20
type input "14"
click at [736, 301] on button "Save" at bounding box center [756, 308] width 40 height 15
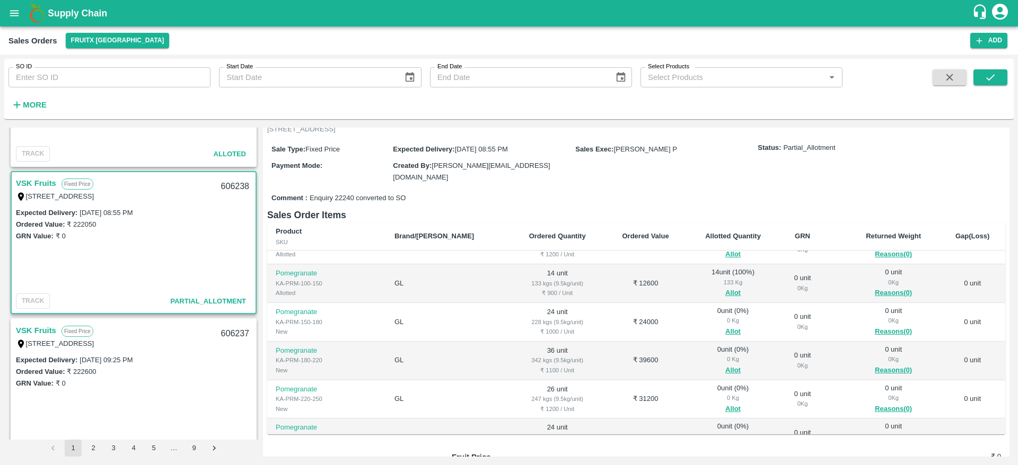
scroll to position [65, 0]
click at [725, 329] on button "Allot" at bounding box center [732, 331] width 15 height 12
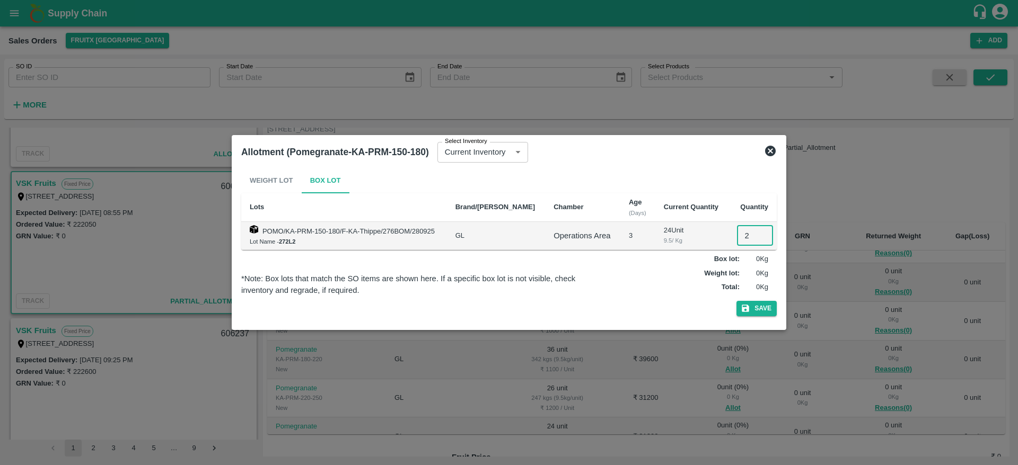
click at [738, 240] on input "2" at bounding box center [755, 236] width 36 height 20
type input "24"
click at [736, 301] on button "Save" at bounding box center [756, 308] width 40 height 15
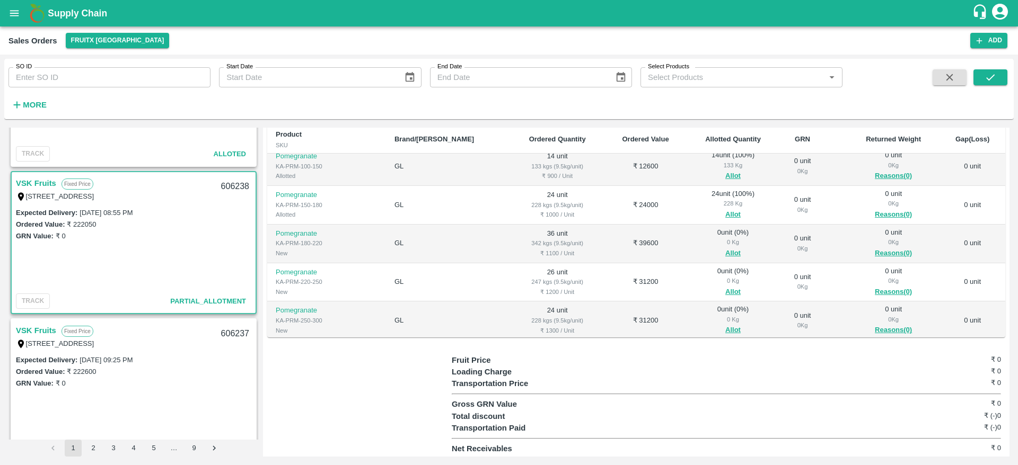
scroll to position [85, 0]
click at [725, 247] on button "Allot" at bounding box center [732, 252] width 15 height 12
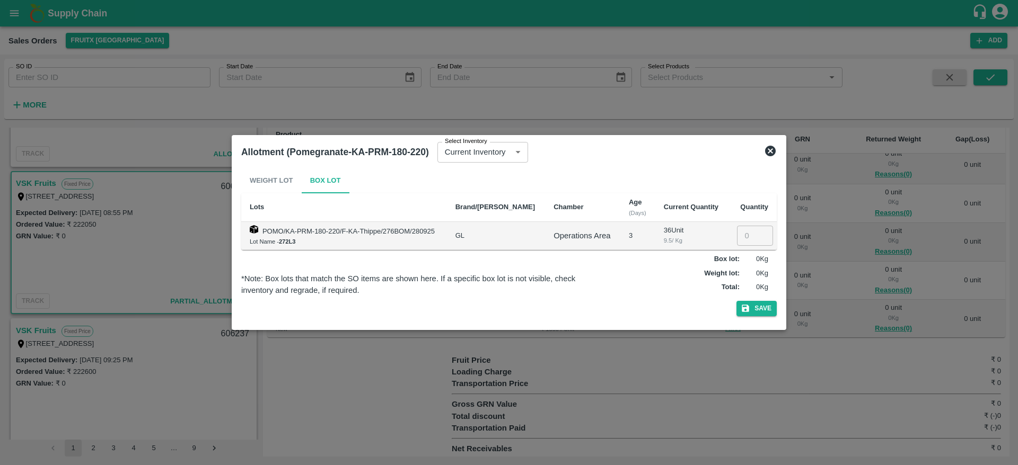
click at [772, 154] on icon at bounding box center [770, 151] width 11 height 11
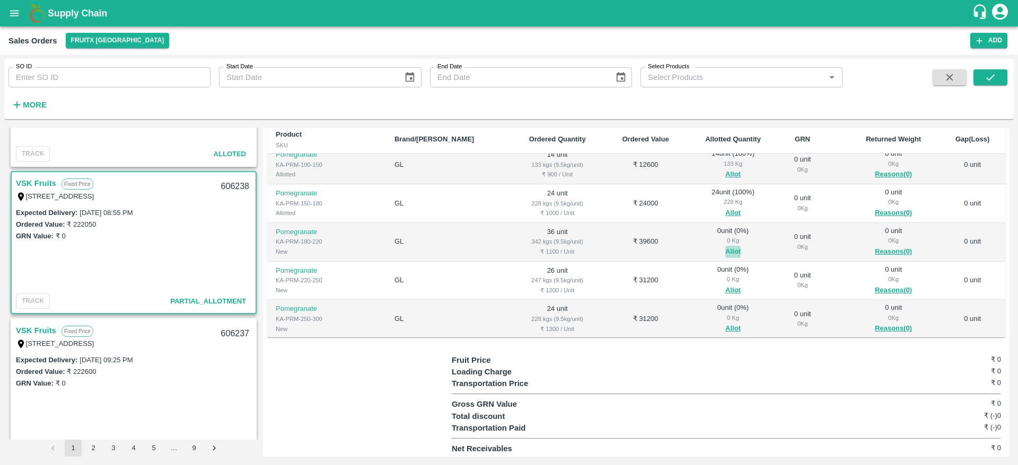
click at [725, 252] on button "Allot" at bounding box center [732, 252] width 15 height 12
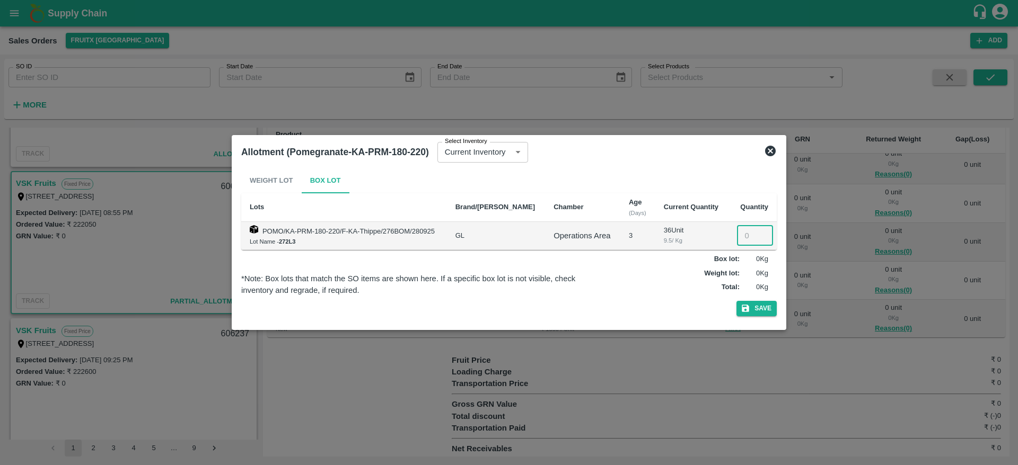
click at [741, 229] on input "number" at bounding box center [755, 236] width 36 height 20
type input "36"
click at [736, 301] on button "Save" at bounding box center [756, 308] width 40 height 15
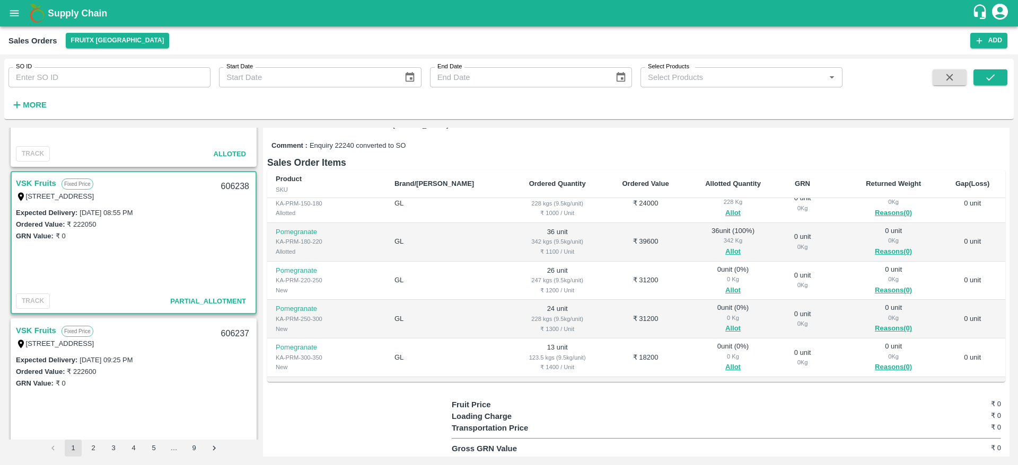
scroll to position [128, 0]
drag, startPoint x: 705, startPoint y: 283, endPoint x: 708, endPoint y: 290, distance: 8.1
click at [708, 290] on div "0 unit ( 0 %) 0 Kg Allot" at bounding box center [733, 283] width 76 height 32
click at [725, 290] on button "Allot" at bounding box center [732, 292] width 15 height 12
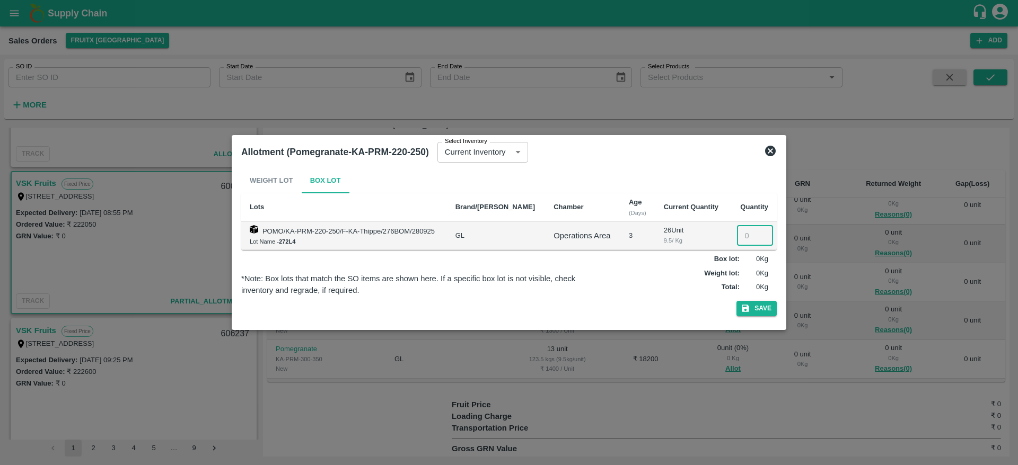
click at [746, 227] on input "number" at bounding box center [755, 236] width 36 height 20
type input "26"
click at [736, 301] on button "Save" at bounding box center [756, 308] width 40 height 15
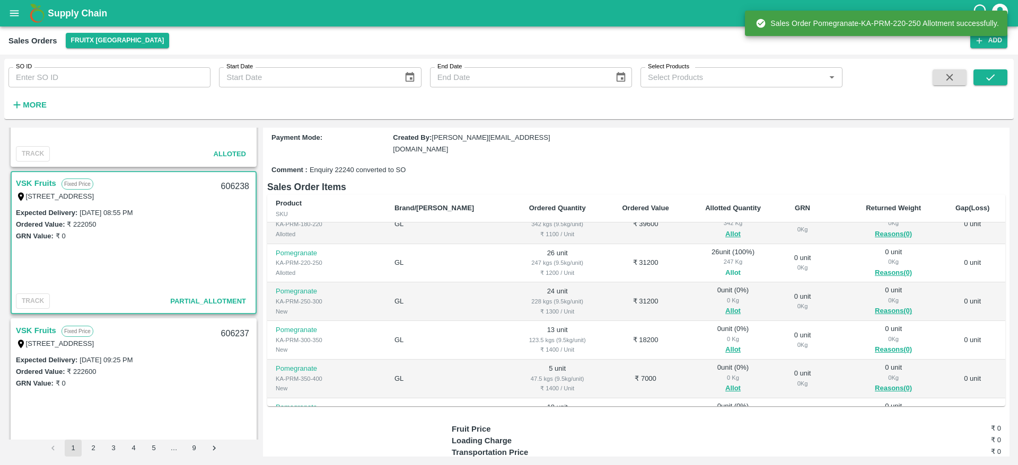
scroll to position [173, 0]
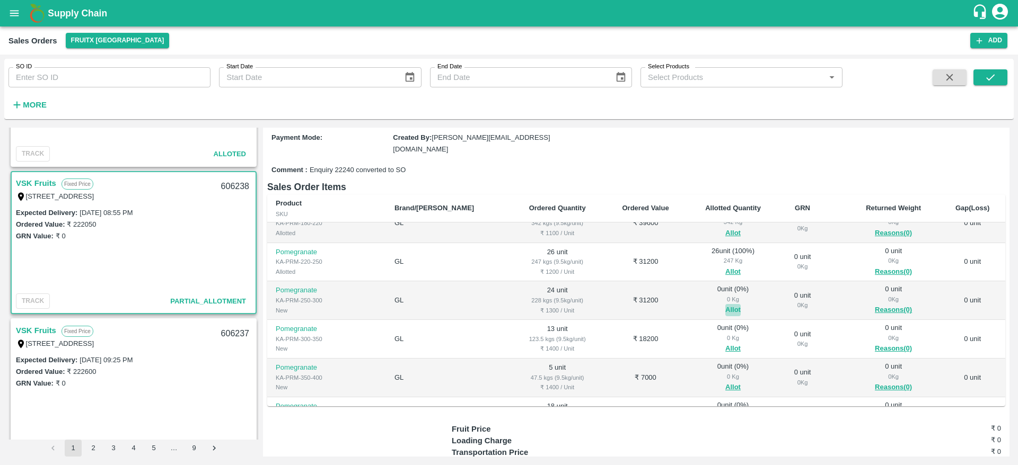
click at [725, 304] on button "Allot" at bounding box center [732, 310] width 15 height 12
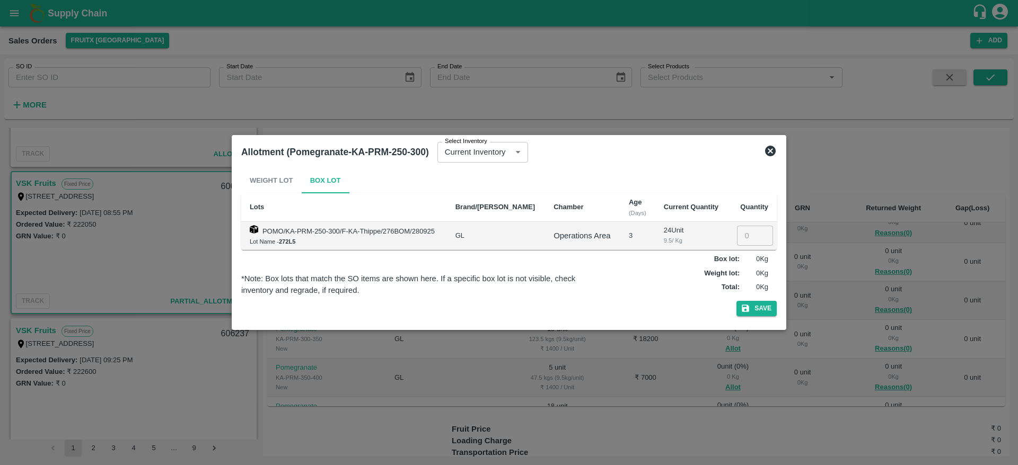
click at [745, 247] on td "​" at bounding box center [752, 236] width 49 height 28
click at [745, 241] on input "2" at bounding box center [755, 236] width 36 height 20
type input "24"
click at [736, 301] on button "Save" at bounding box center [756, 308] width 40 height 15
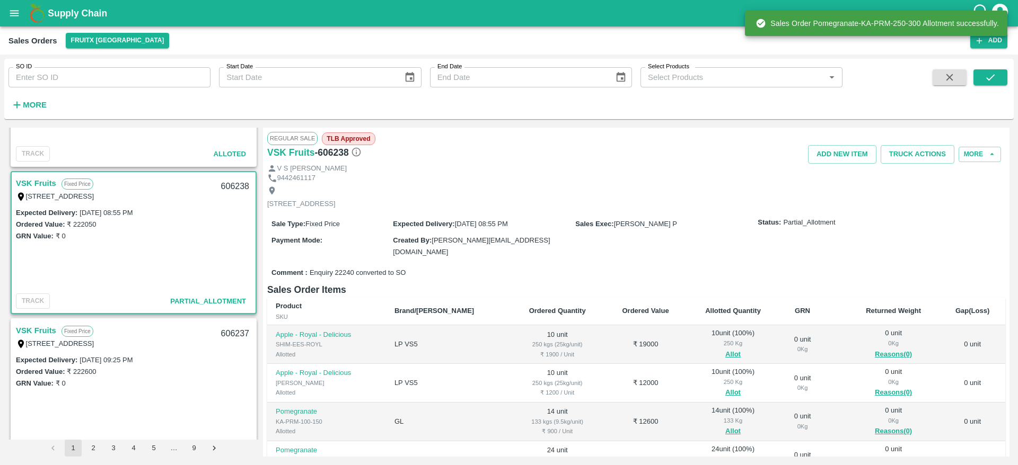
click at [227, 182] on div "606238" at bounding box center [235, 186] width 41 height 25
copy div "606238"
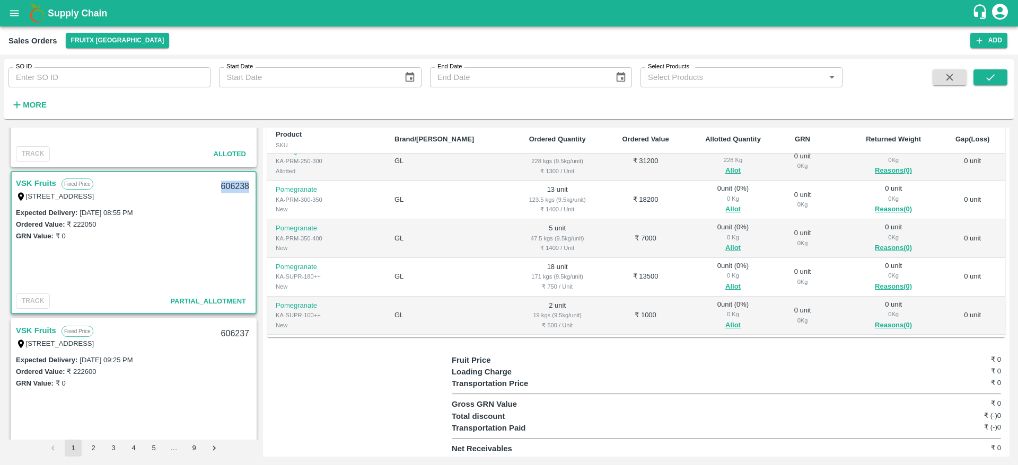
scroll to position [205, 0]
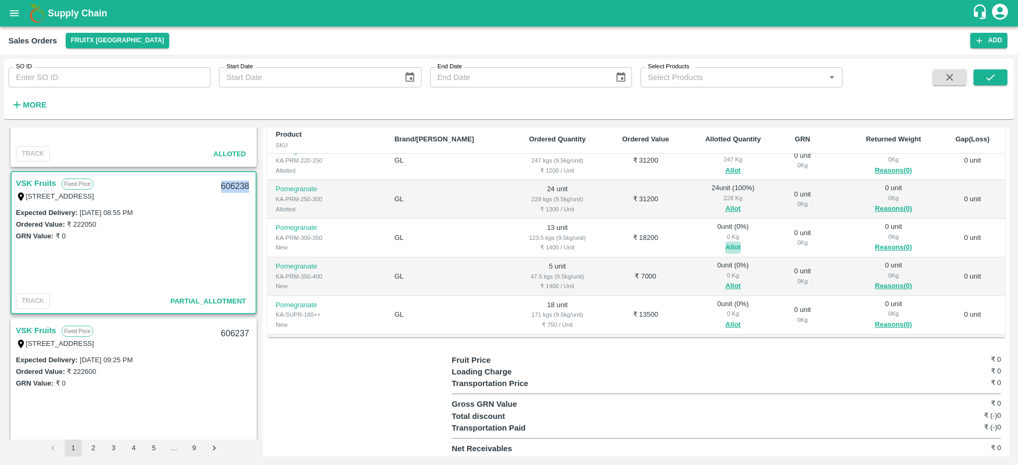
click at [725, 242] on button "Allot" at bounding box center [732, 248] width 15 height 12
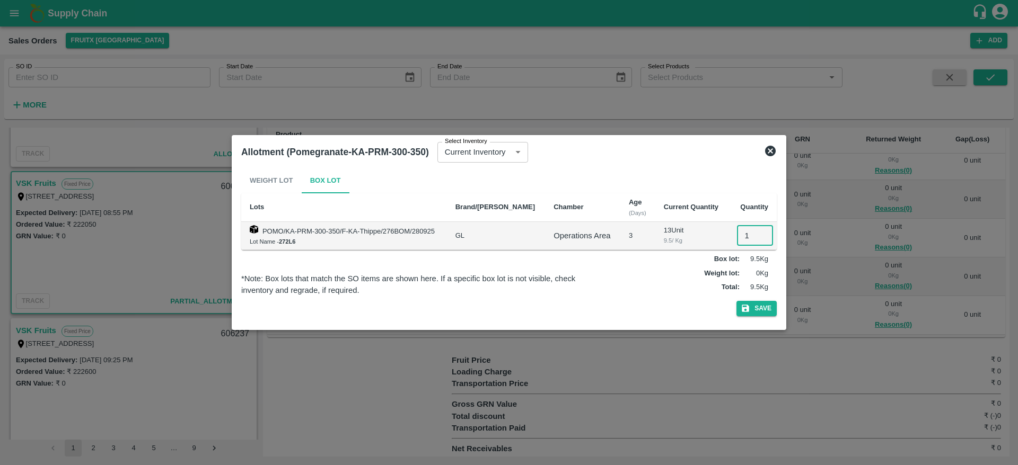
click at [740, 231] on input "1" at bounding box center [755, 236] width 36 height 20
type input "13"
click at [736, 301] on button "Save" at bounding box center [756, 308] width 40 height 15
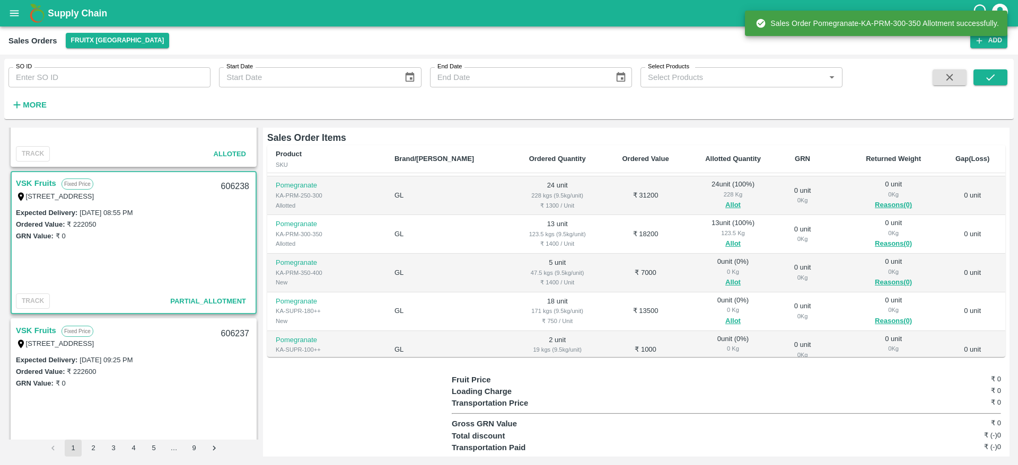
scroll to position [231, 0]
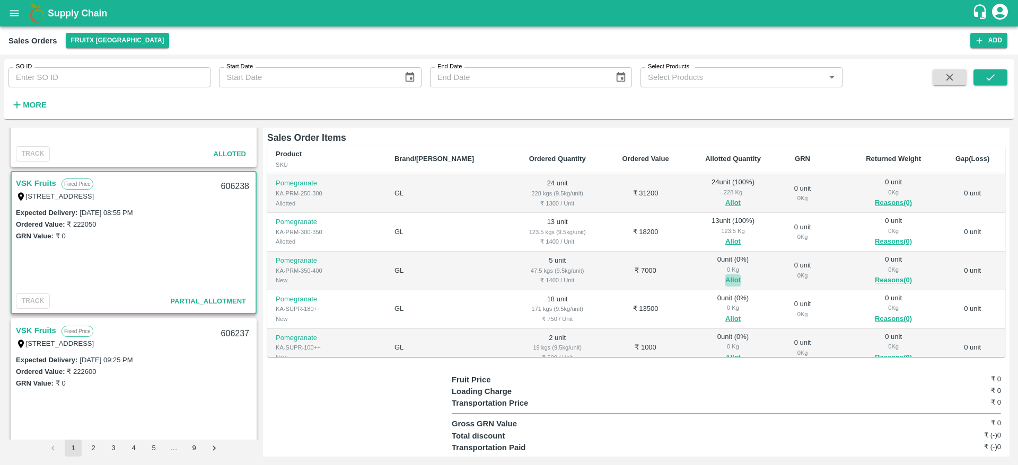
click at [725, 276] on button "Allot" at bounding box center [732, 281] width 15 height 12
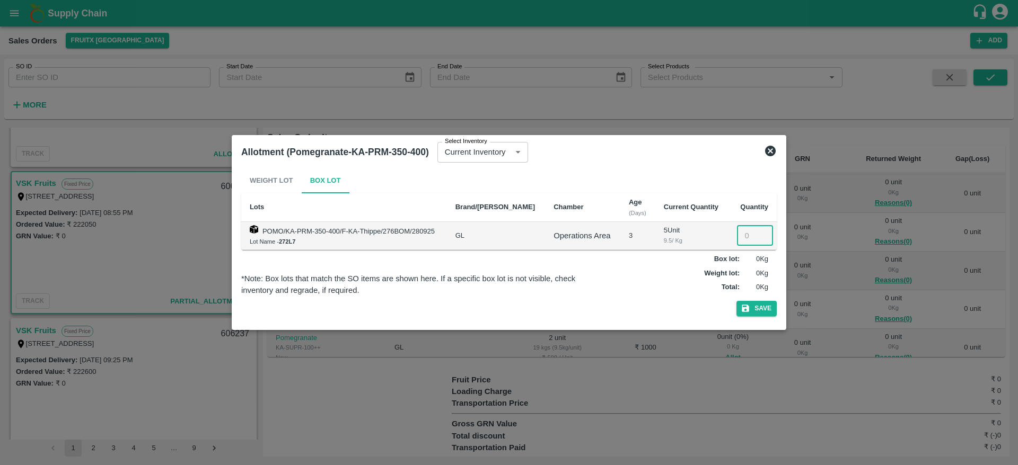
click at [742, 241] on input "number" at bounding box center [755, 236] width 36 height 20
type input "5"
click at [736, 301] on button "Save" at bounding box center [756, 308] width 40 height 15
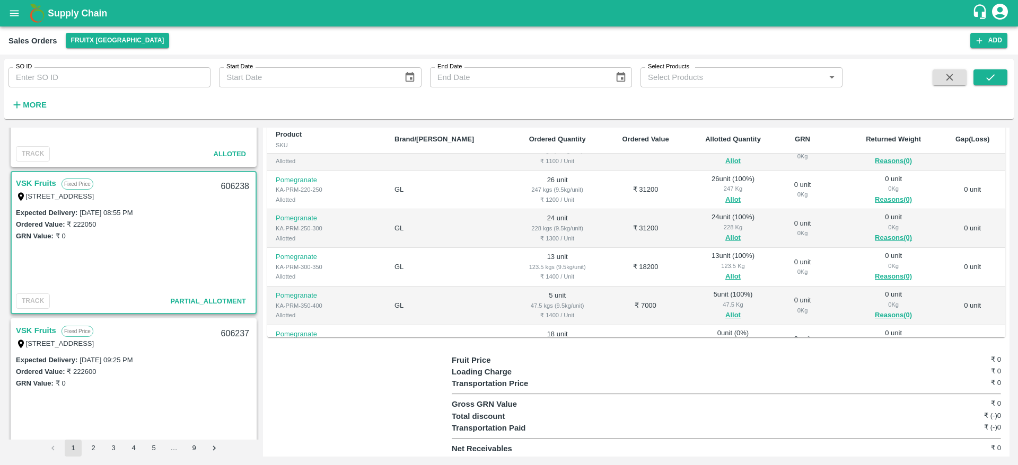
scroll to position [241, 0]
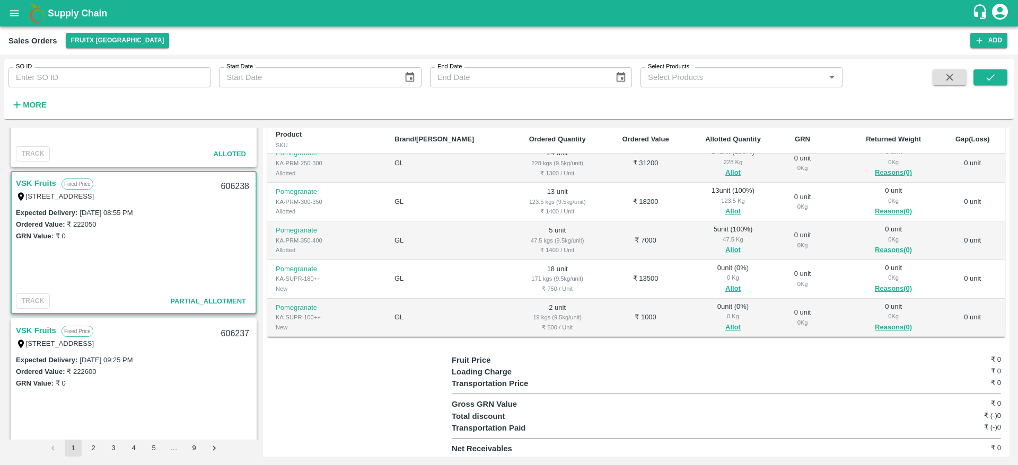
click at [709, 280] on div "0 Kg" at bounding box center [733, 278] width 76 height 10
click at [725, 286] on button "Allot" at bounding box center [732, 289] width 15 height 12
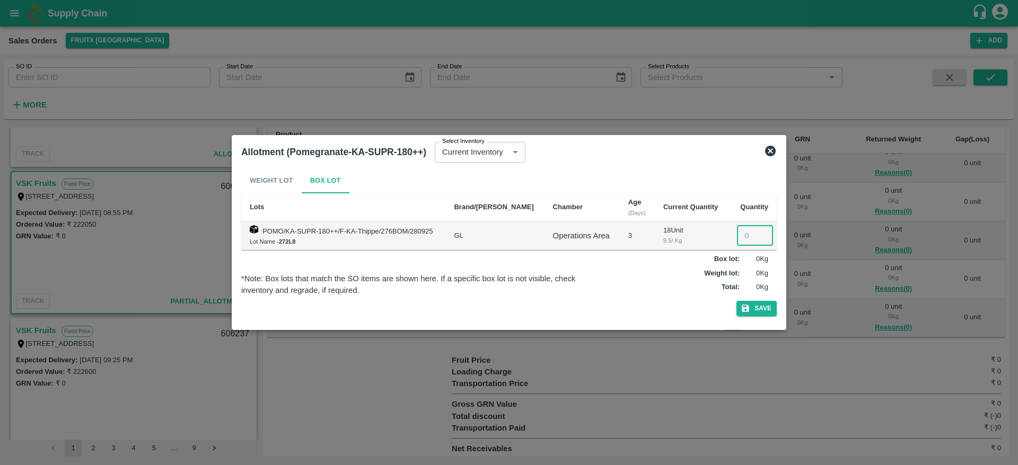
click at [744, 226] on input "number" at bounding box center [755, 236] width 36 height 20
type input "18"
click at [736, 301] on button "Save" at bounding box center [756, 308] width 40 height 15
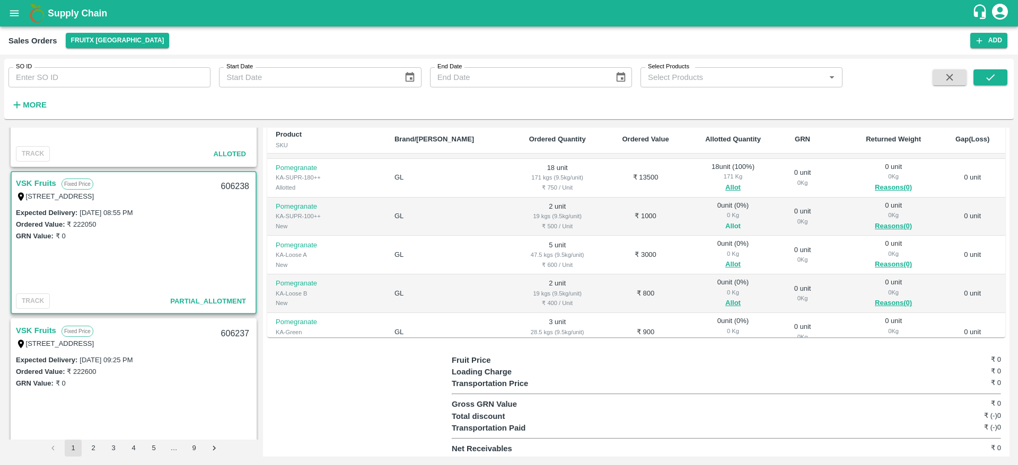
scroll to position [326, 0]
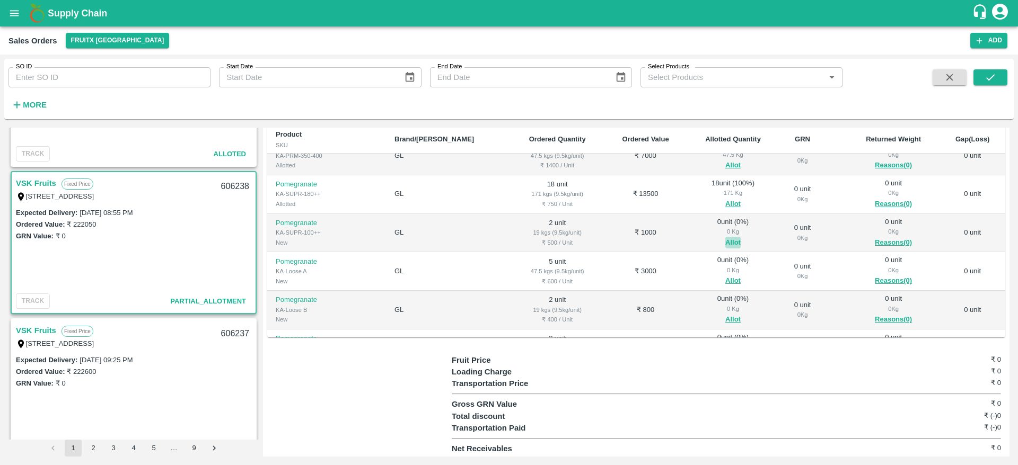
click at [725, 241] on button "Allot" at bounding box center [732, 243] width 15 height 12
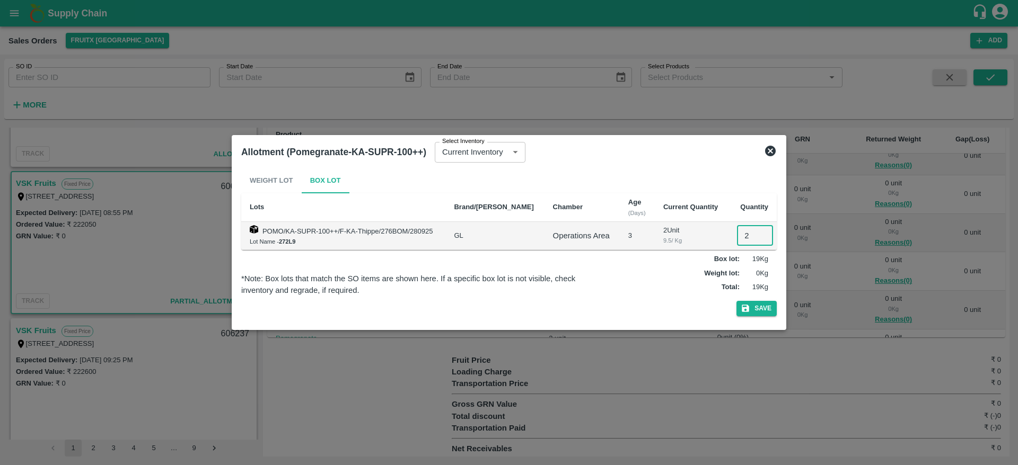
click at [741, 237] on input "2" at bounding box center [755, 236] width 36 height 20
type input "2"
click at [736, 301] on button "Save" at bounding box center [756, 308] width 40 height 15
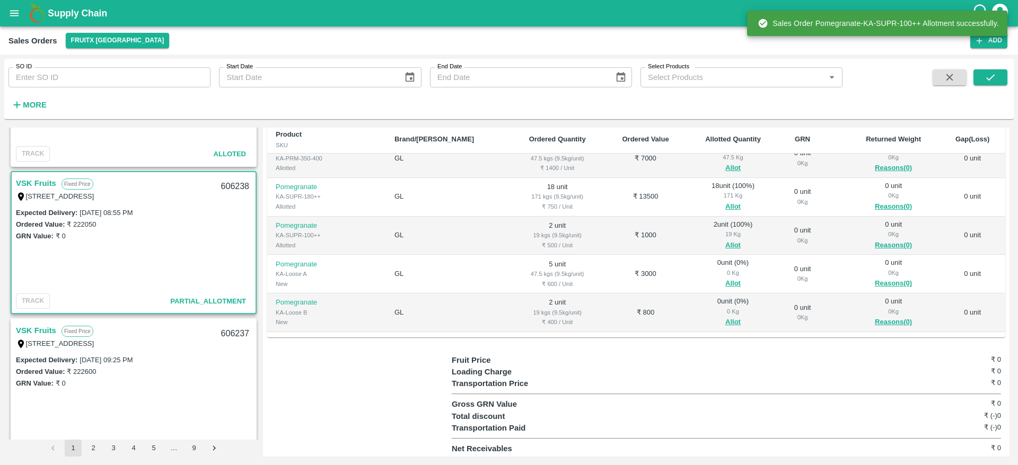
scroll to position [323, 0]
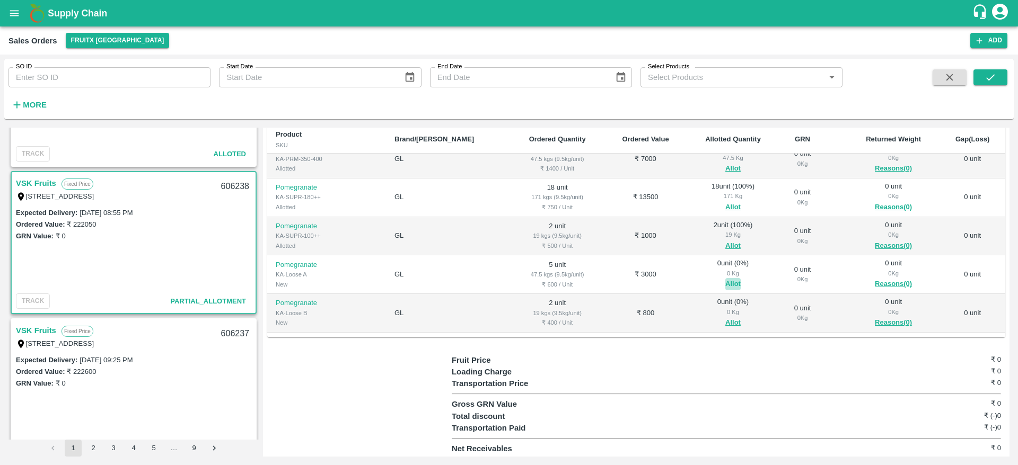
click at [725, 286] on button "Allot" at bounding box center [732, 284] width 15 height 12
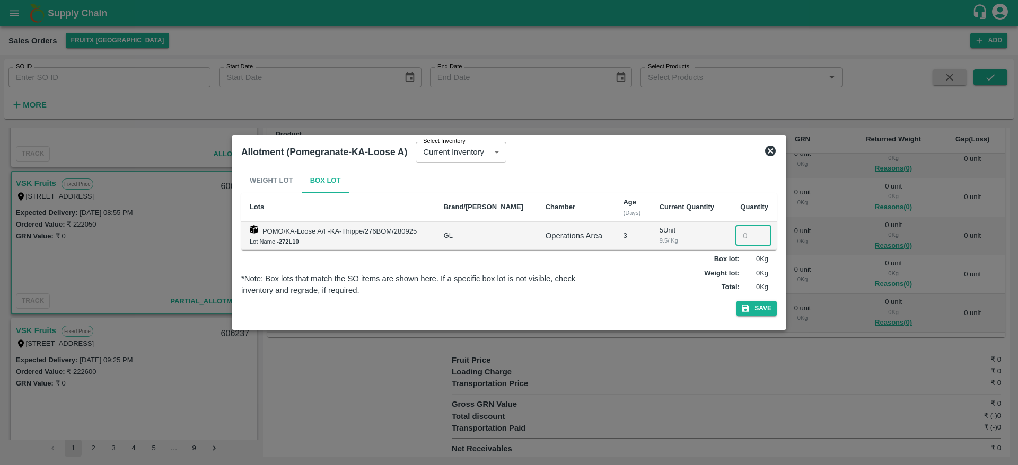
click at [742, 242] on input "number" at bounding box center [753, 236] width 36 height 20
type input "5"
click at [736, 301] on button "Save" at bounding box center [756, 308] width 40 height 15
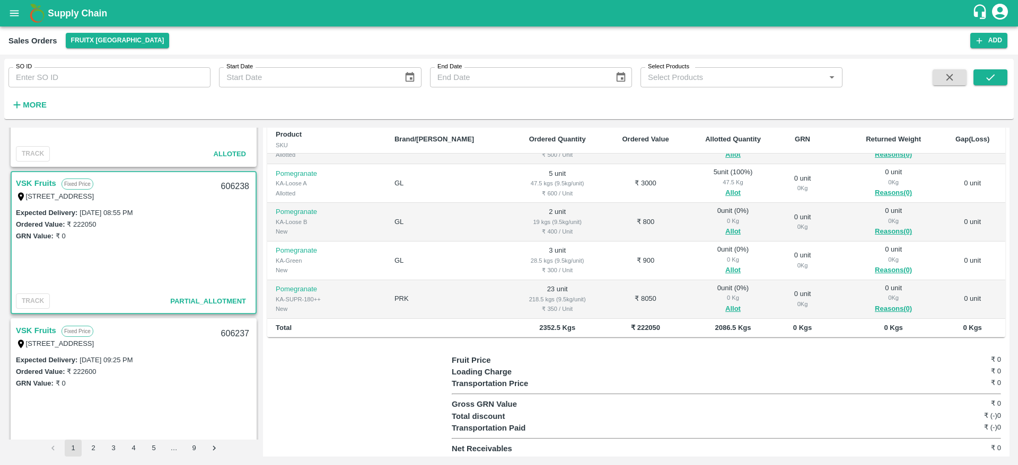
scroll to position [369, 0]
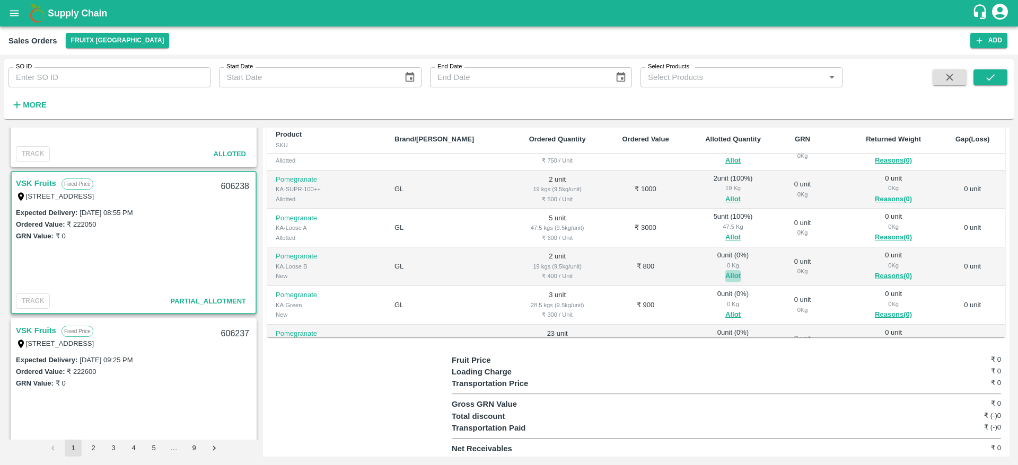
click at [725, 273] on button "Allot" at bounding box center [732, 276] width 15 height 12
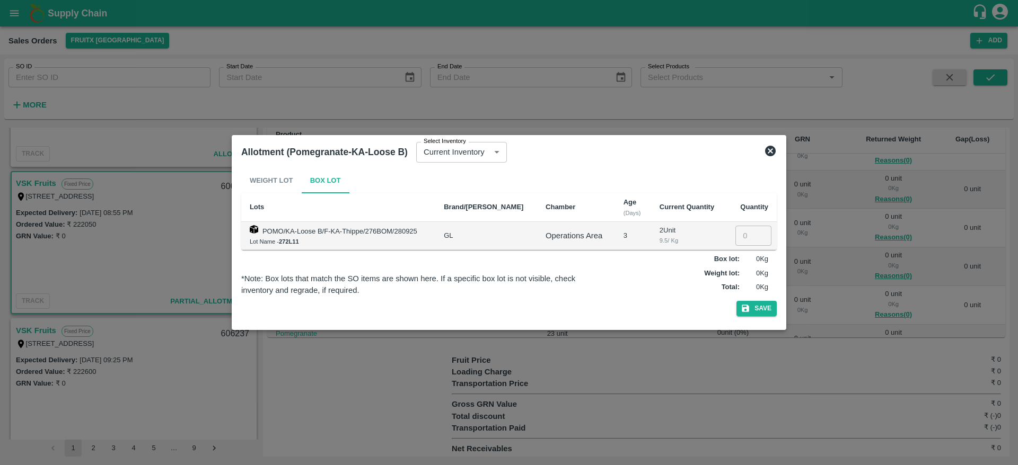
click at [745, 228] on input "number" at bounding box center [753, 236] width 36 height 20
type input "2"
click at [736, 301] on button "Save" at bounding box center [756, 308] width 40 height 15
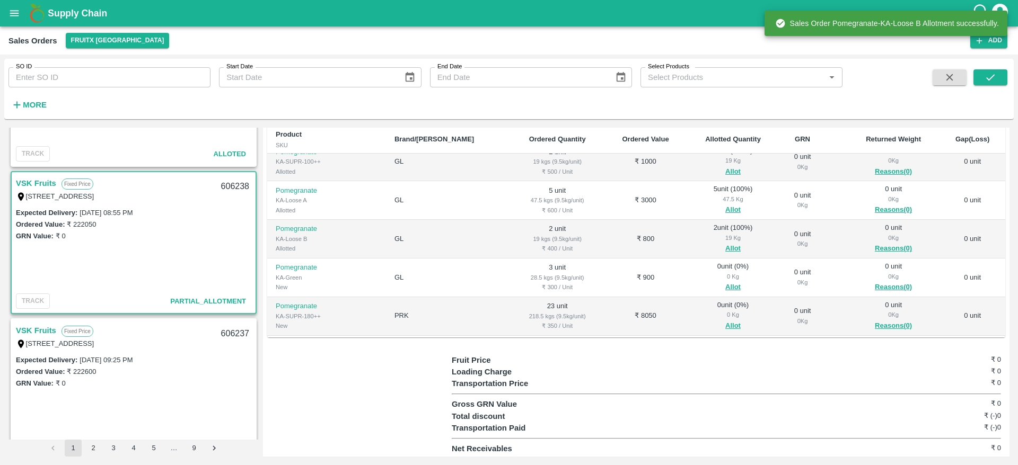
scroll to position [414, 0]
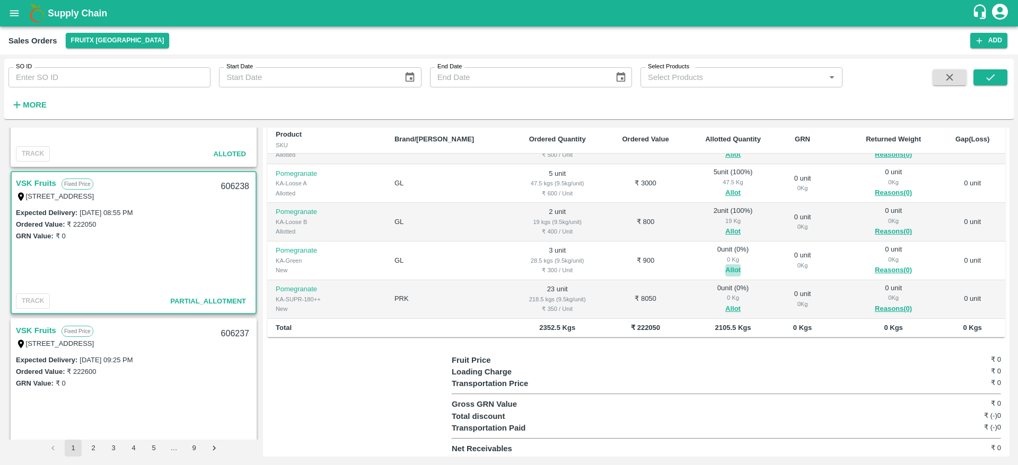
click at [725, 269] on button "Allot" at bounding box center [732, 270] width 15 height 12
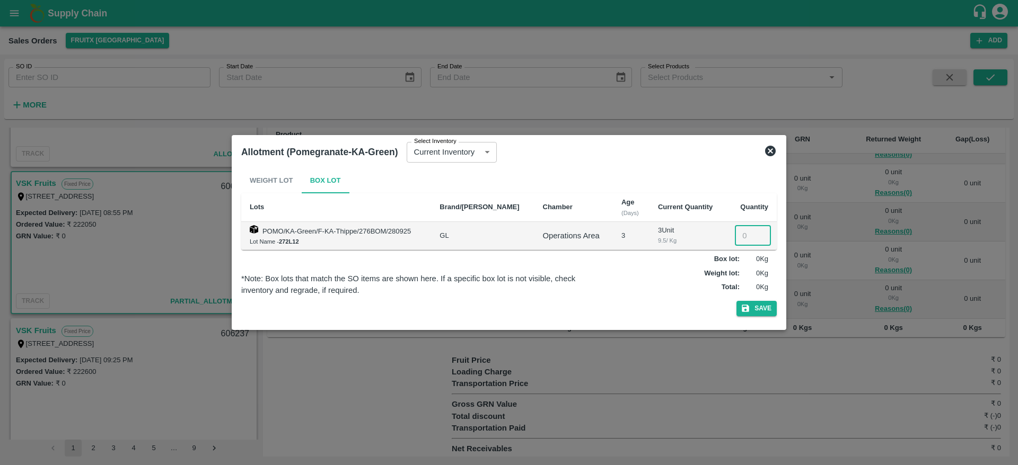
click at [738, 243] on input "number" at bounding box center [753, 236] width 36 height 20
type input "3"
click at [736, 301] on button "Save" at bounding box center [756, 308] width 40 height 15
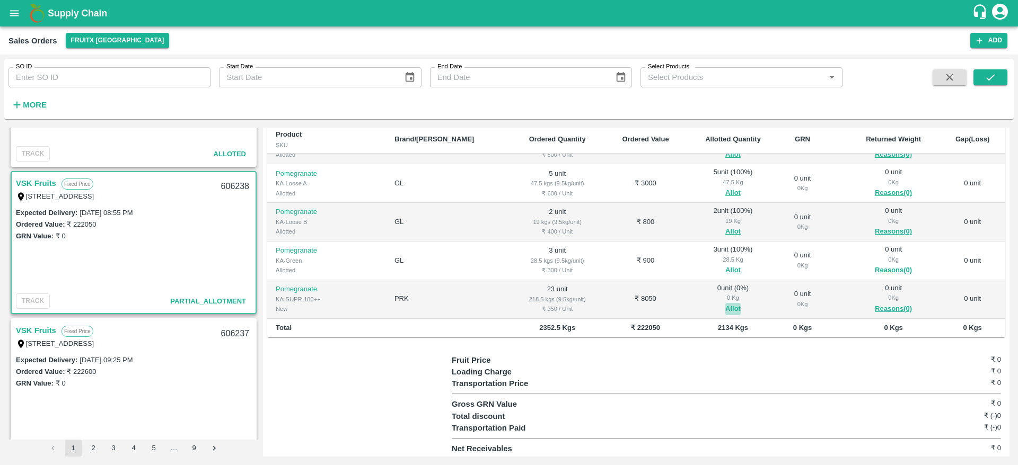
click at [725, 304] on button "Allot" at bounding box center [732, 309] width 15 height 12
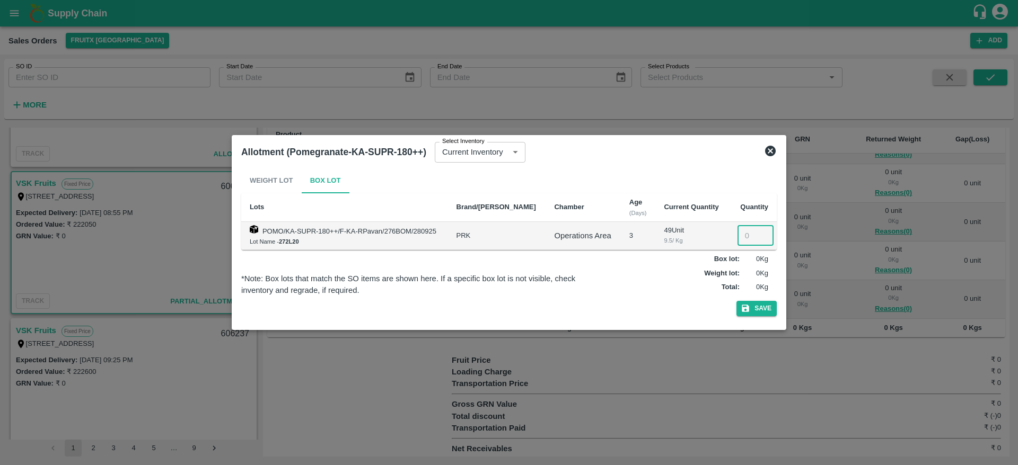
click at [741, 242] on input "number" at bounding box center [755, 236] width 36 height 20
type input "23"
click at [736, 301] on button "Save" at bounding box center [756, 308] width 40 height 15
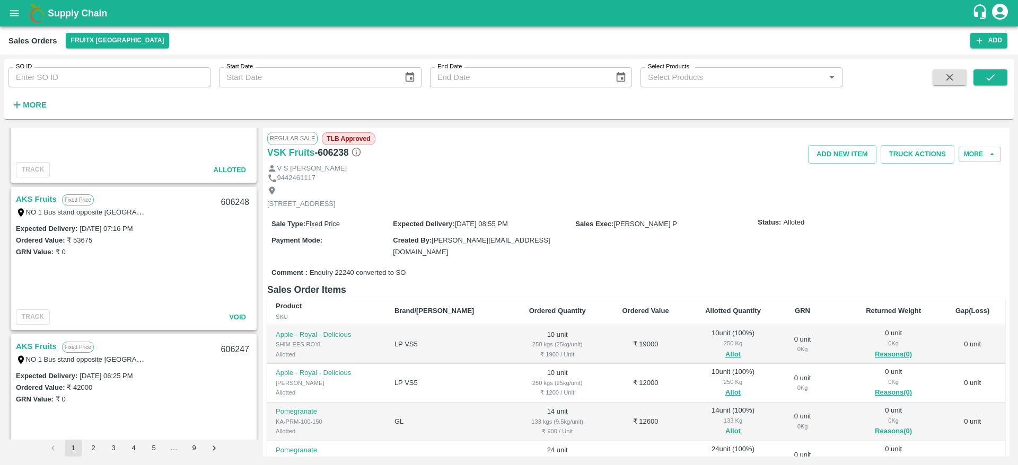
scroll to position [0, 0]
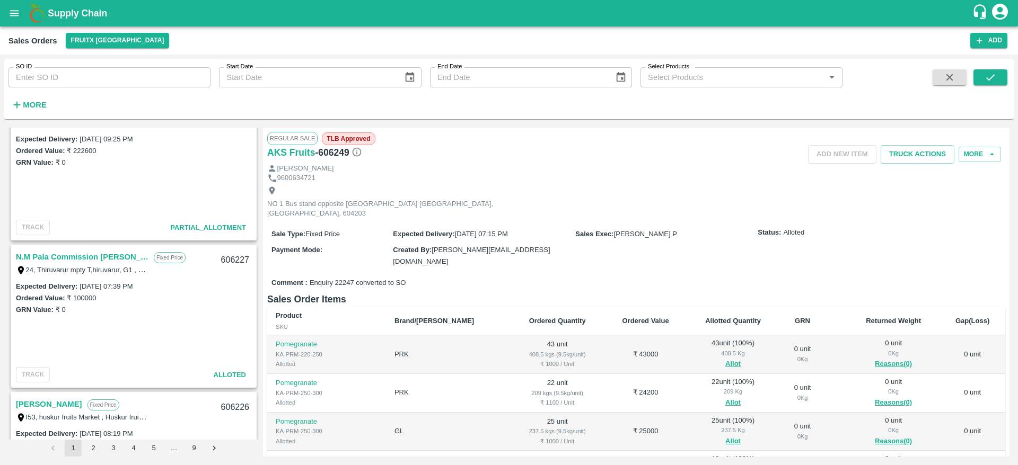
scroll to position [1409, 0]
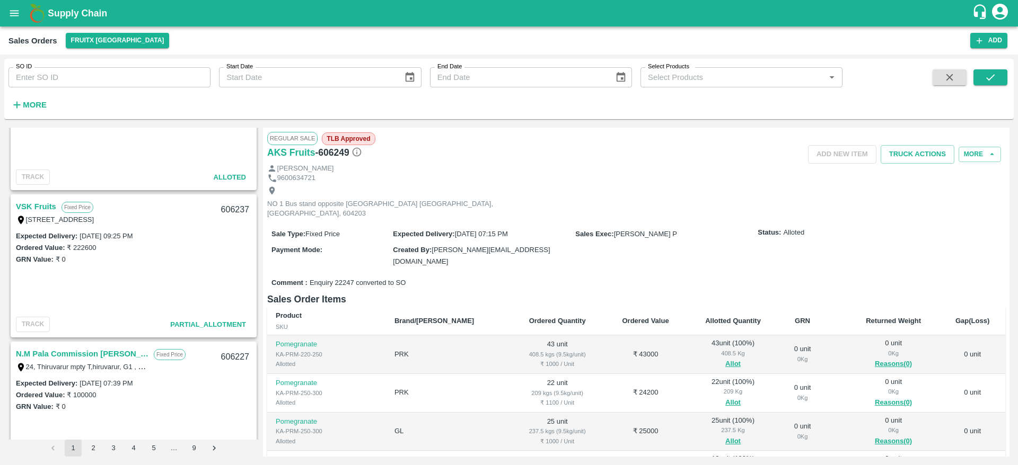
click at [40, 202] on link "VSK Fruits" at bounding box center [36, 207] width 40 height 14
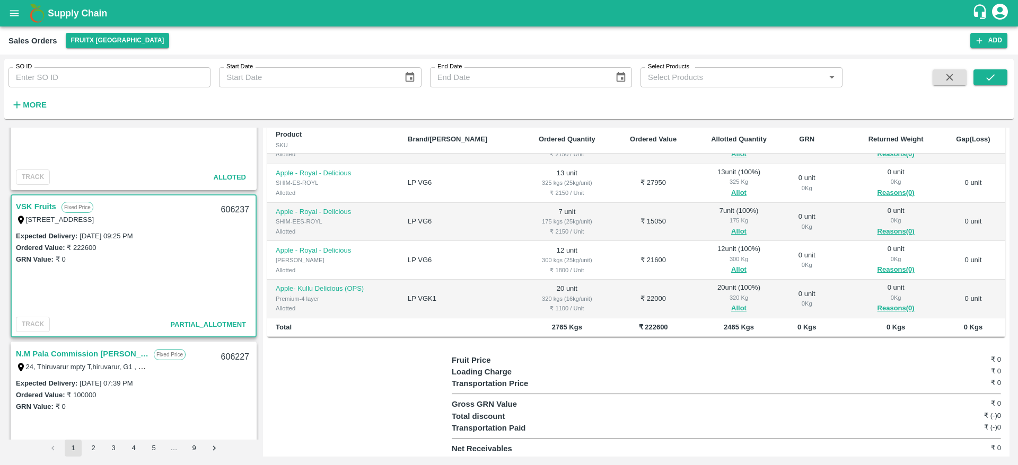
scroll to position [1275, 0]
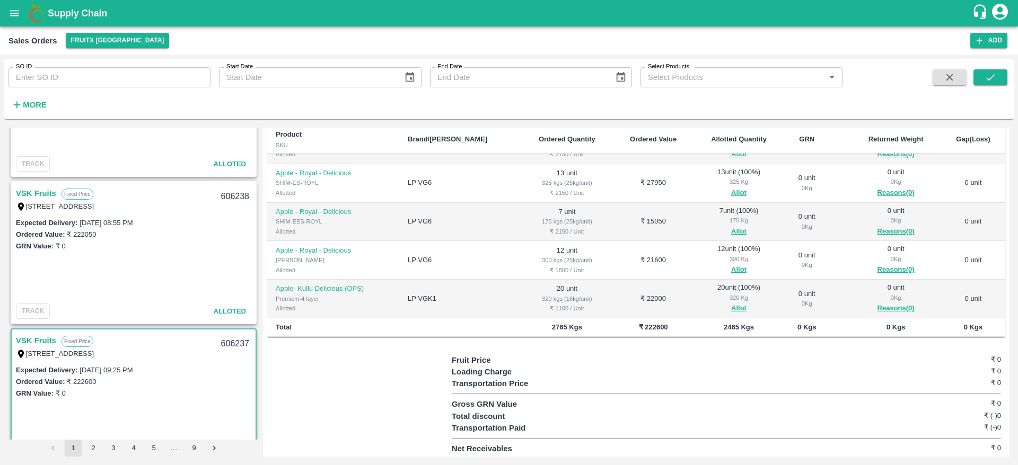
click at [47, 191] on link "VSK Fruits" at bounding box center [36, 194] width 40 height 14
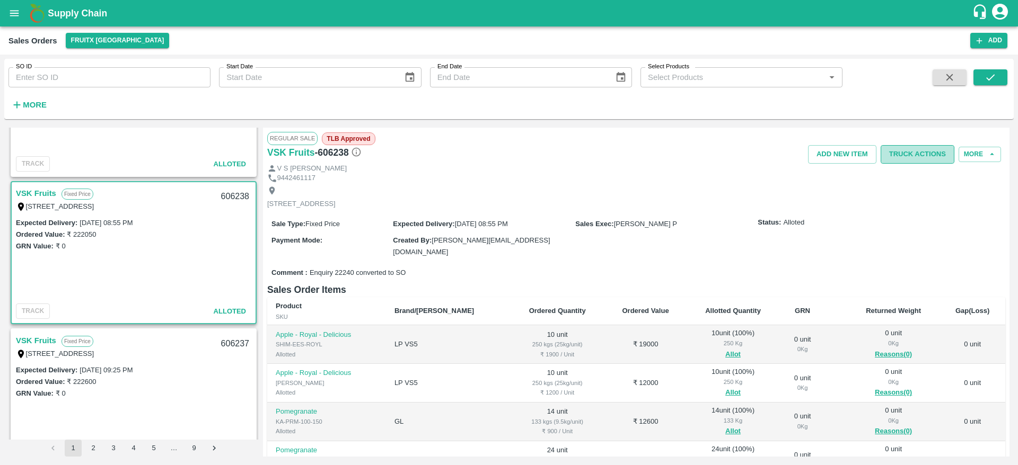
click at [905, 147] on button "Truck Actions" at bounding box center [917, 154] width 74 height 19
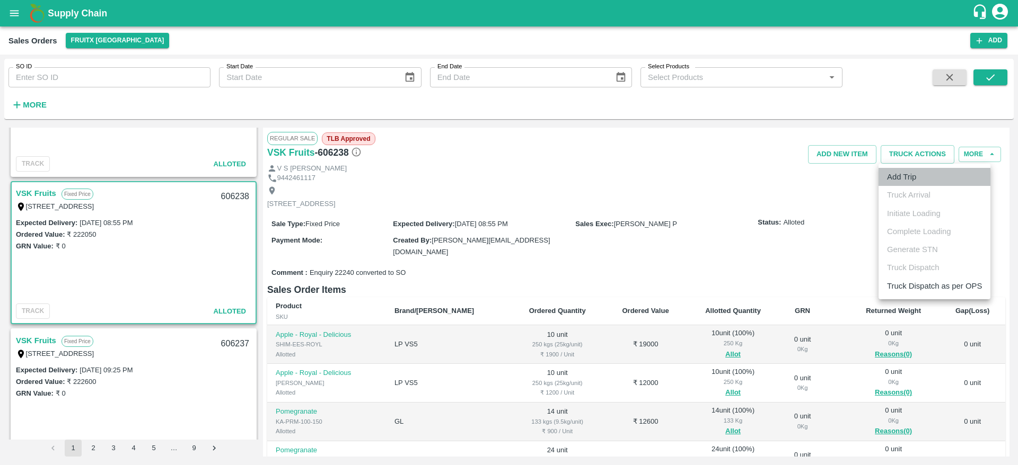
click at [908, 176] on li "Add Trip" at bounding box center [934, 177] width 112 height 18
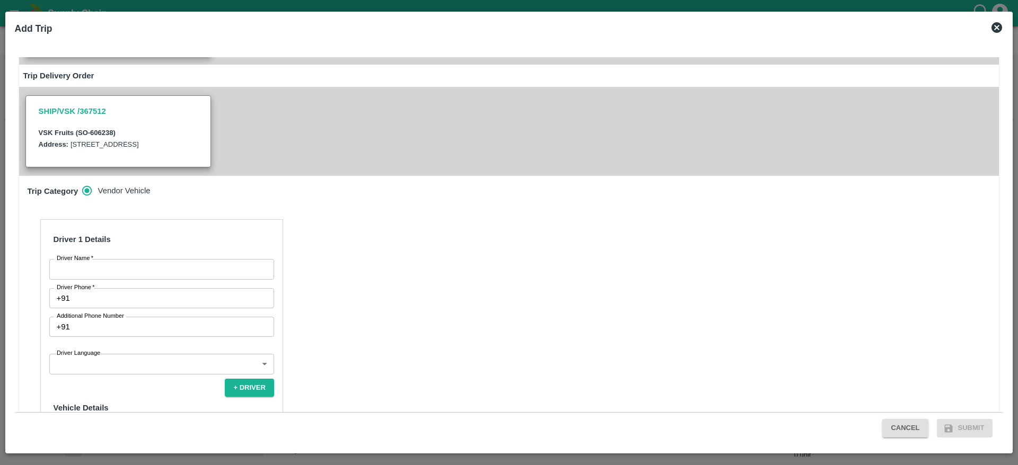
scroll to position [221, 0]
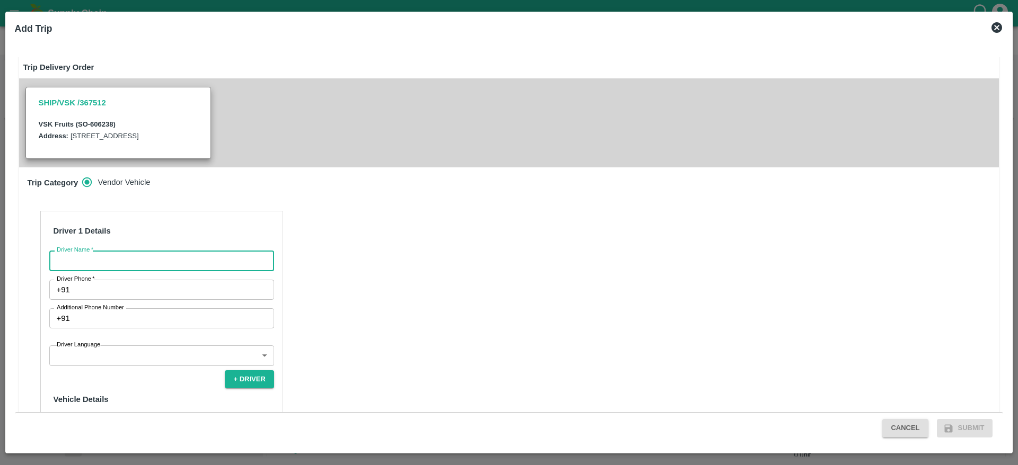
click at [156, 251] on input "Driver Name   *" at bounding box center [161, 261] width 225 height 20
type input "VSK"
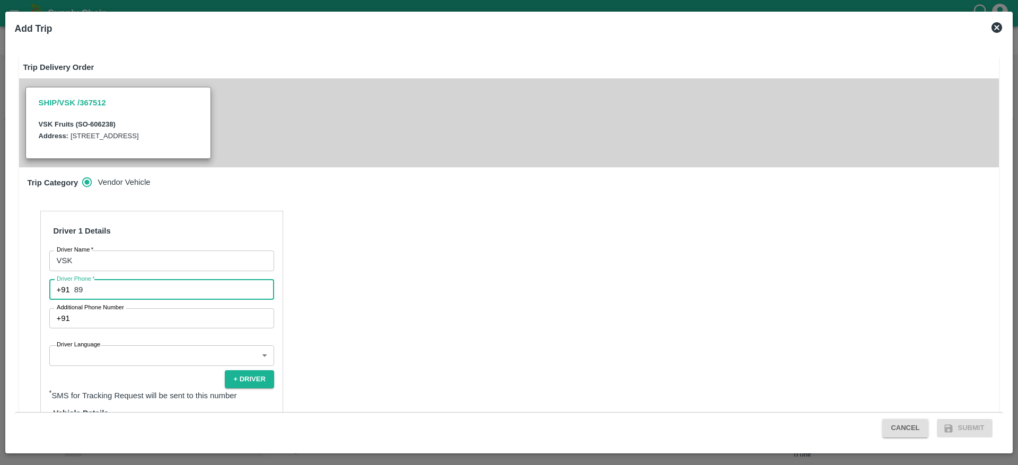
type input "8971481252"
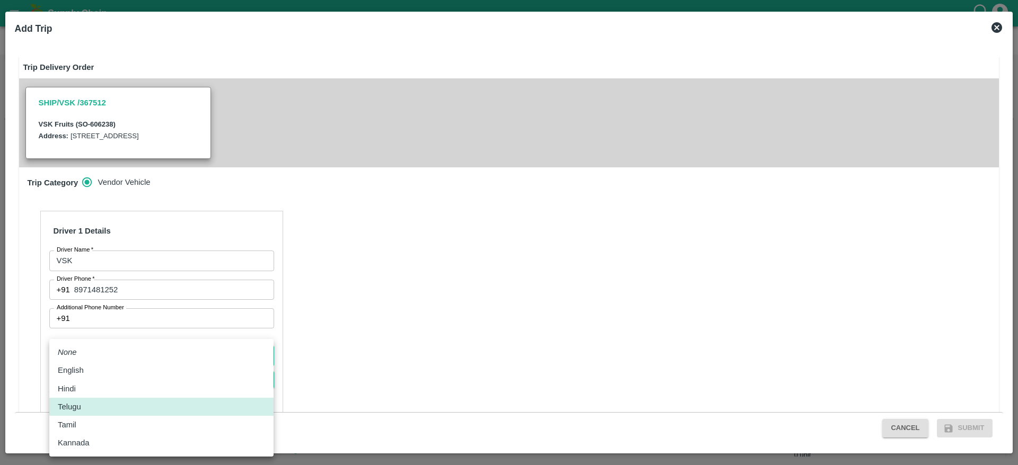
click at [133, 343] on body "Supply Chain Sales Orders FruitX [GEOGRAPHIC_DATA] Add SO ID SO ID Start Date S…" at bounding box center [509, 232] width 1018 height 465
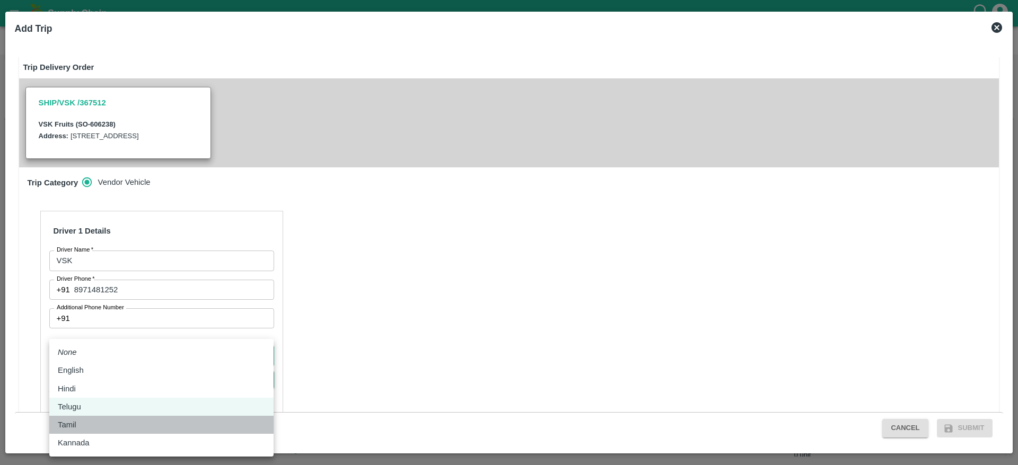
click at [99, 426] on div "Tamil" at bounding box center [161, 425] width 207 height 12
type input "ta"
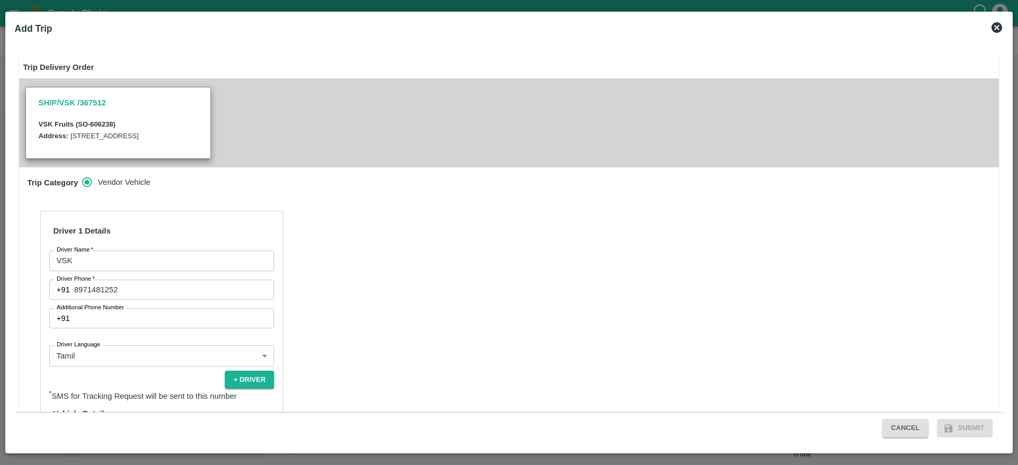
scroll to position [317, 0]
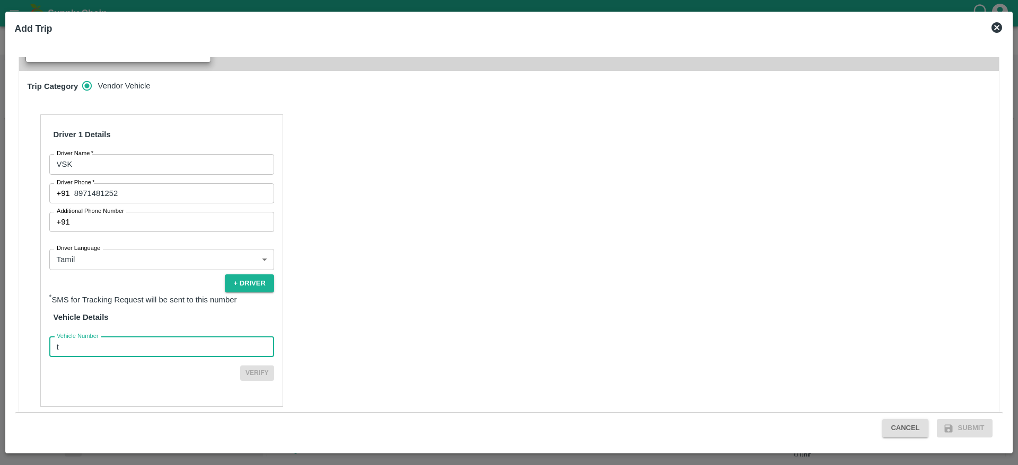
type input "TN07DA2578"
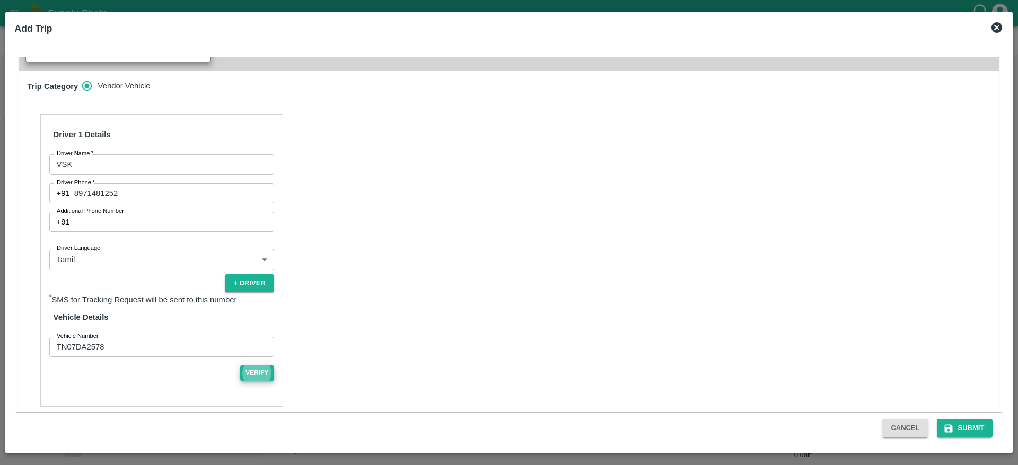
click at [240, 366] on button "Verify" at bounding box center [257, 373] width 34 height 15
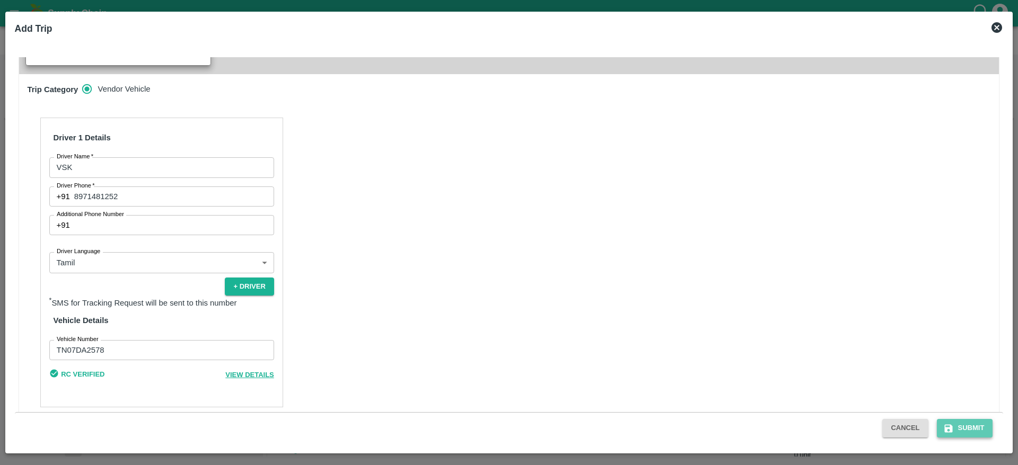
click at [952, 426] on icon "submit" at bounding box center [948, 428] width 11 height 11
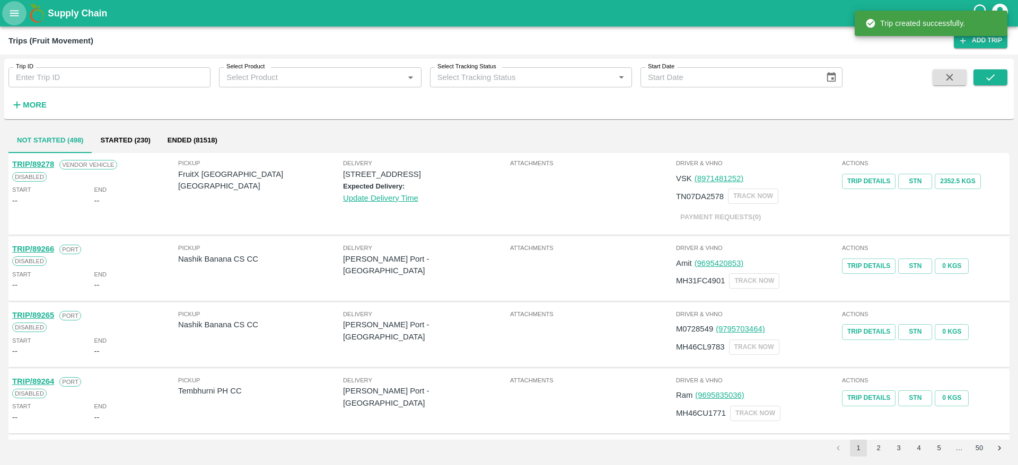
click at [5, 21] on button "open drawer" at bounding box center [14, 13] width 24 height 24
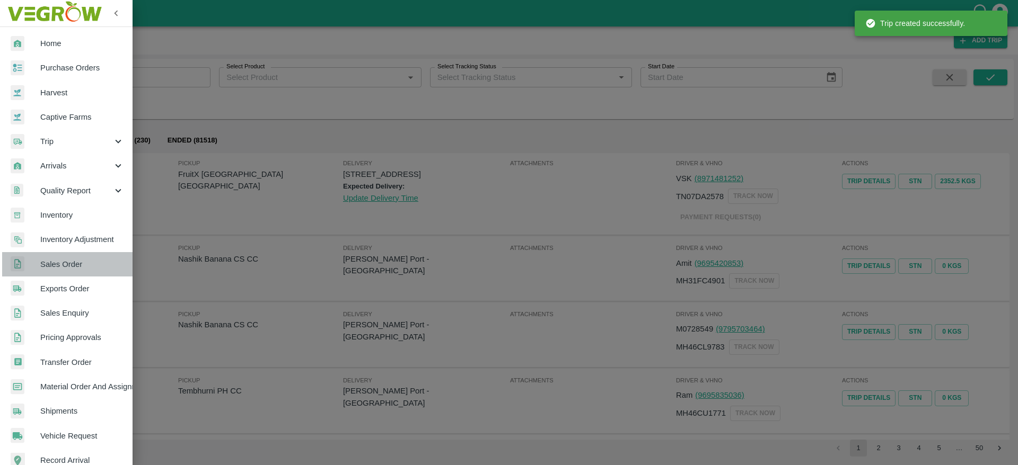
click at [96, 262] on span "Sales Order" at bounding box center [82, 265] width 84 height 12
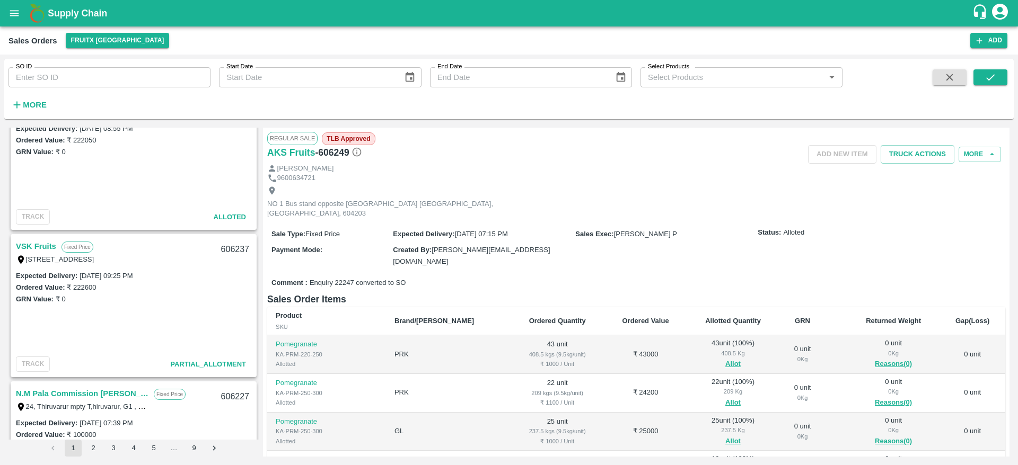
scroll to position [1367, 0]
click at [42, 247] on link "VSK Fruits" at bounding box center [36, 248] width 40 height 14
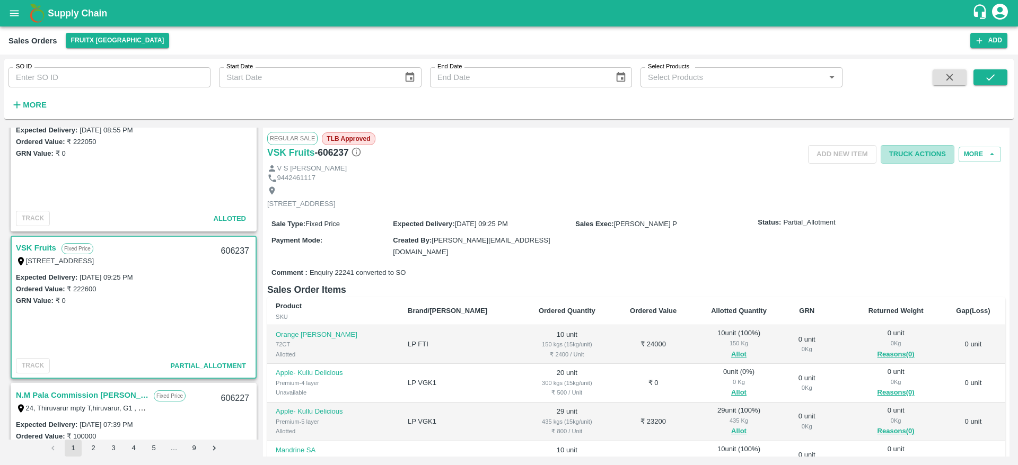
click at [910, 157] on button "Truck Actions" at bounding box center [917, 154] width 74 height 19
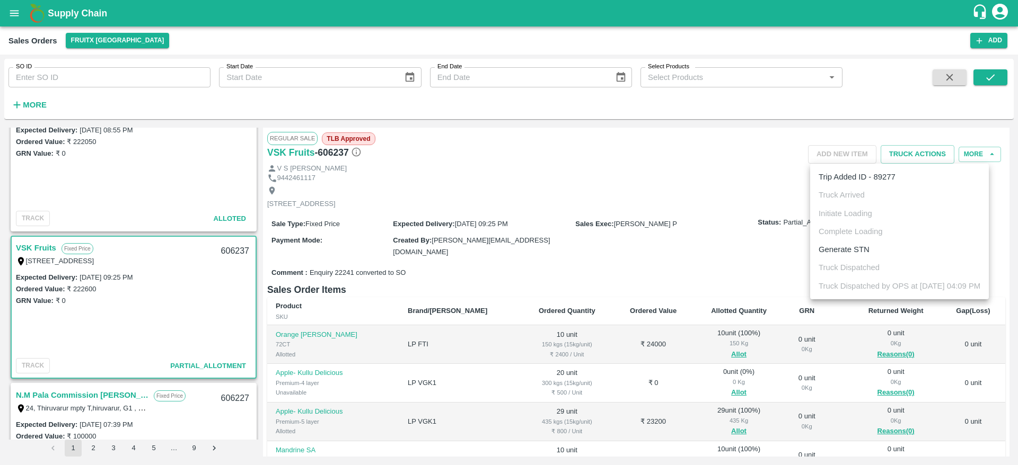
click at [32, 147] on div at bounding box center [509, 232] width 1018 height 465
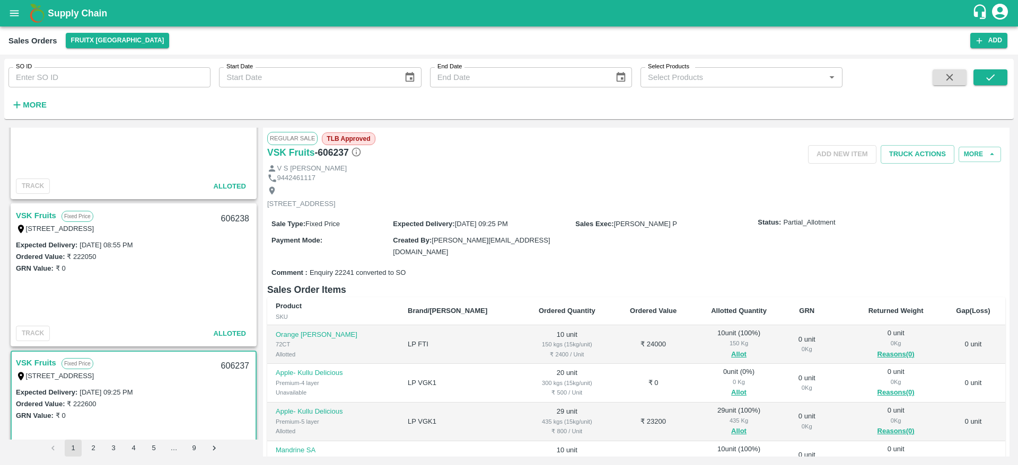
scroll to position [1246, 0]
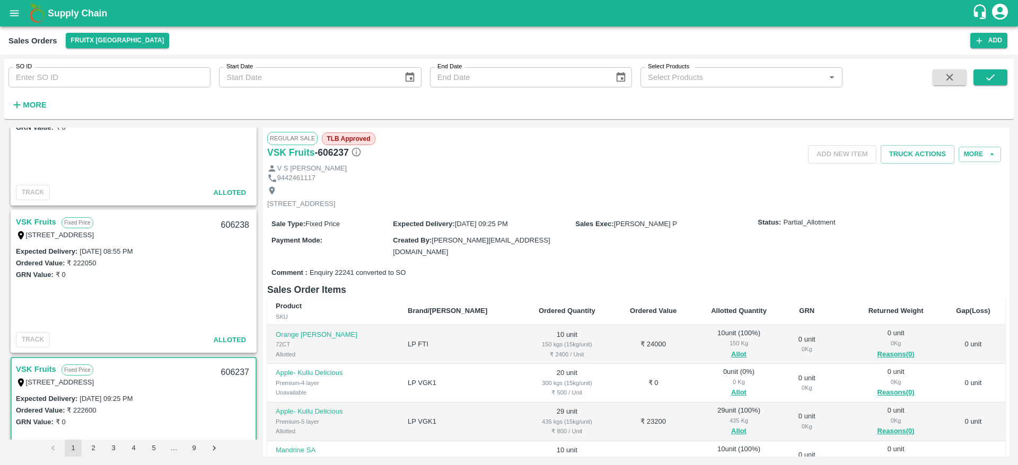
click at [49, 222] on link "VSK Fruits" at bounding box center [36, 222] width 40 height 14
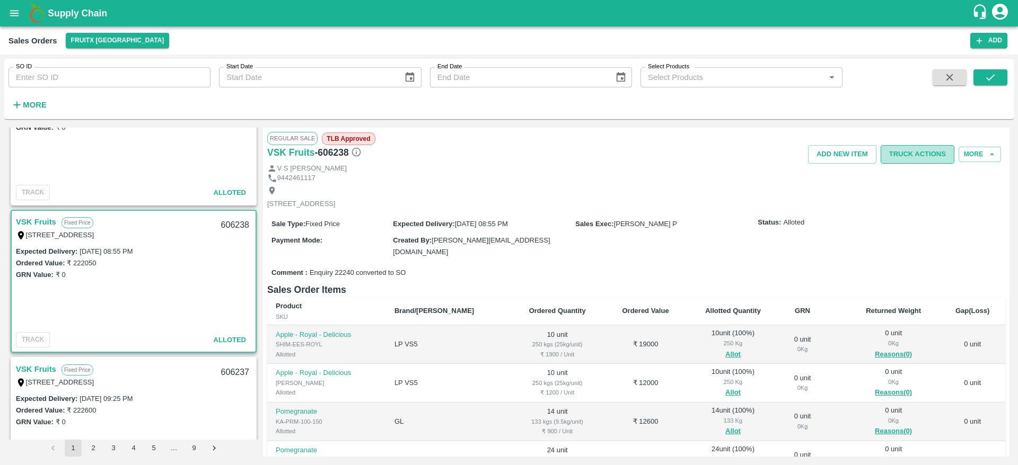
click at [914, 155] on button "Truck Actions" at bounding box center [917, 154] width 74 height 19
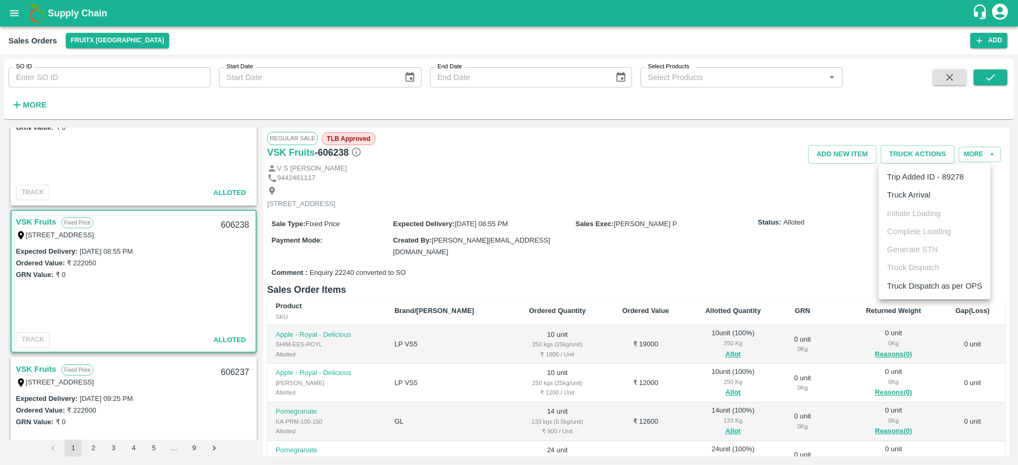
click at [929, 188] on li "Truck Arrival" at bounding box center [934, 195] width 112 height 18
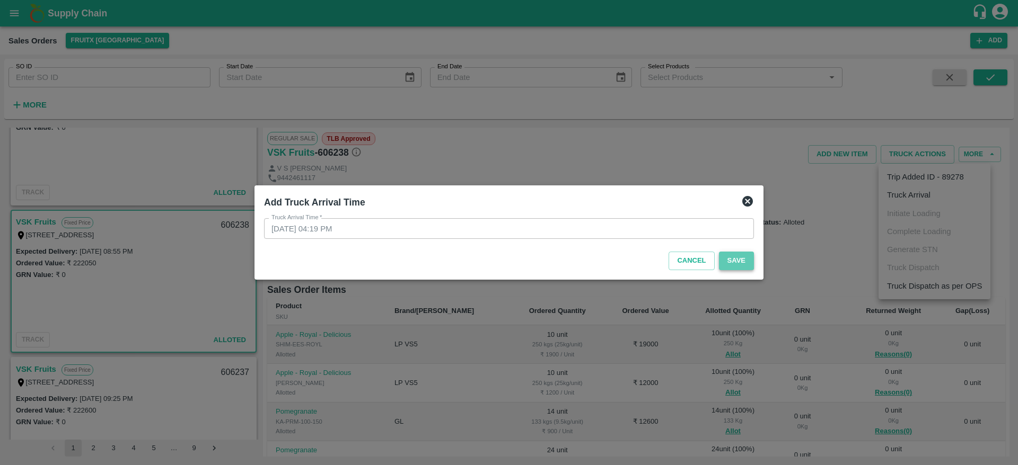
click at [744, 253] on button "Save" at bounding box center [736, 261] width 35 height 19
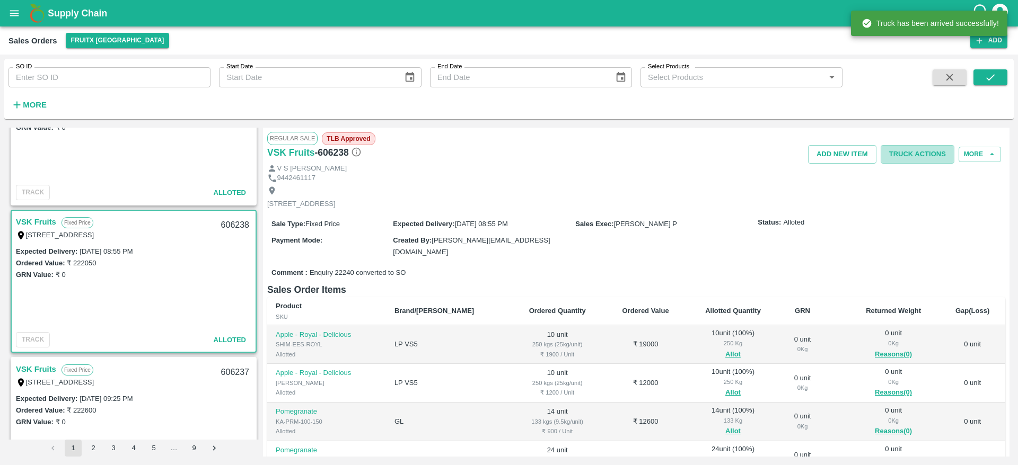
click at [923, 152] on button "Truck Actions" at bounding box center [917, 154] width 74 height 19
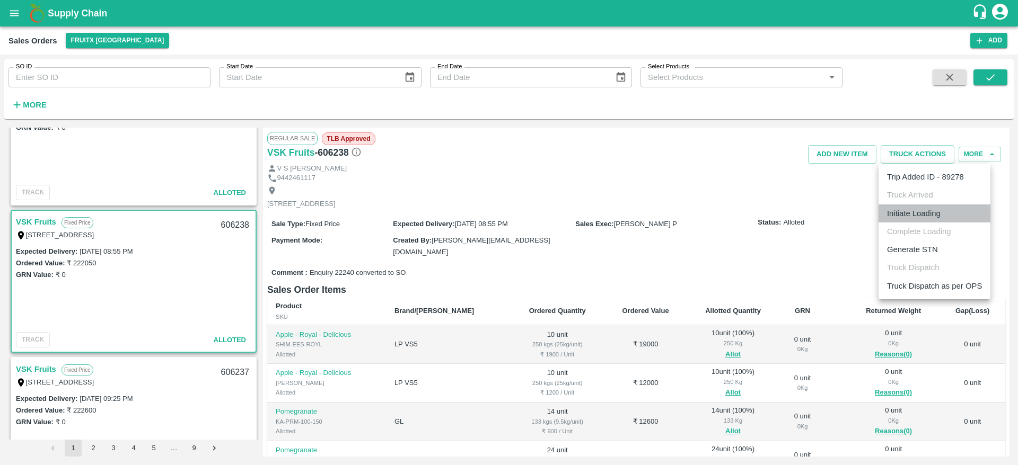
click at [922, 219] on li "Initiate Loading" at bounding box center [934, 214] width 112 height 18
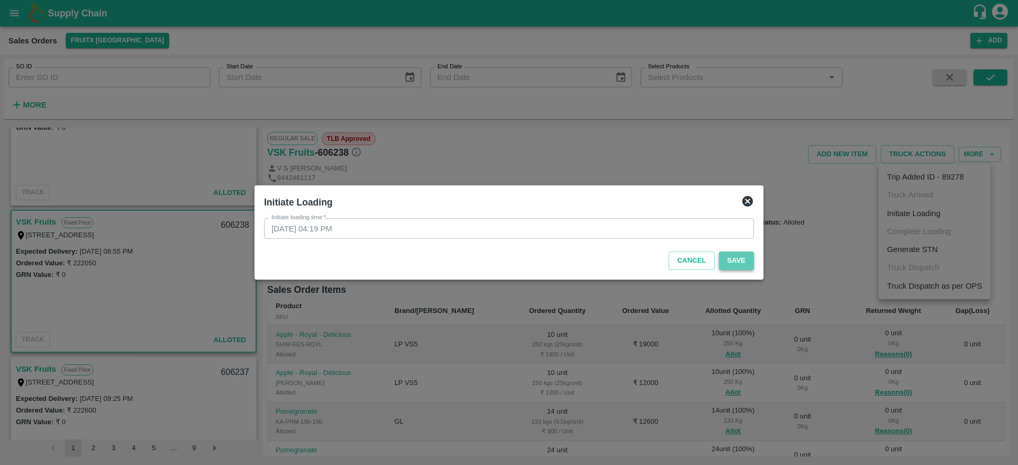
click at [730, 265] on button "Save" at bounding box center [736, 261] width 35 height 19
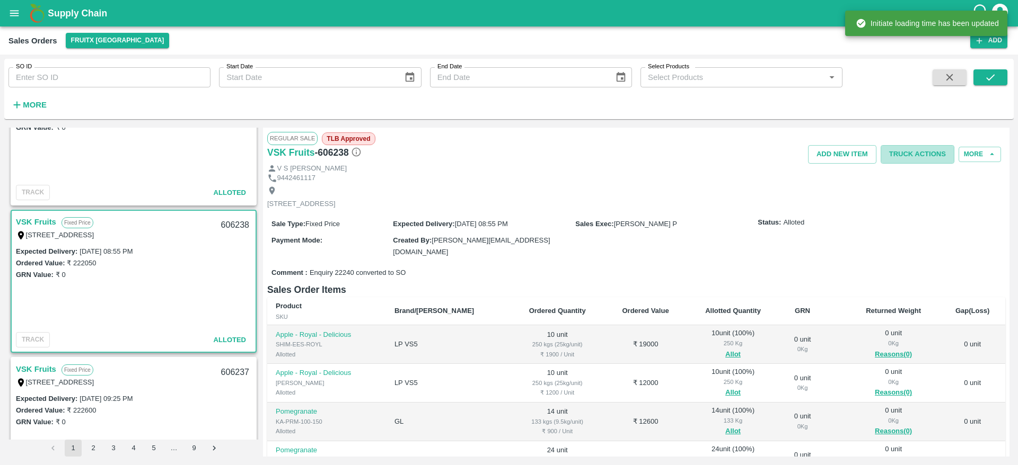
click at [918, 151] on button "Truck Actions" at bounding box center [917, 154] width 74 height 19
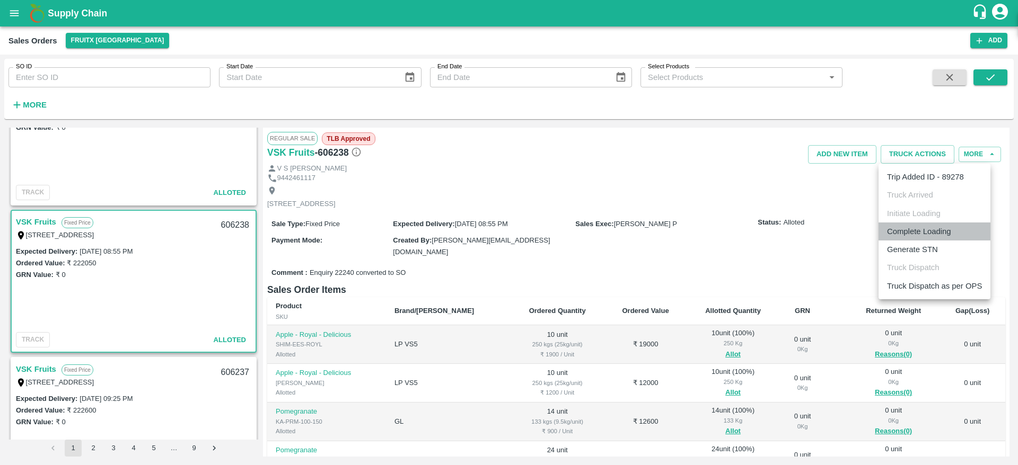
click at [944, 238] on li "Complete Loading" at bounding box center [934, 232] width 112 height 18
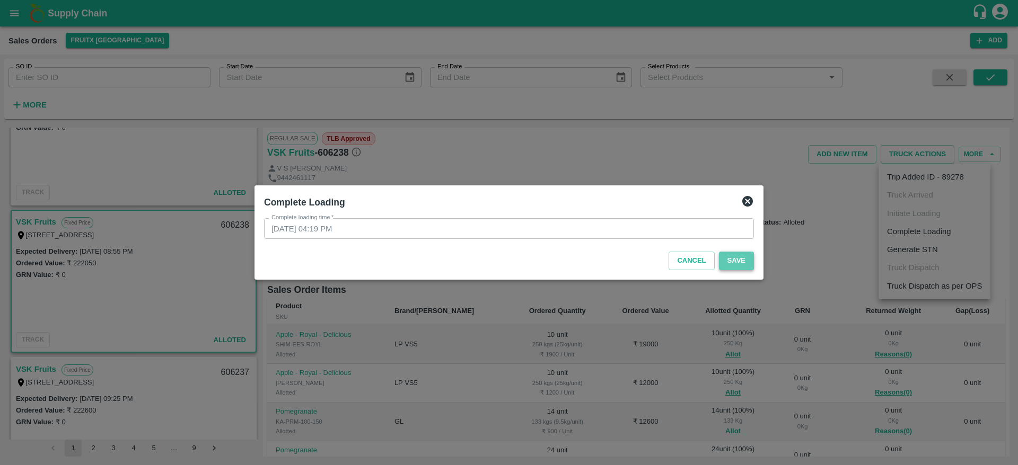
click at [737, 260] on button "Save" at bounding box center [736, 261] width 35 height 19
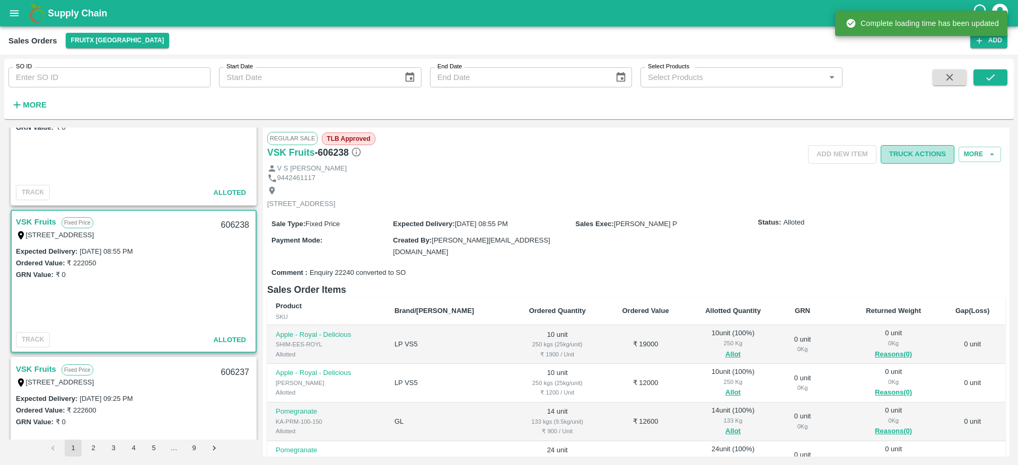
click at [931, 154] on button "Truck Actions" at bounding box center [917, 154] width 74 height 19
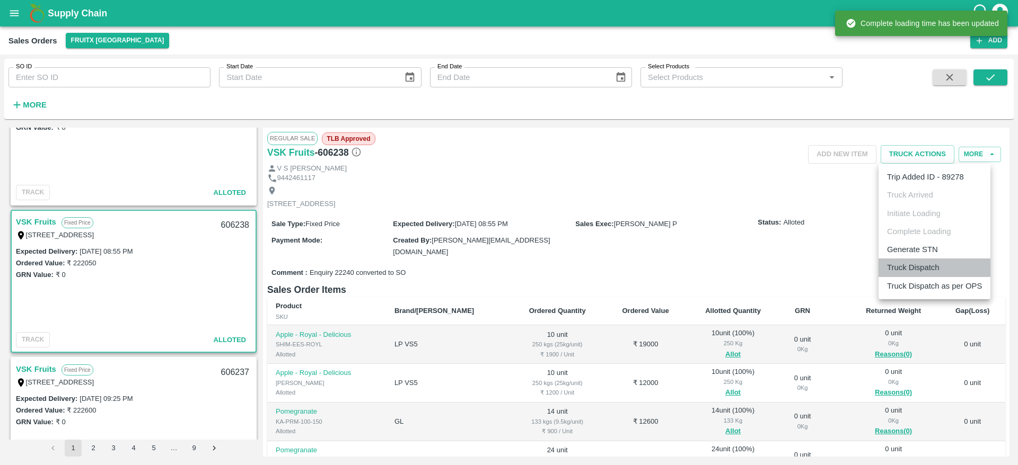
click at [913, 264] on li "Truck Dispatch" at bounding box center [934, 268] width 112 height 18
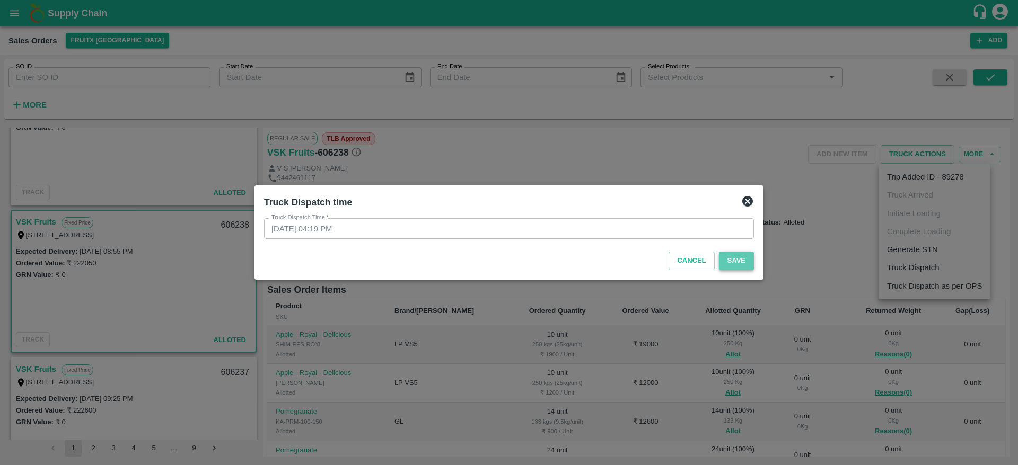
click at [738, 259] on button "Save" at bounding box center [736, 261] width 35 height 19
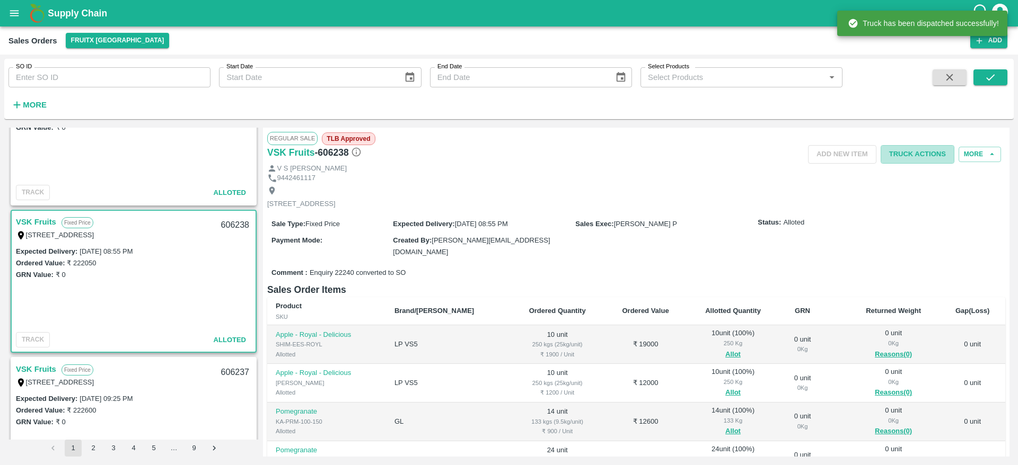
click at [921, 156] on button "Truck Actions" at bounding box center [917, 154] width 74 height 19
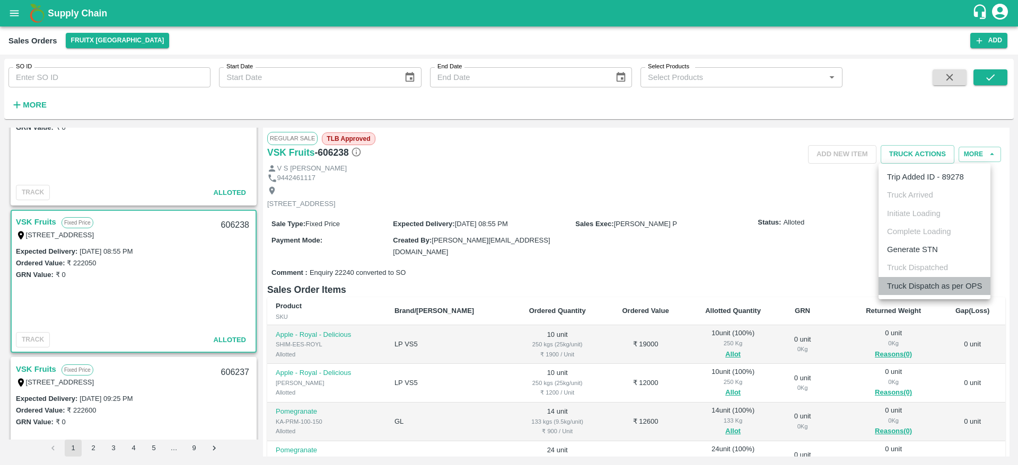
click at [939, 285] on li "Truck Dispatch as per OPS" at bounding box center [934, 286] width 112 height 18
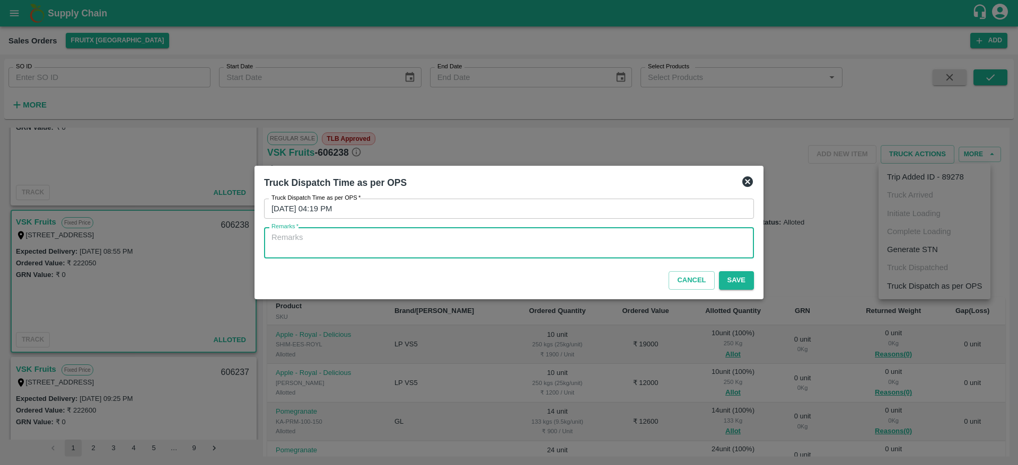
click at [674, 244] on textarea "Remarks   *" at bounding box center [508, 243] width 475 height 22
type textarea "otd"
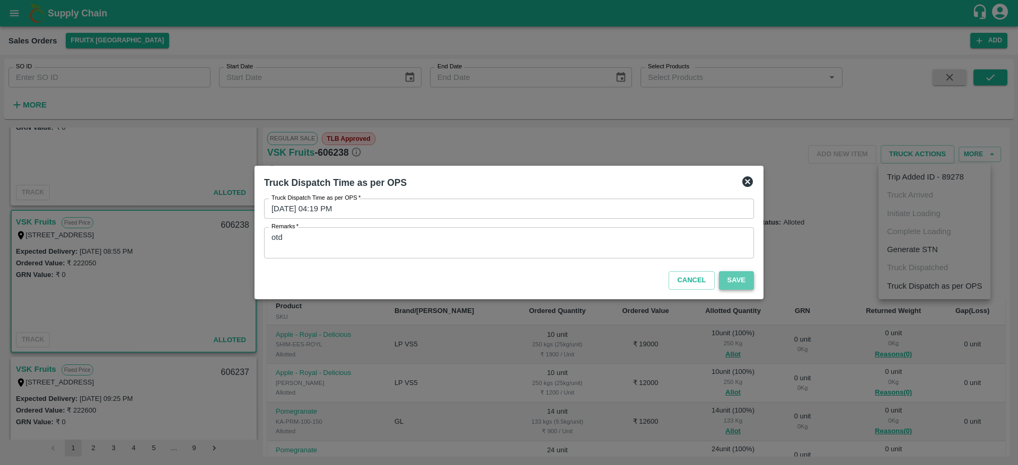
click at [727, 276] on button "Save" at bounding box center [736, 280] width 35 height 19
